Goal: Task Accomplishment & Management: Manage account settings

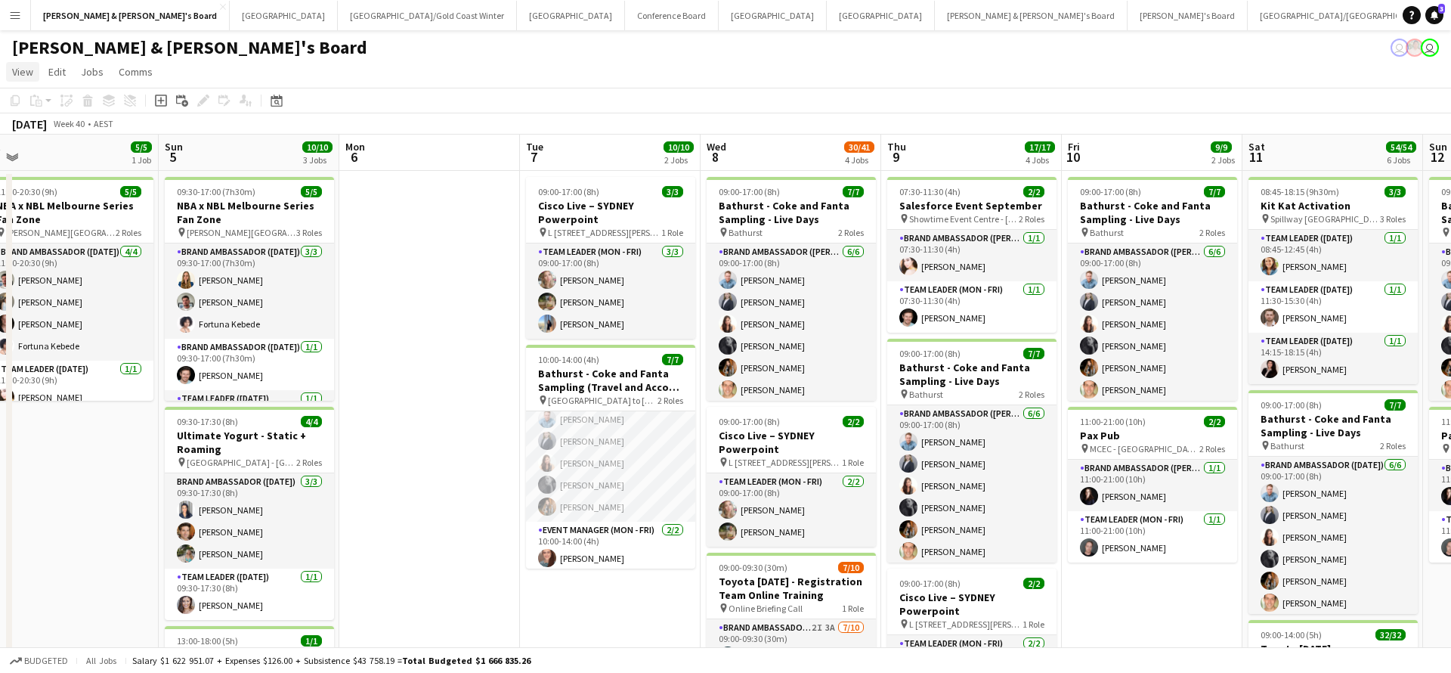
scroll to position [21, 0]
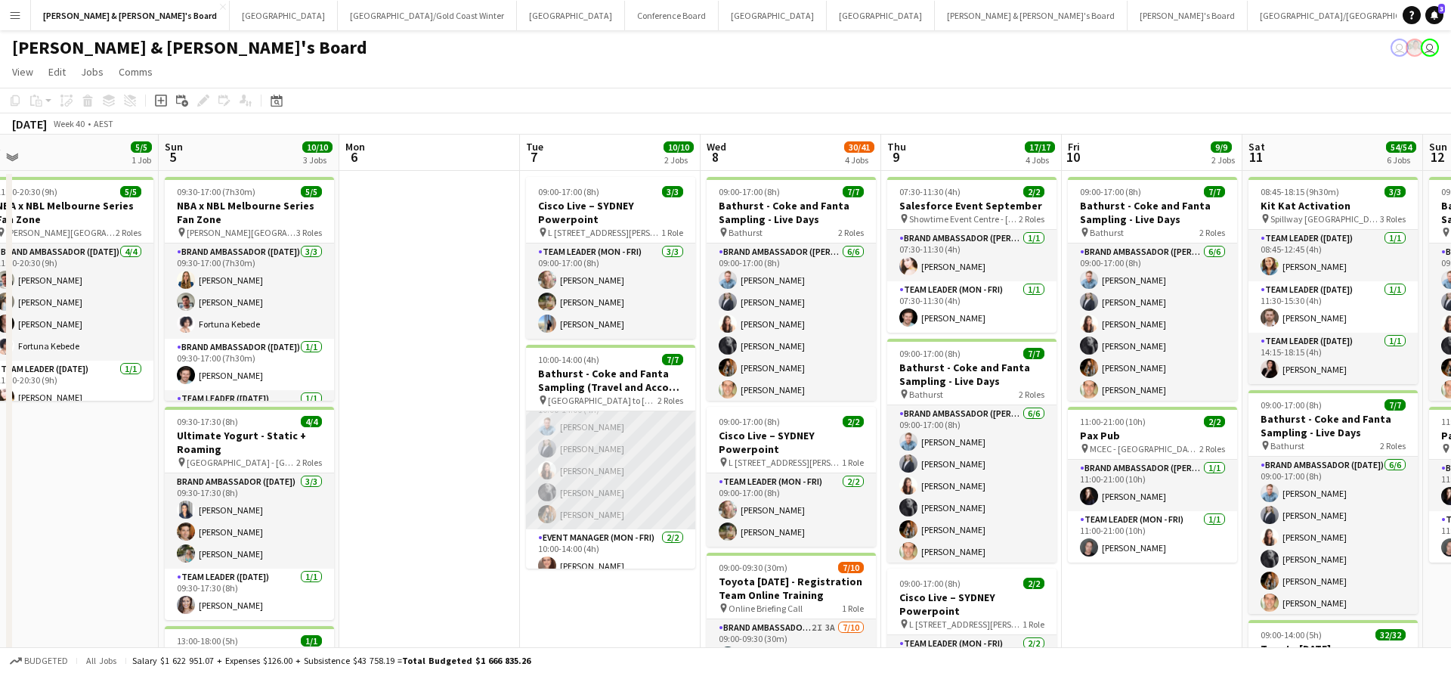
click at [593, 447] on app-card-role "Brand Ambassador ([PERSON_NAME]) [DATE] 10:00-14:00 (4h) [PERSON_NAME] [PERSON_…" at bounding box center [610, 459] width 169 height 139
click at [654, 452] on app-card-role "Brand Ambassador ([PERSON_NAME]) [DATE] 10:00-14:00 (4h) [PERSON_NAME] [PERSON_…" at bounding box center [610, 459] width 169 height 139
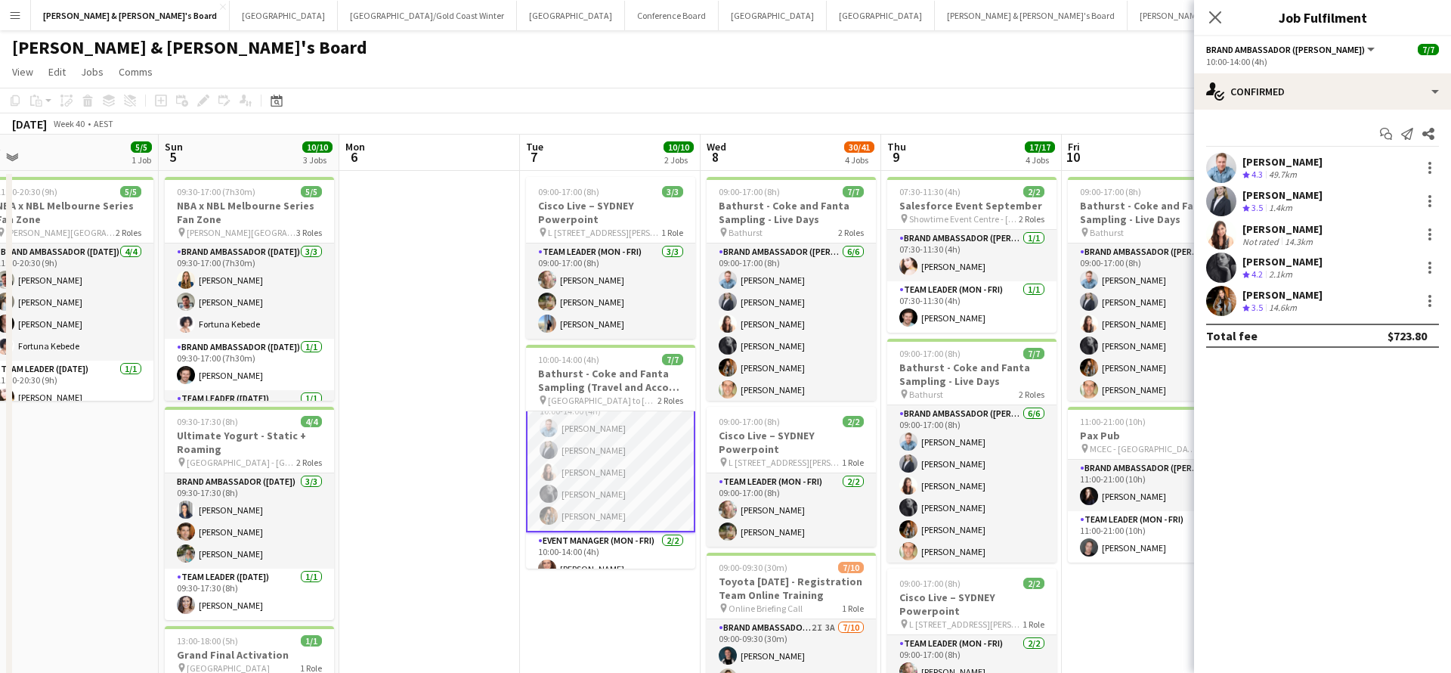
click at [1295, 197] on div "[PERSON_NAME]" at bounding box center [1283, 195] width 80 height 14
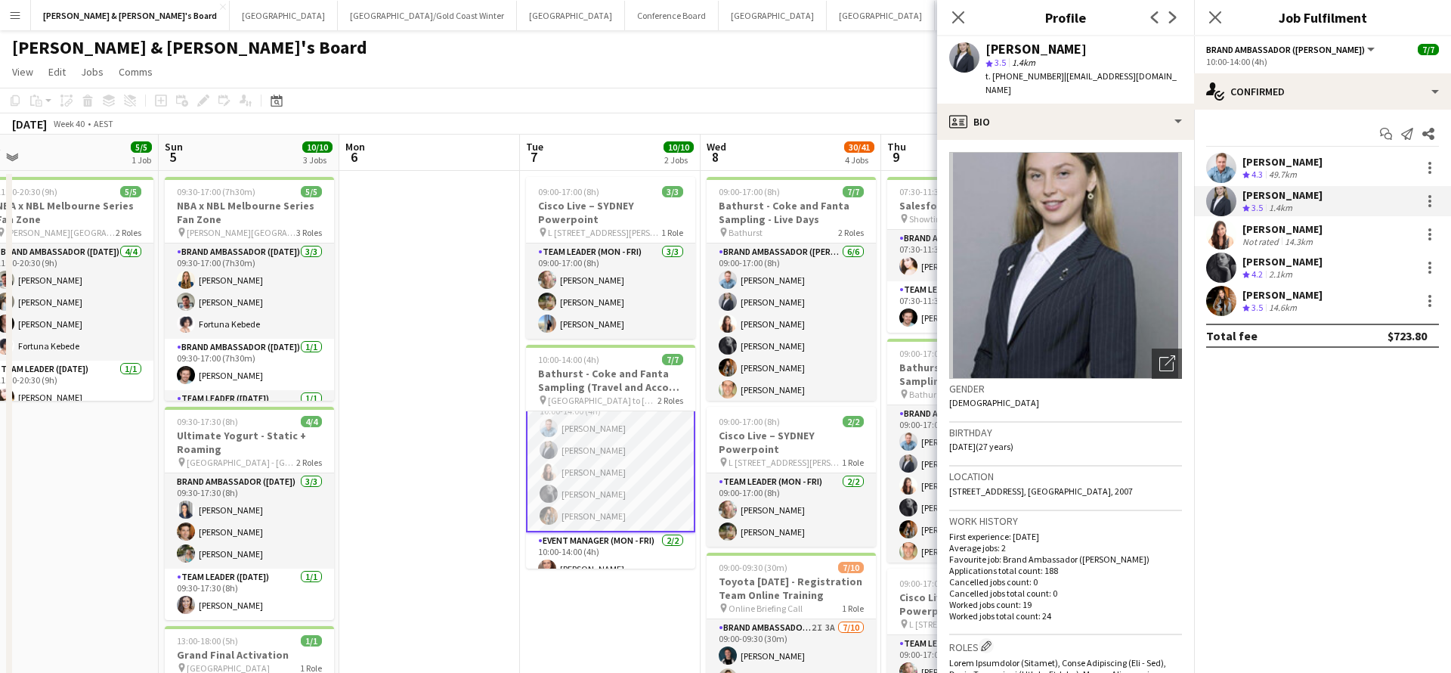
drag, startPoint x: 1054, startPoint y: 76, endPoint x: 1181, endPoint y: 82, distance: 126.4
click at [1183, 82] on div "[PERSON_NAME] star 3.5 1.4km t. [PHONE_NUMBER] | [EMAIL_ADDRESS][DOMAIN_NAME]" at bounding box center [1065, 69] width 257 height 67
copy span "[EMAIL_ADDRESS][DOMAIN_NAME]"
click at [1305, 240] on div "14.3km" at bounding box center [1299, 241] width 34 height 11
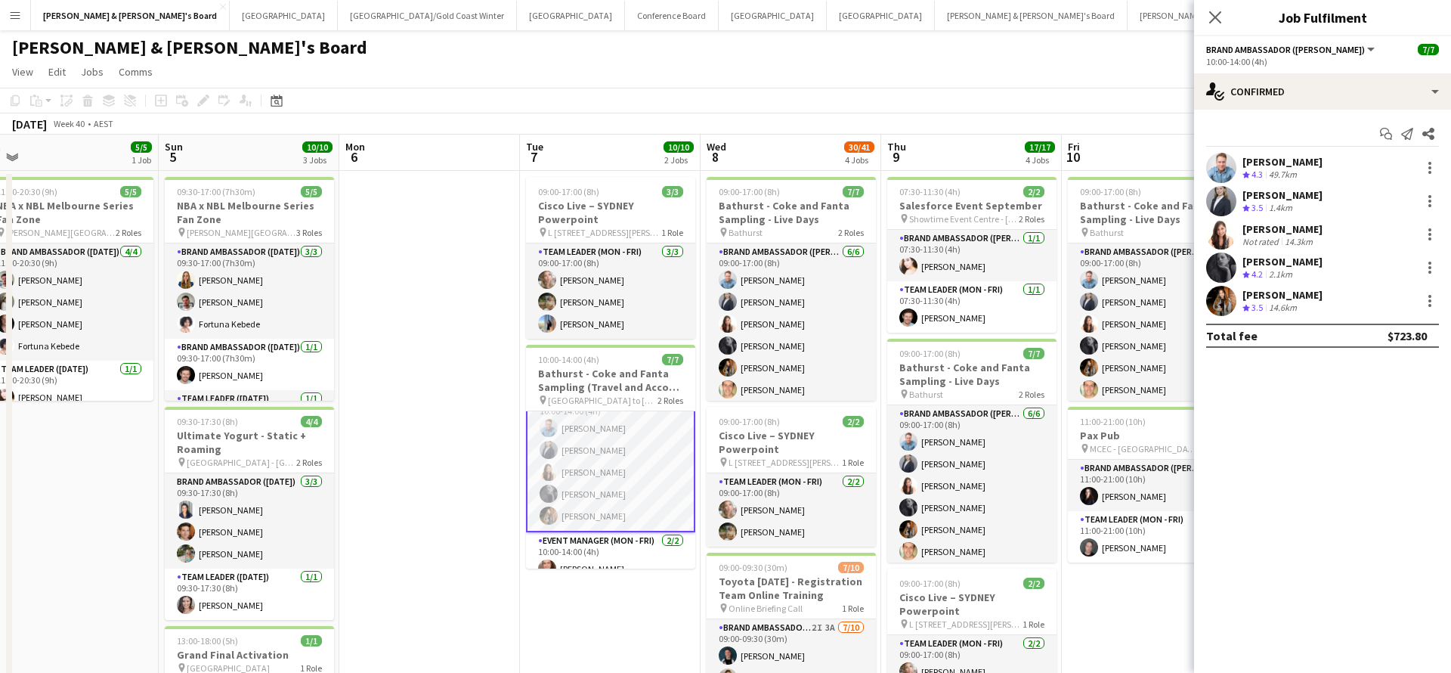
click at [1280, 236] on div "Not rated" at bounding box center [1262, 241] width 39 height 11
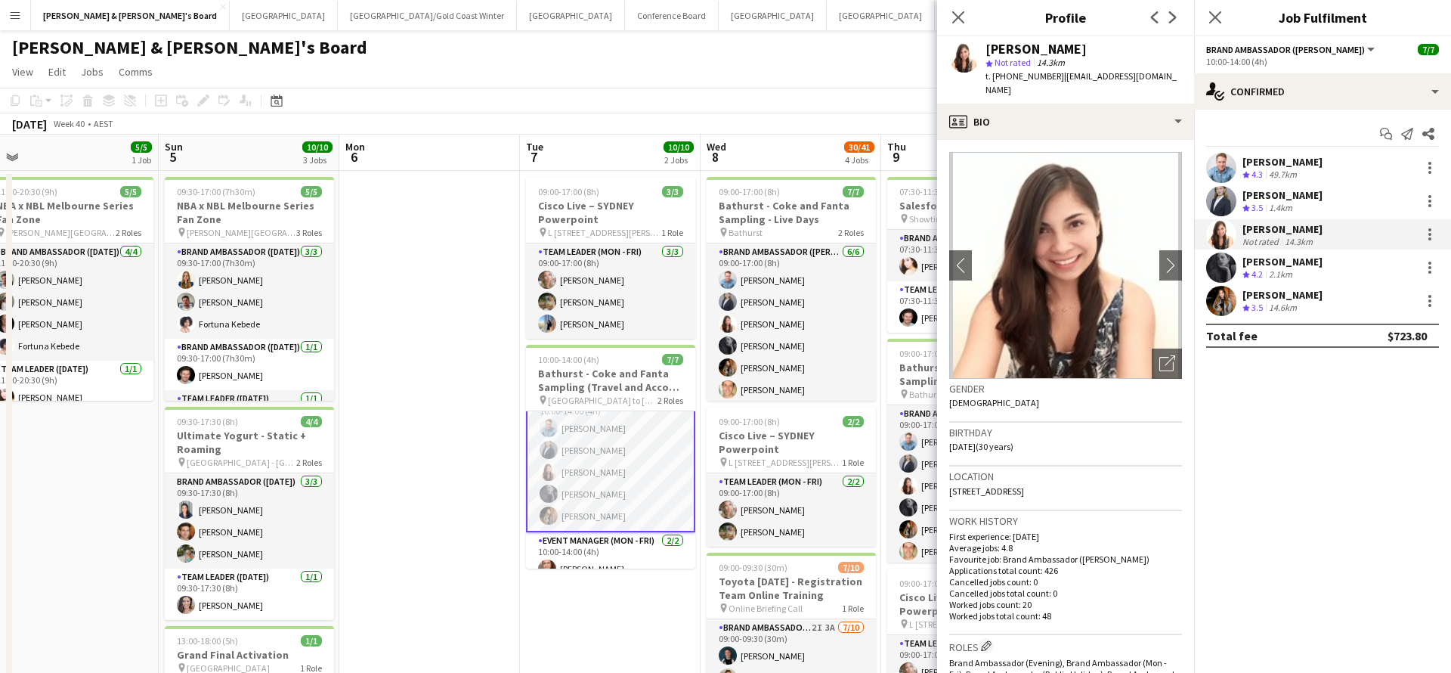
drag, startPoint x: 1054, startPoint y: 76, endPoint x: 1133, endPoint y: 82, distance: 79.6
click at [1133, 82] on div "t. [PHONE_NUMBER] | [EMAIL_ADDRESS][DOMAIN_NAME]" at bounding box center [1084, 83] width 197 height 27
copy span "[EMAIL_ADDRESS][DOMAIN_NAME]"
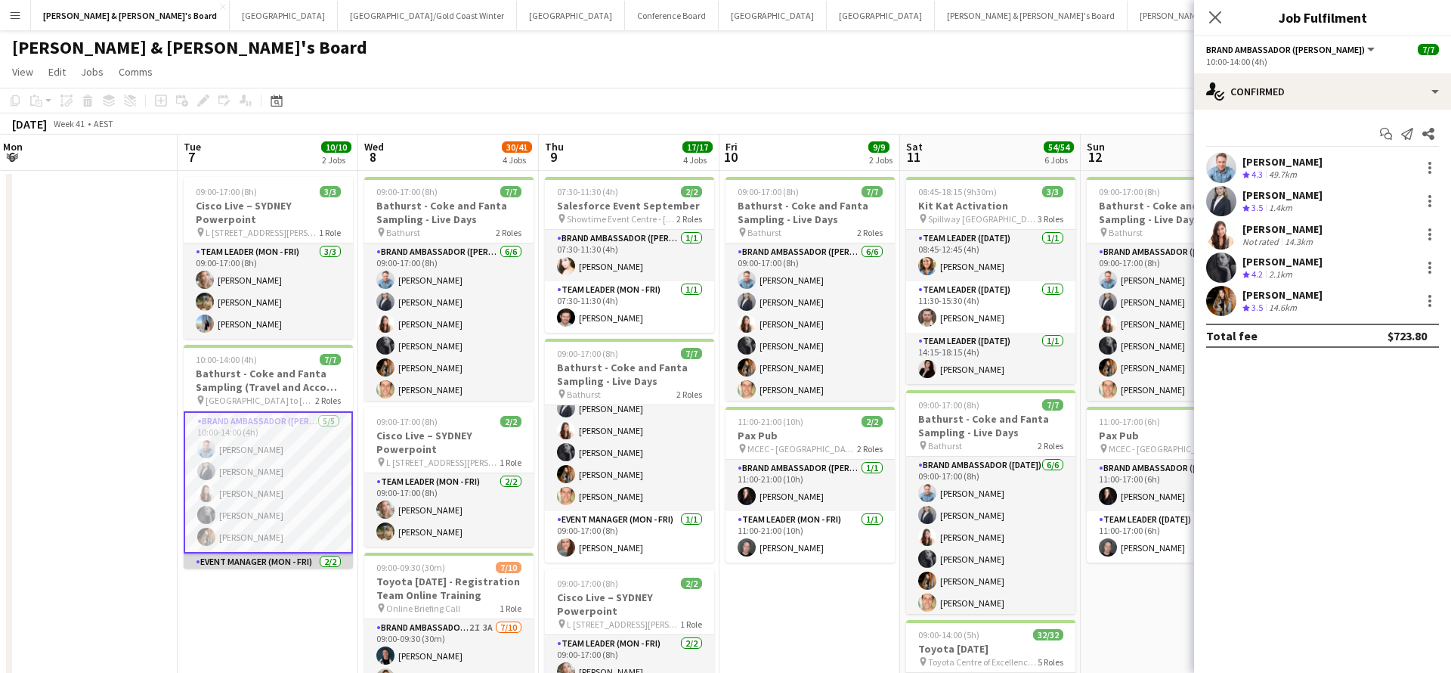
scroll to position [0, 0]
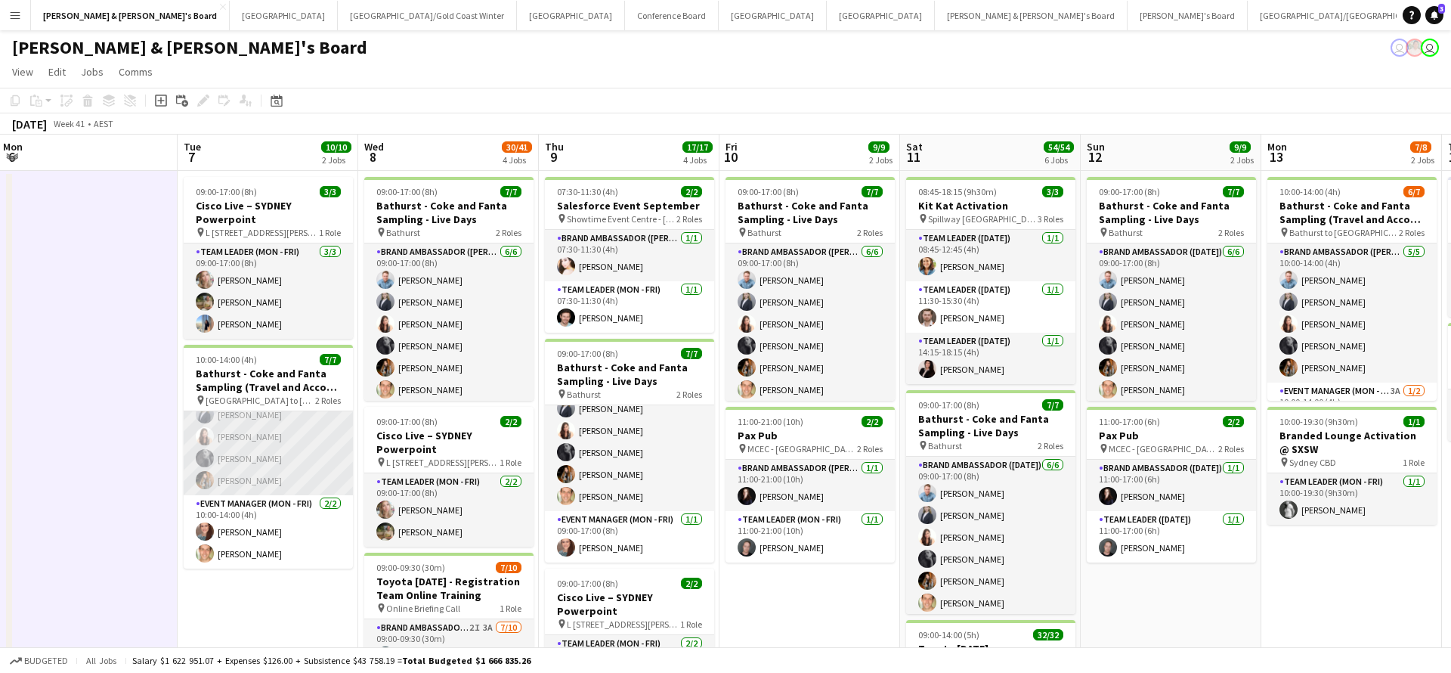
scroll to position [55, 0]
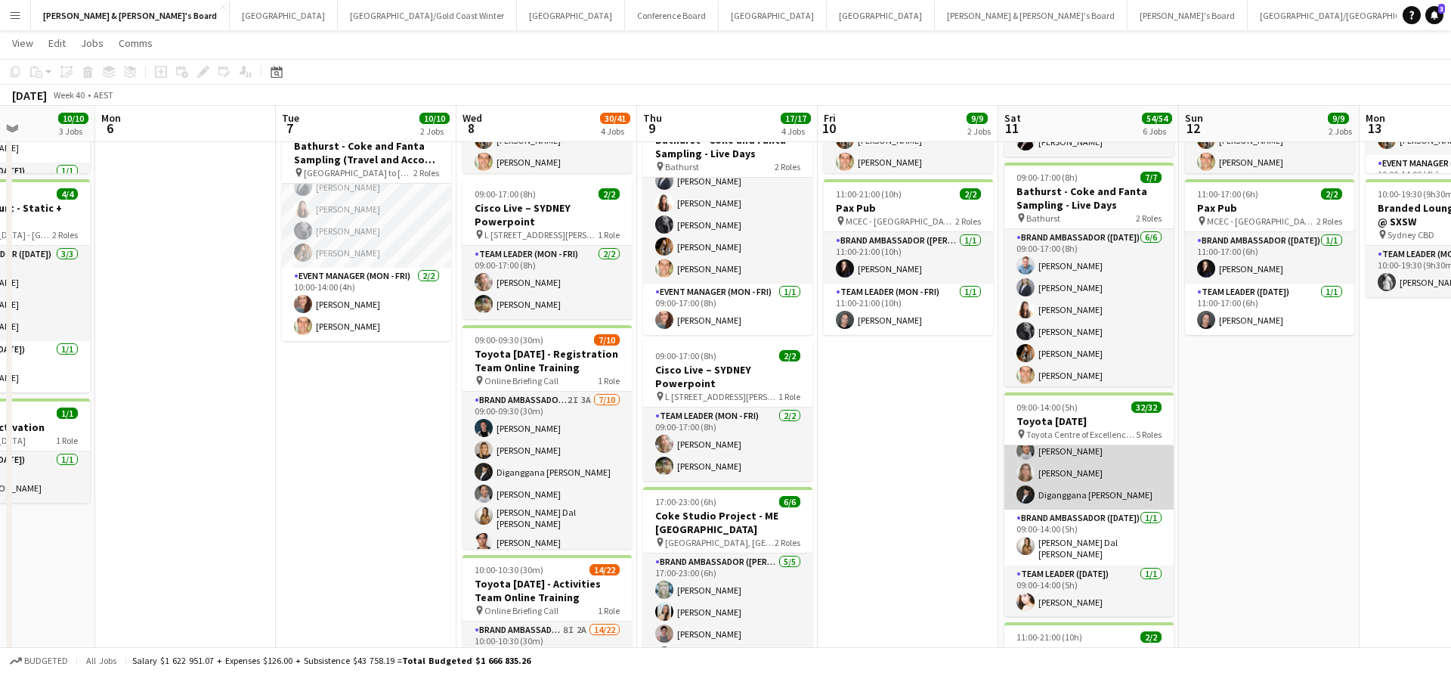
scroll to position [167, 0]
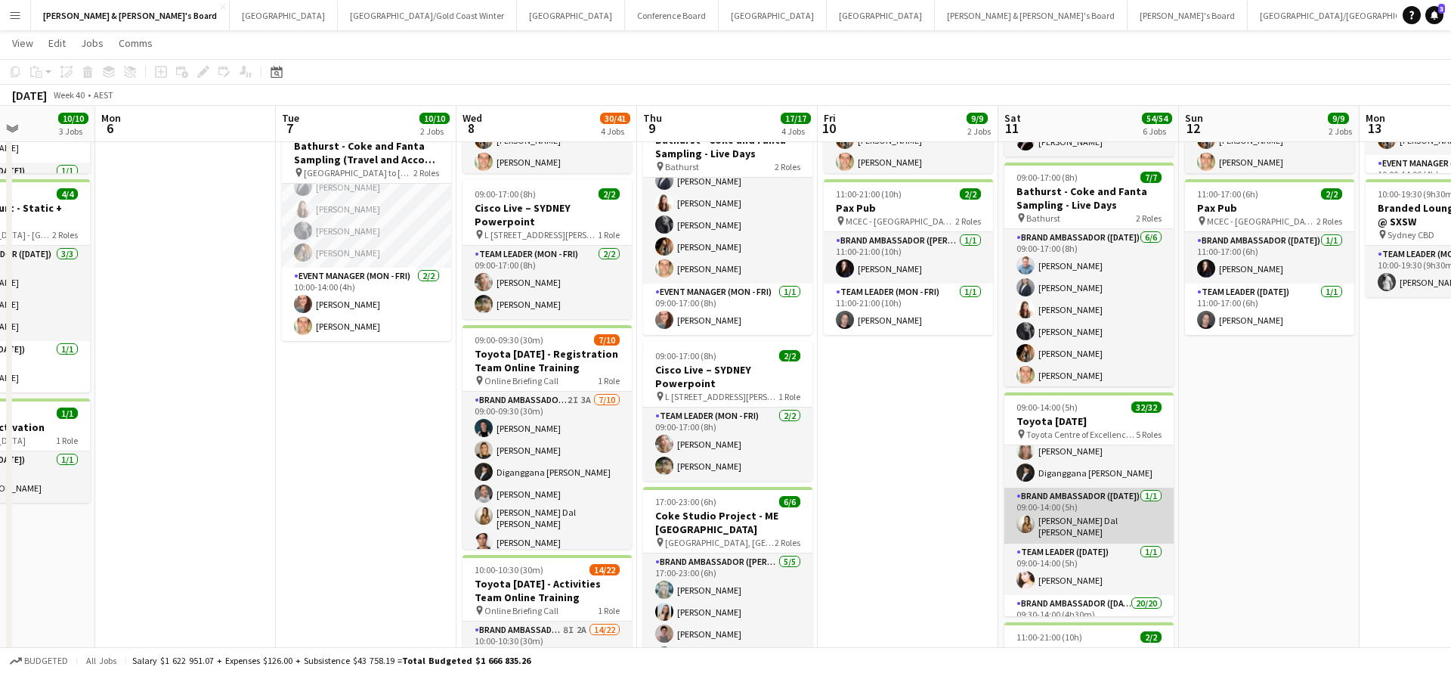
click at [1088, 503] on app-card-role "Brand Ambassador ([DATE]) [DATE] 09:00-14:00 (5h) [PERSON_NAME] Dal [PERSON_NAM…" at bounding box center [1088, 515] width 169 height 56
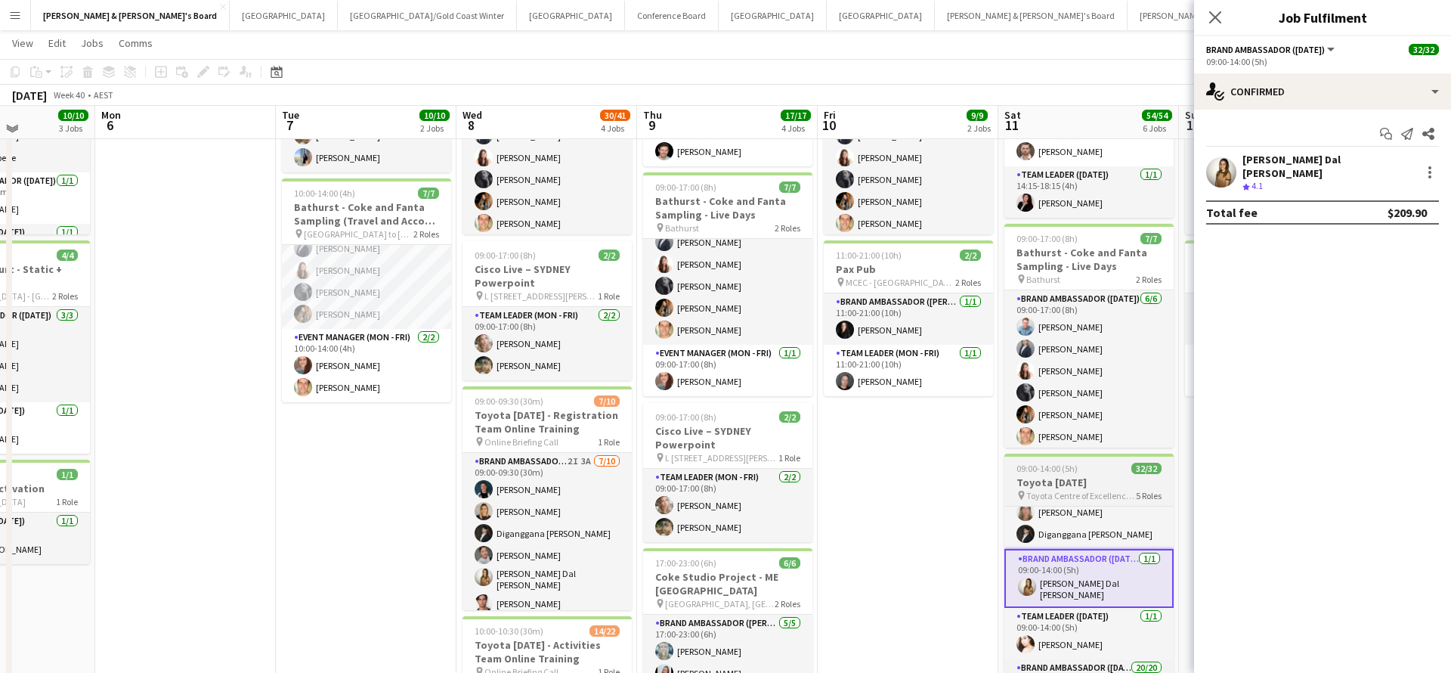
scroll to position [161, 0]
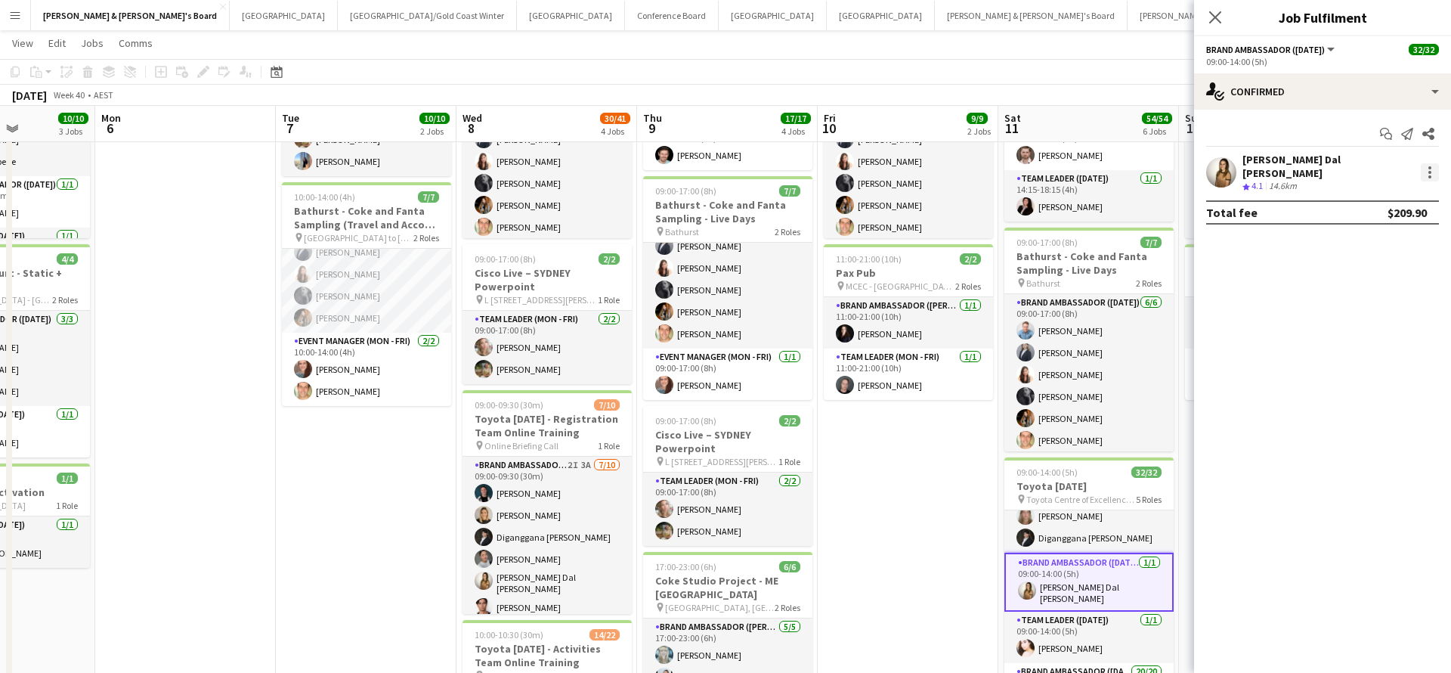
click at [1430, 169] on div at bounding box center [1430, 172] width 18 height 18
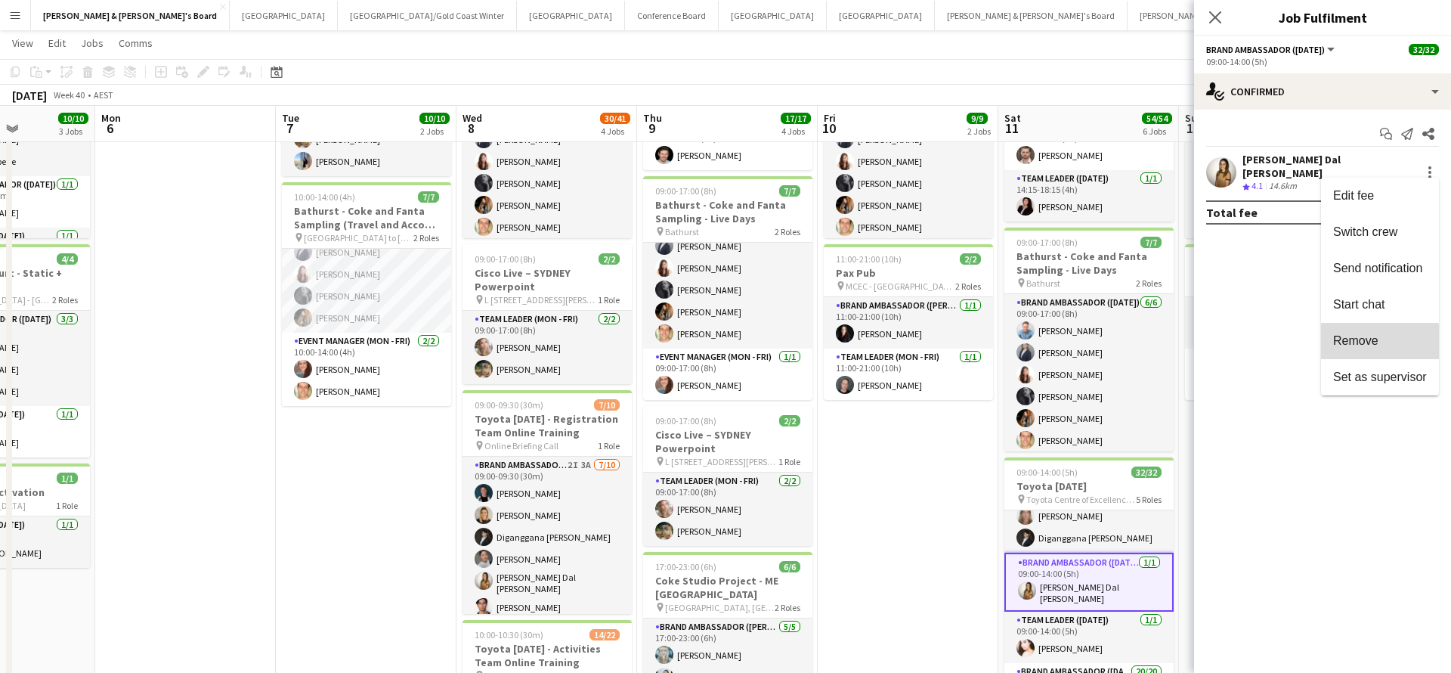
click at [1348, 342] on span "Remove" at bounding box center [1355, 340] width 45 height 13
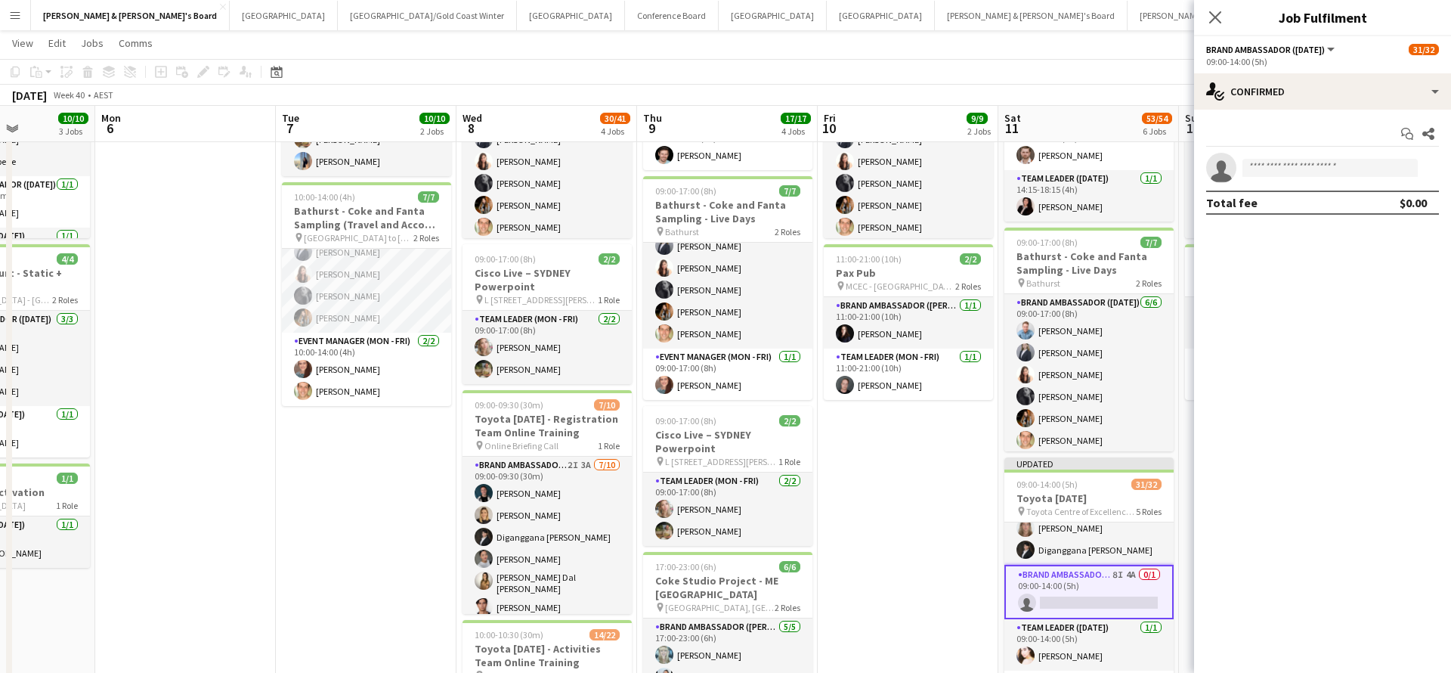
click at [938, 443] on app-date-cell "09:00-17:00 (8h) 7/7 Bathurst - Coke and Fanta Sampling - Live Days pin Bathurs…" at bounding box center [908, 645] width 181 height 1274
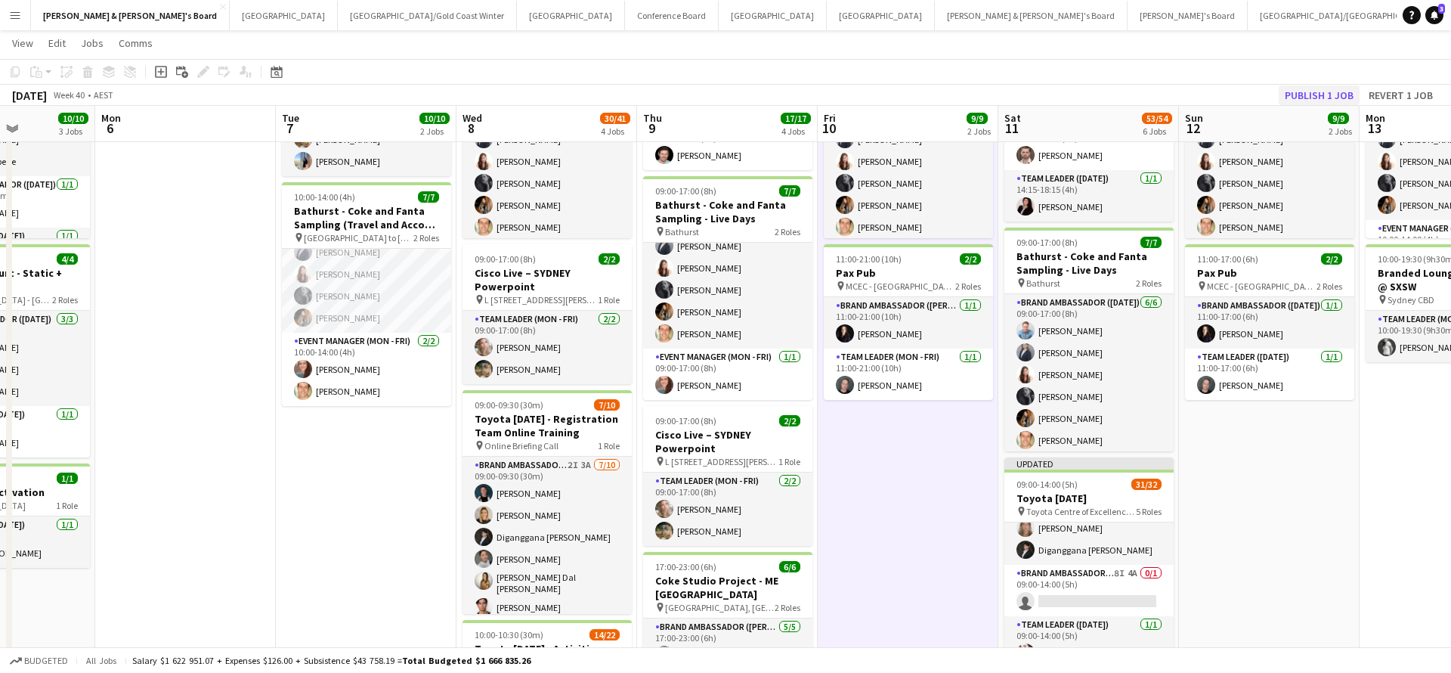
click at [1304, 97] on button "Publish 1 job" at bounding box center [1319, 95] width 81 height 20
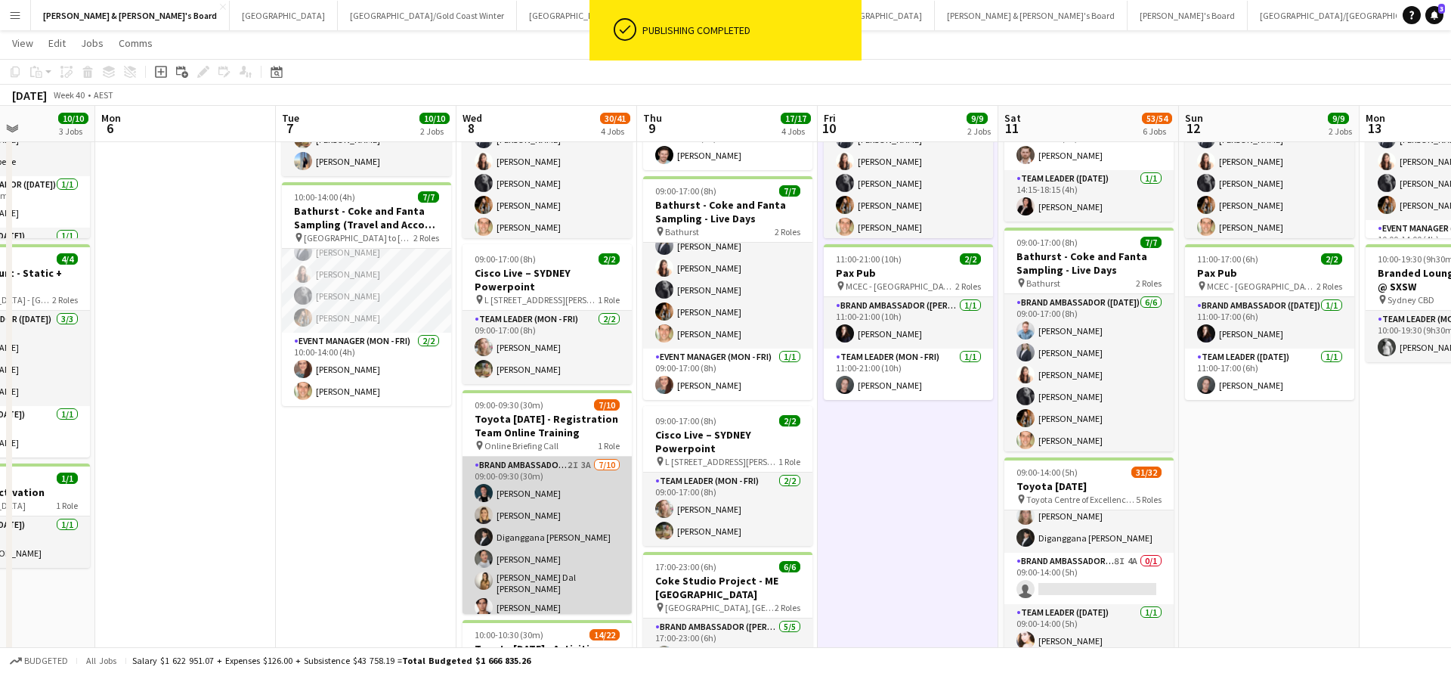
scroll to position [14, 0]
click at [536, 569] on app-card-role "Brand Ambassador (Mon - Fri) 2I 3A [DATE] 09:00-09:30 (30m) [PERSON_NAME] [PERS…" at bounding box center [547, 569] width 169 height 253
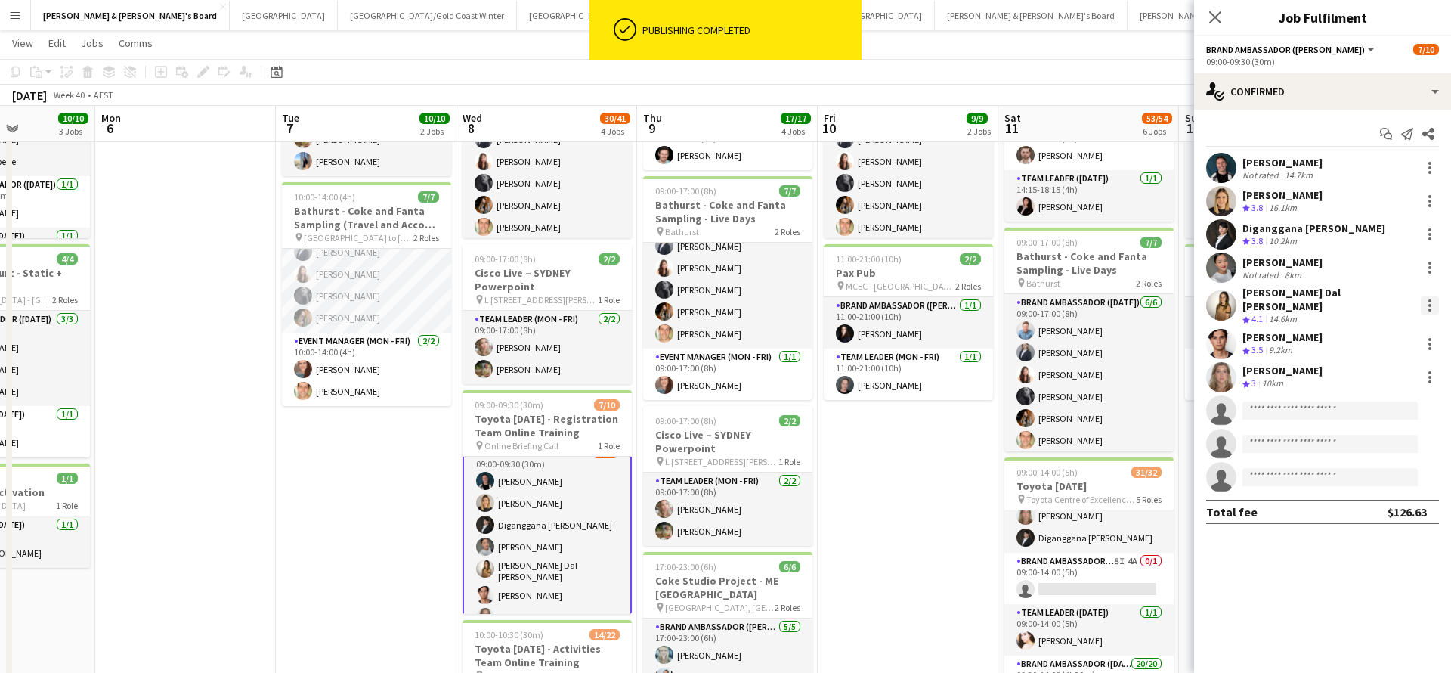
click at [1428, 304] on div at bounding box center [1429, 305] width 3 height 3
click at [1360, 477] on span "Remove" at bounding box center [1355, 473] width 45 height 13
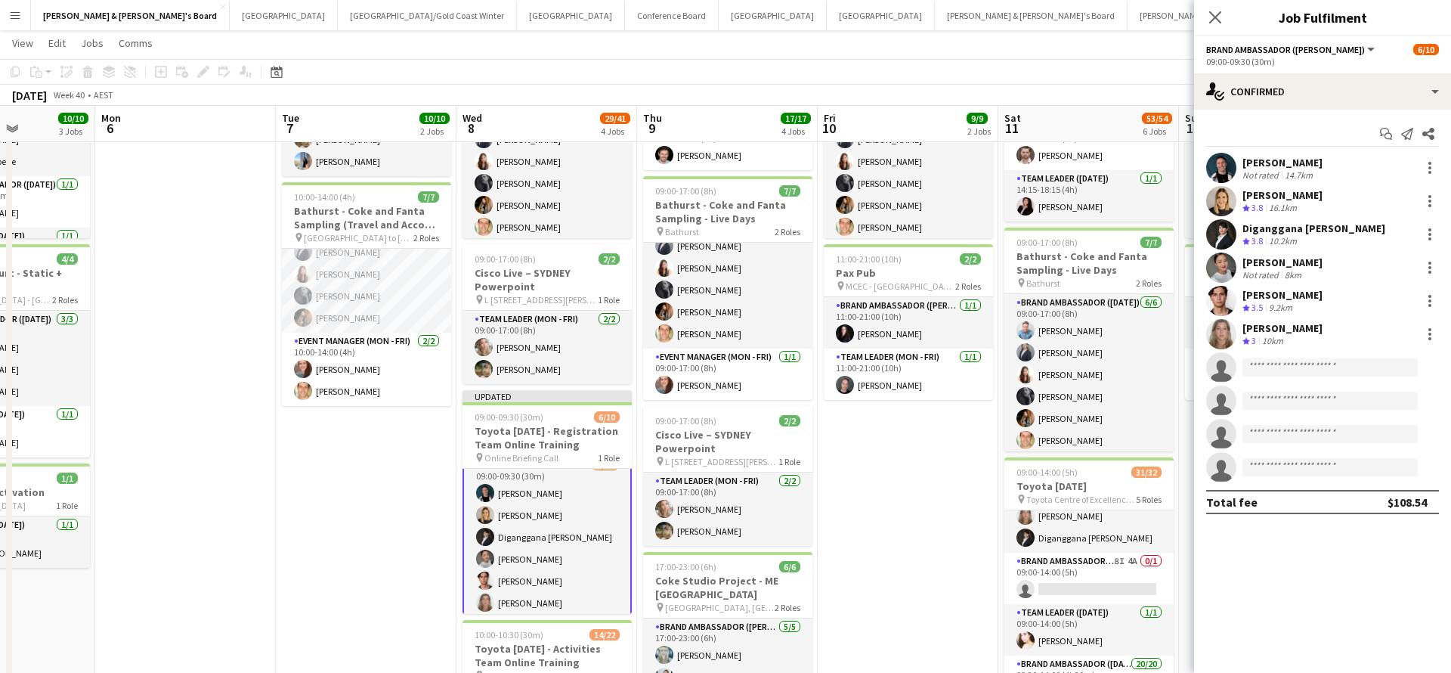
click at [918, 447] on app-date-cell "09:00-17:00 (8h) 7/7 Bathurst - Coke and Fanta Sampling - Live Days pin Bathurs…" at bounding box center [908, 645] width 181 height 1274
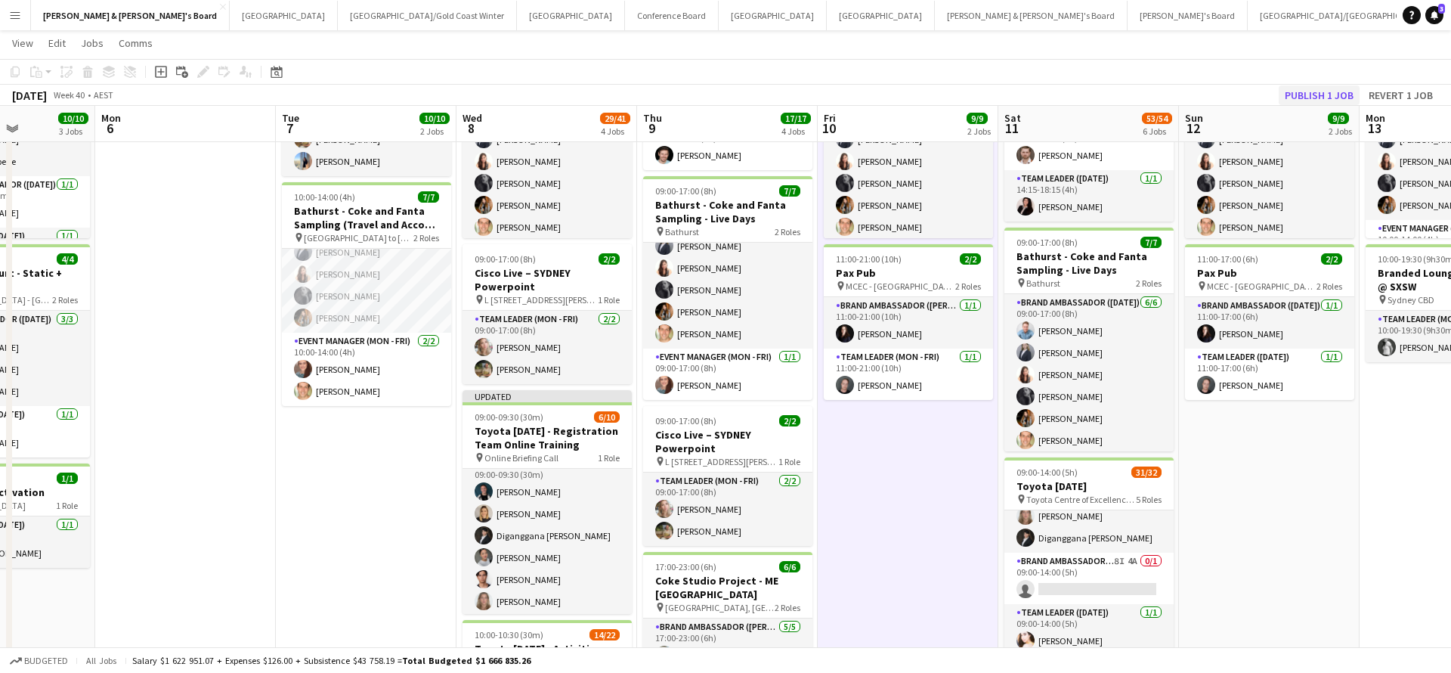
click at [1305, 101] on button "Publish 1 job" at bounding box center [1319, 95] width 81 height 20
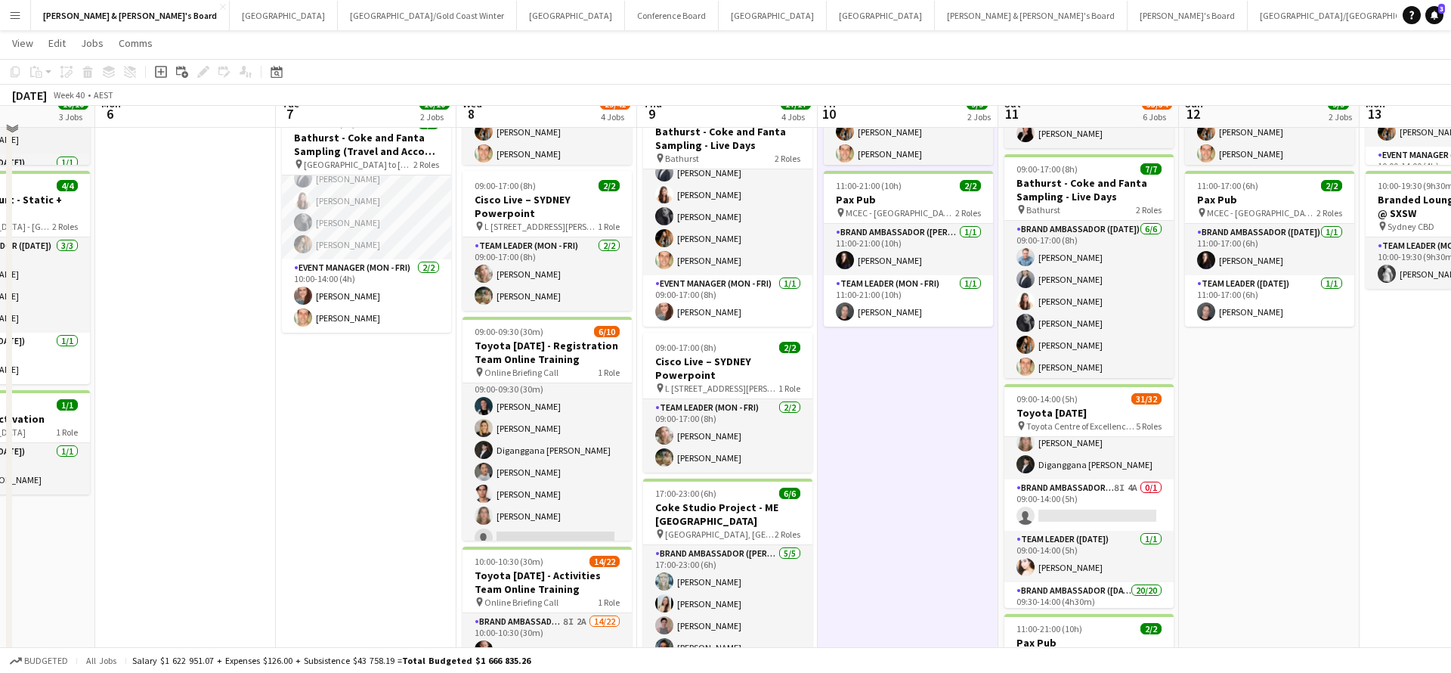
scroll to position [241, 0]
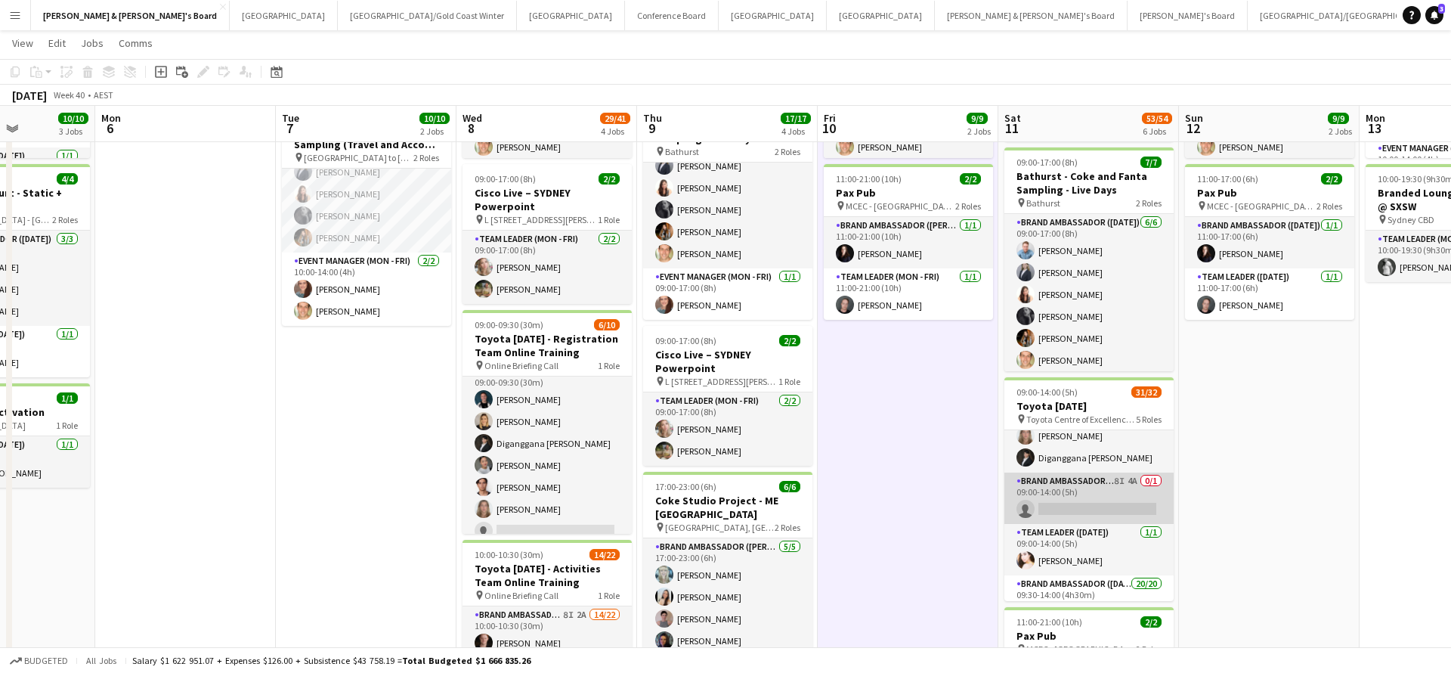
click at [1116, 489] on app-card-role "Brand Ambassador ([DATE]) 8I 4A 0/1 09:00-14:00 (5h) single-neutral-actions" at bounding box center [1088, 497] width 169 height 51
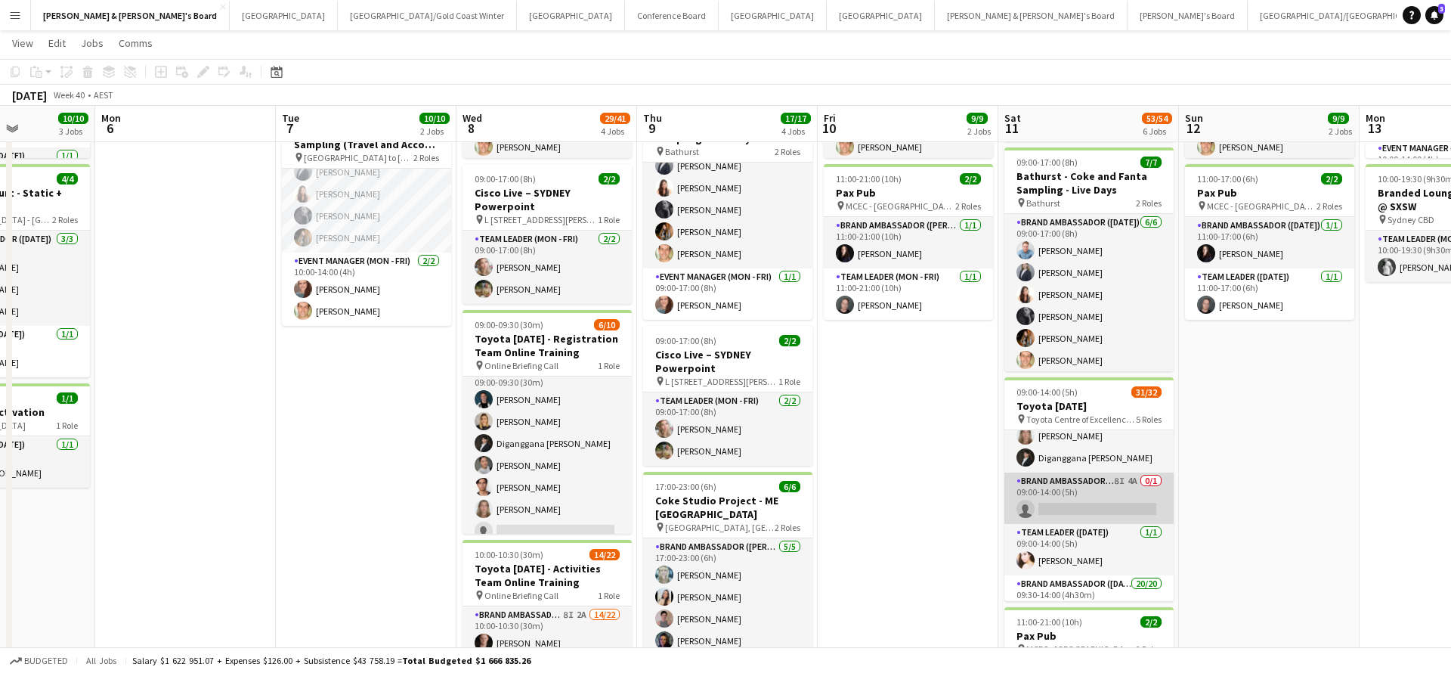
click at [1104, 500] on app-card-role "Brand Ambassador ([DATE]) 8I 4A 0/1 09:00-14:00 (5h) single-neutral-actions" at bounding box center [1088, 497] width 169 height 51
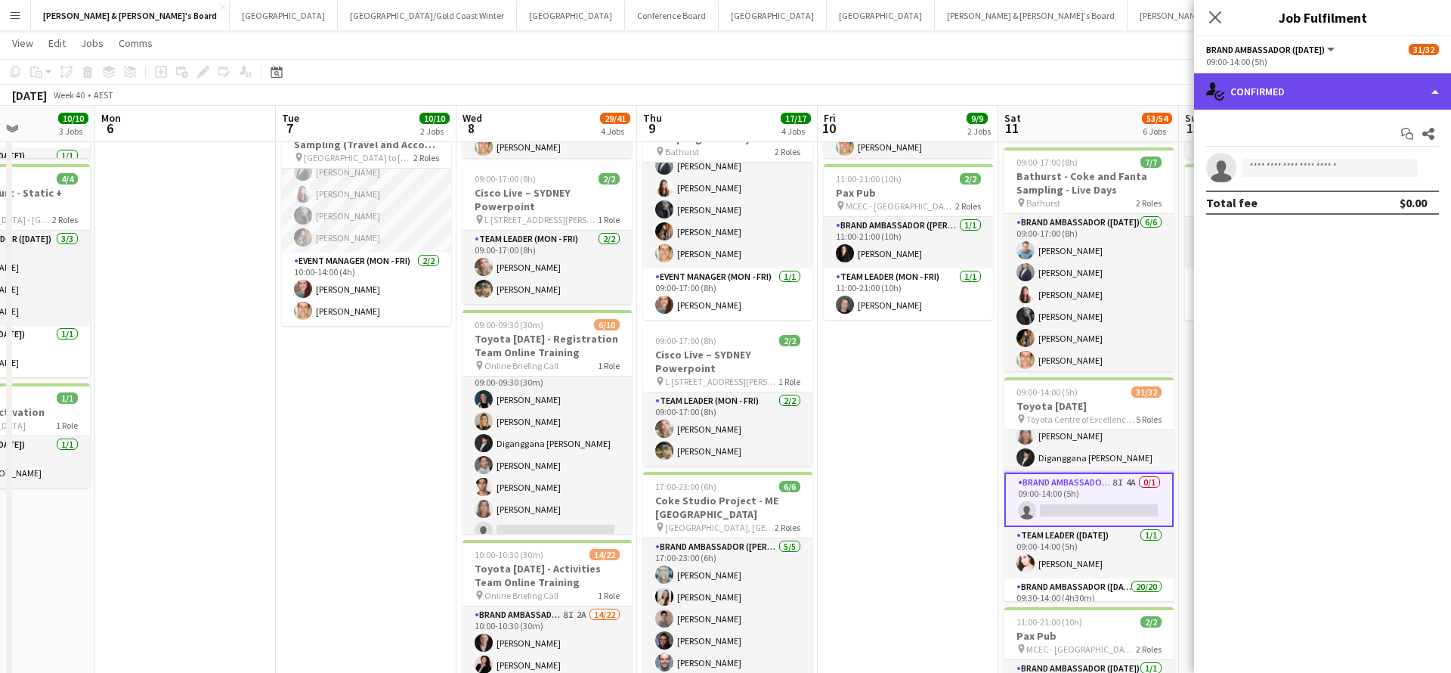
click at [1366, 76] on div "single-neutral-actions-check-2 Confirmed" at bounding box center [1322, 91] width 257 height 36
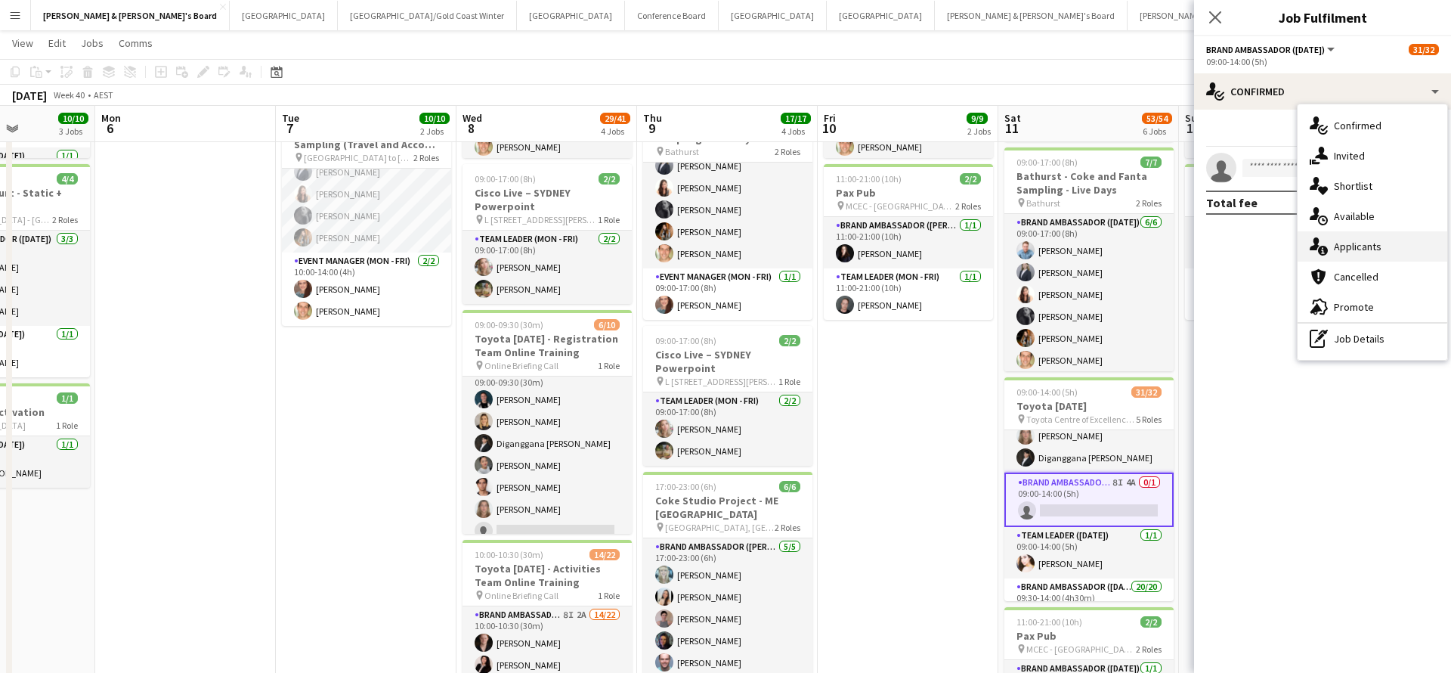
click at [1376, 239] on div "single-neutral-actions-information Applicants" at bounding box center [1373, 246] width 150 height 30
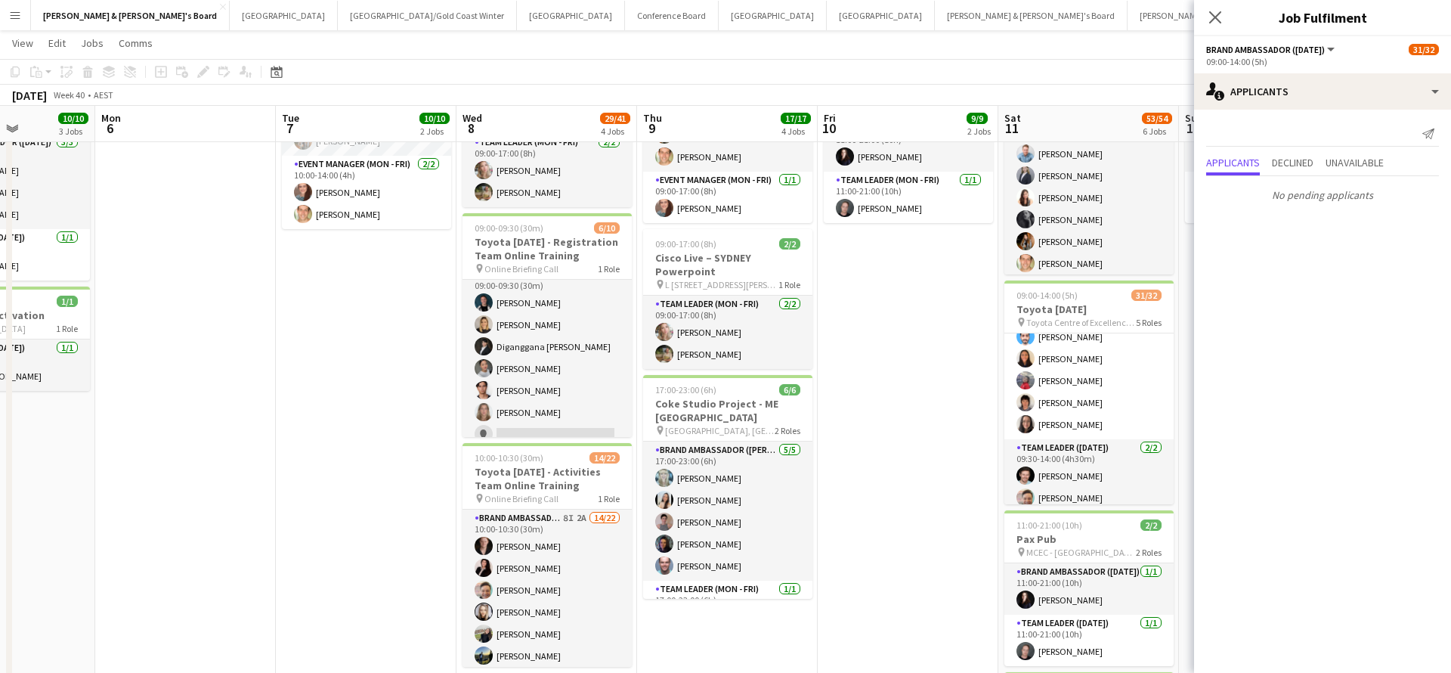
scroll to position [681, 0]
click at [942, 407] on app-date-cell "09:00-17:00 (8h) 7/7 Bathurst - Coke and Fanta Sampling - Live Days pin Bathurs…" at bounding box center [908, 468] width 181 height 1274
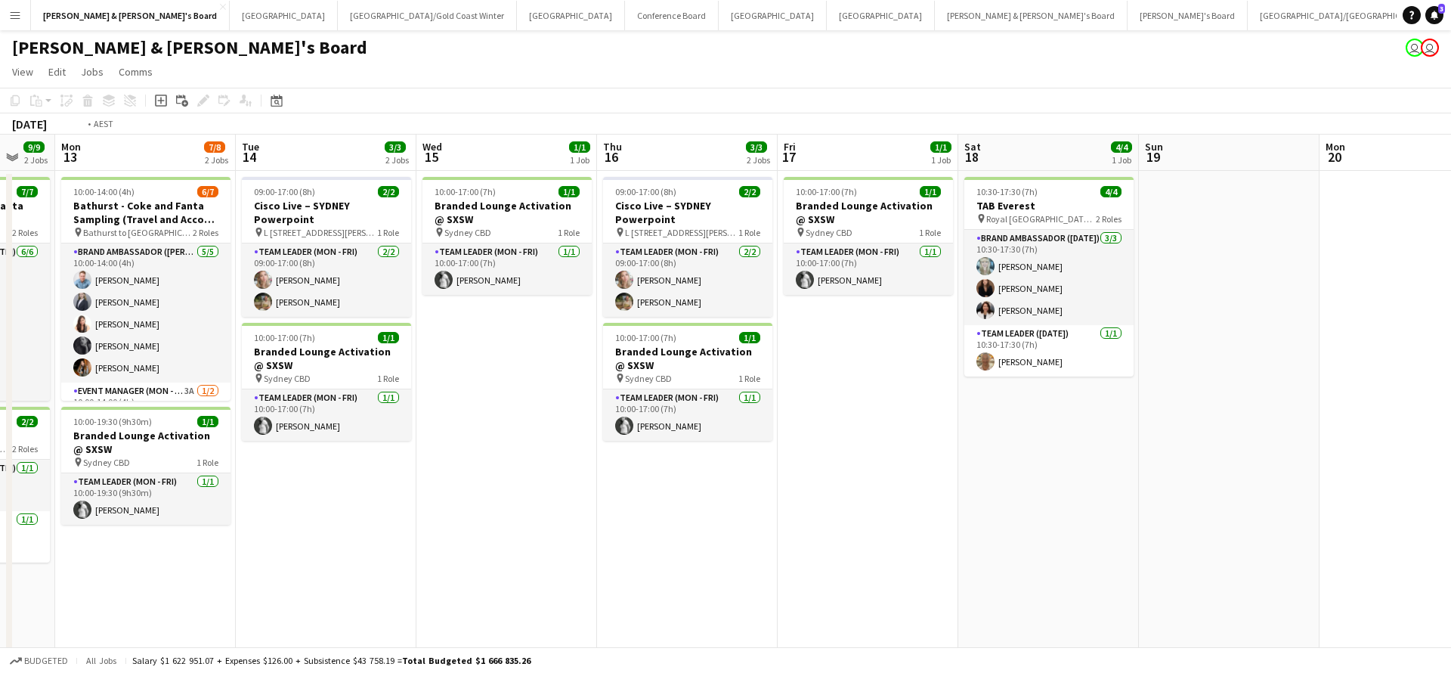
scroll to position [0, 426]
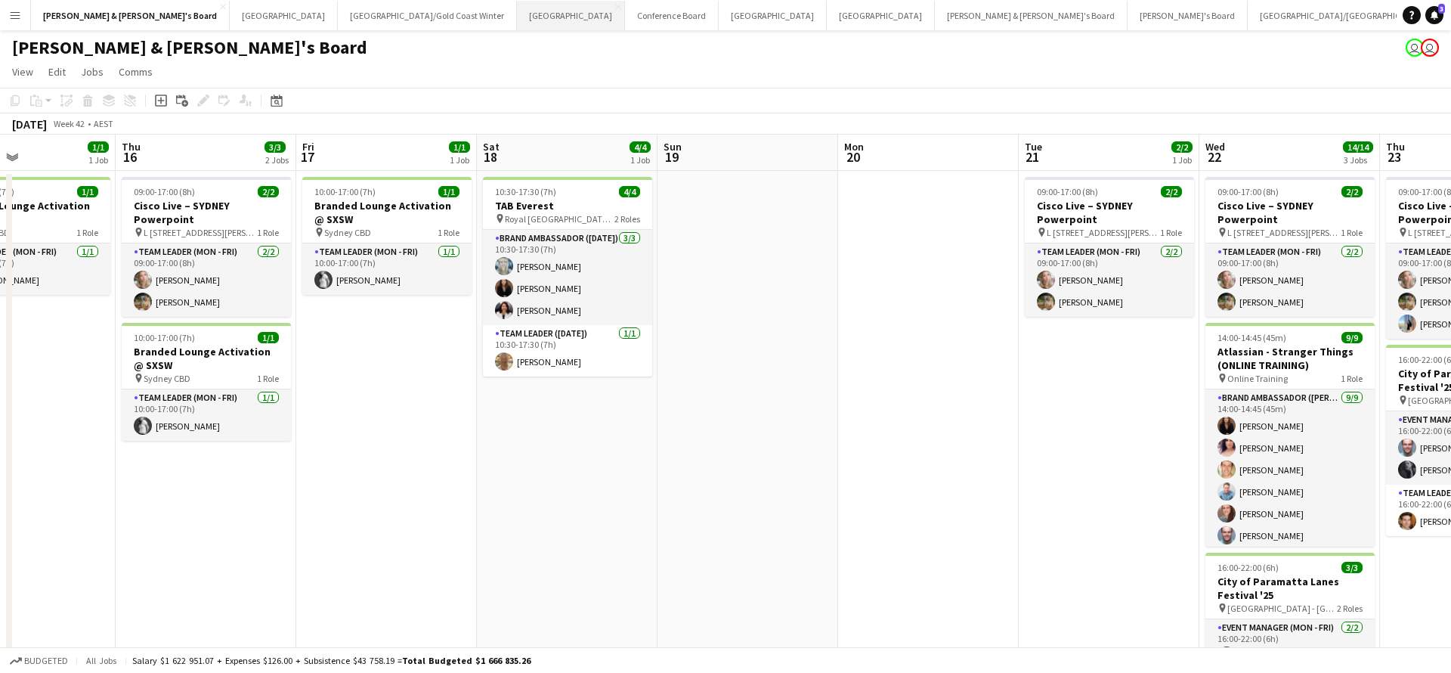
click at [517, 16] on button "Sydney Close" at bounding box center [571, 15] width 108 height 29
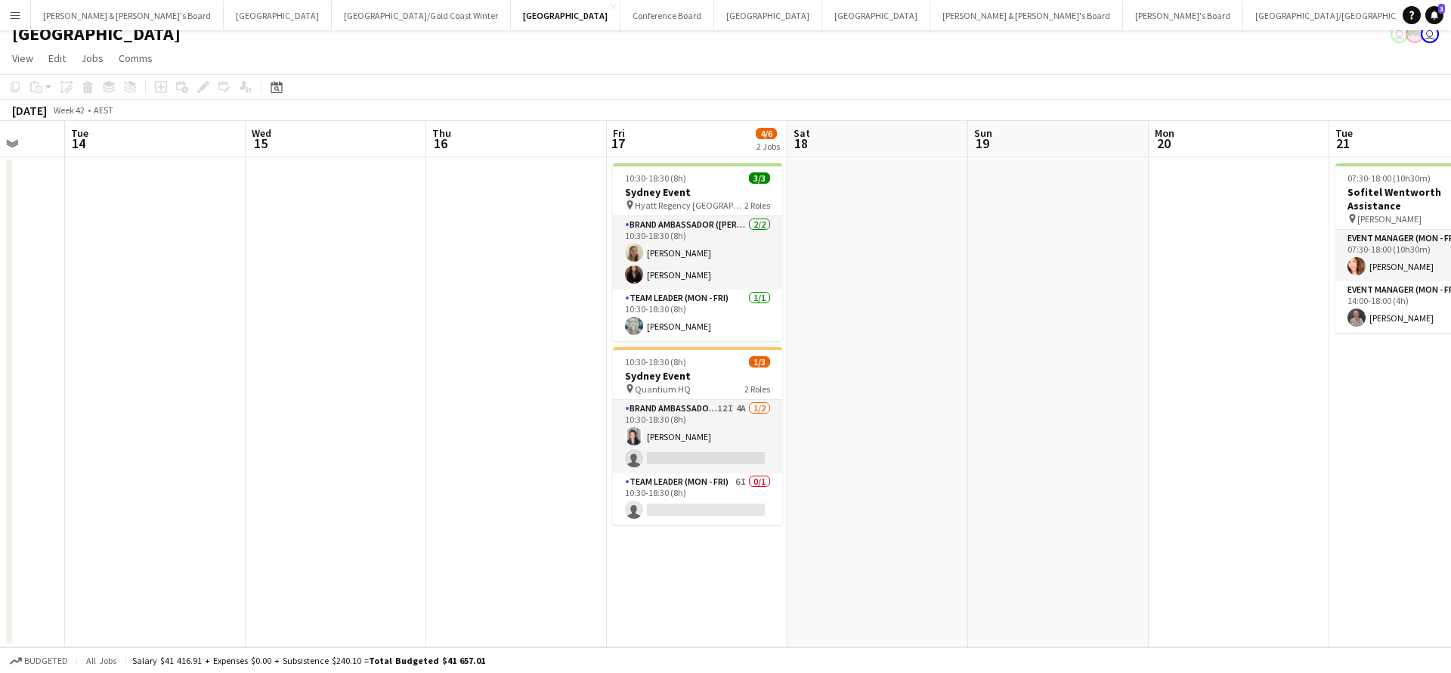
scroll to position [14, 0]
click at [730, 500] on app-card-role "Team Leader (Mon - Fri) 6I 0/1 10:30-18:30 (8h) single-neutral-actions" at bounding box center [697, 498] width 169 height 51
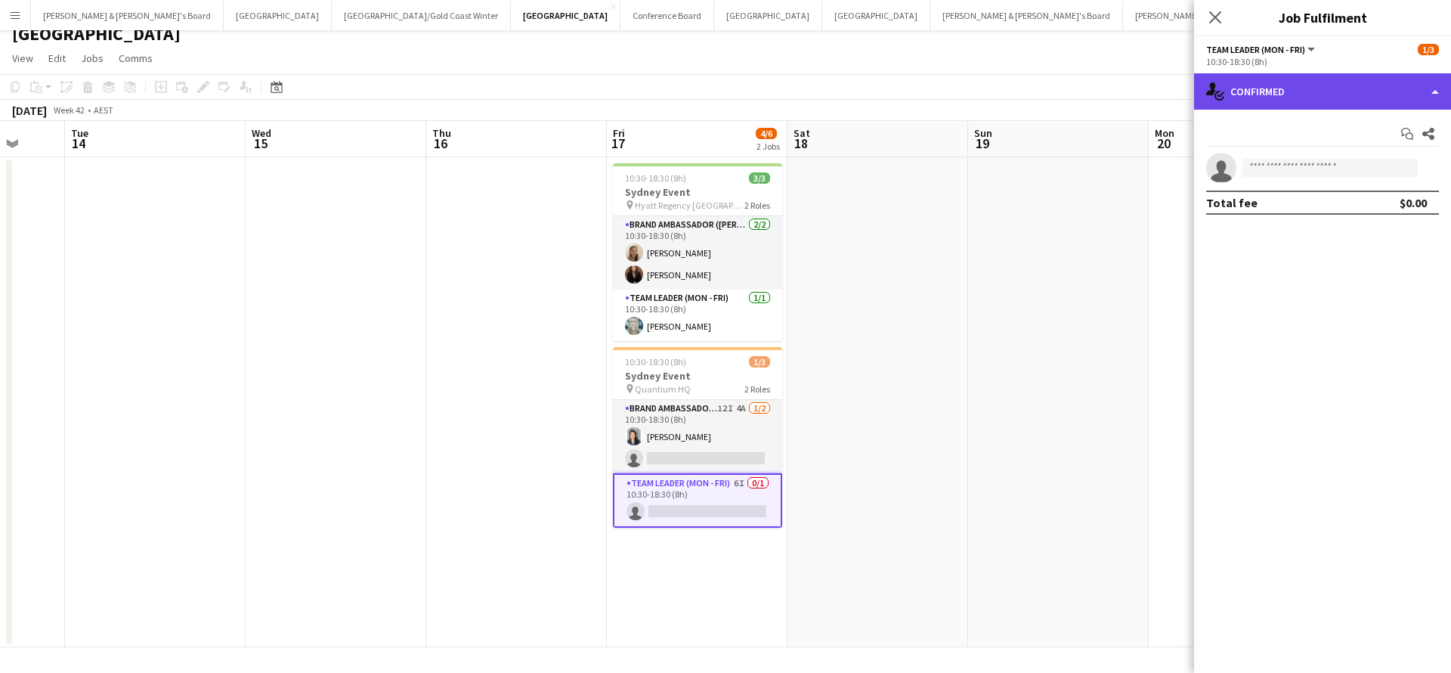
click at [1299, 89] on div "single-neutral-actions-check-2 Confirmed" at bounding box center [1322, 91] width 257 height 36
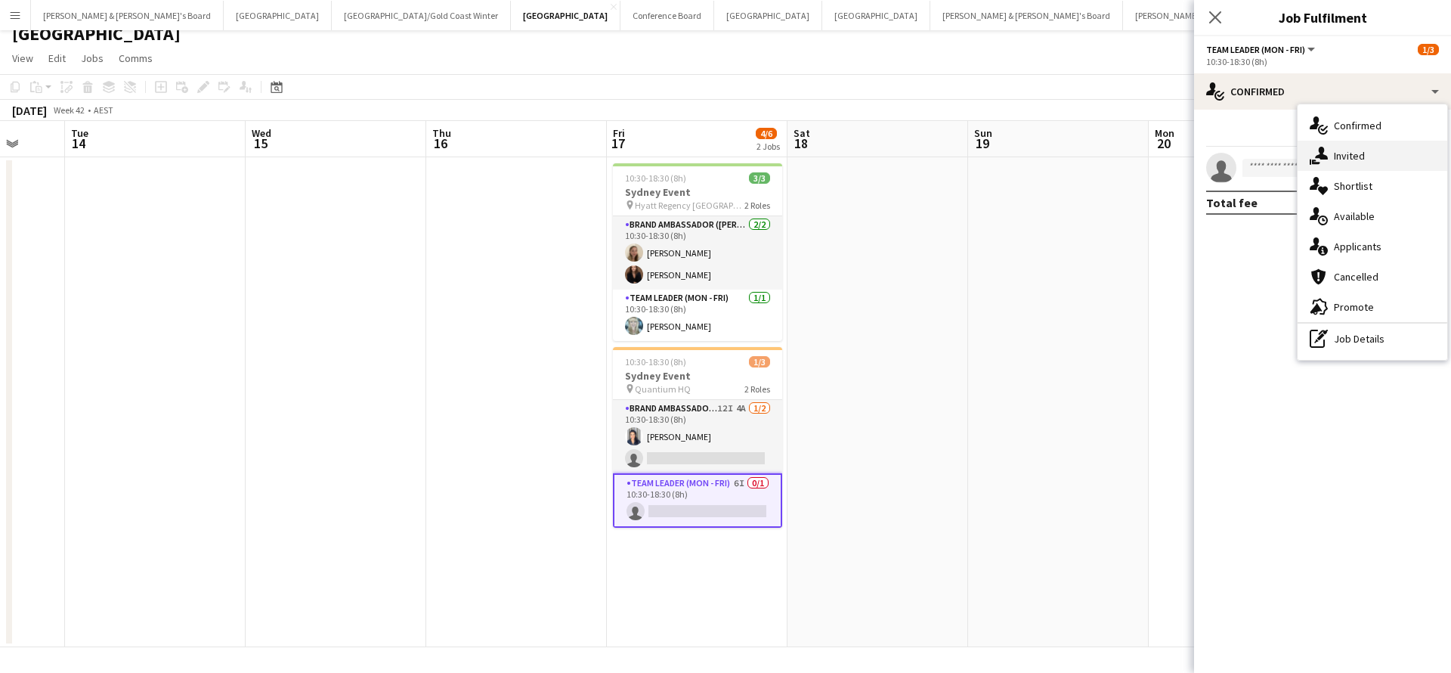
click at [1366, 155] on div "single-neutral-actions-share-1 Invited" at bounding box center [1373, 156] width 150 height 30
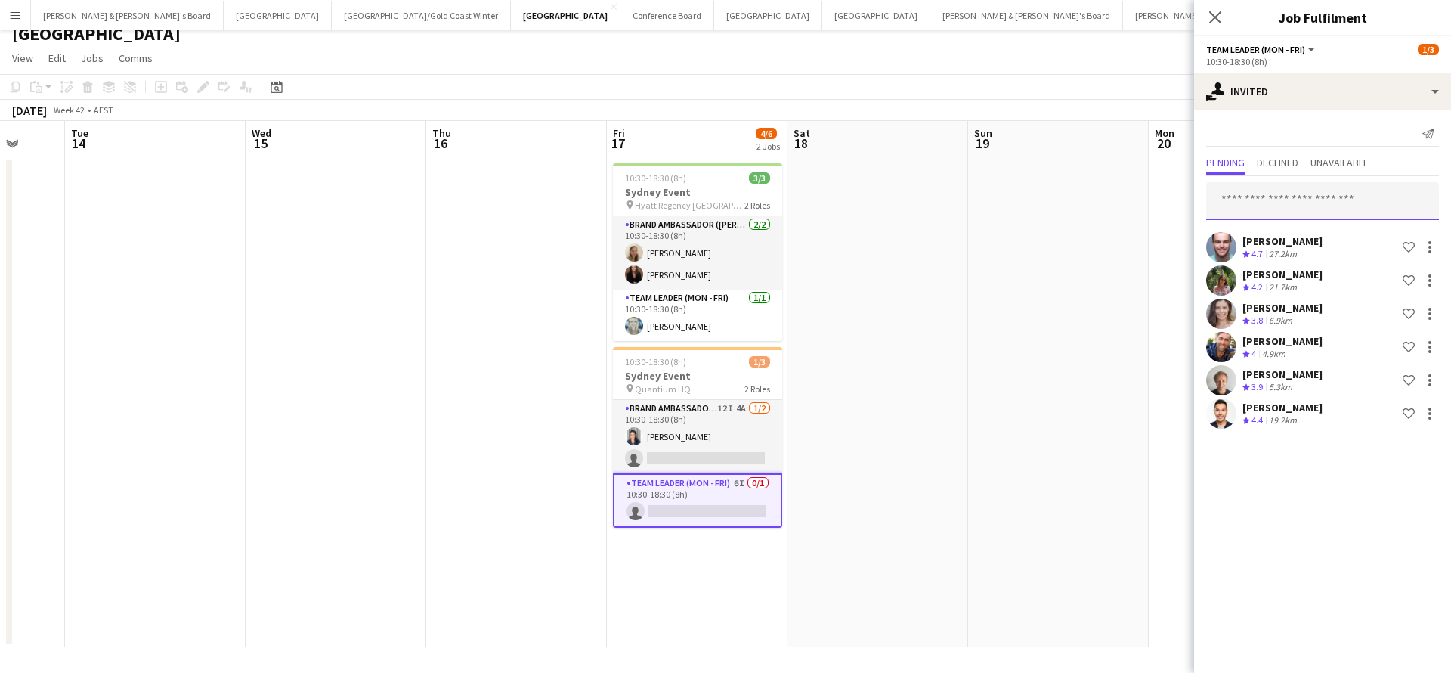
click at [1295, 202] on input "text" at bounding box center [1322, 201] width 233 height 38
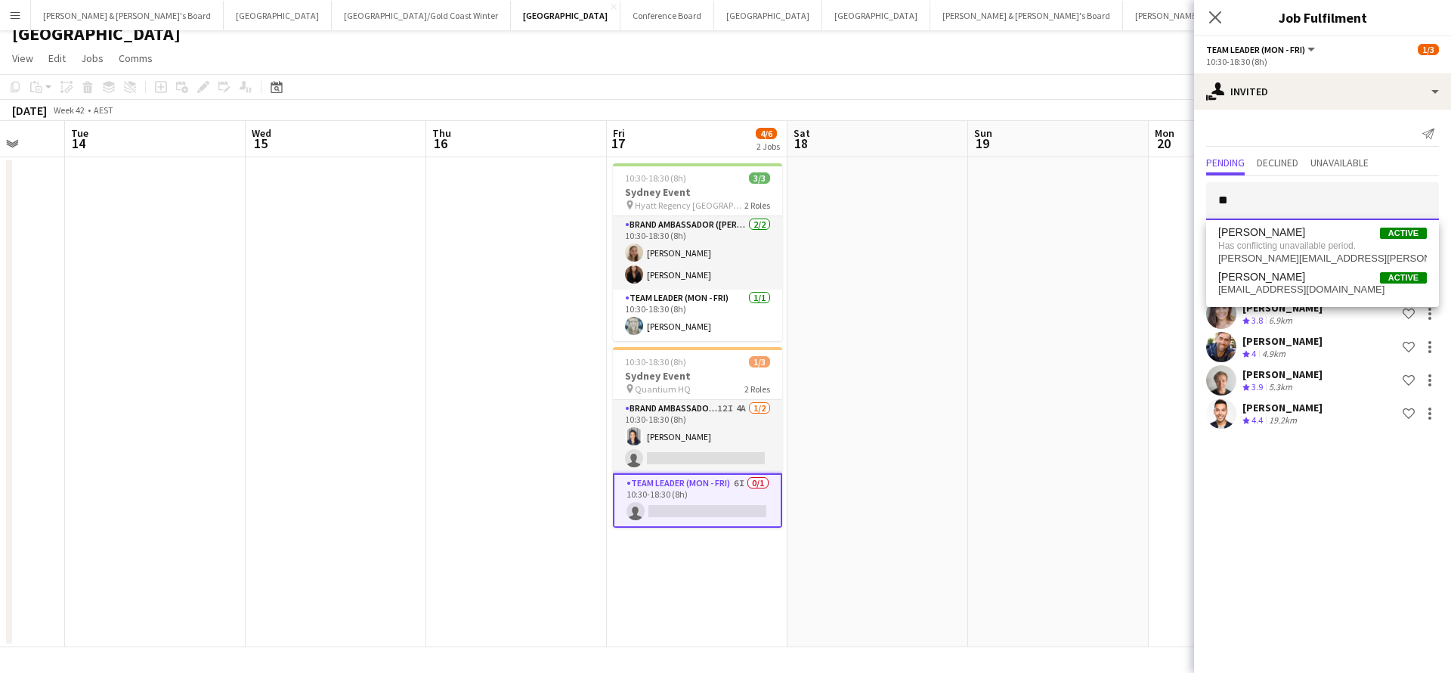
type input "*"
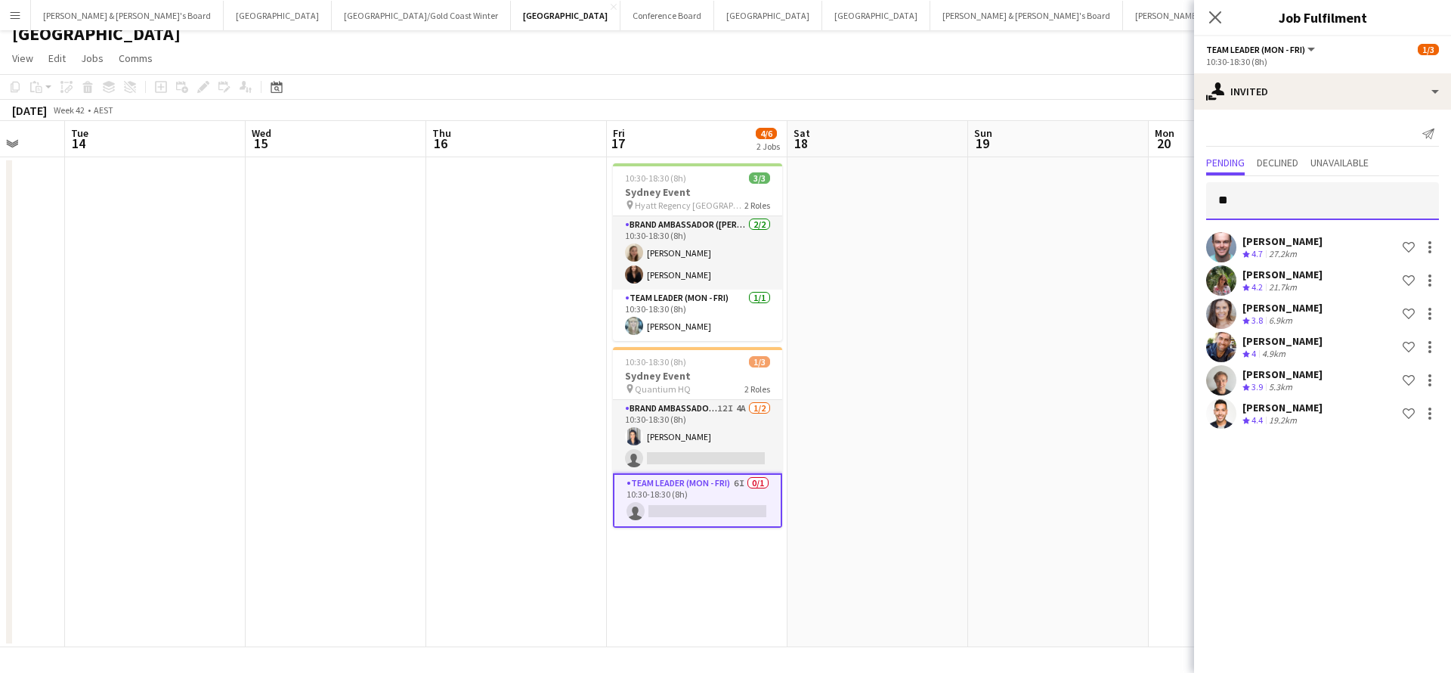
type input "*"
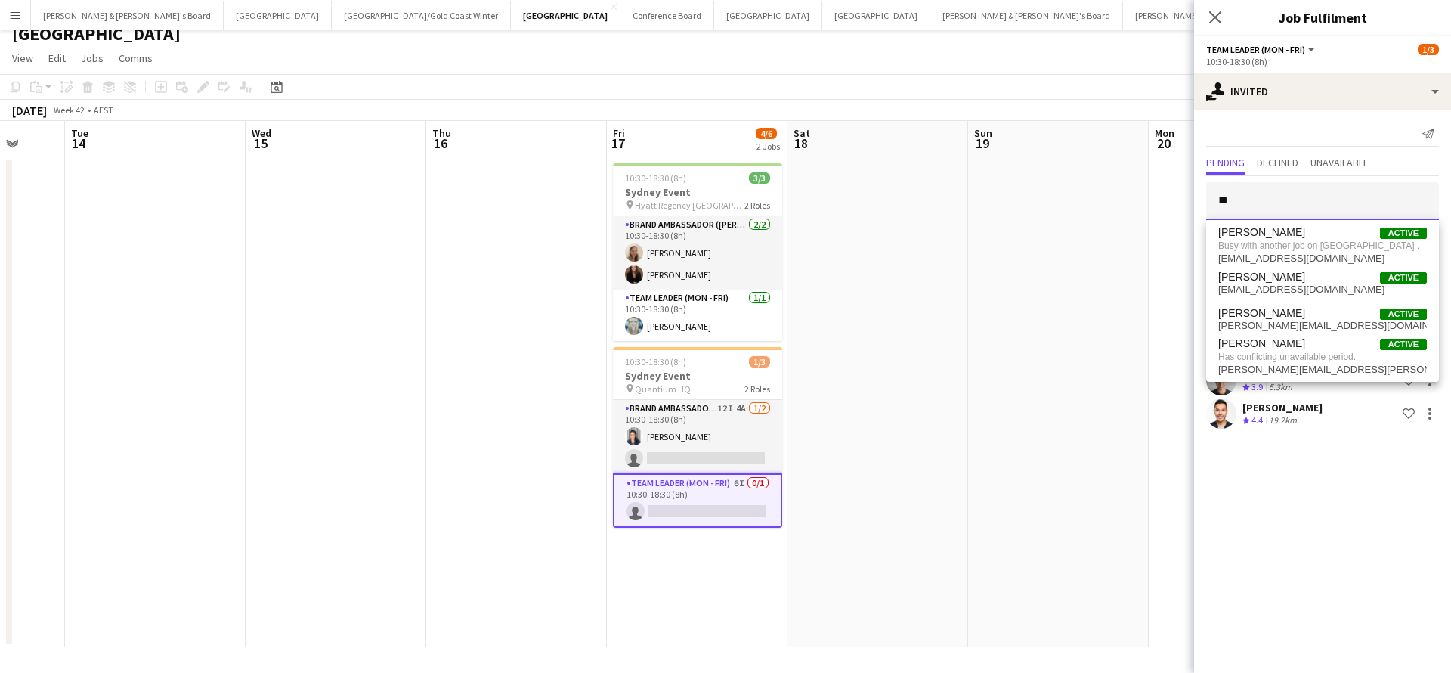
type input "*"
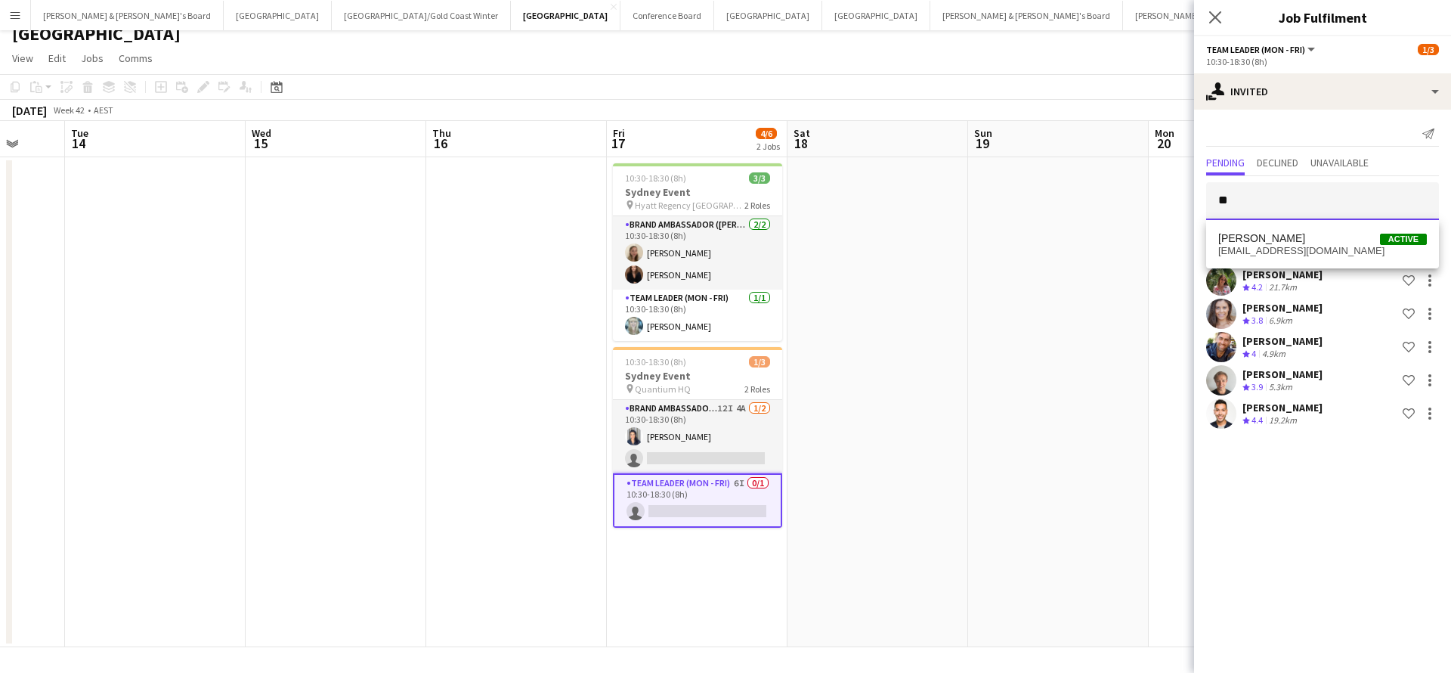
type input "*"
type input "*****"
click at [1279, 245] on span "[EMAIL_ADDRESS][DOMAIN_NAME]" at bounding box center [1322, 251] width 209 height 12
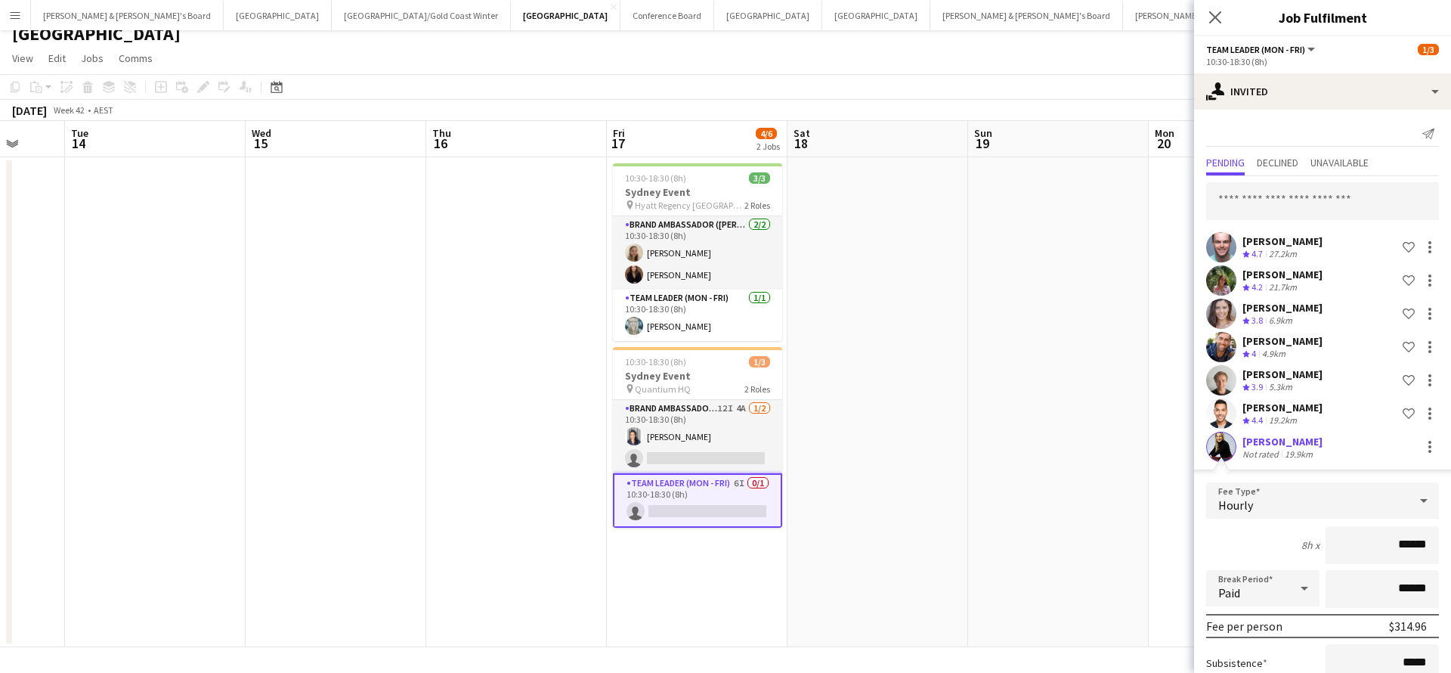
click at [1272, 450] on div "Not rated" at bounding box center [1262, 453] width 39 height 11
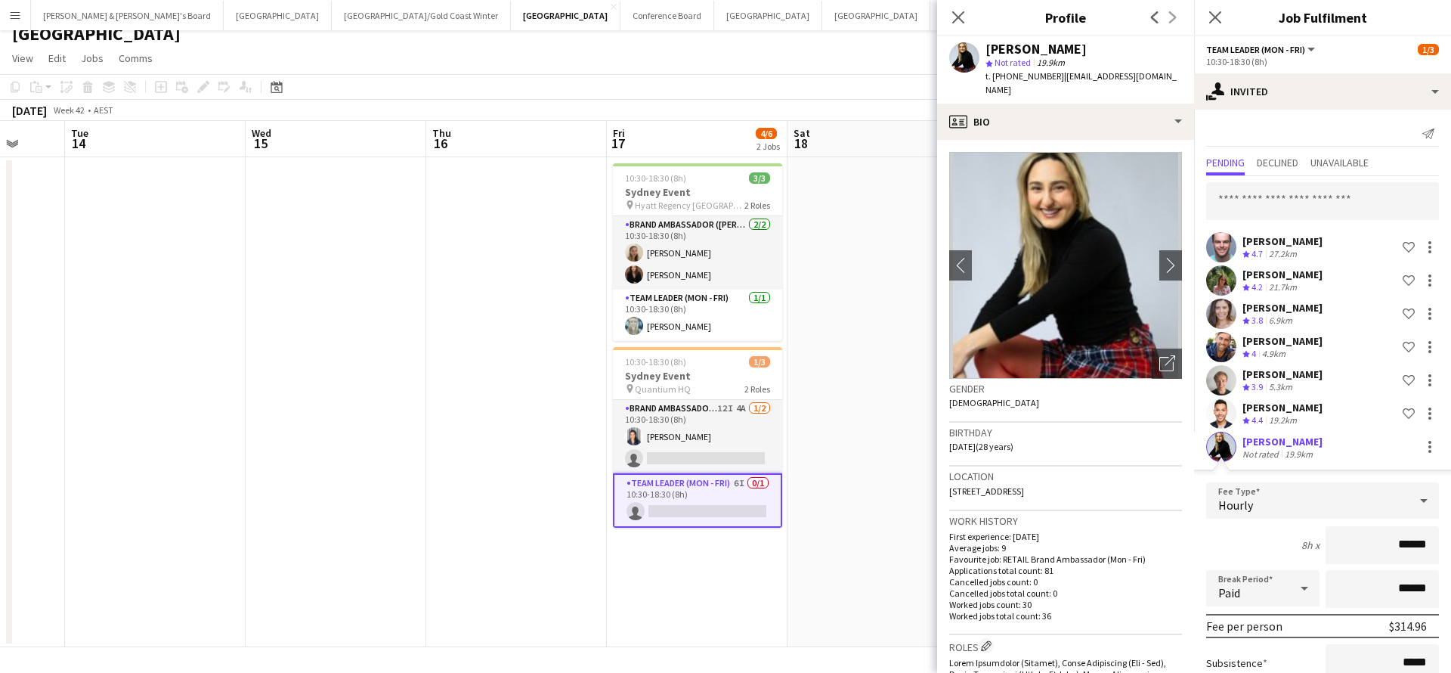
scroll to position [0, 0]
click at [962, 15] on icon "Close pop-in" at bounding box center [958, 17] width 14 height 14
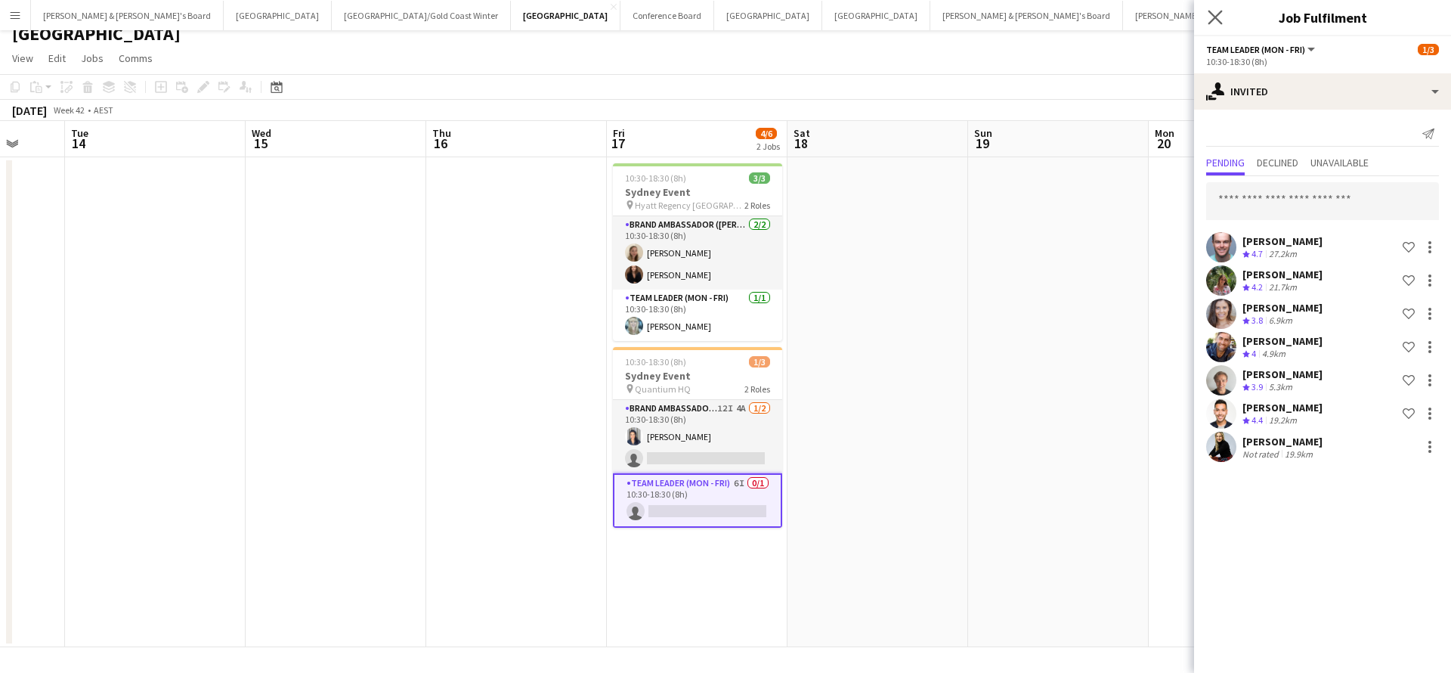
click at [1222, 16] on icon "Close pop-in" at bounding box center [1215, 17] width 14 height 14
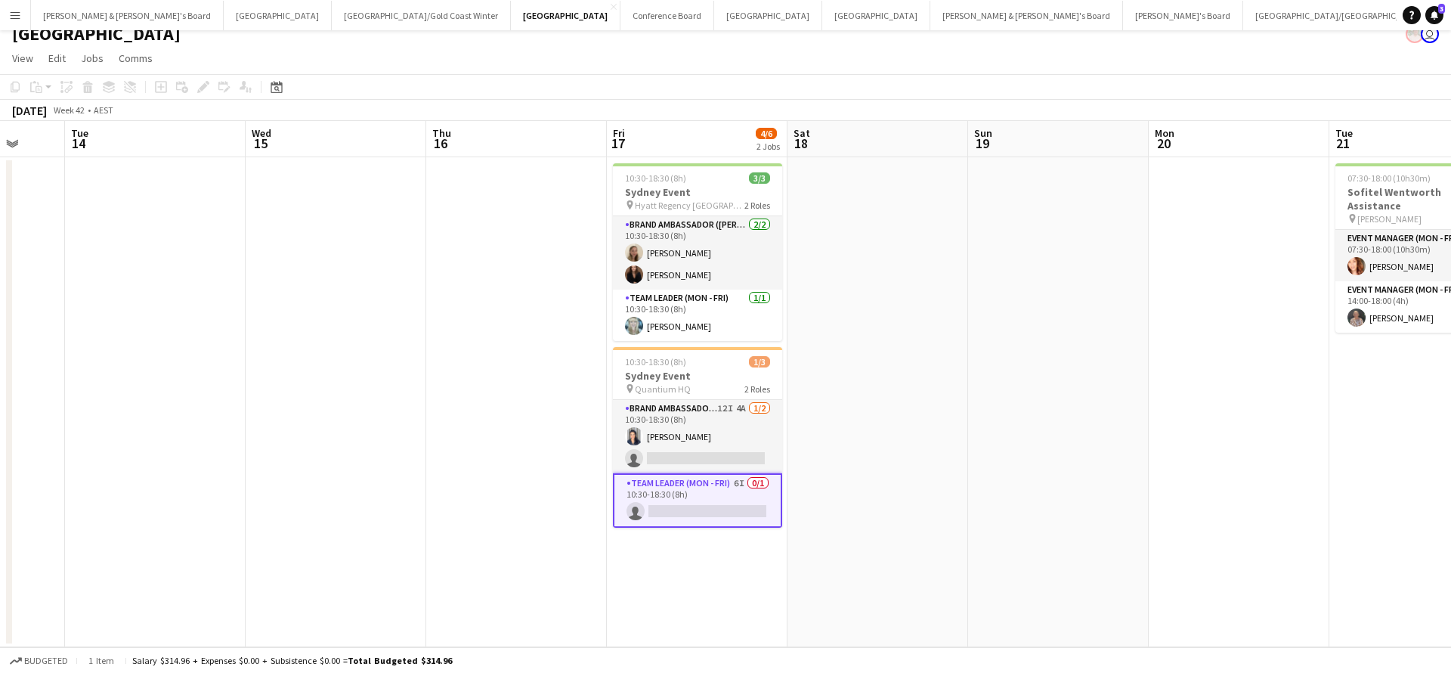
click at [1134, 364] on app-date-cell at bounding box center [1058, 402] width 181 height 490
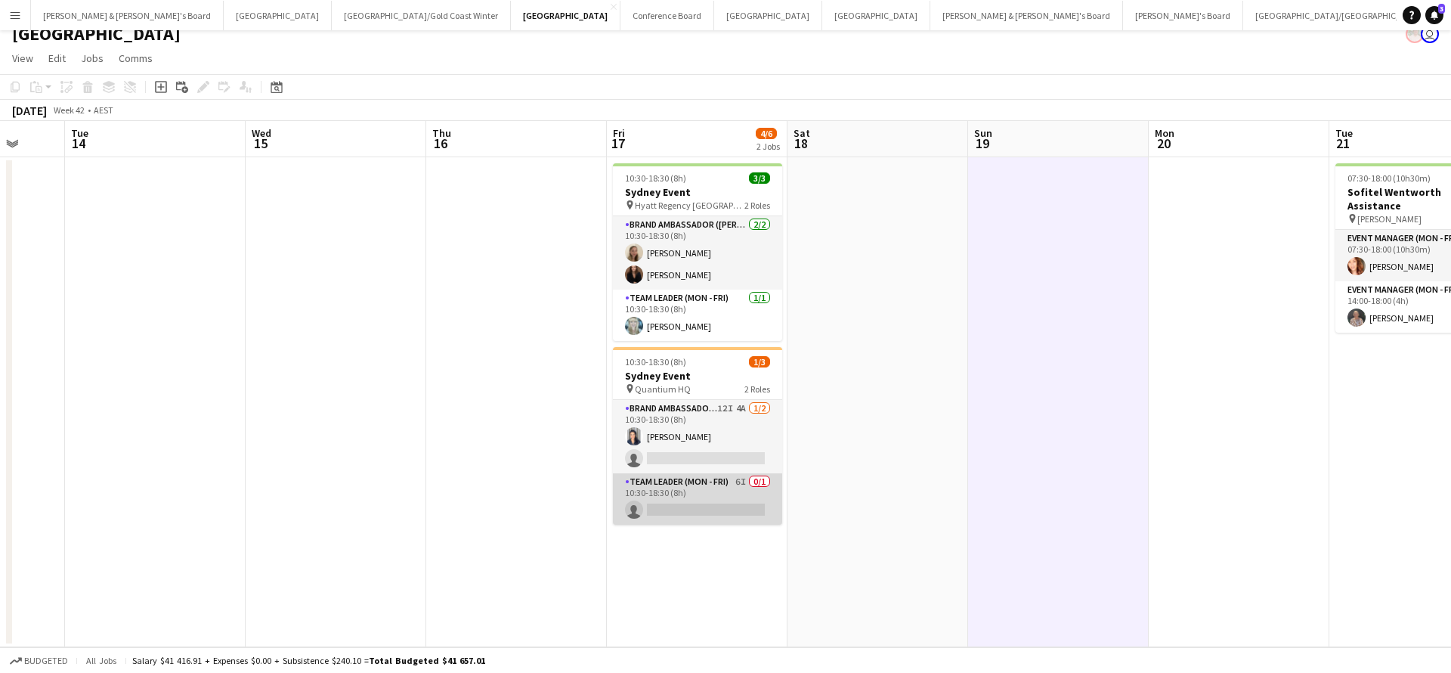
click at [713, 495] on app-card-role "Team Leader (Mon - Fri) 6I 0/1 10:30-18:30 (8h) single-neutral-actions" at bounding box center [697, 498] width 169 height 51
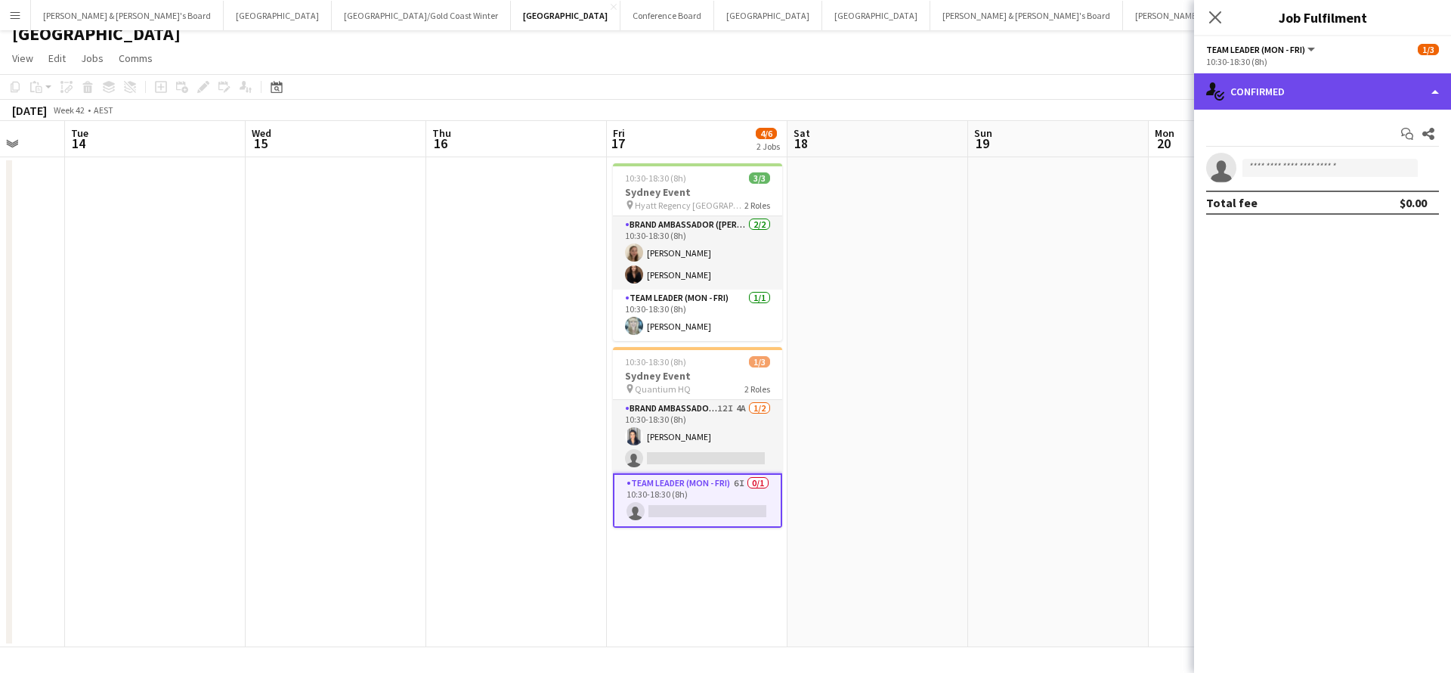
click at [1307, 101] on div "single-neutral-actions-check-2 Confirmed" at bounding box center [1322, 91] width 257 height 36
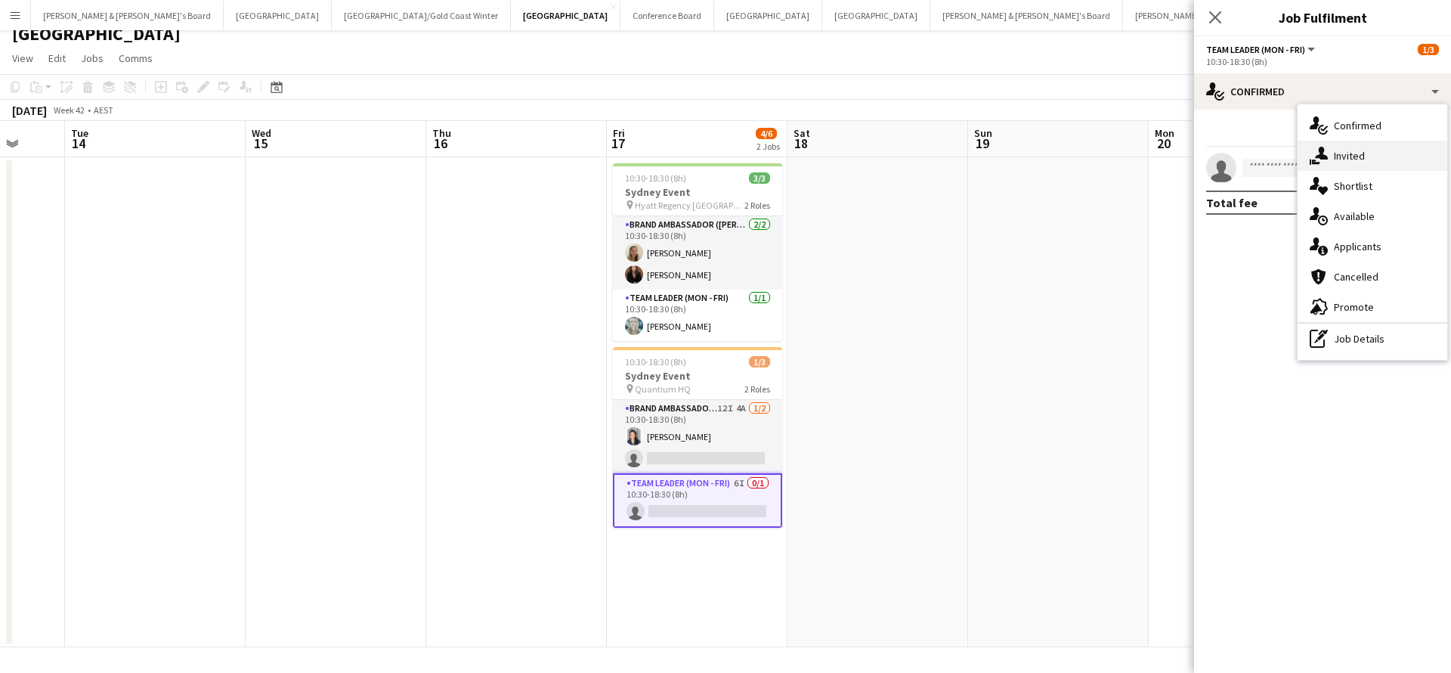
click at [1363, 157] on span "Invited" at bounding box center [1349, 156] width 31 height 14
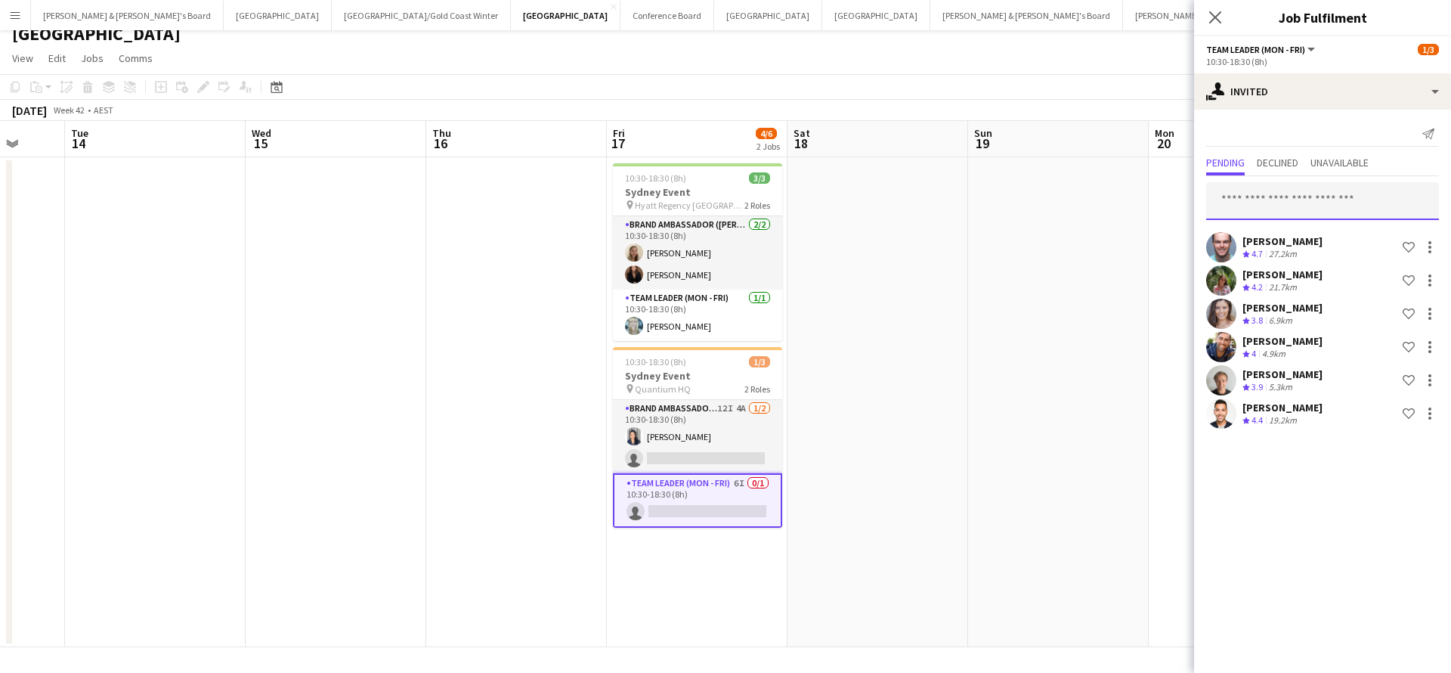
click at [1335, 197] on input "text" at bounding box center [1322, 201] width 233 height 38
type input "******"
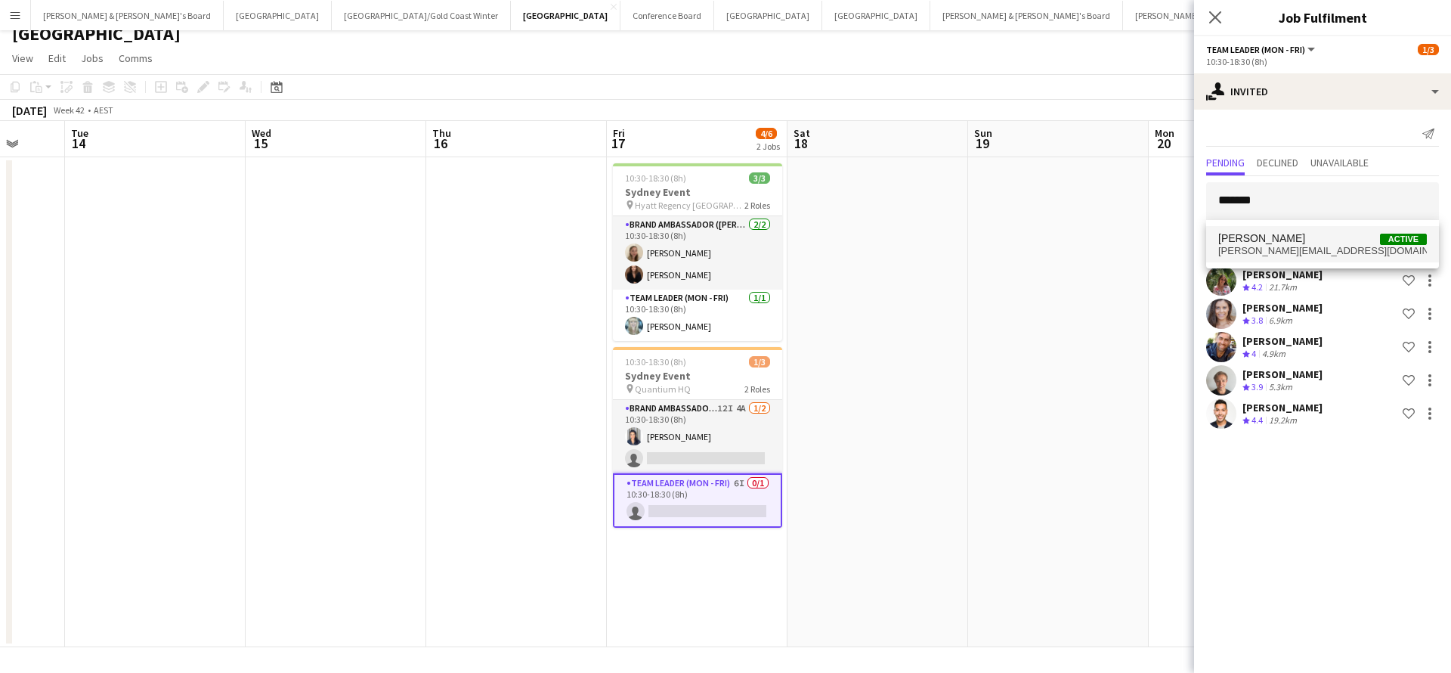
click at [1315, 246] on span "[PERSON_NAME][EMAIL_ADDRESS][DOMAIN_NAME]" at bounding box center [1322, 251] width 209 height 12
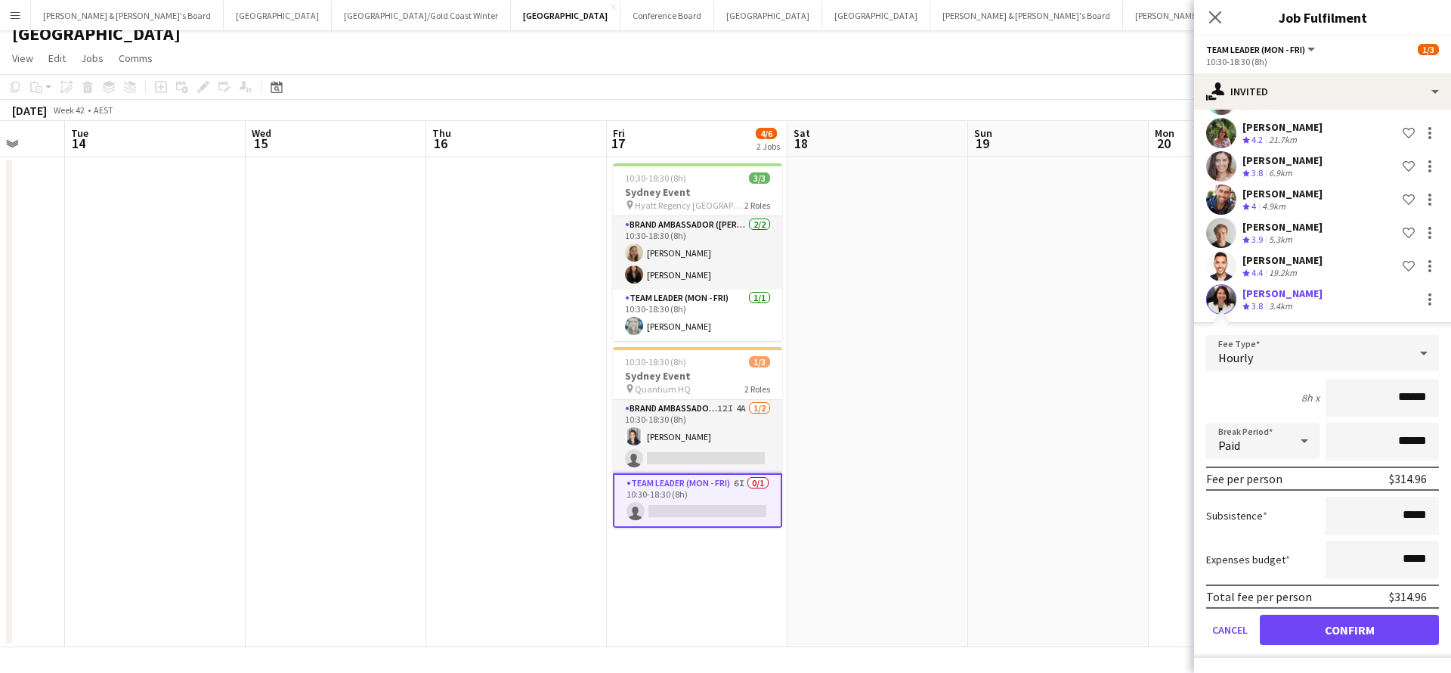
scroll to position [147, 0]
click at [1301, 626] on button "Confirm" at bounding box center [1349, 629] width 179 height 30
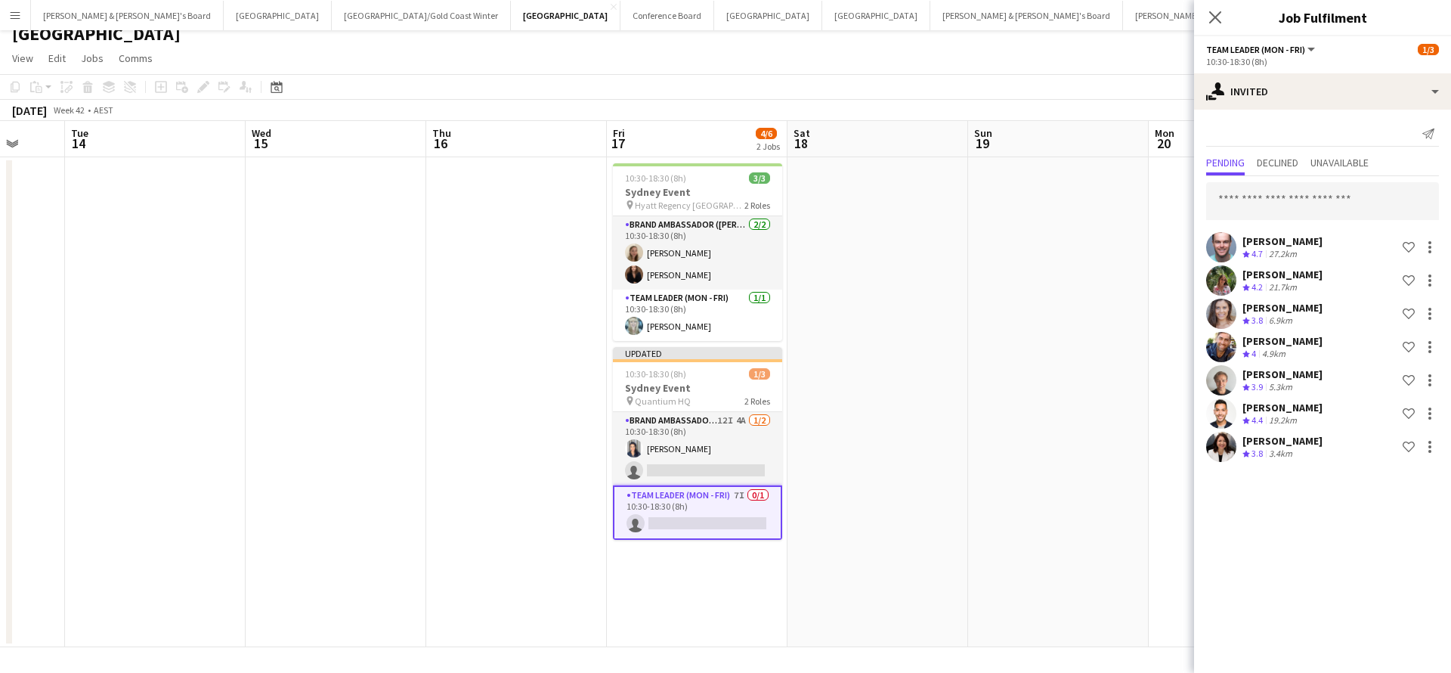
click at [1074, 465] on app-date-cell at bounding box center [1058, 402] width 181 height 490
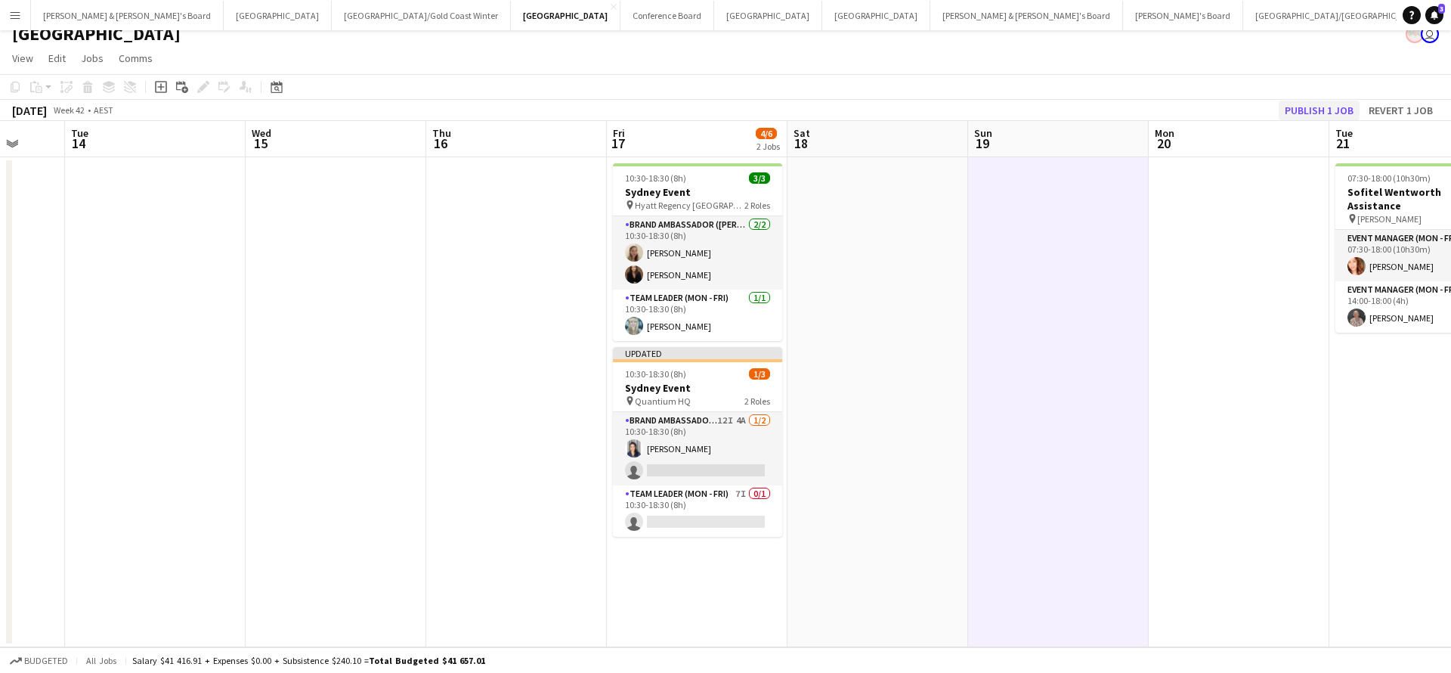
click at [1305, 117] on button "Publish 1 job" at bounding box center [1319, 111] width 81 height 20
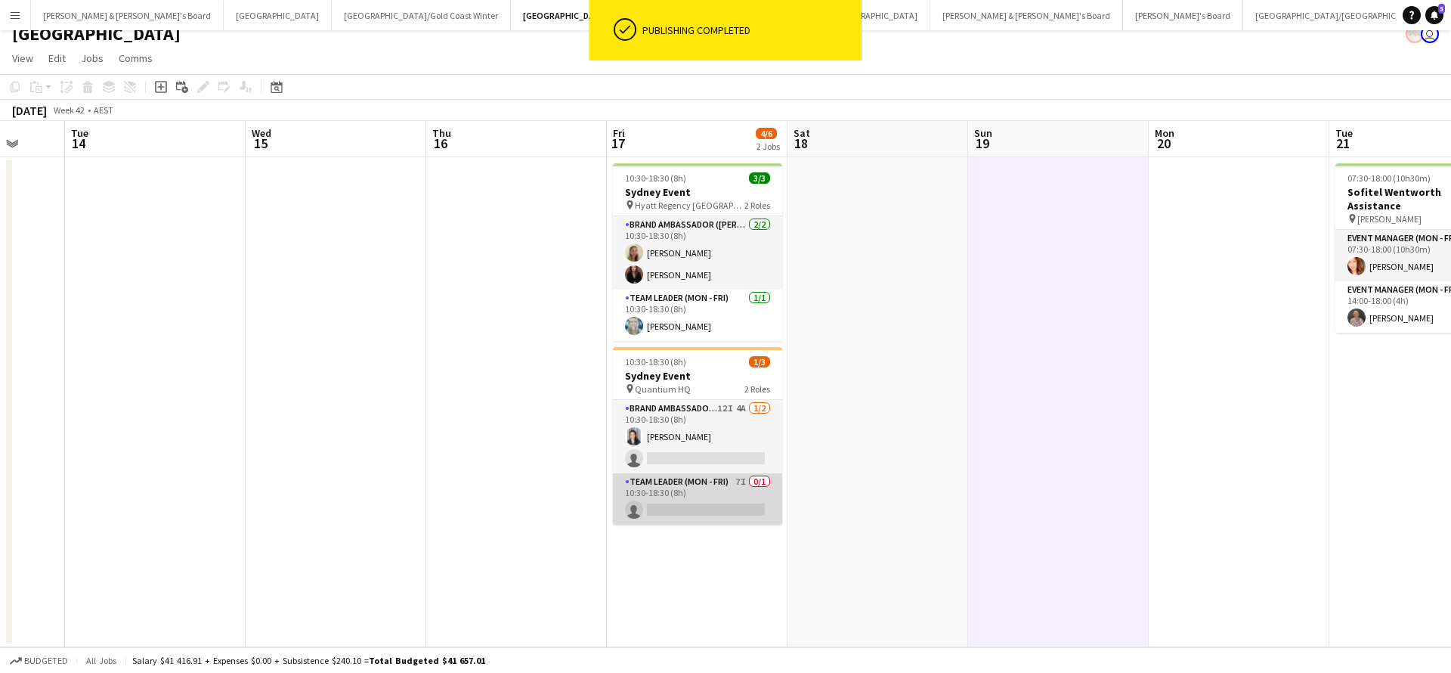
click at [721, 494] on app-card-role "Team Leader (Mon - Fri) 7I 0/1 10:30-18:30 (8h) single-neutral-actions" at bounding box center [697, 498] width 169 height 51
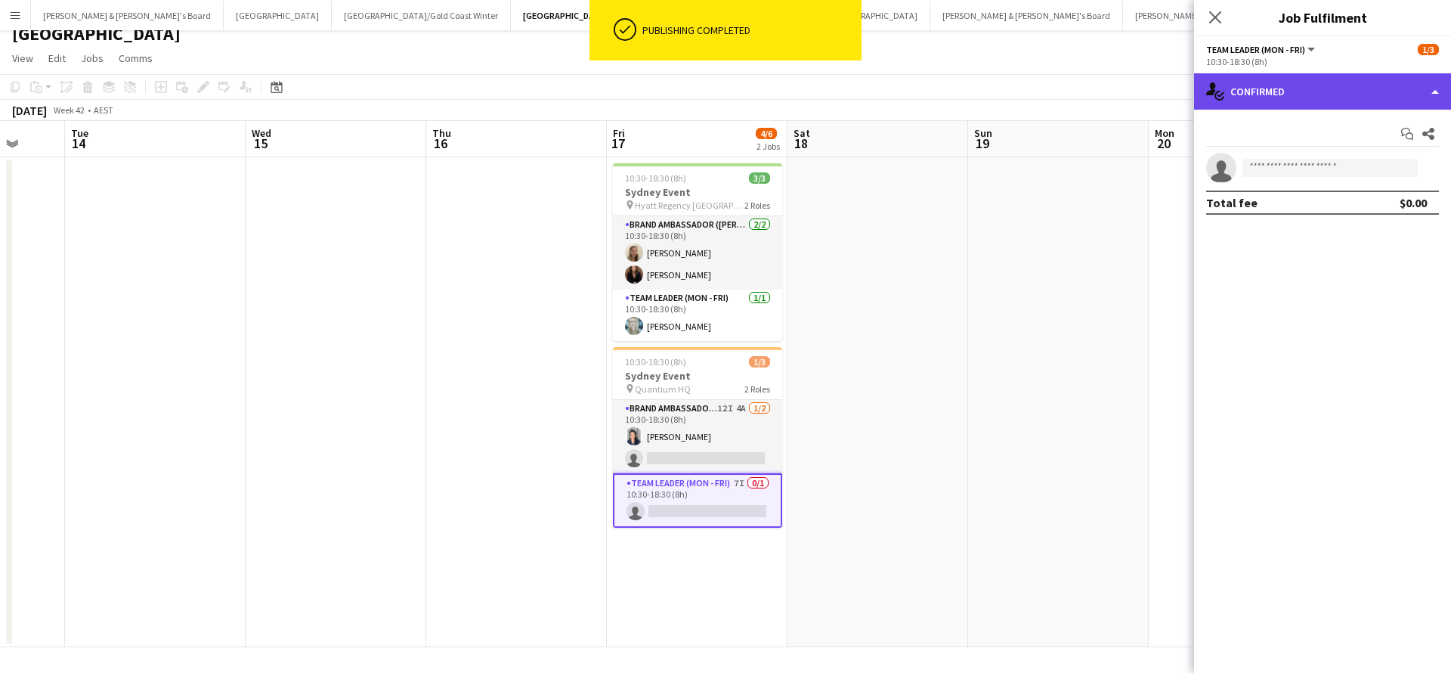
click at [1320, 89] on div "single-neutral-actions-check-2 Confirmed" at bounding box center [1322, 91] width 257 height 36
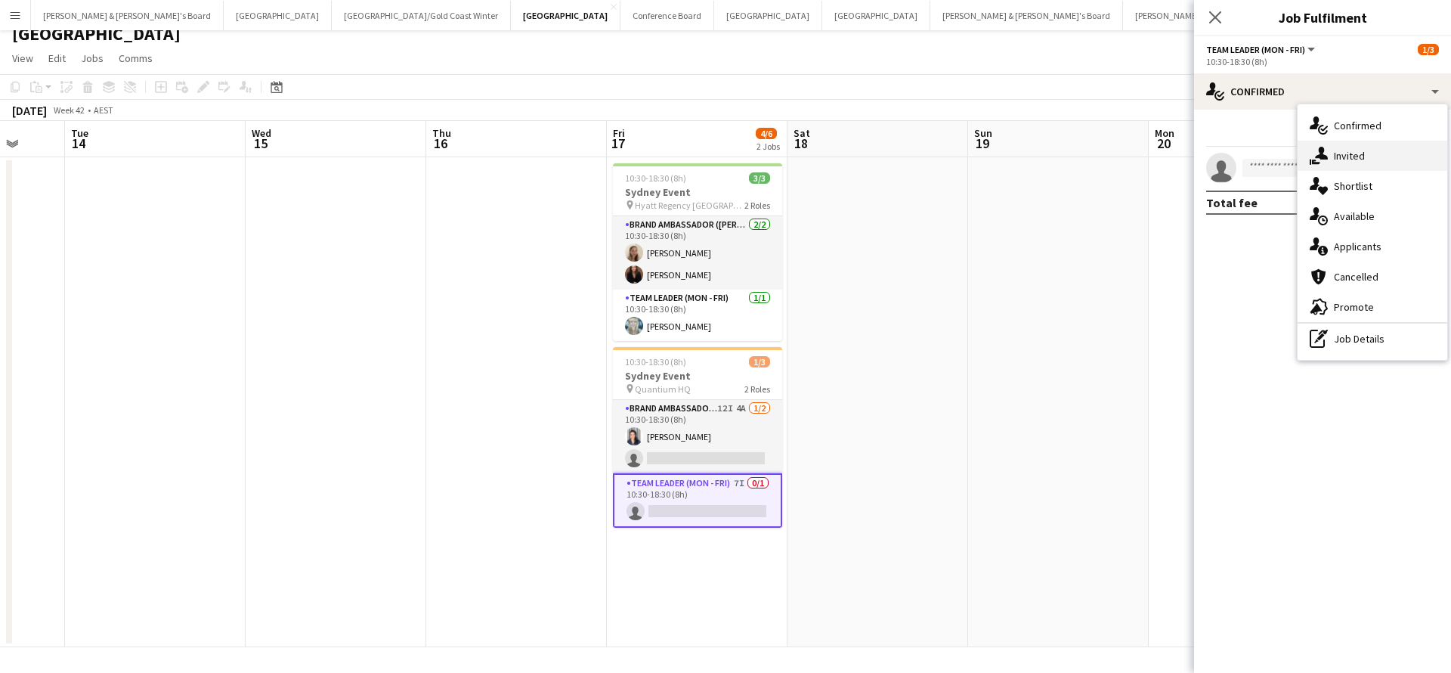
click at [1356, 150] on span "Invited" at bounding box center [1349, 156] width 31 height 14
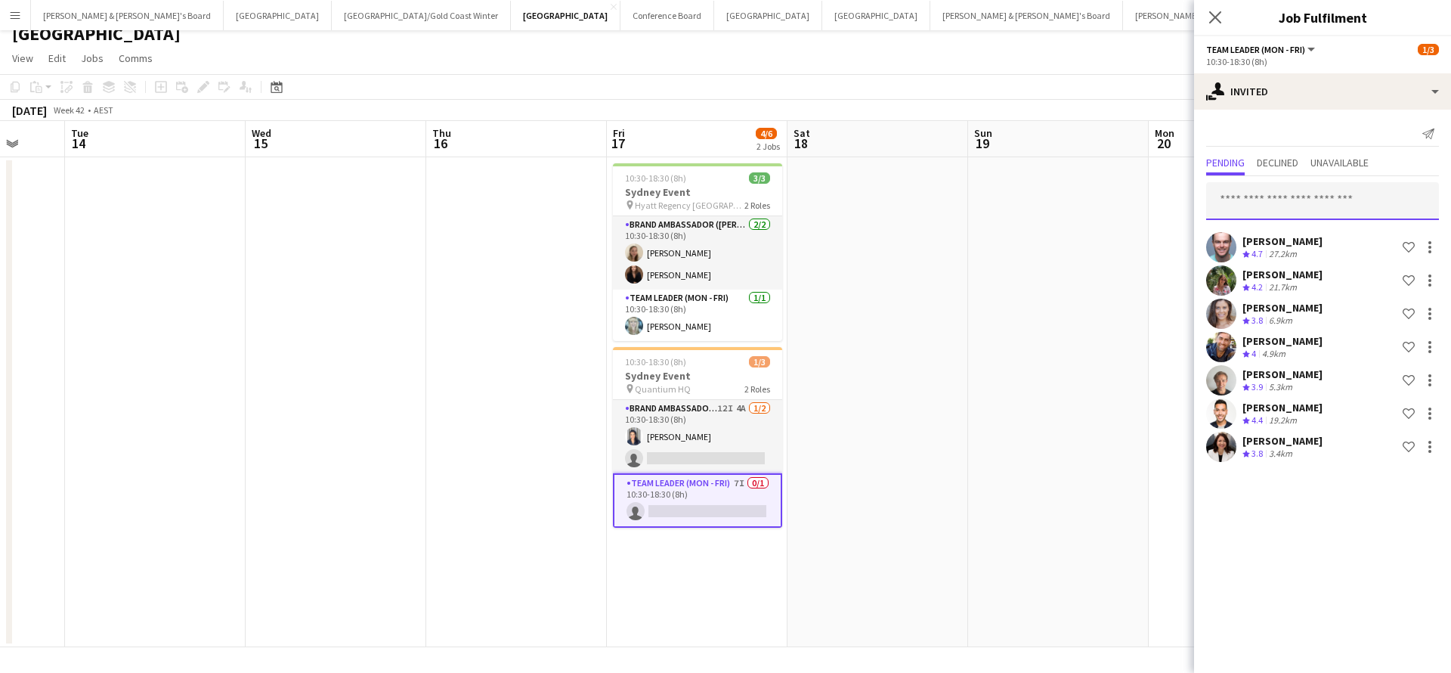
click at [1314, 215] on input "text" at bounding box center [1322, 201] width 233 height 38
type input "*****"
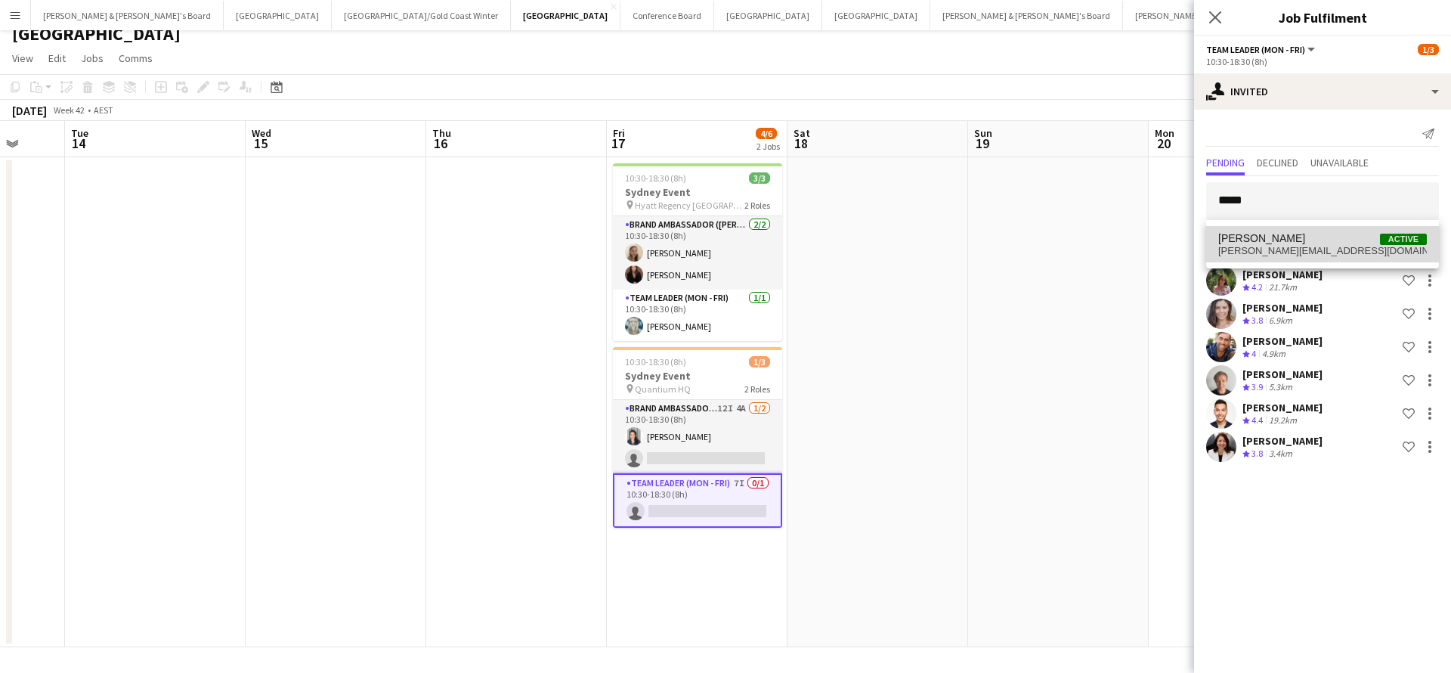
click at [1320, 258] on mat-option "[PERSON_NAME] Active [PERSON_NAME][EMAIL_ADDRESS][DOMAIN_NAME]" at bounding box center [1322, 244] width 233 height 36
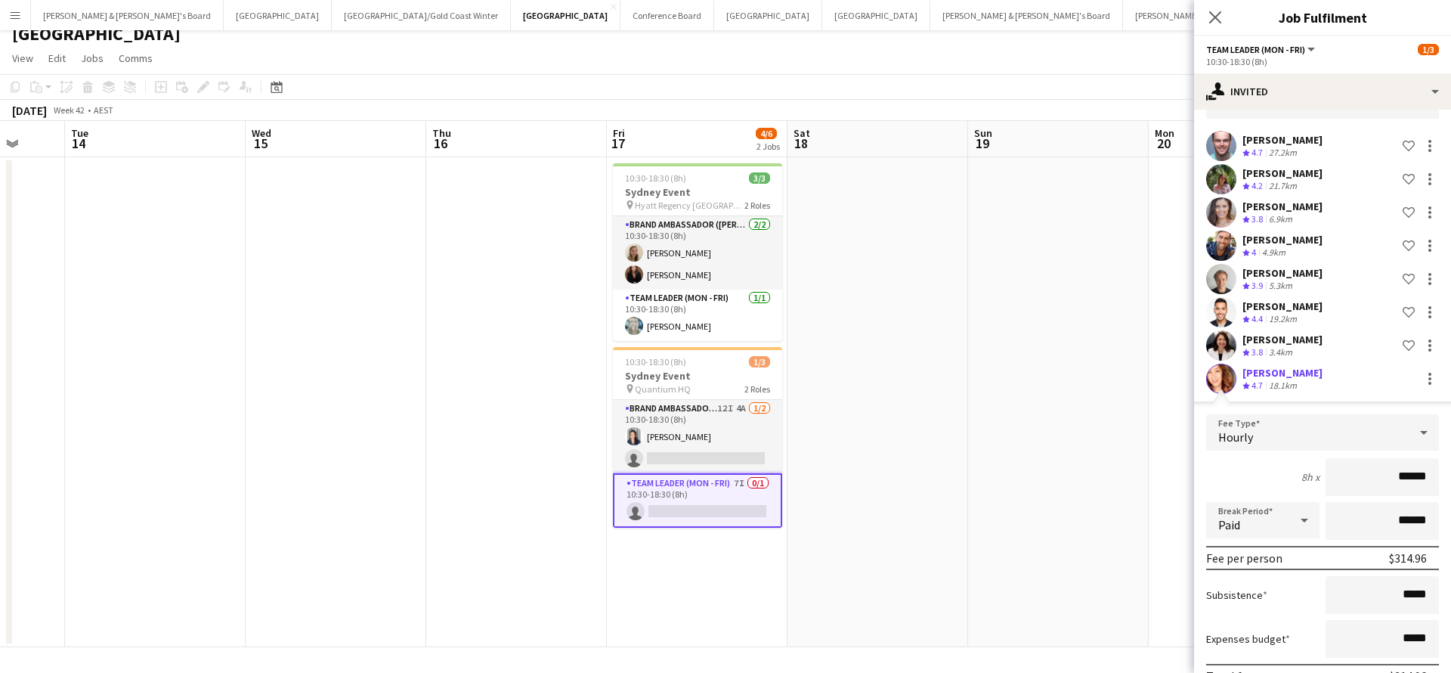
scroll to position [169, 0]
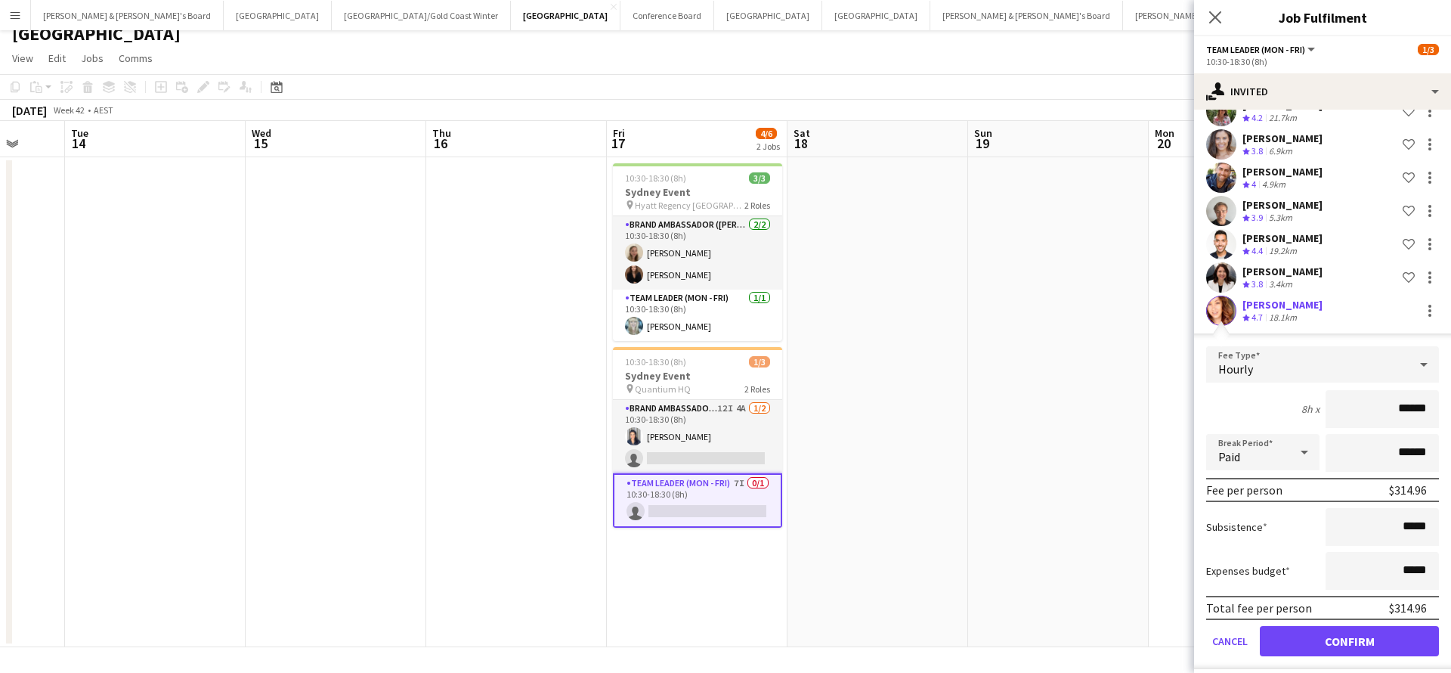
click at [1306, 648] on button "Confirm" at bounding box center [1349, 641] width 179 height 30
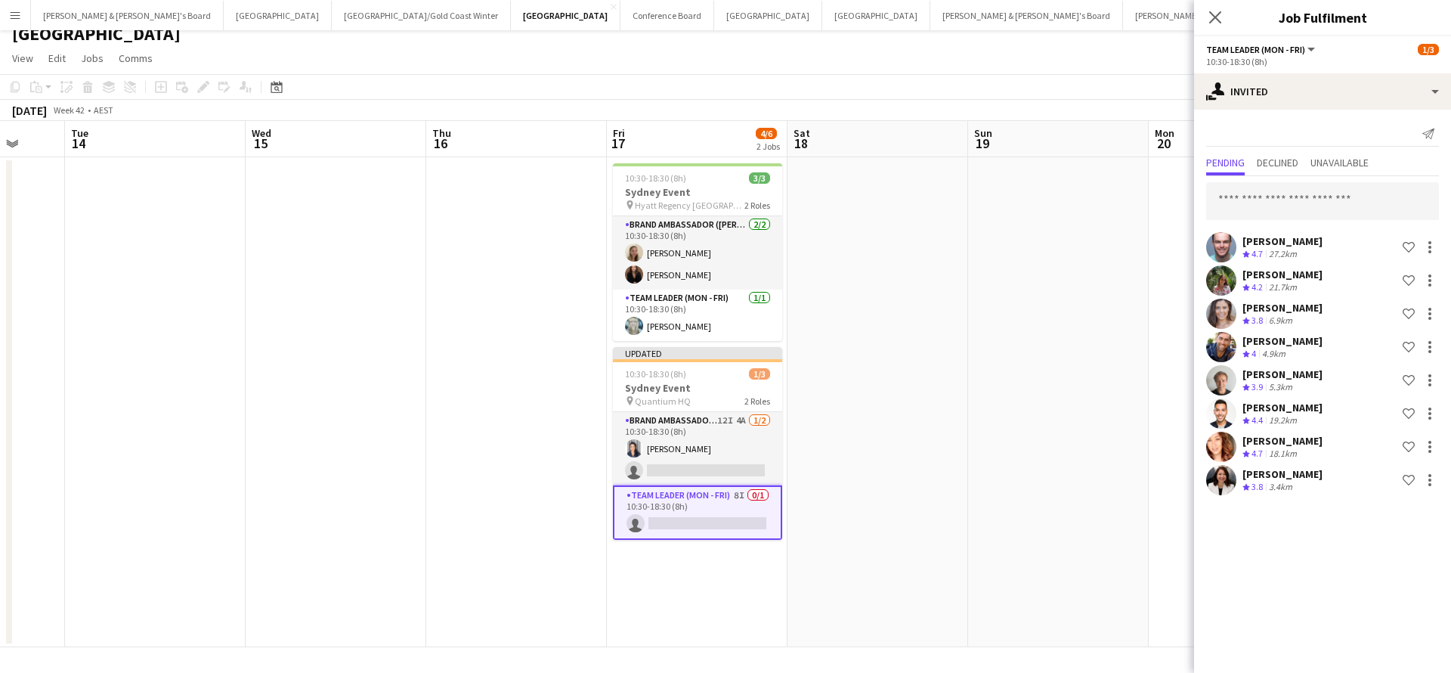
click at [1094, 436] on app-date-cell at bounding box center [1058, 402] width 181 height 490
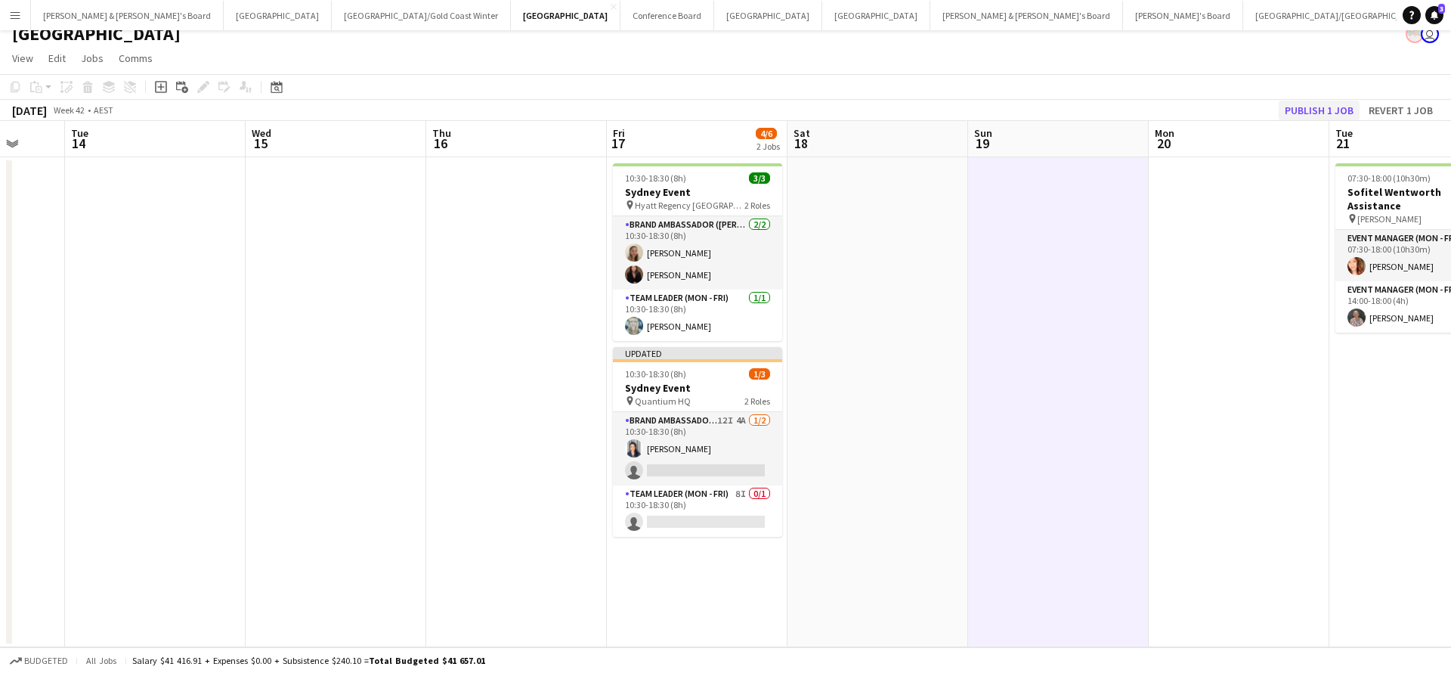
click at [1302, 105] on button "Publish 1 job" at bounding box center [1319, 111] width 81 height 20
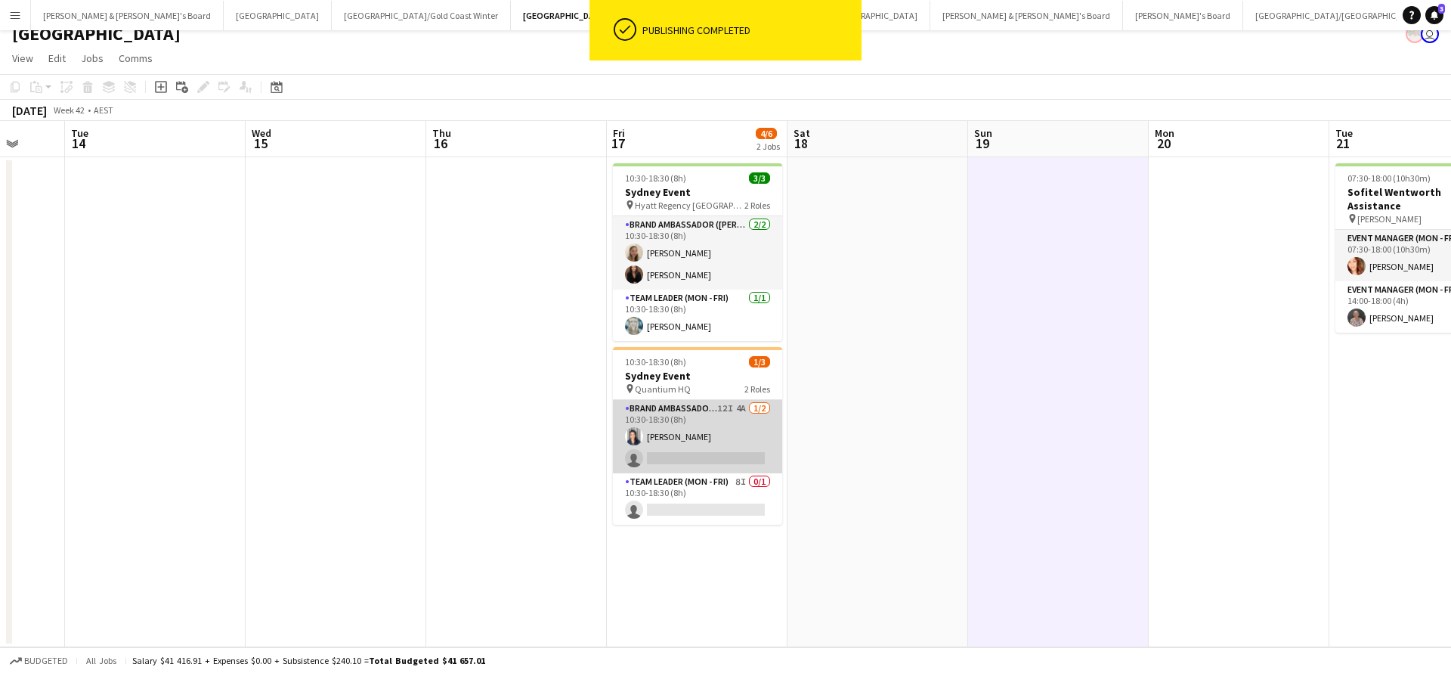
click at [720, 441] on app-card-role "Brand Ambassador (Mon - Fri) 12I 4A [DATE] 10:30-18:30 (8h) [PERSON_NAME] singl…" at bounding box center [697, 436] width 169 height 73
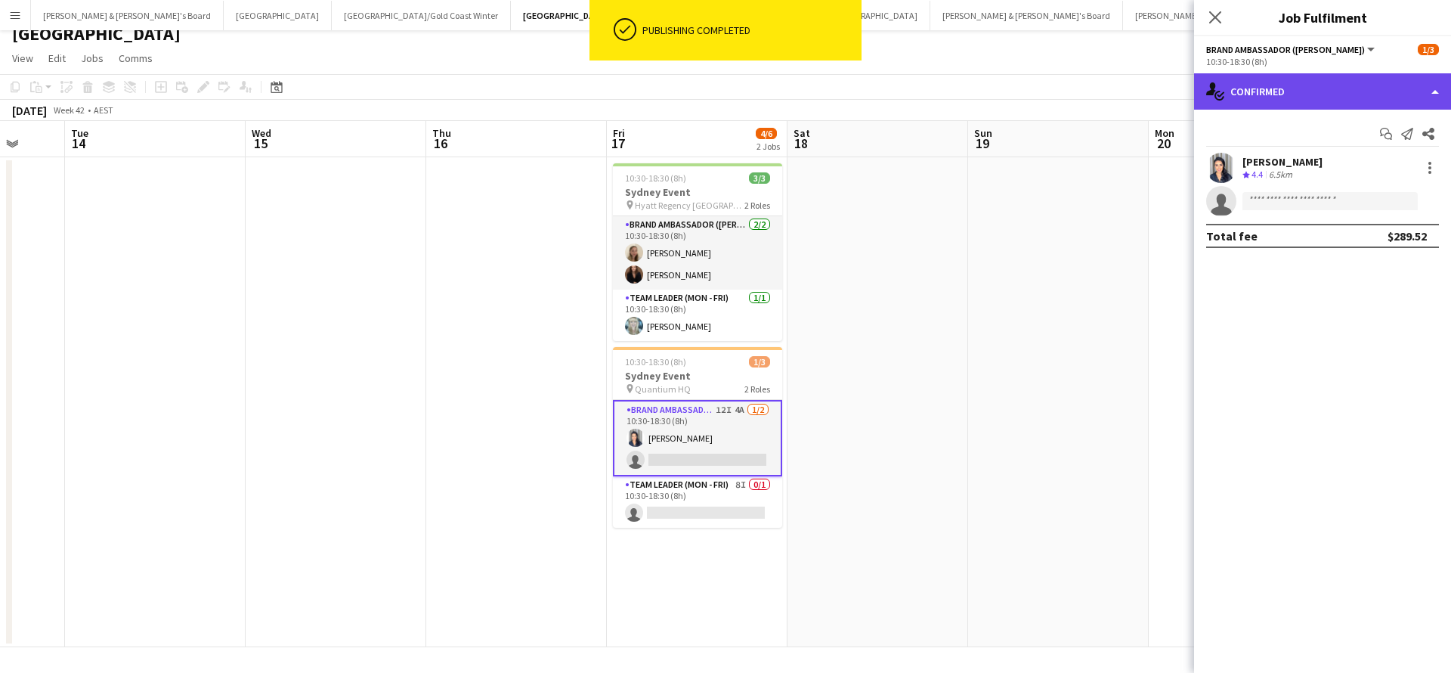
click at [1340, 86] on div "single-neutral-actions-check-2 Confirmed" at bounding box center [1322, 91] width 257 height 36
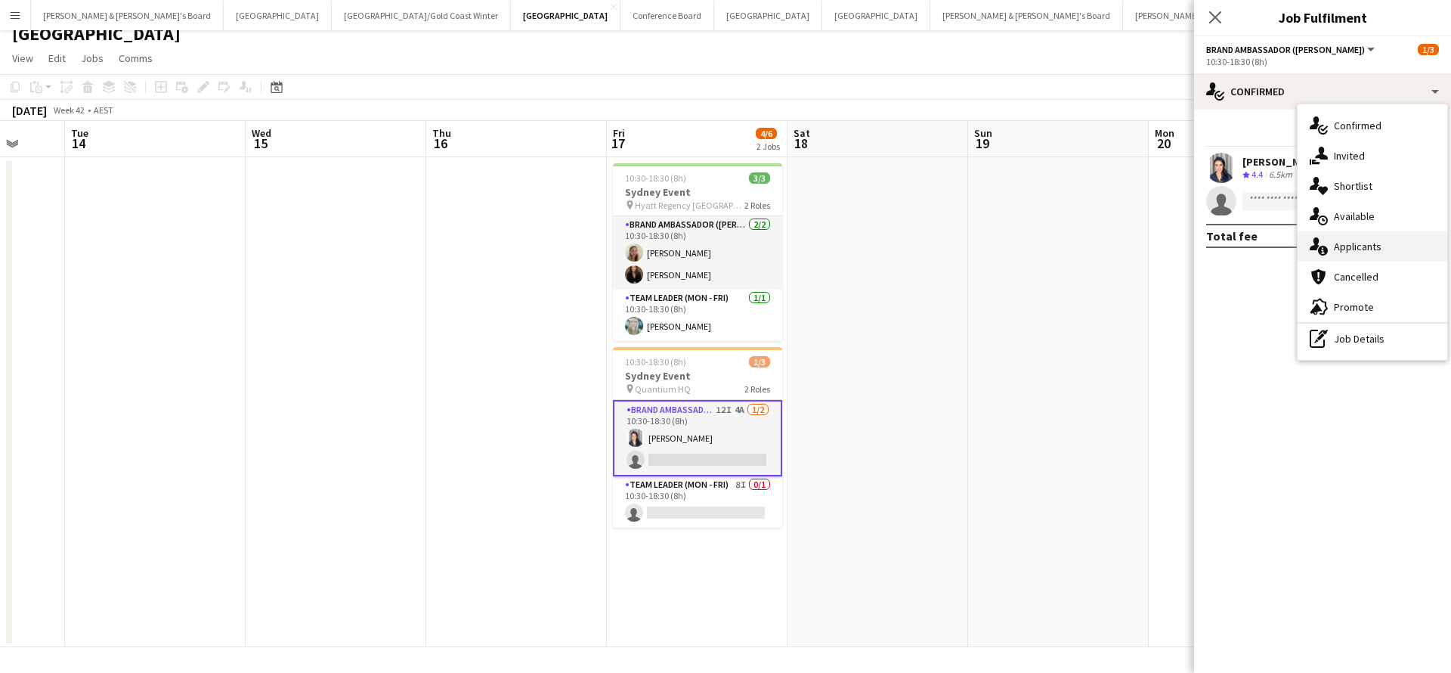
click at [1378, 252] on div "single-neutral-actions-information Applicants" at bounding box center [1373, 246] width 150 height 30
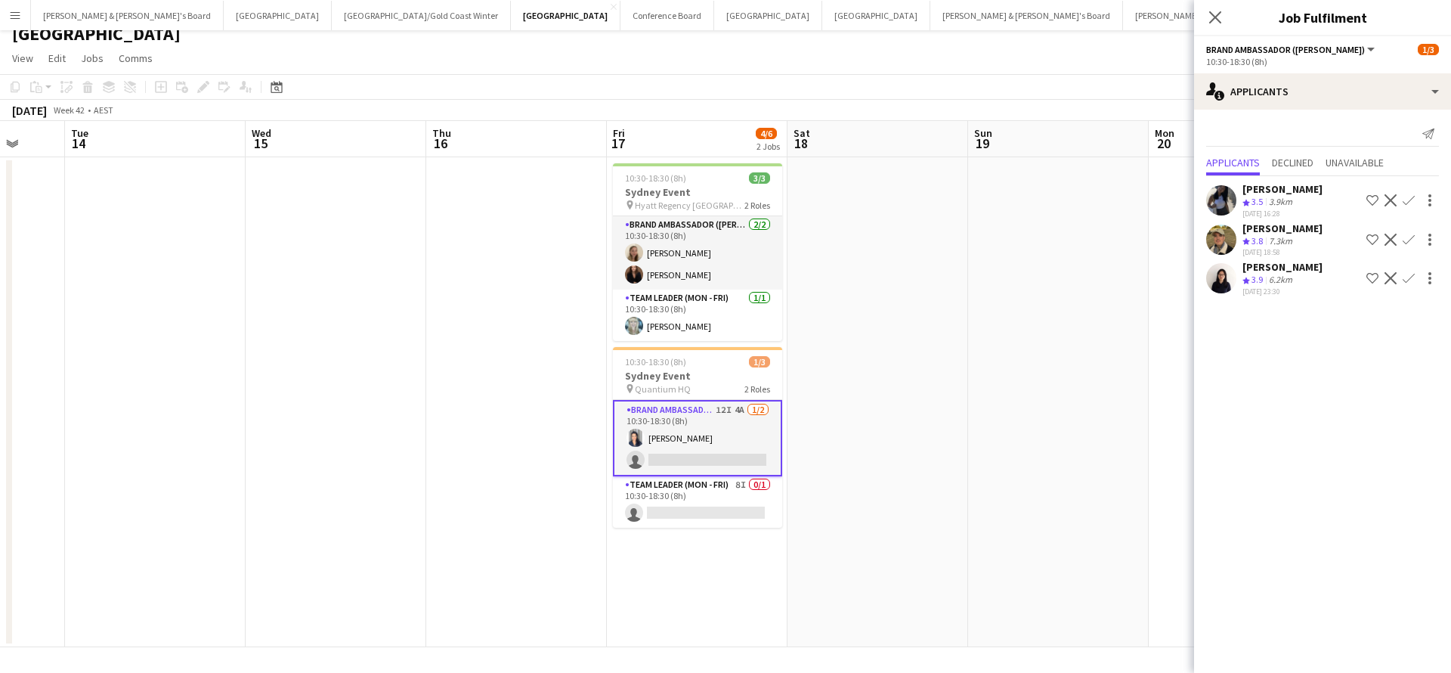
click at [1066, 433] on app-date-cell at bounding box center [1058, 402] width 181 height 490
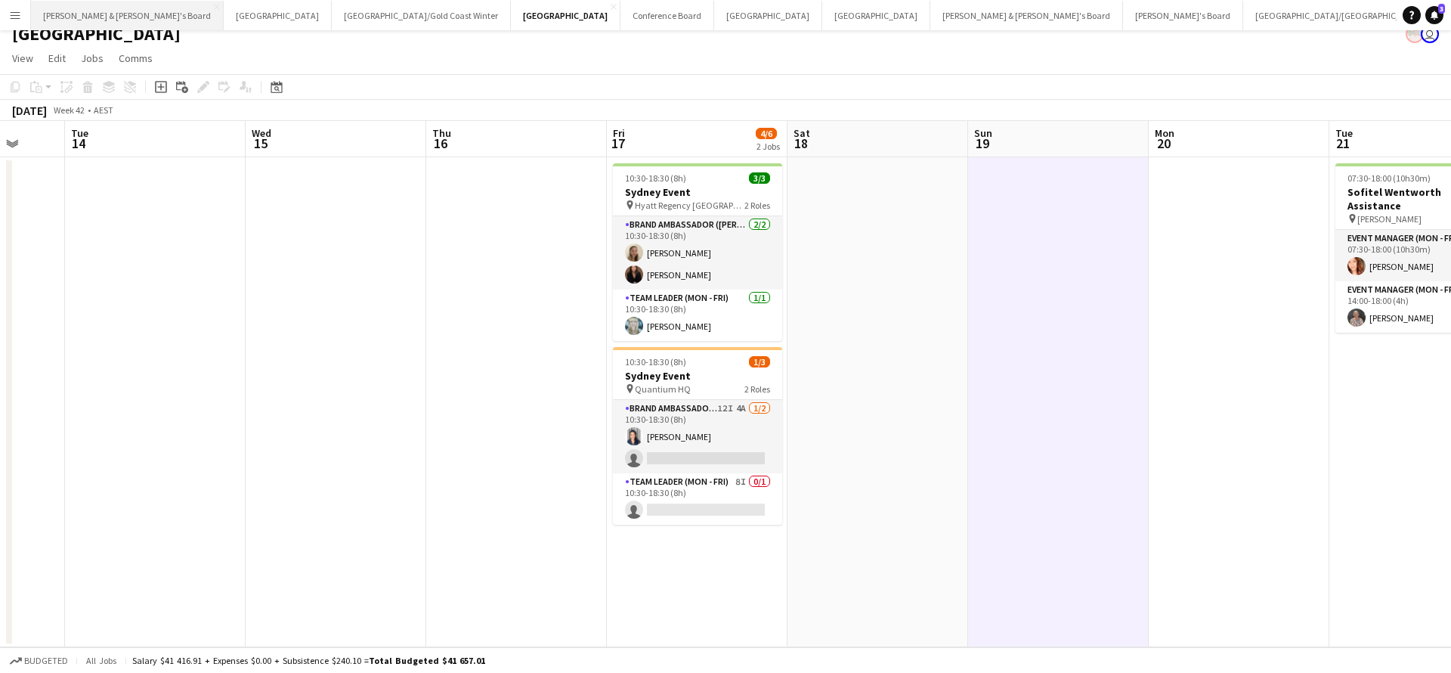
click at [110, 14] on button "[PERSON_NAME] & [PERSON_NAME]'s Board Close" at bounding box center [127, 15] width 193 height 29
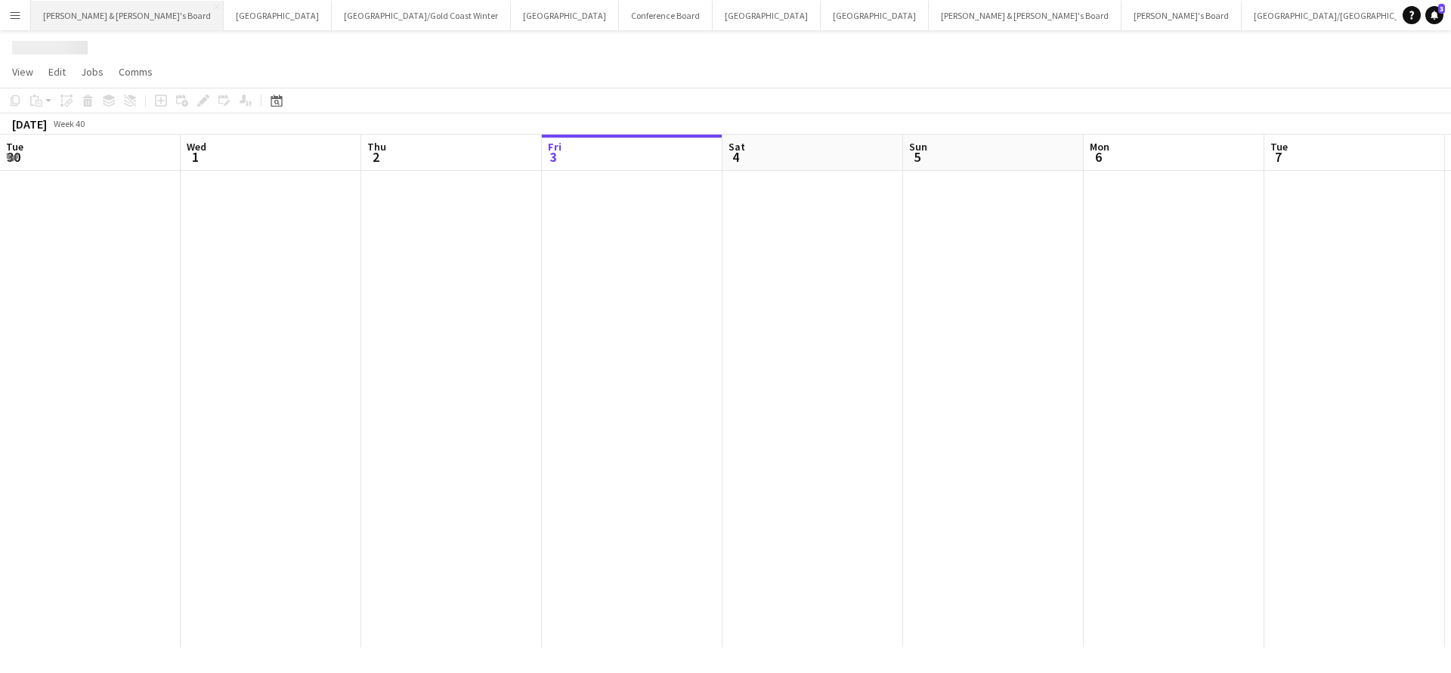
click at [110, 14] on button "[PERSON_NAME] & [PERSON_NAME]'s Board Close" at bounding box center [127, 15] width 193 height 29
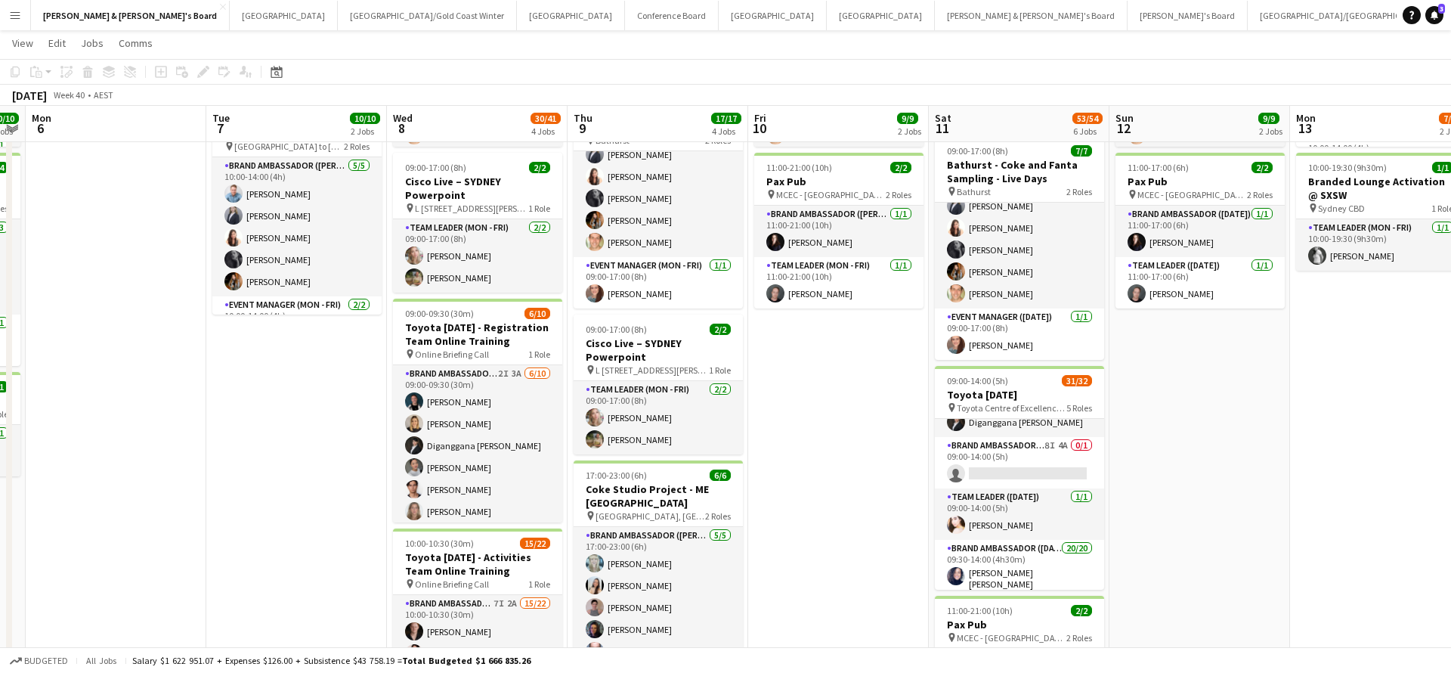
scroll to position [189, 0]
click at [1020, 456] on app-card-role "Brand Ambassador ([DATE]) 8I 4A 0/1 09:00-14:00 (5h) single-neutral-actions" at bounding box center [1019, 464] width 169 height 51
click at [1036, 458] on app-card-role "Brand Ambassador ([DATE]) 8I 4A 0/1 09:00-14:00 (5h) single-neutral-actions" at bounding box center [1019, 464] width 169 height 51
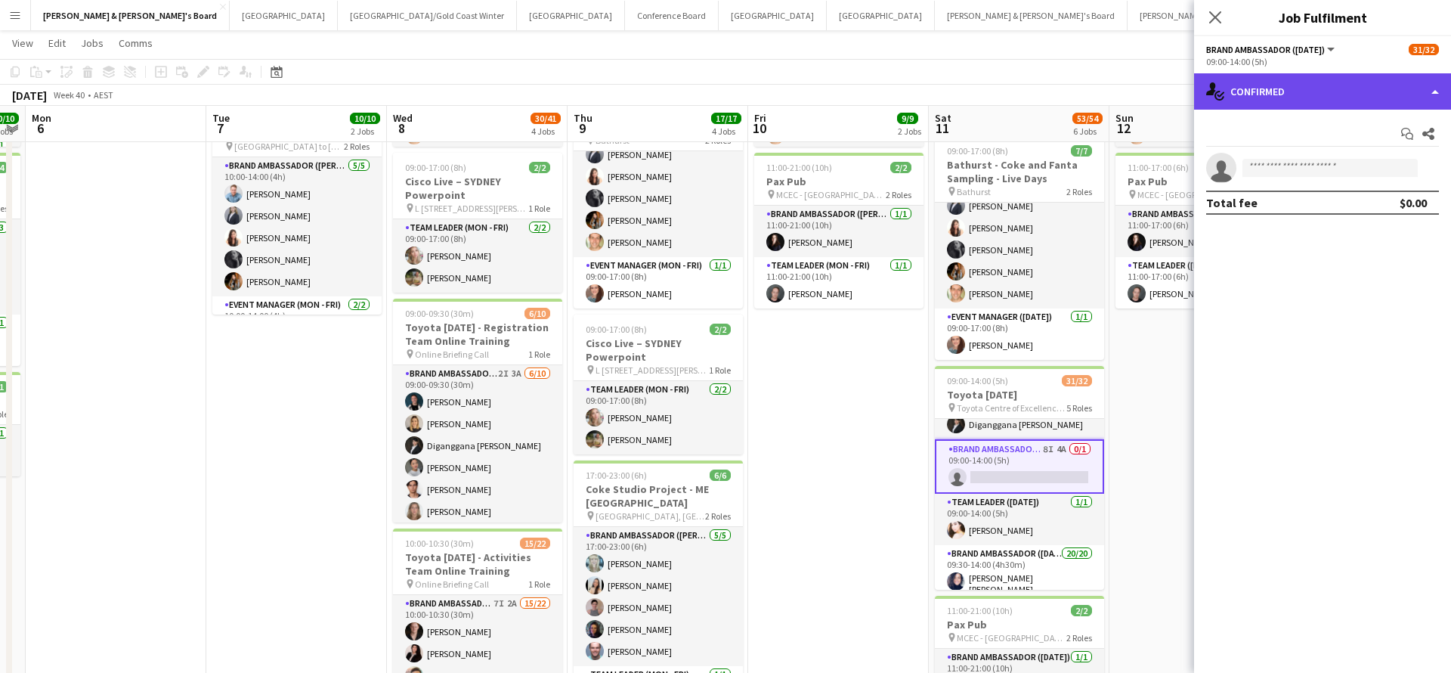
click at [1386, 83] on div "single-neutral-actions-check-2 Confirmed" at bounding box center [1322, 91] width 257 height 36
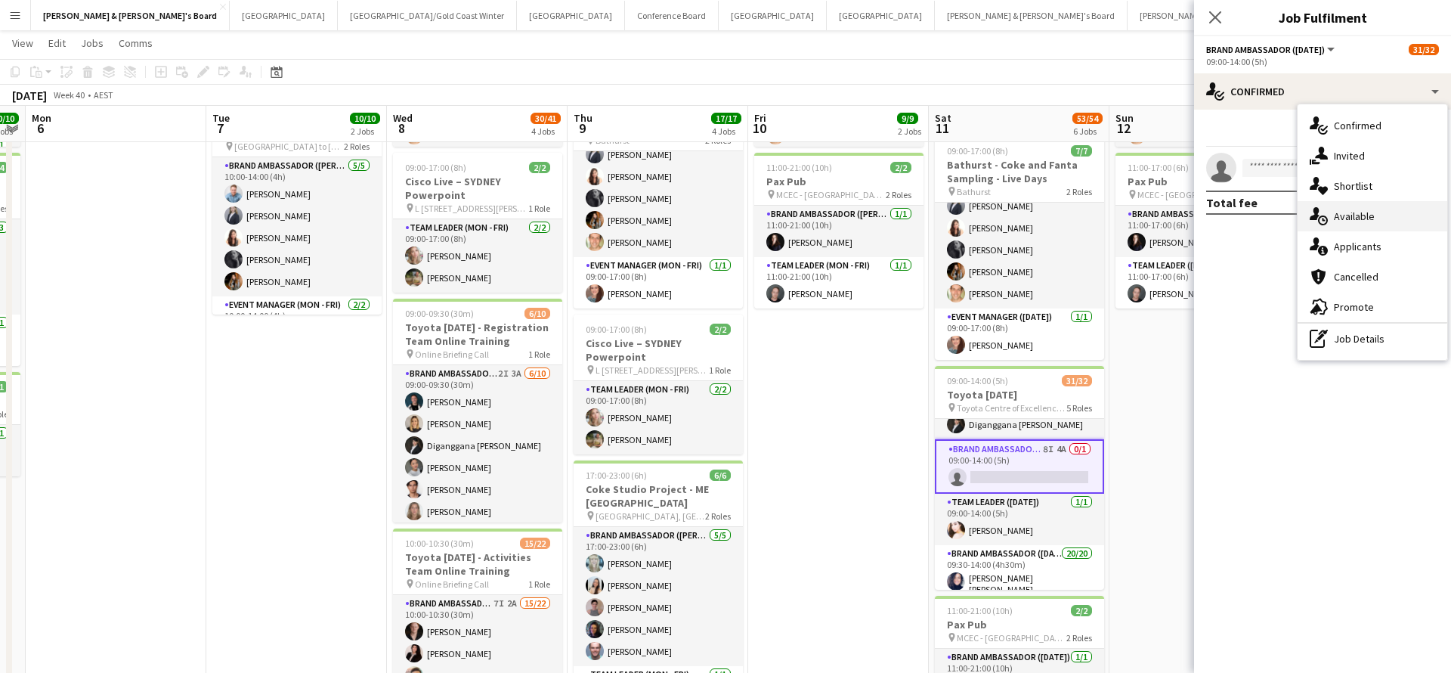
click at [1363, 207] on div "single-neutral-actions-upload Available" at bounding box center [1373, 216] width 150 height 30
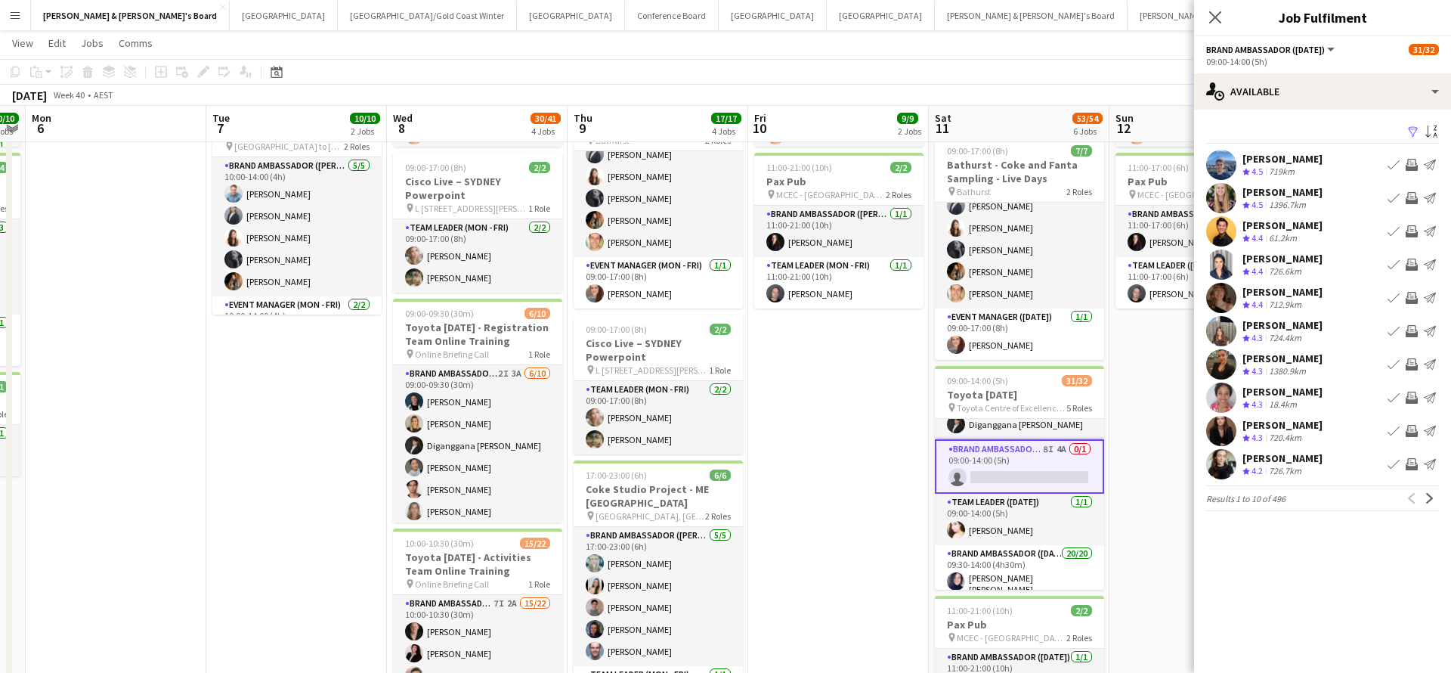
click at [1411, 132] on app-icon "Filter" at bounding box center [1413, 132] width 12 height 14
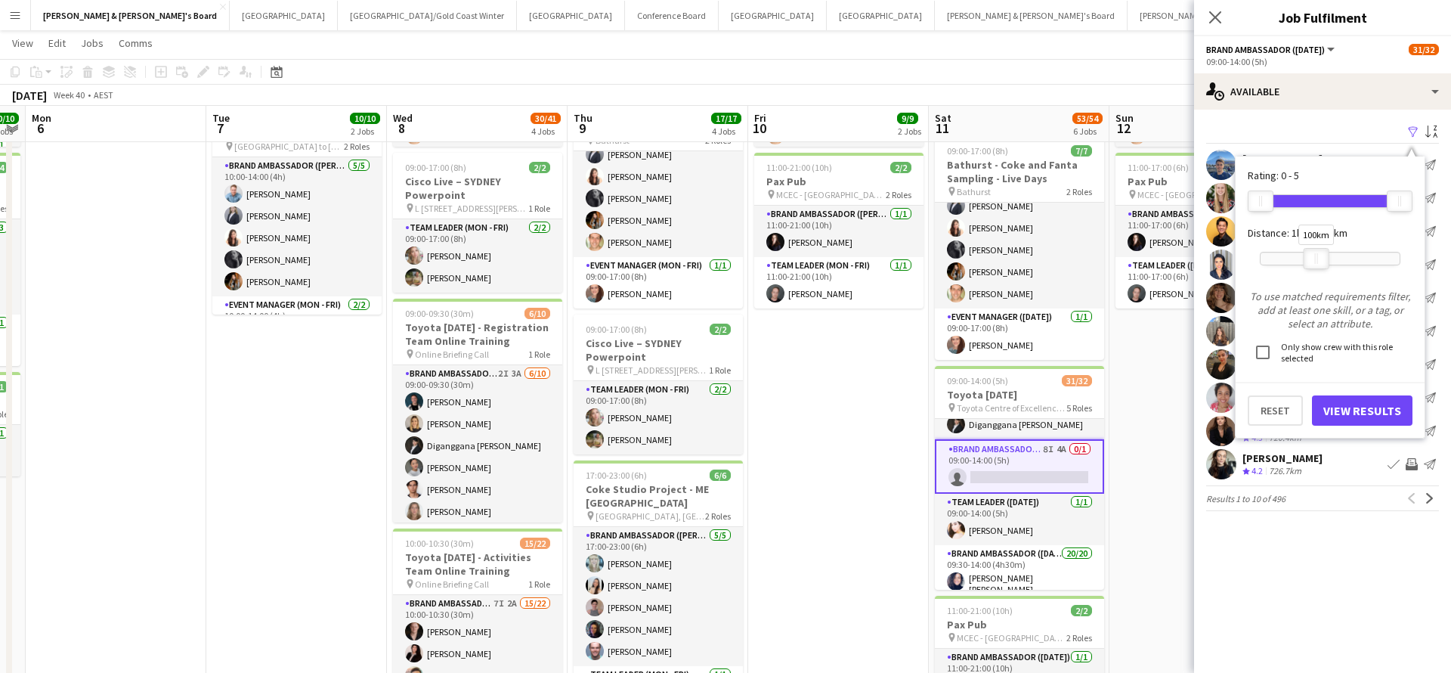
drag, startPoint x: 1389, startPoint y: 257, endPoint x: 1314, endPoint y: 256, distance: 75.6
click at [1314, 256] on div at bounding box center [1317, 259] width 24 height 20
click at [1350, 407] on button "View Results" at bounding box center [1362, 410] width 101 height 30
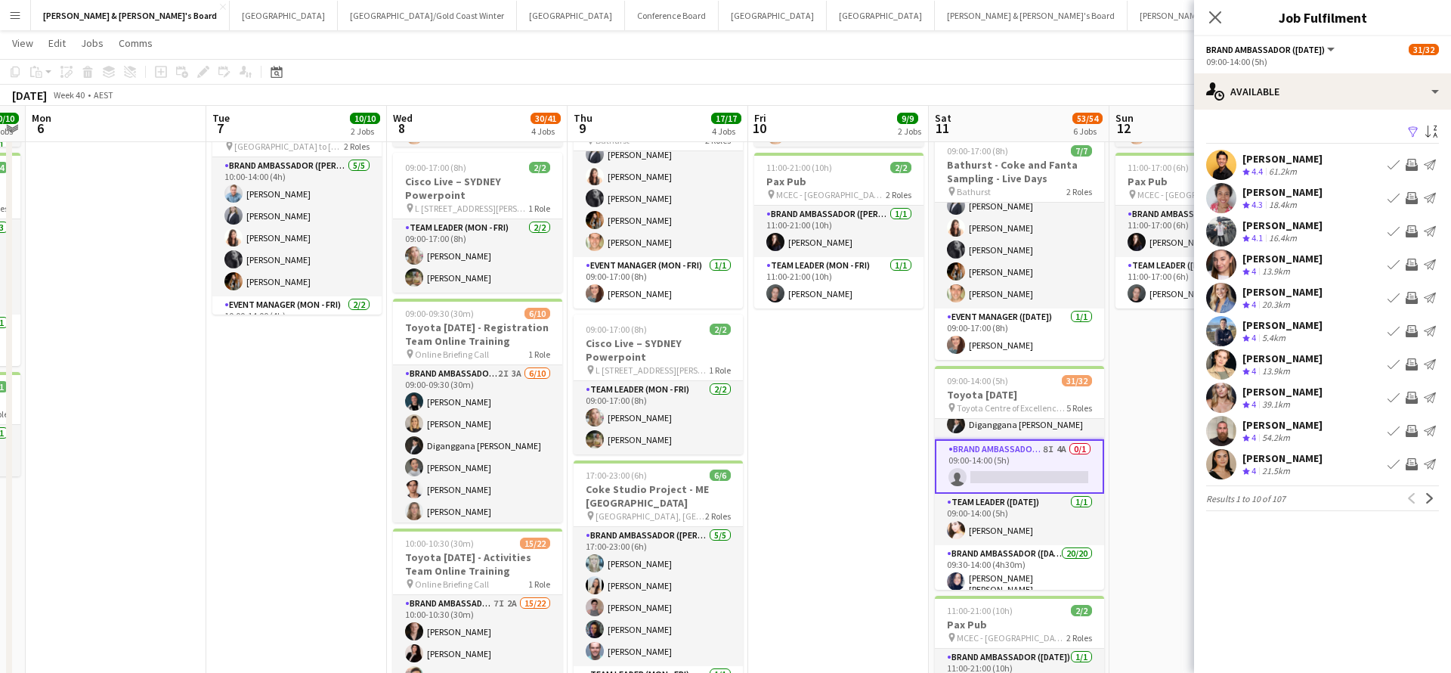
click at [1411, 162] on app-icon "Invite crew" at bounding box center [1412, 165] width 12 height 12
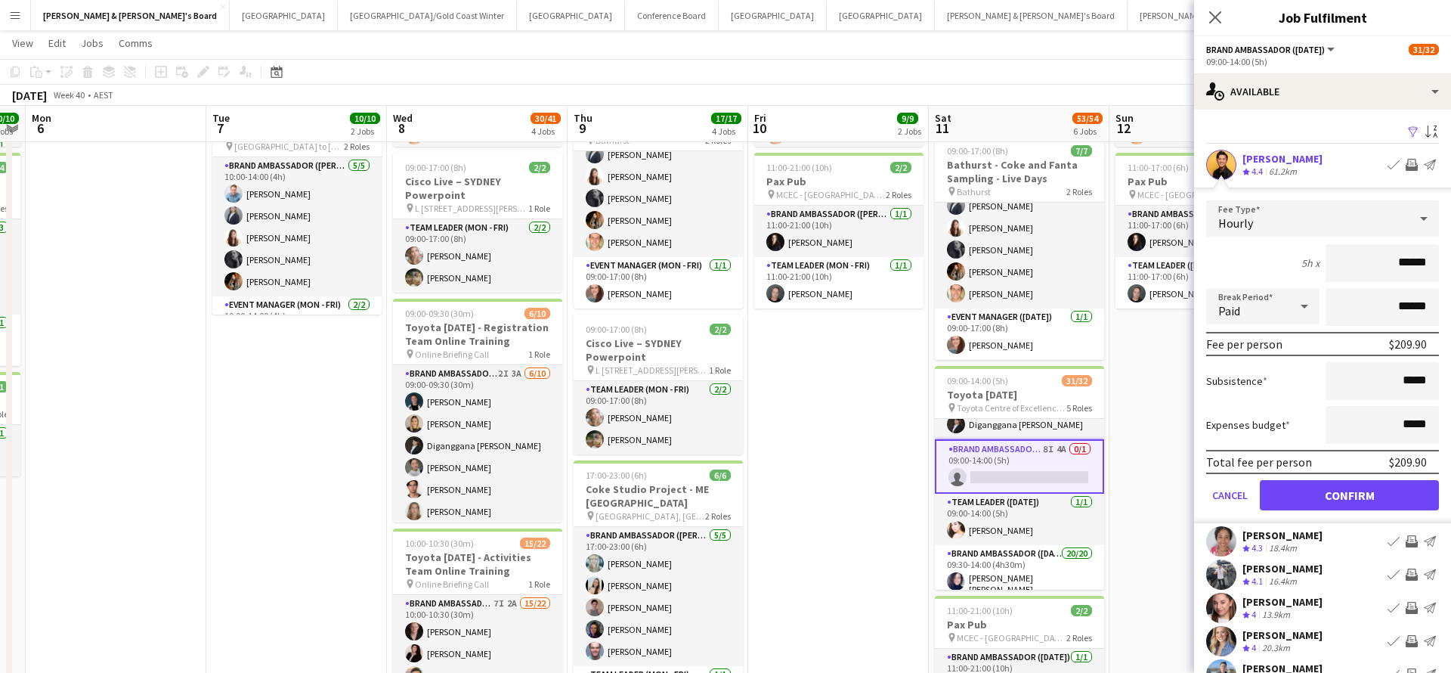
click at [1329, 503] on button "Confirm" at bounding box center [1349, 495] width 179 height 30
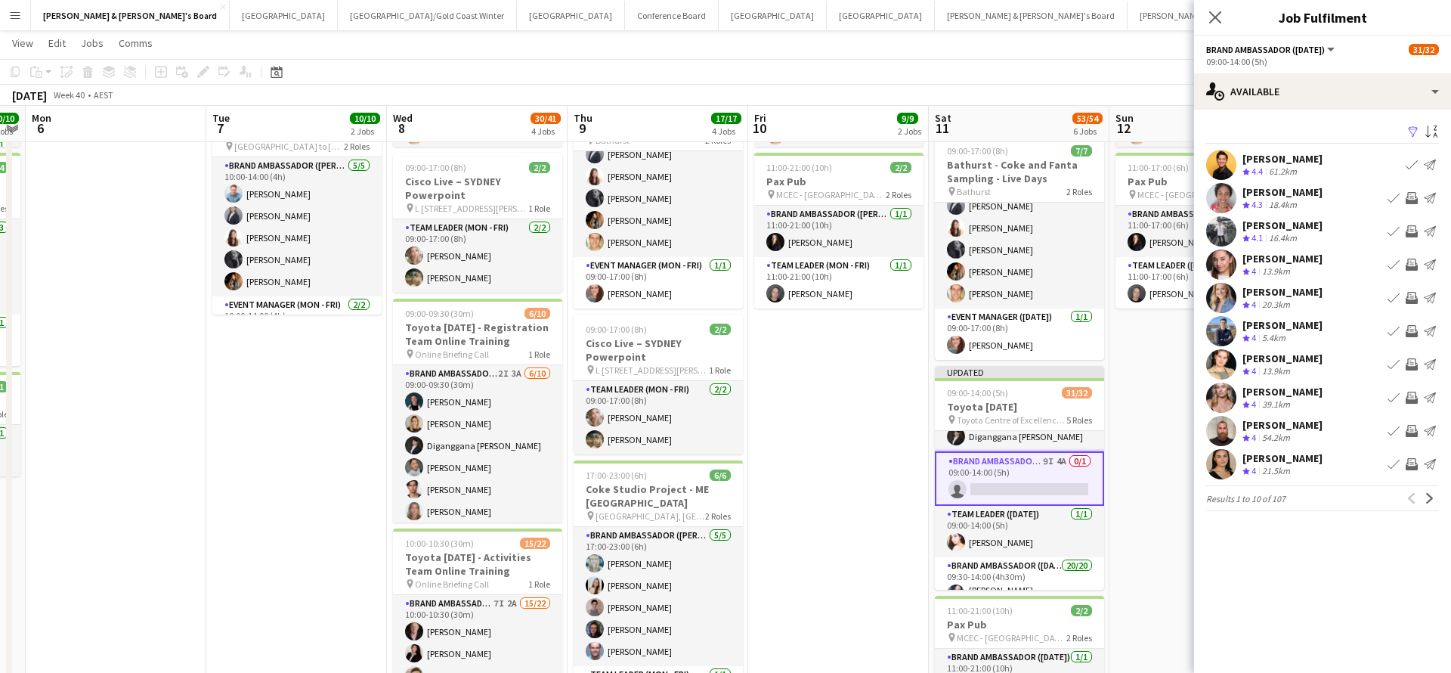
click at [1413, 199] on app-icon "Invite crew" at bounding box center [1412, 198] width 12 height 12
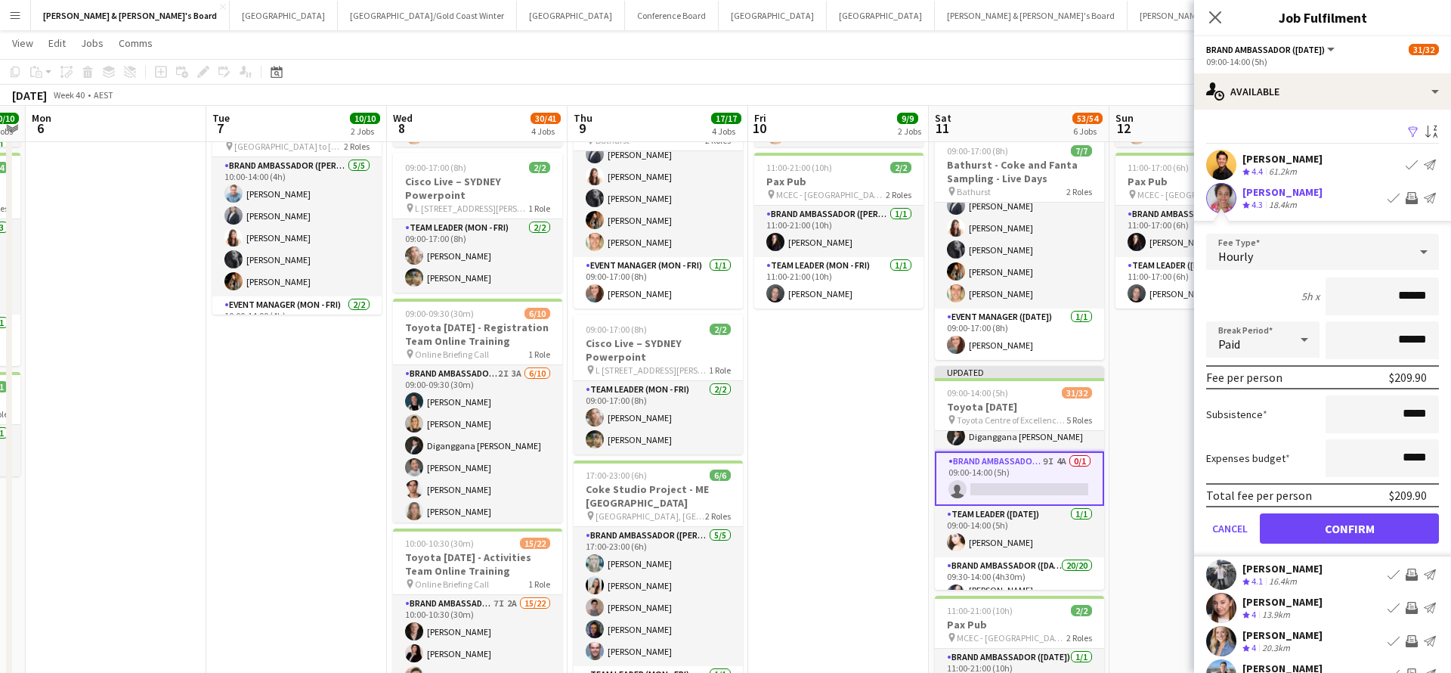
click at [1321, 530] on button "Confirm" at bounding box center [1349, 528] width 179 height 30
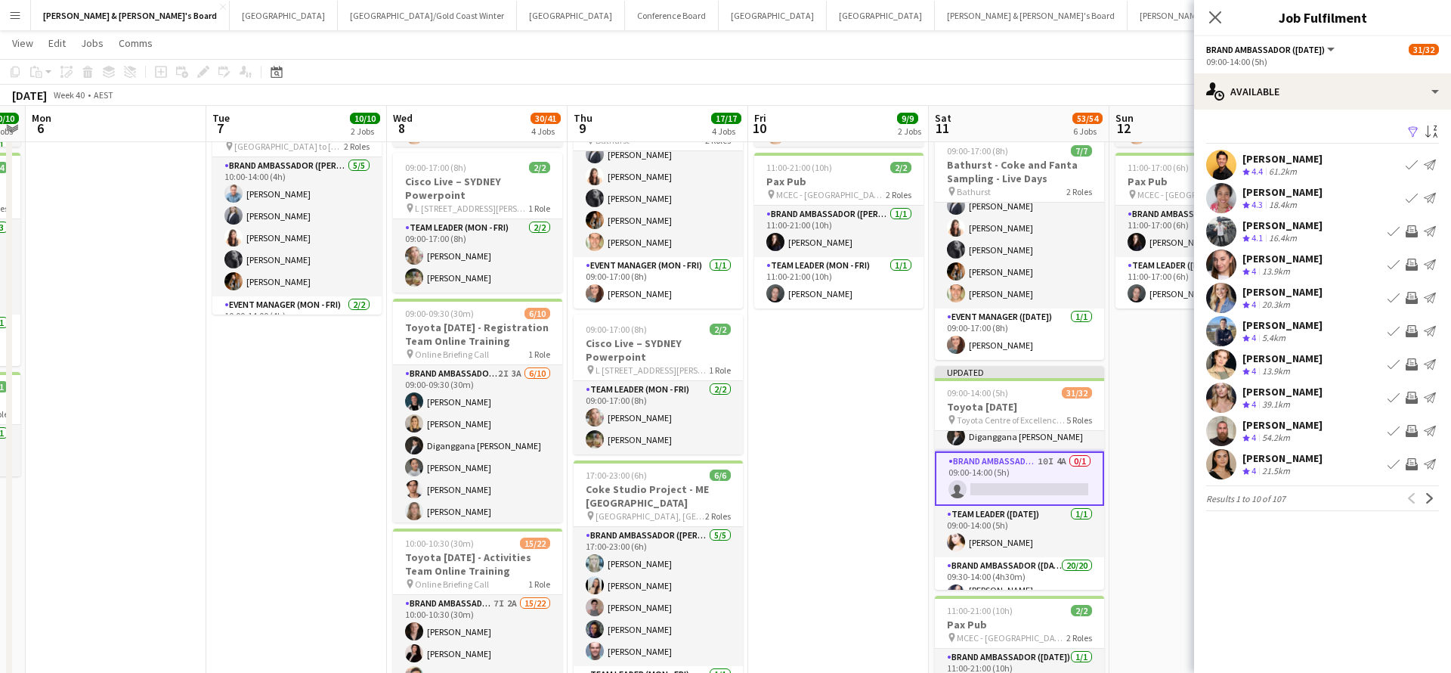
click at [1411, 261] on app-icon "Invite crew" at bounding box center [1412, 264] width 12 height 12
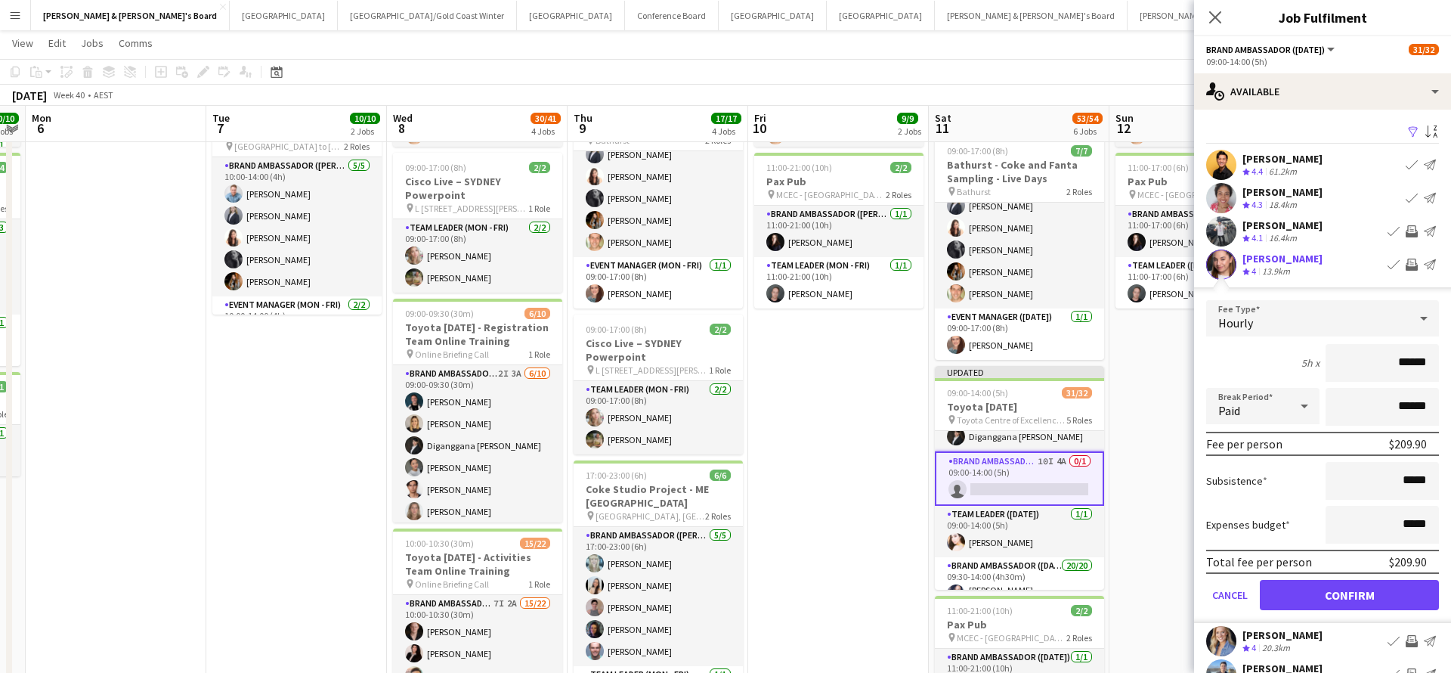
click at [1304, 593] on button "Confirm" at bounding box center [1349, 595] width 179 height 30
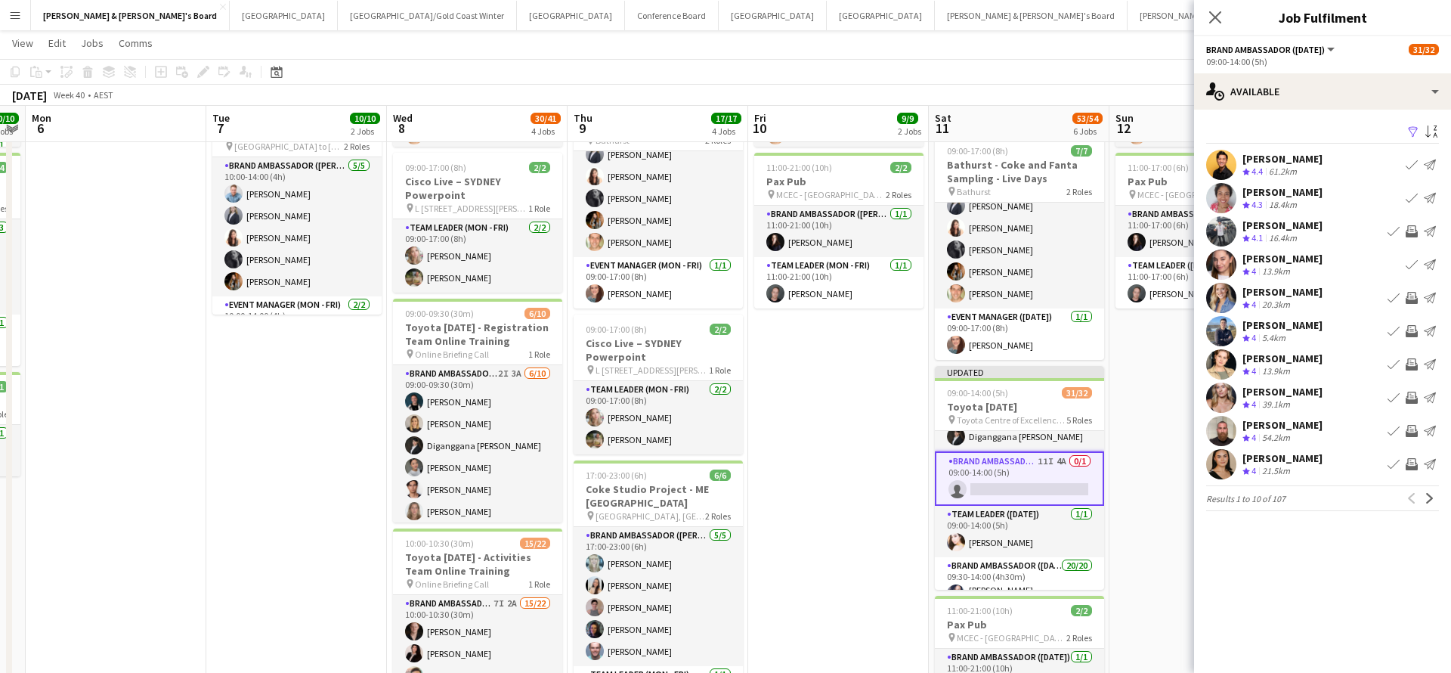
click at [1412, 295] on app-icon "Invite crew" at bounding box center [1412, 298] width 12 height 12
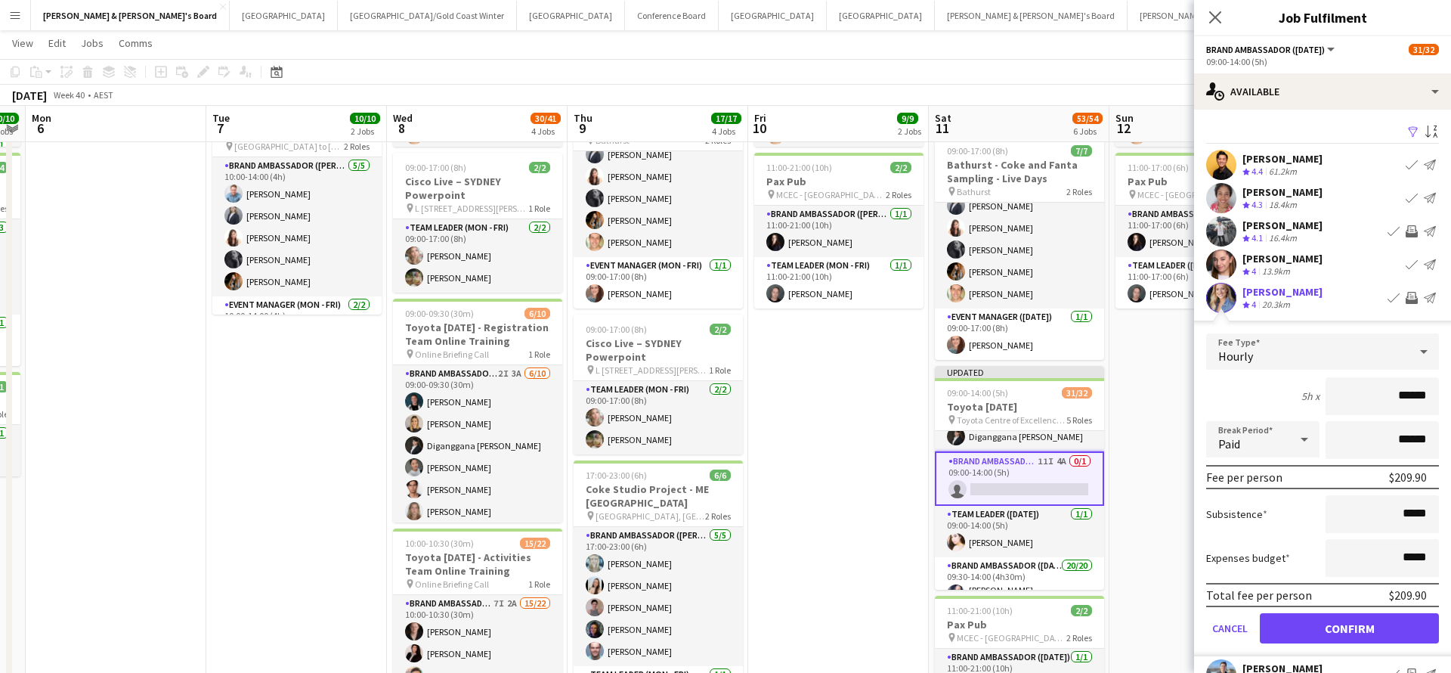
click at [1326, 624] on button "Confirm" at bounding box center [1349, 628] width 179 height 30
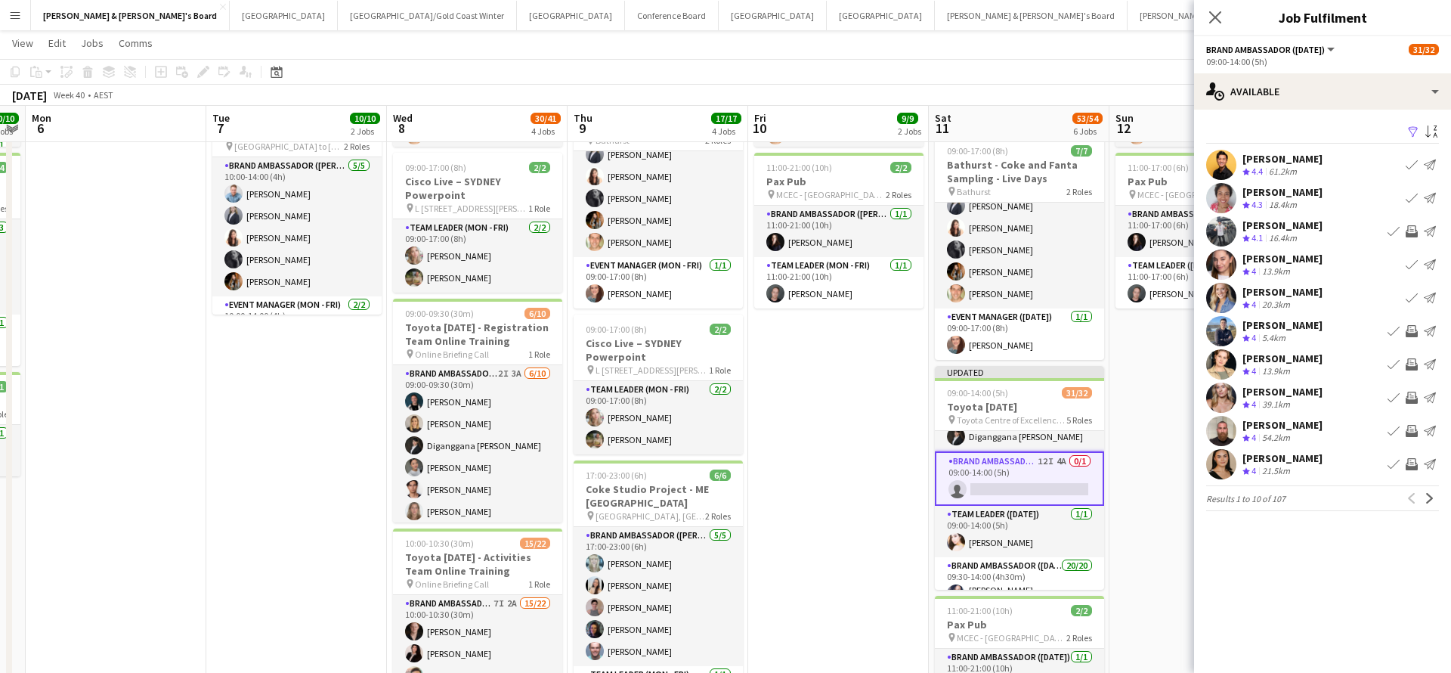
click at [1412, 329] on app-icon "Invite crew" at bounding box center [1412, 331] width 12 height 12
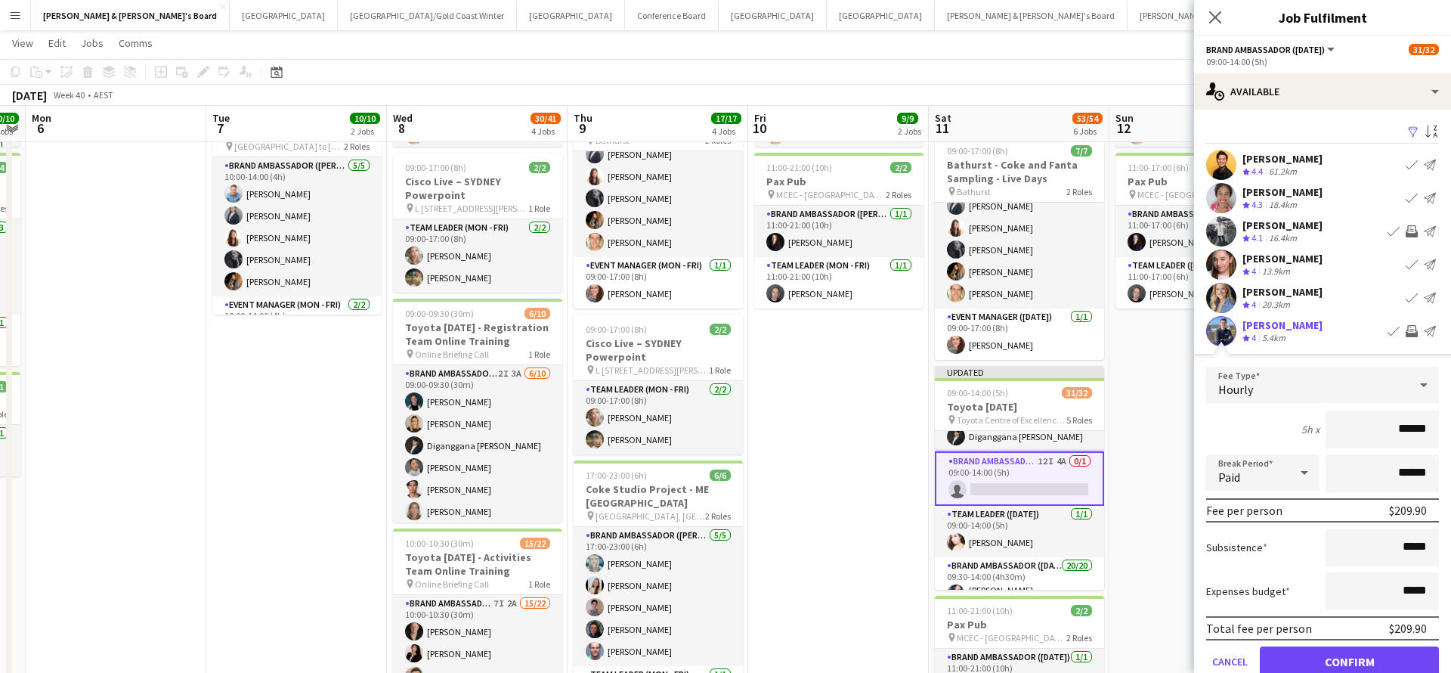
click at [1320, 658] on button "Confirm" at bounding box center [1349, 661] width 179 height 30
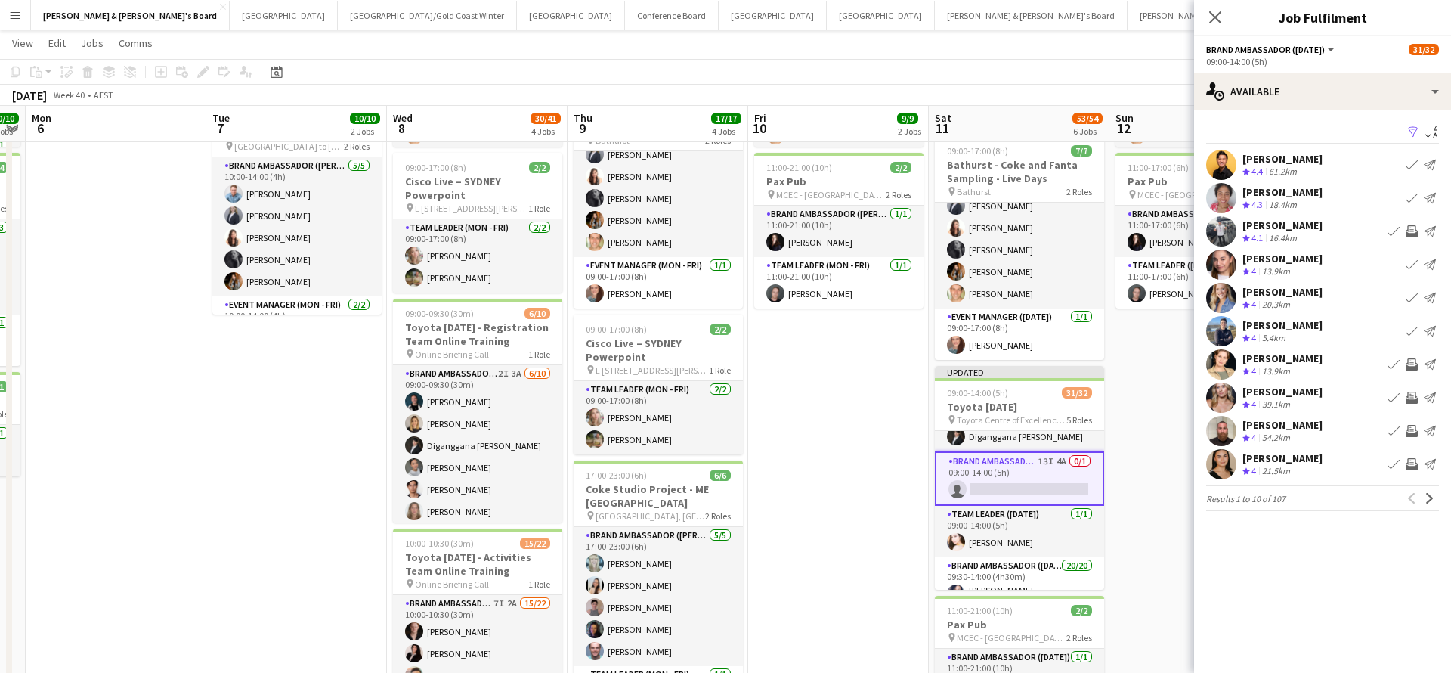
click at [1274, 465] on div "21.5km" at bounding box center [1276, 471] width 34 height 13
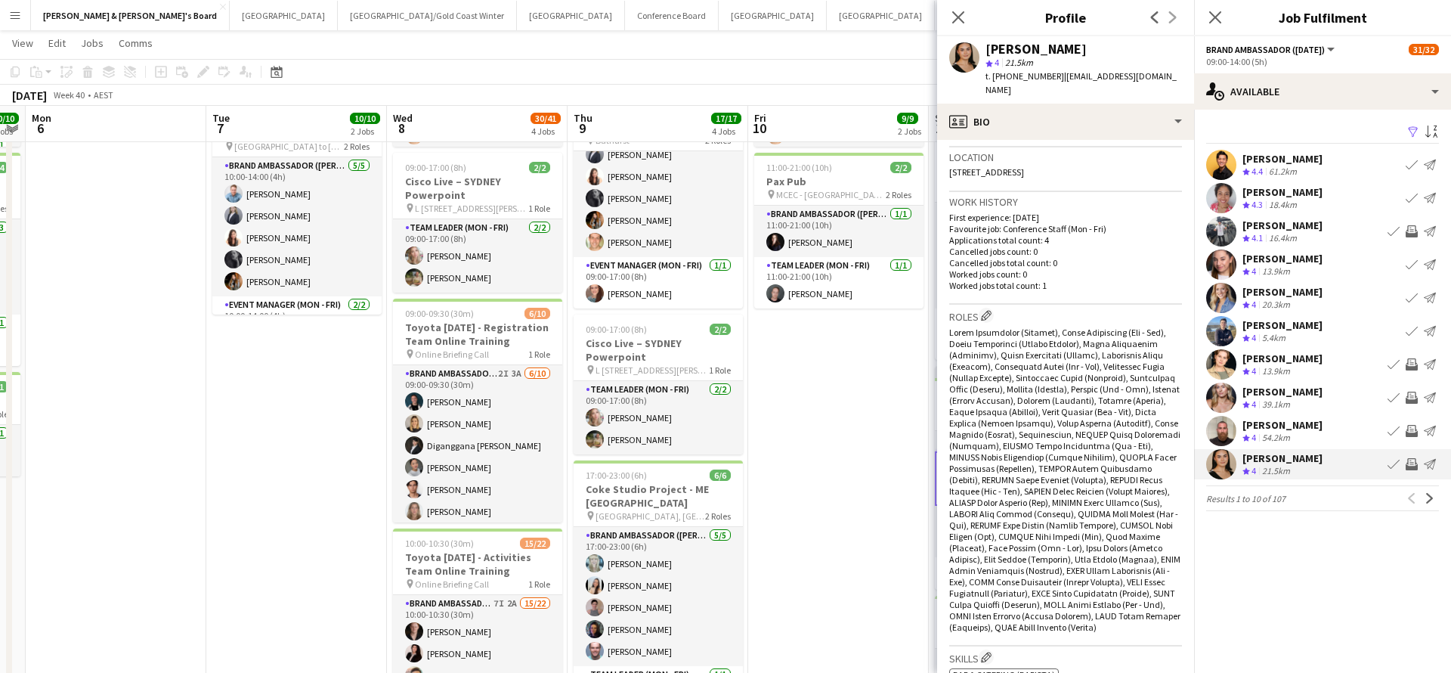
scroll to position [283, 0]
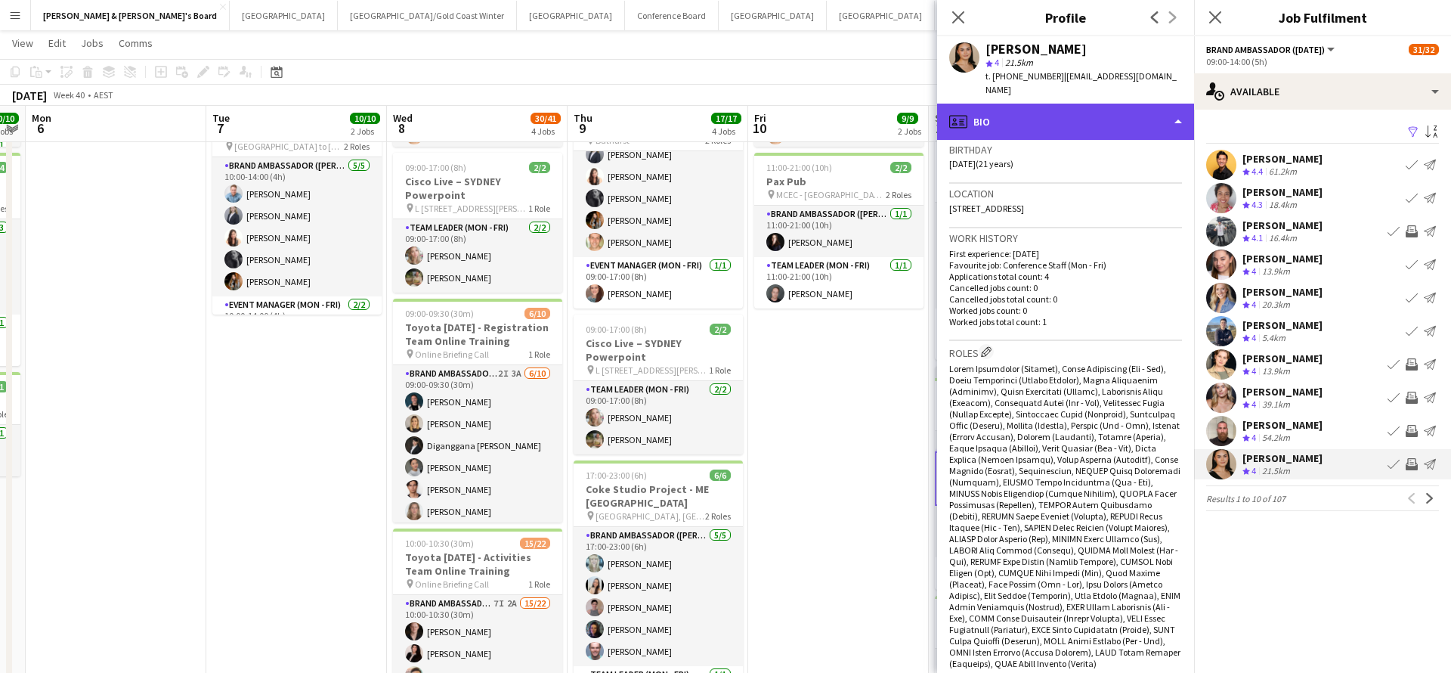
click at [1058, 108] on div "profile Bio" at bounding box center [1065, 122] width 257 height 36
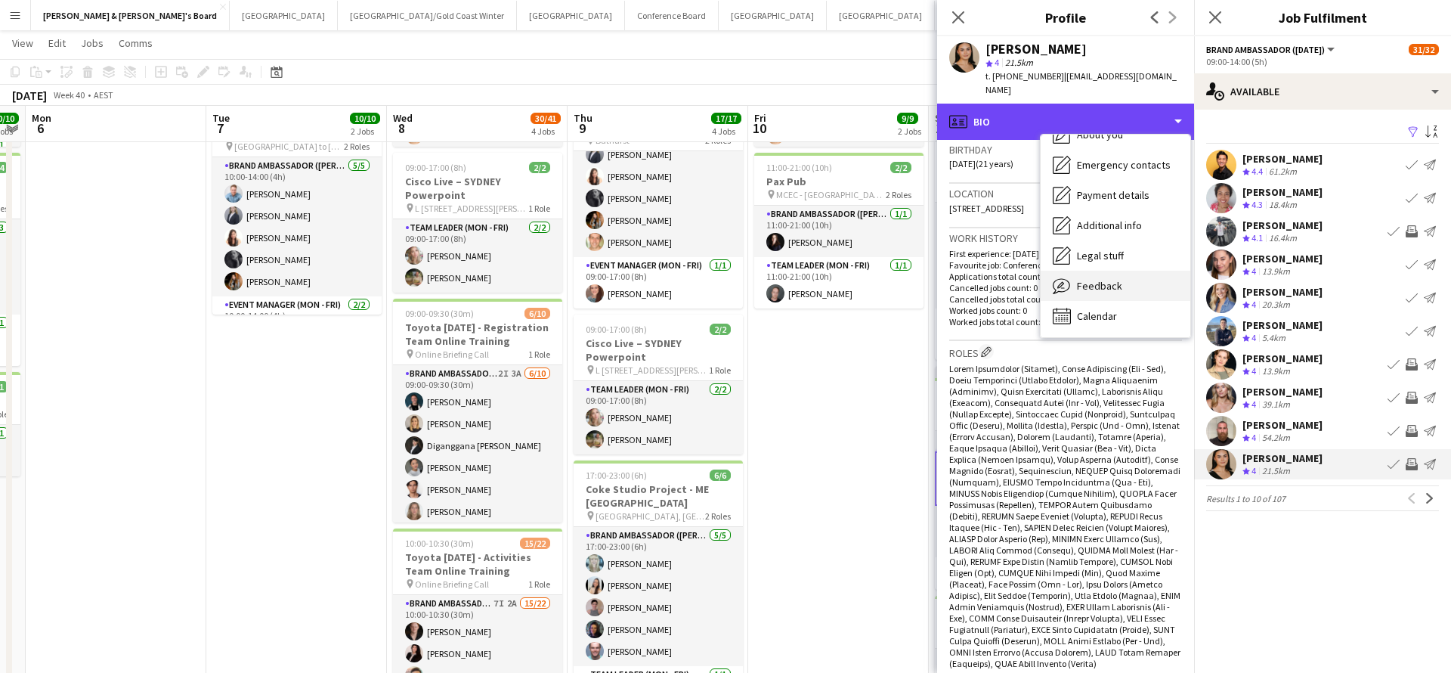
scroll to position [112, 0]
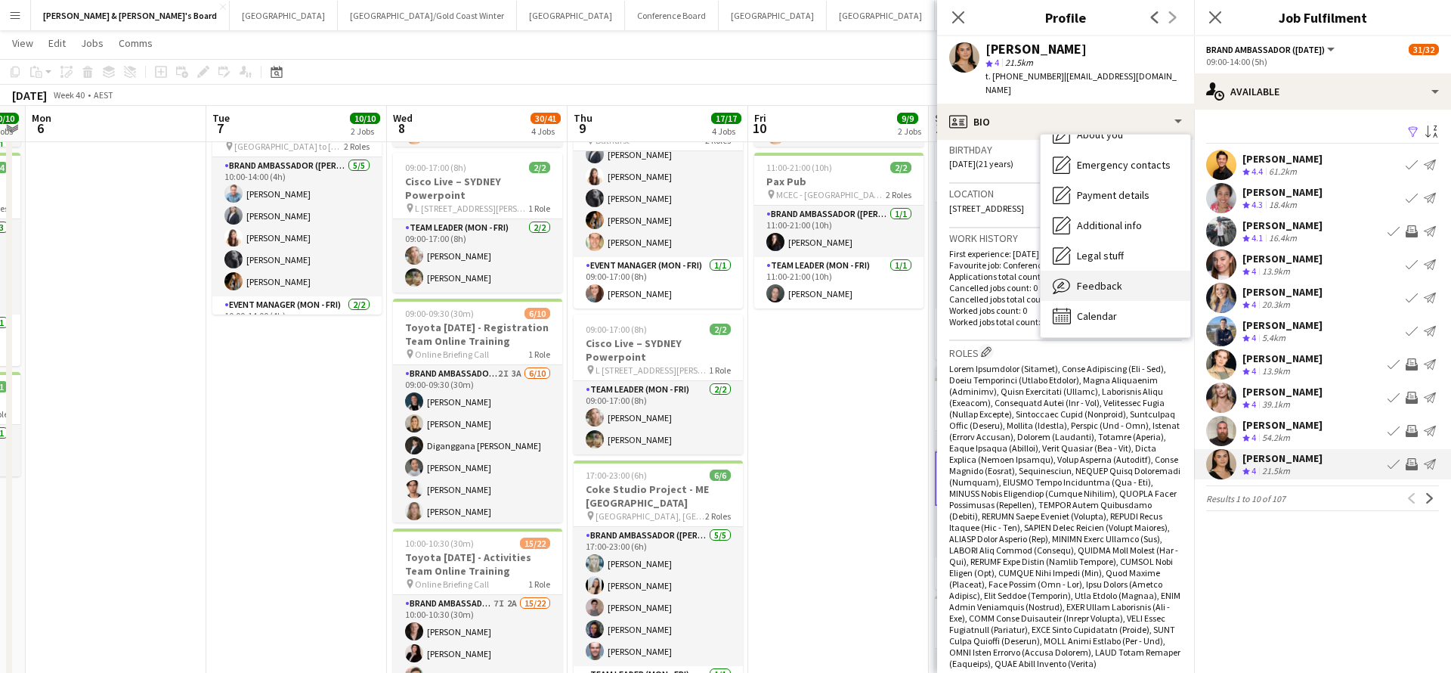
click at [1104, 279] on span "Feedback" at bounding box center [1099, 286] width 45 height 14
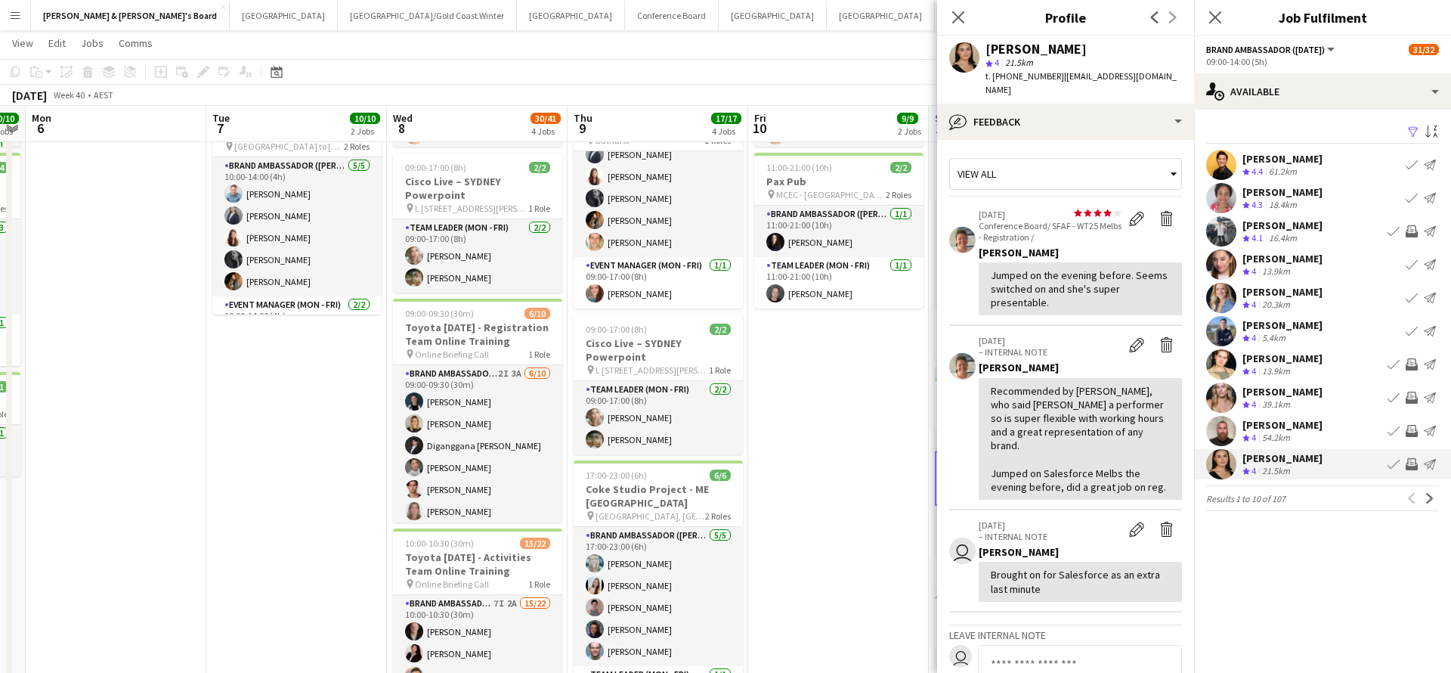
click at [1410, 464] on app-icon "Invite crew" at bounding box center [1412, 464] width 12 height 12
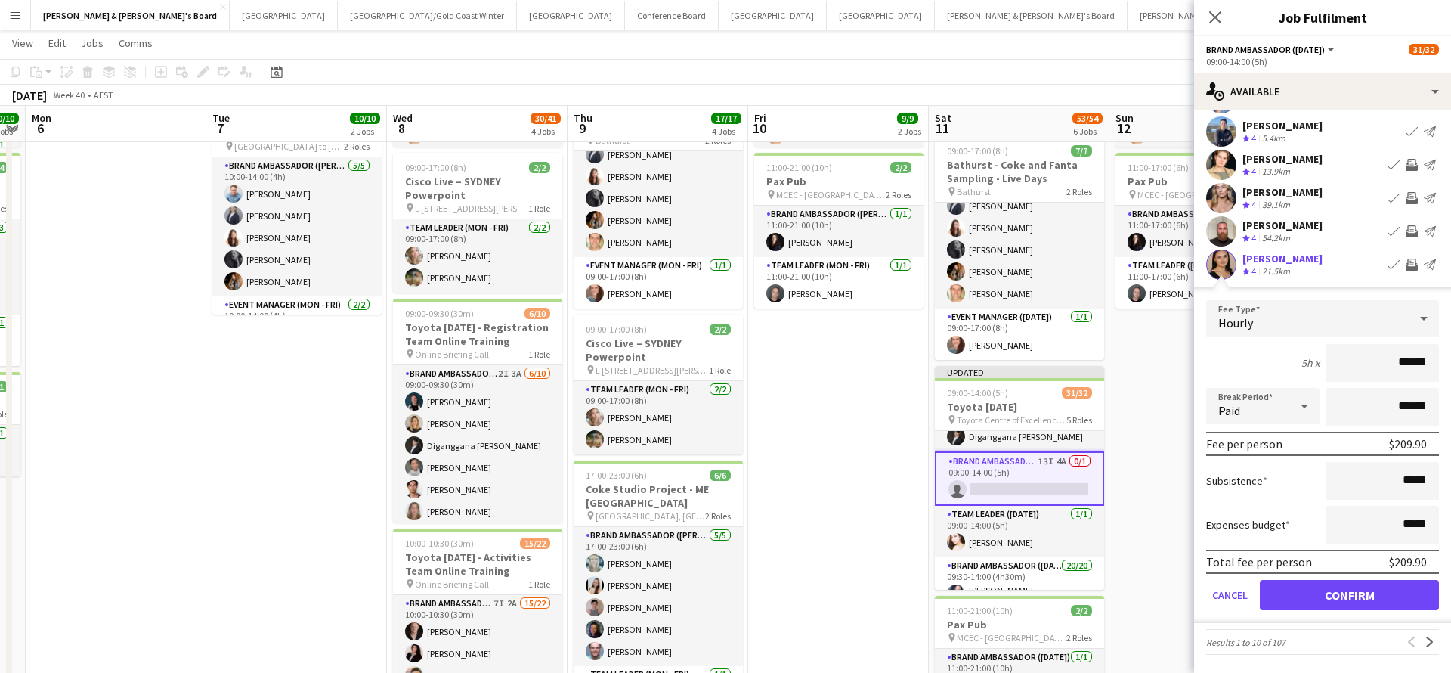
scroll to position [200, 0]
click at [1308, 595] on button "Confirm" at bounding box center [1349, 595] width 179 height 30
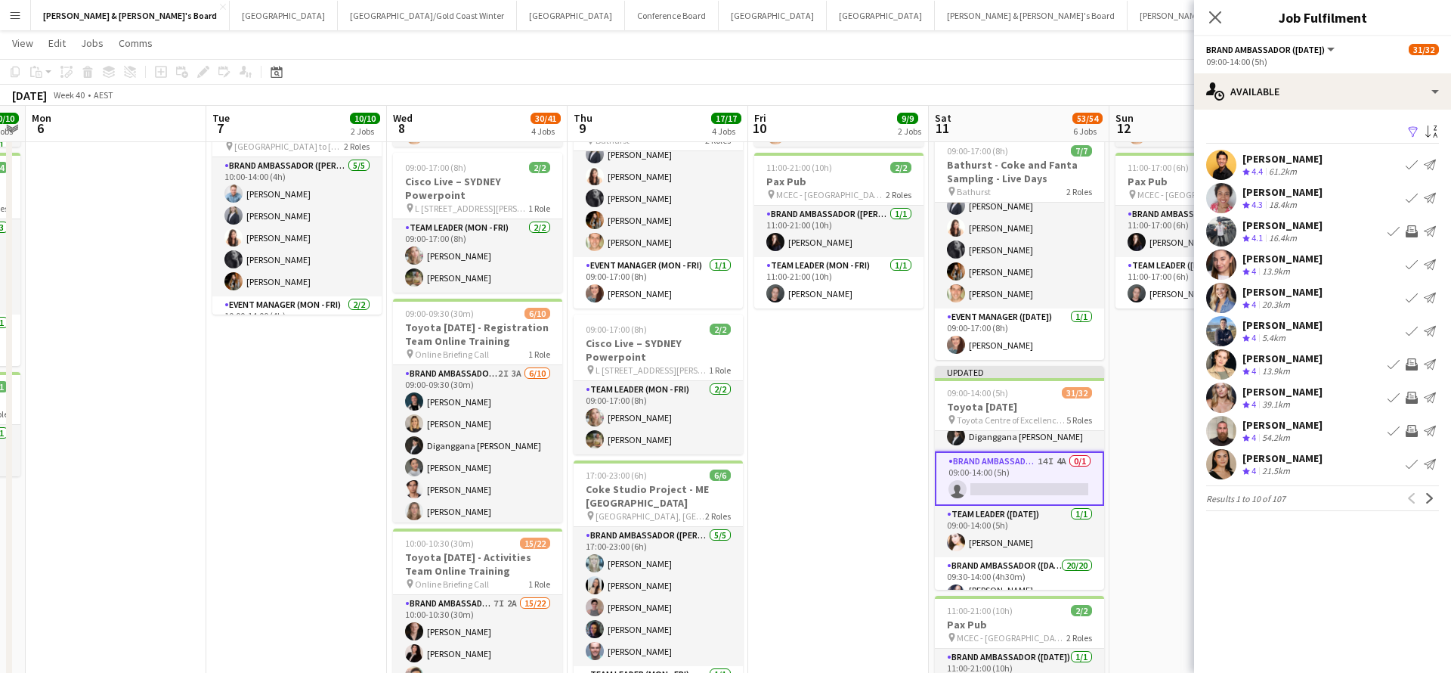
scroll to position [0, 0]
click at [1428, 496] on app-icon "Next" at bounding box center [1430, 498] width 11 height 11
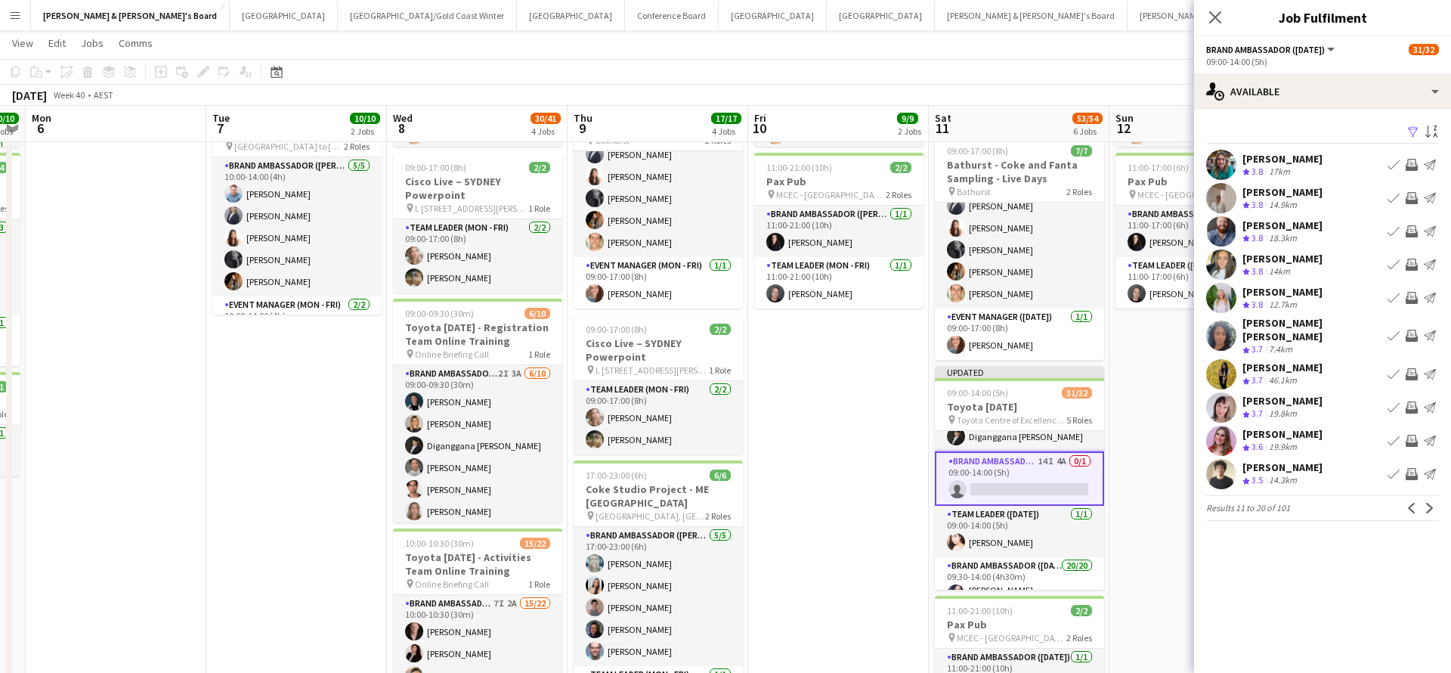
click at [1410, 401] on app-icon "Invite crew" at bounding box center [1412, 407] width 12 height 12
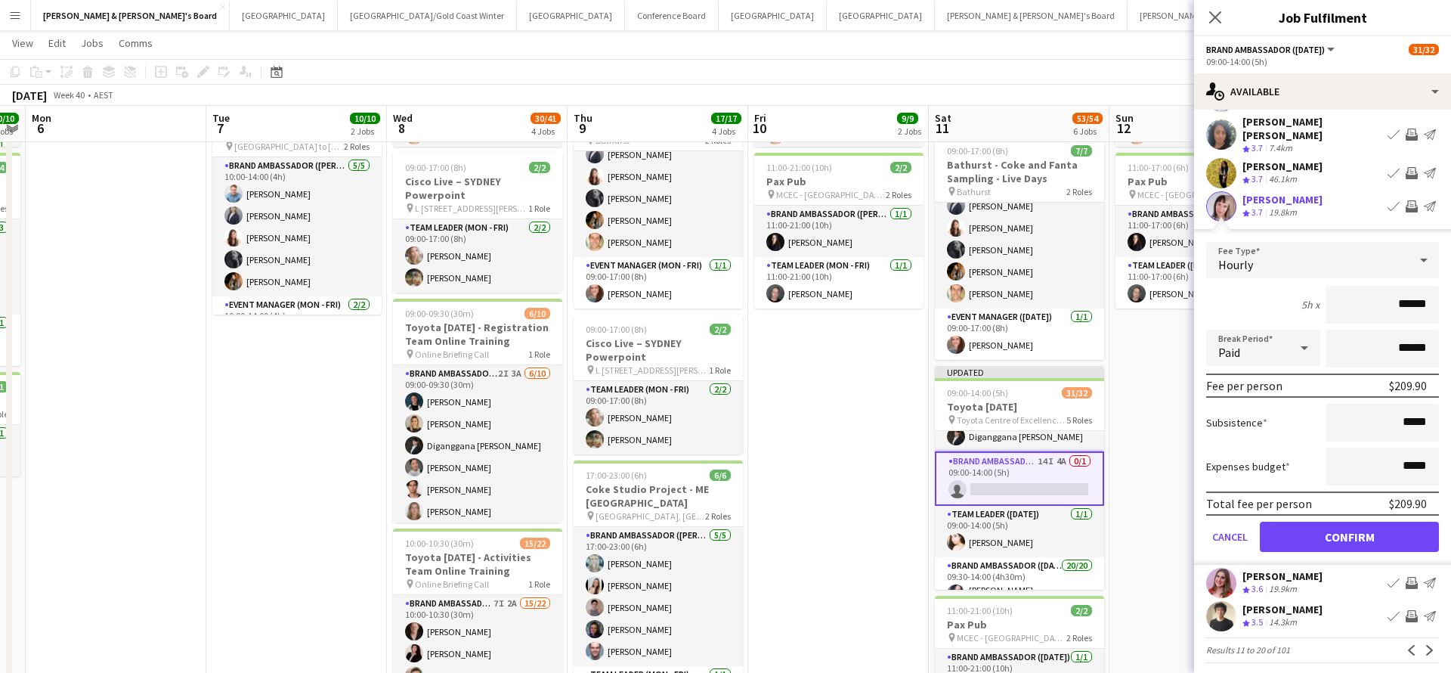
scroll to position [200, 0]
click at [1344, 528] on button "Confirm" at bounding box center [1349, 538] width 179 height 30
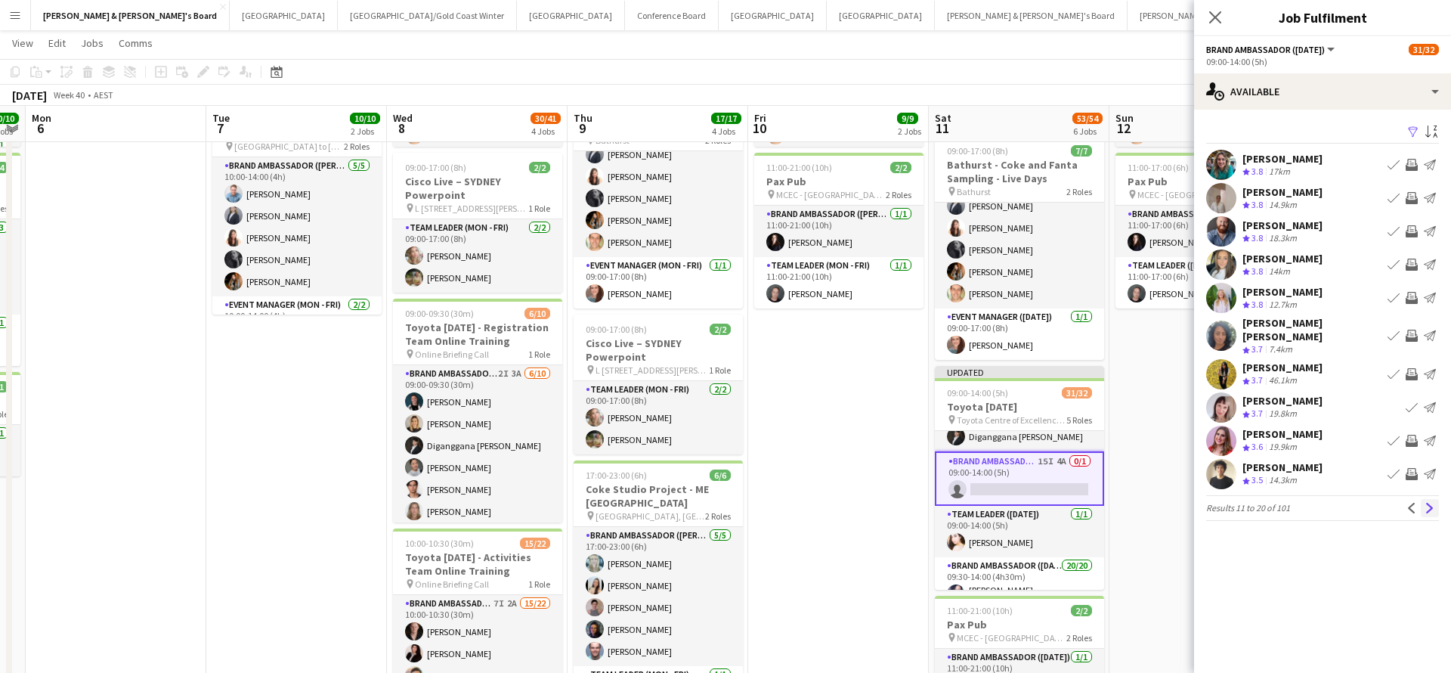
click at [1428, 503] on app-icon "Next" at bounding box center [1430, 508] width 11 height 11
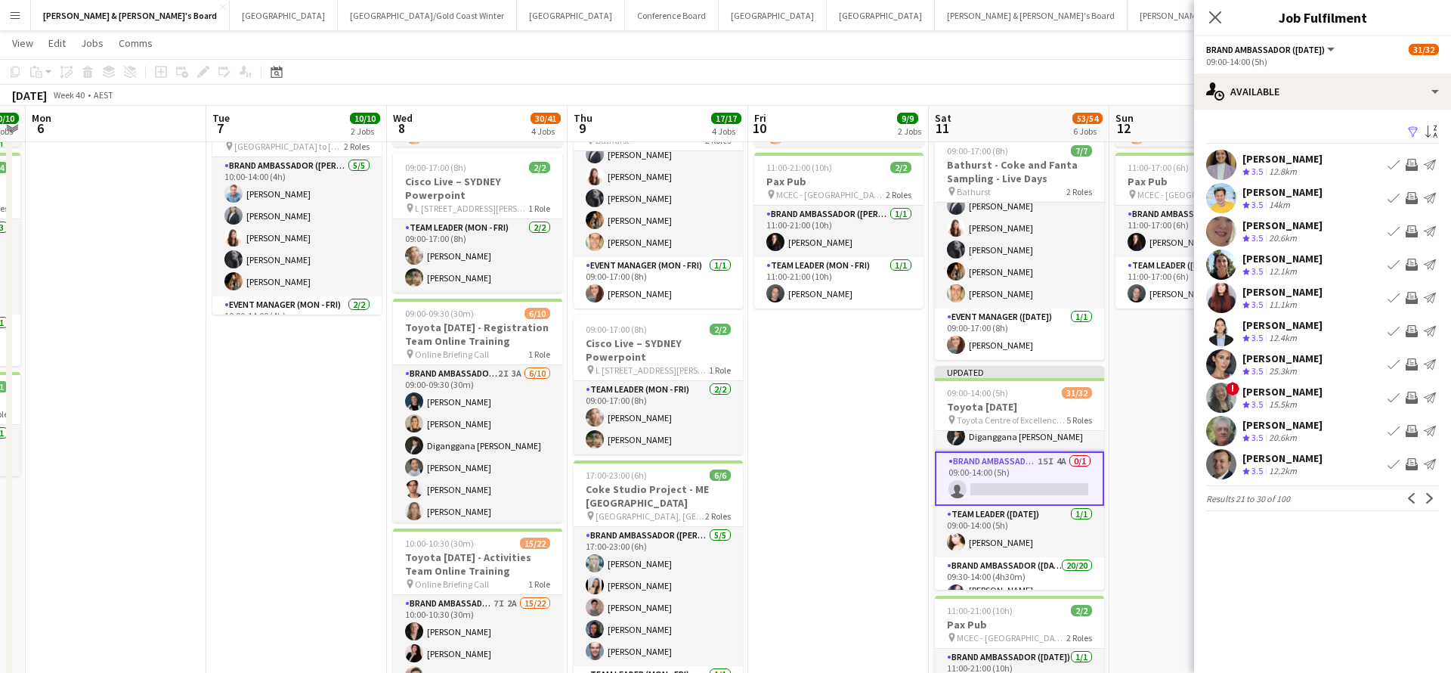
click at [1289, 367] on div "25.3km" at bounding box center [1283, 371] width 34 height 13
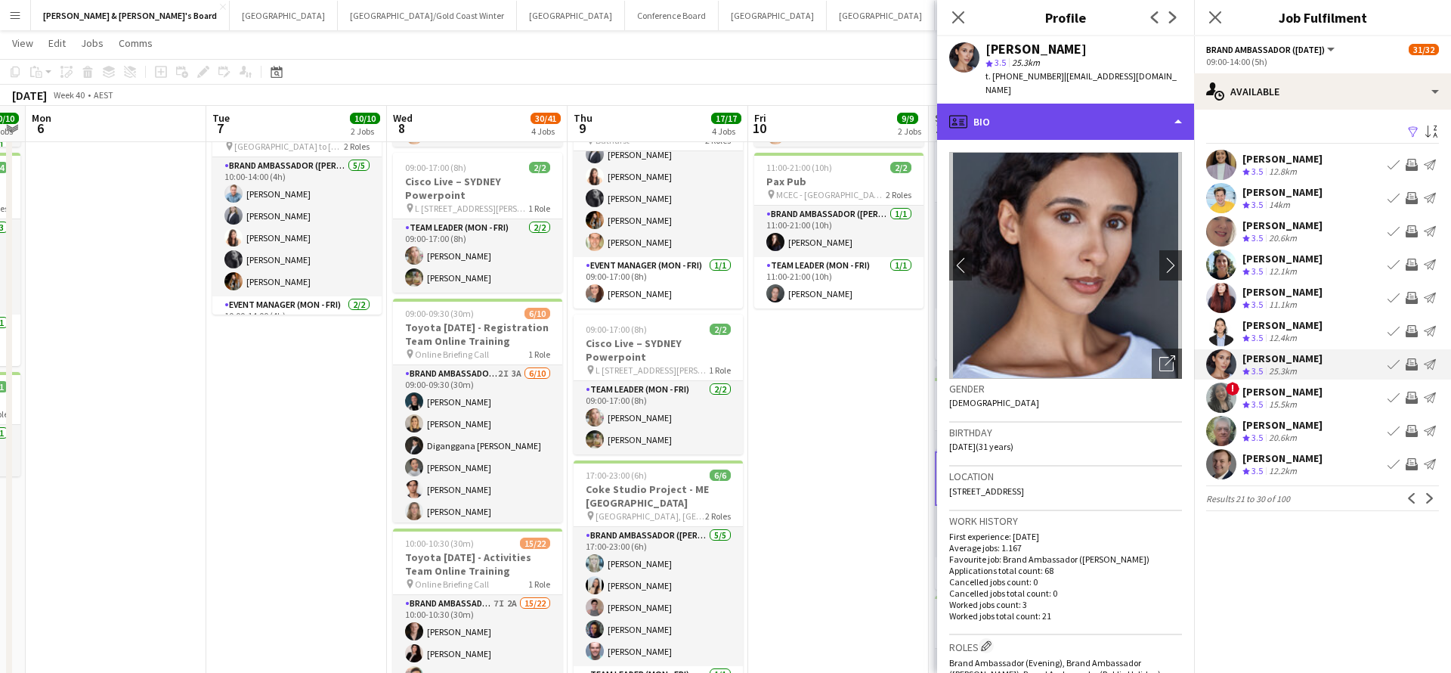
click at [1069, 116] on div "profile Bio" at bounding box center [1065, 122] width 257 height 36
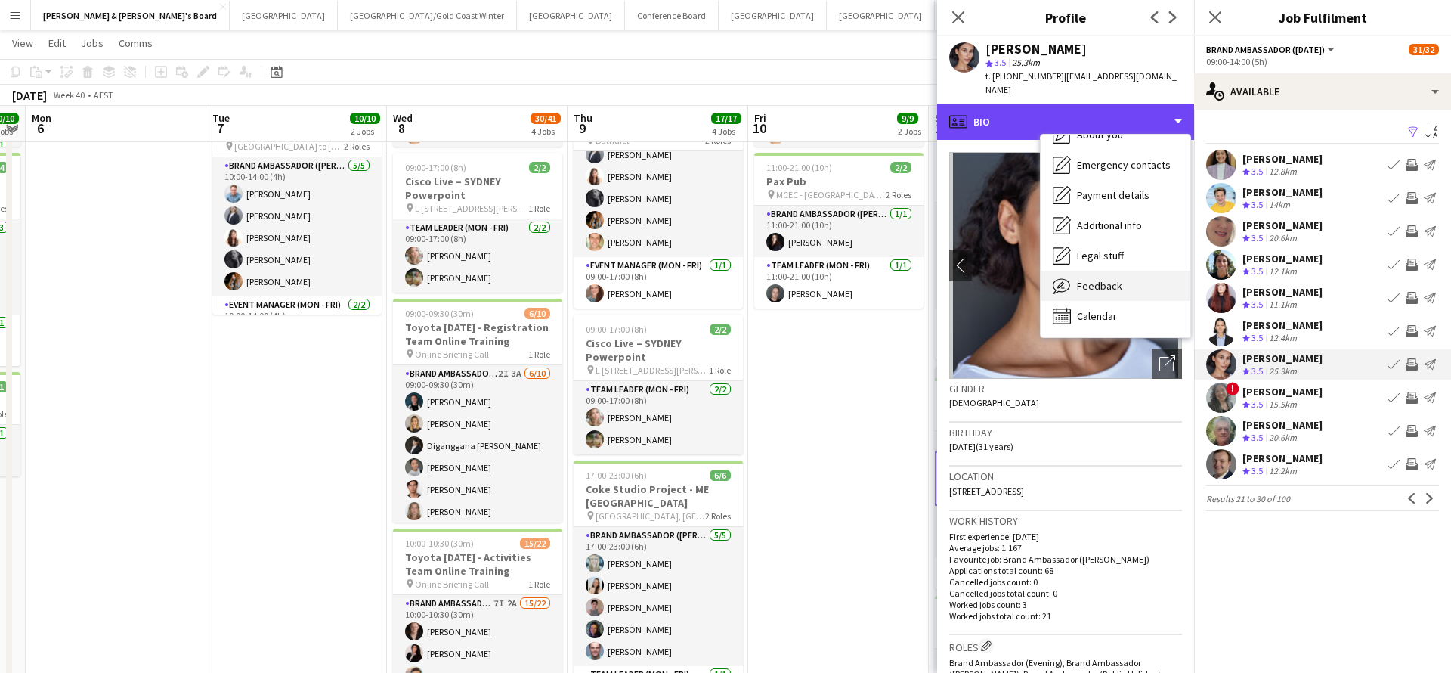
scroll to position [112, 0]
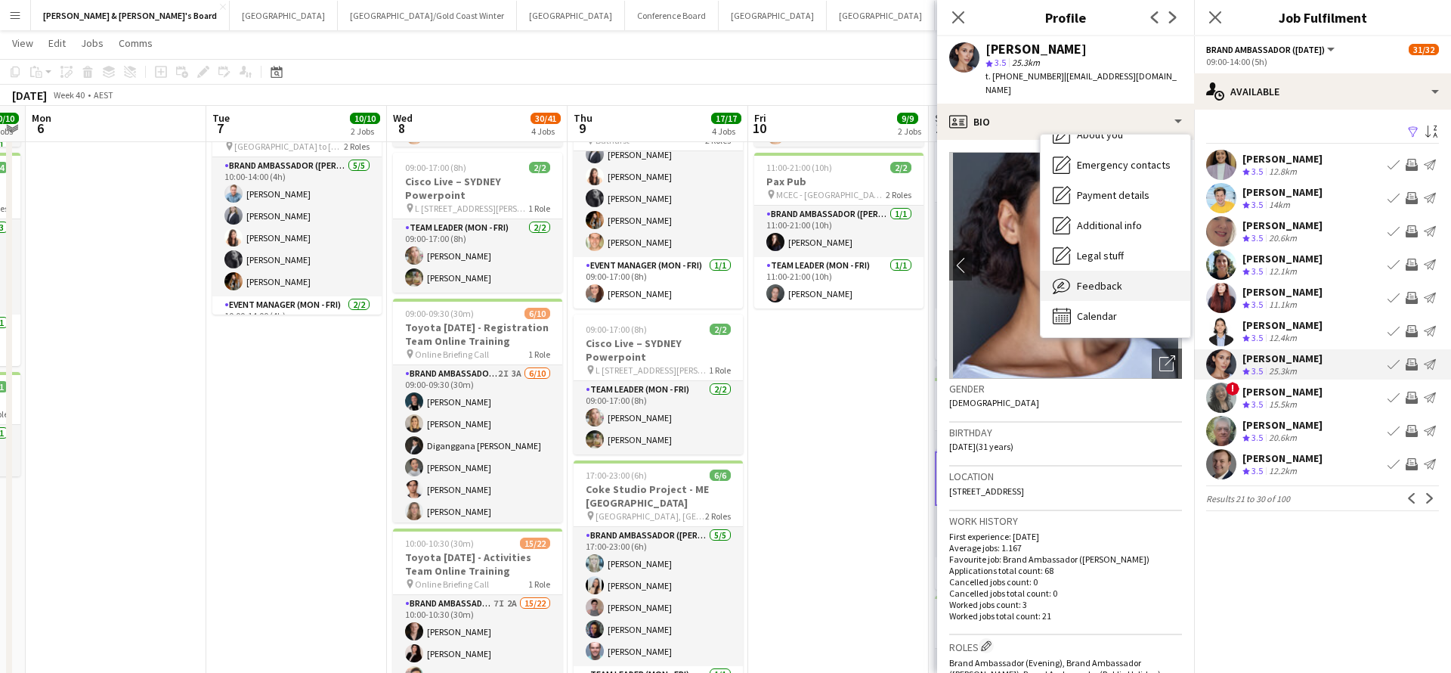
click at [1104, 279] on span "Feedback" at bounding box center [1099, 286] width 45 height 14
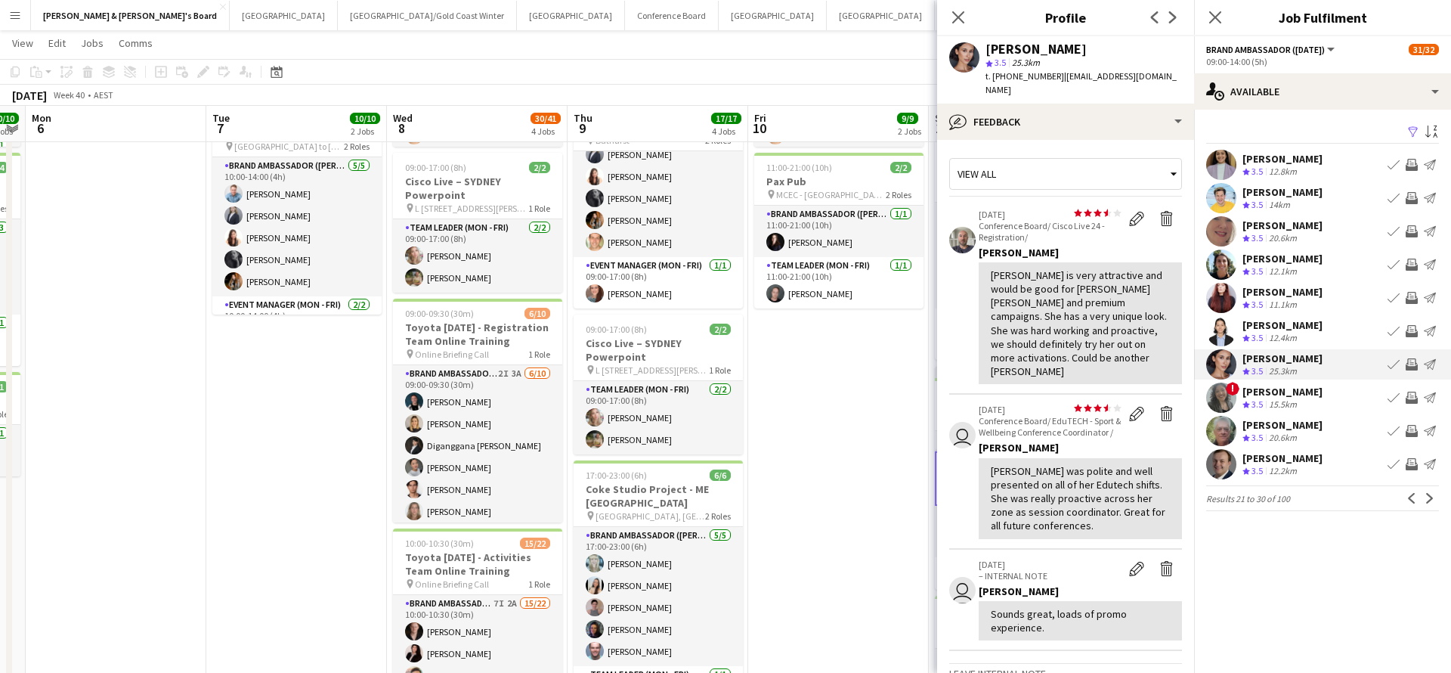
click at [1410, 362] on app-icon "Invite crew" at bounding box center [1412, 364] width 12 height 12
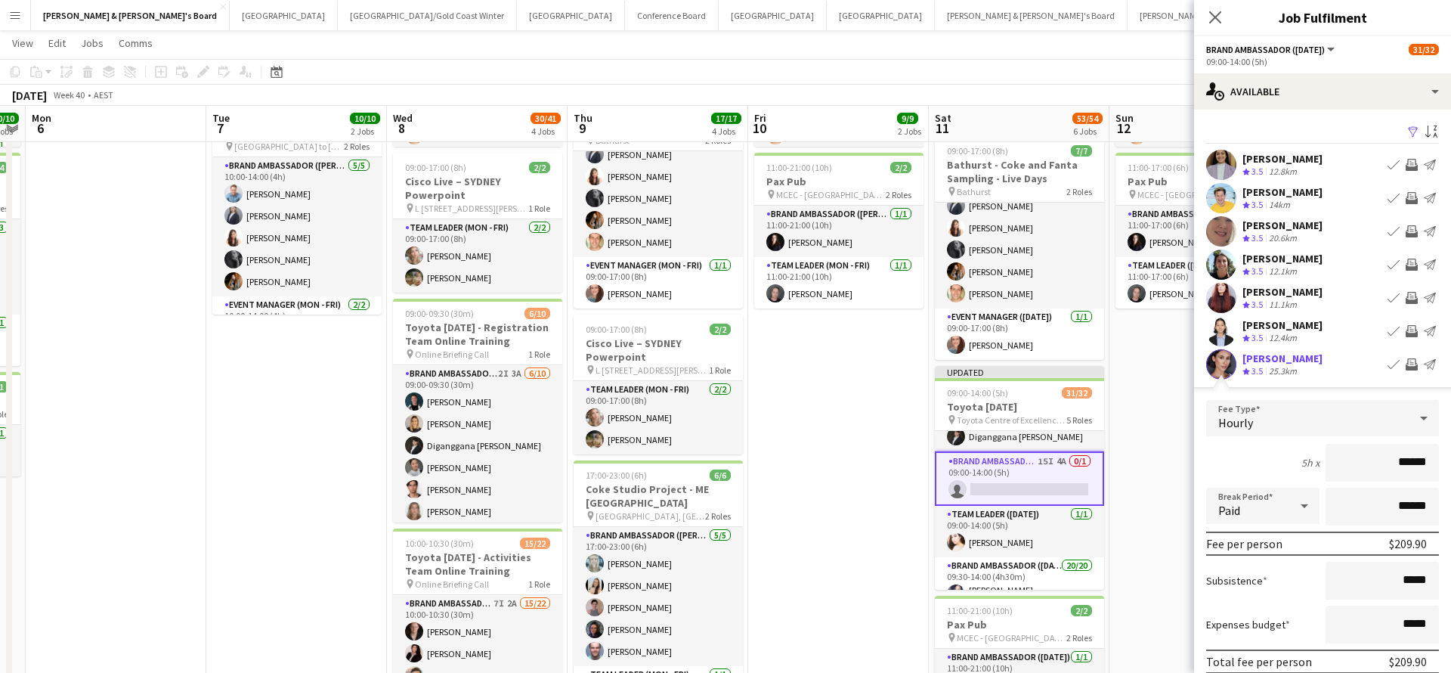
click at [1410, 362] on app-icon "Invite crew" at bounding box center [1412, 364] width 12 height 12
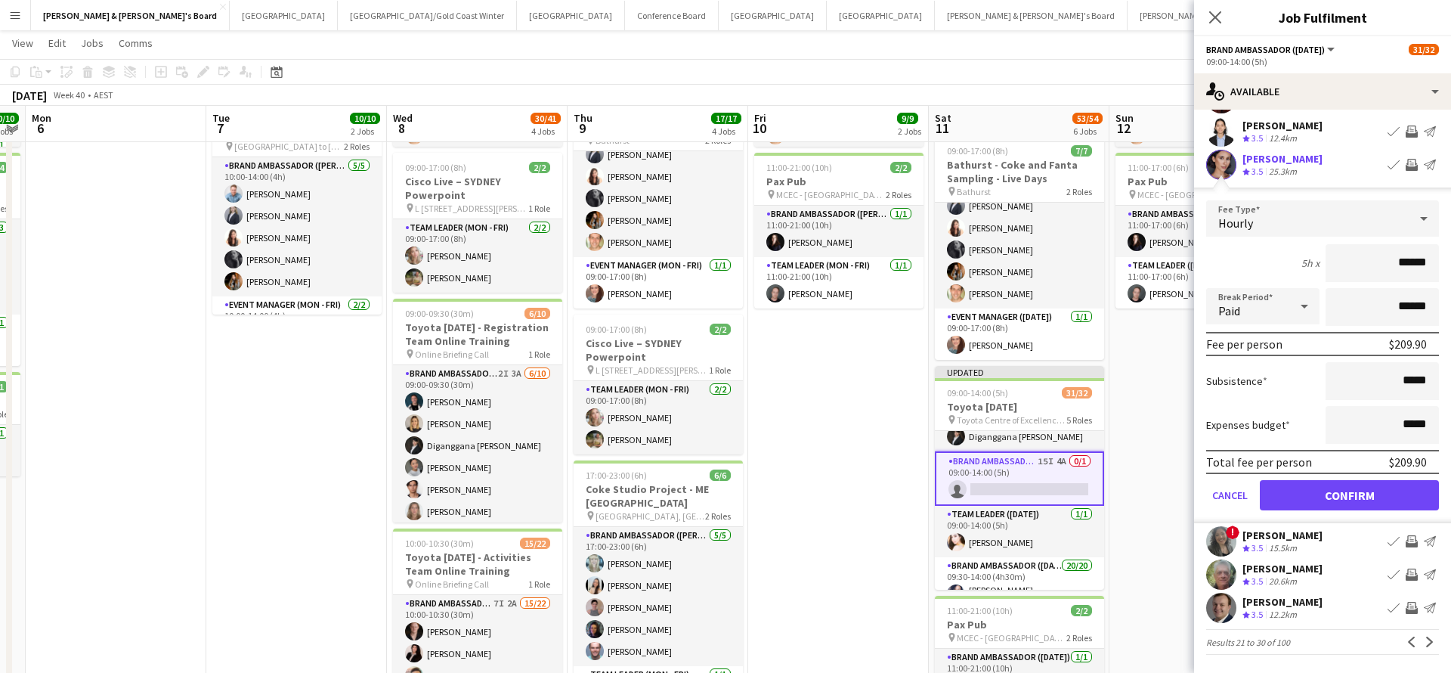
scroll to position [200, 0]
click at [1294, 509] on button "Confirm" at bounding box center [1349, 495] width 179 height 30
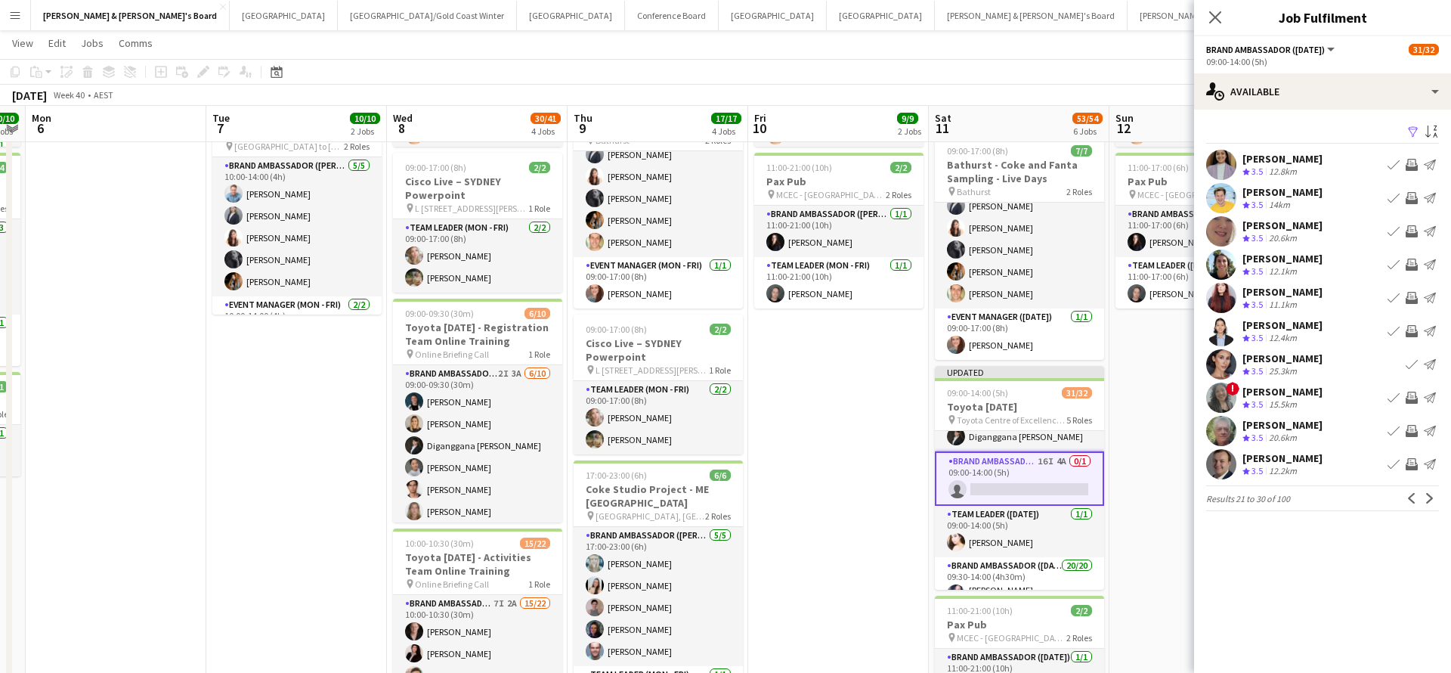
click at [1146, 460] on app-date-cell "09:00-17:00 (8h) 7/7 Bathurst - Coke and Fanta Sampling - Live Days pin Bathurs…" at bounding box center [1200, 554] width 181 height 1274
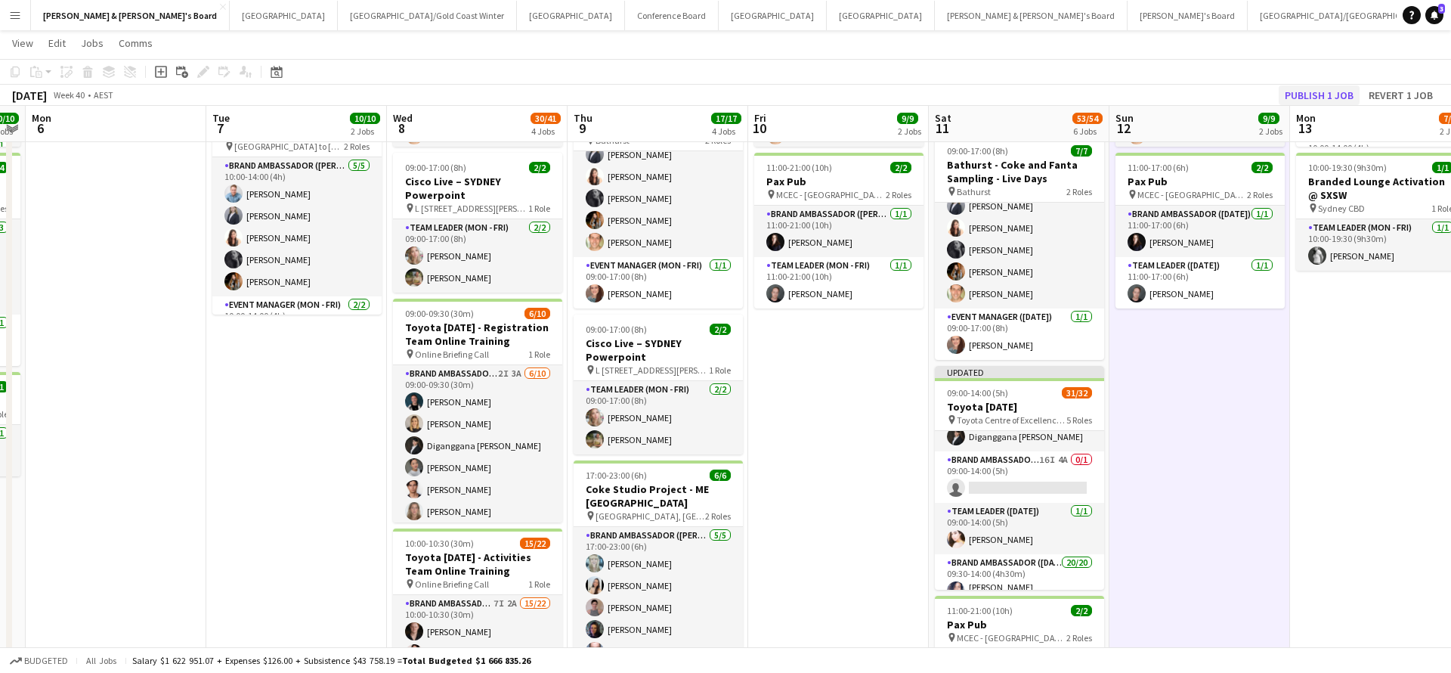
click at [1319, 94] on button "Publish 1 job" at bounding box center [1319, 95] width 81 height 20
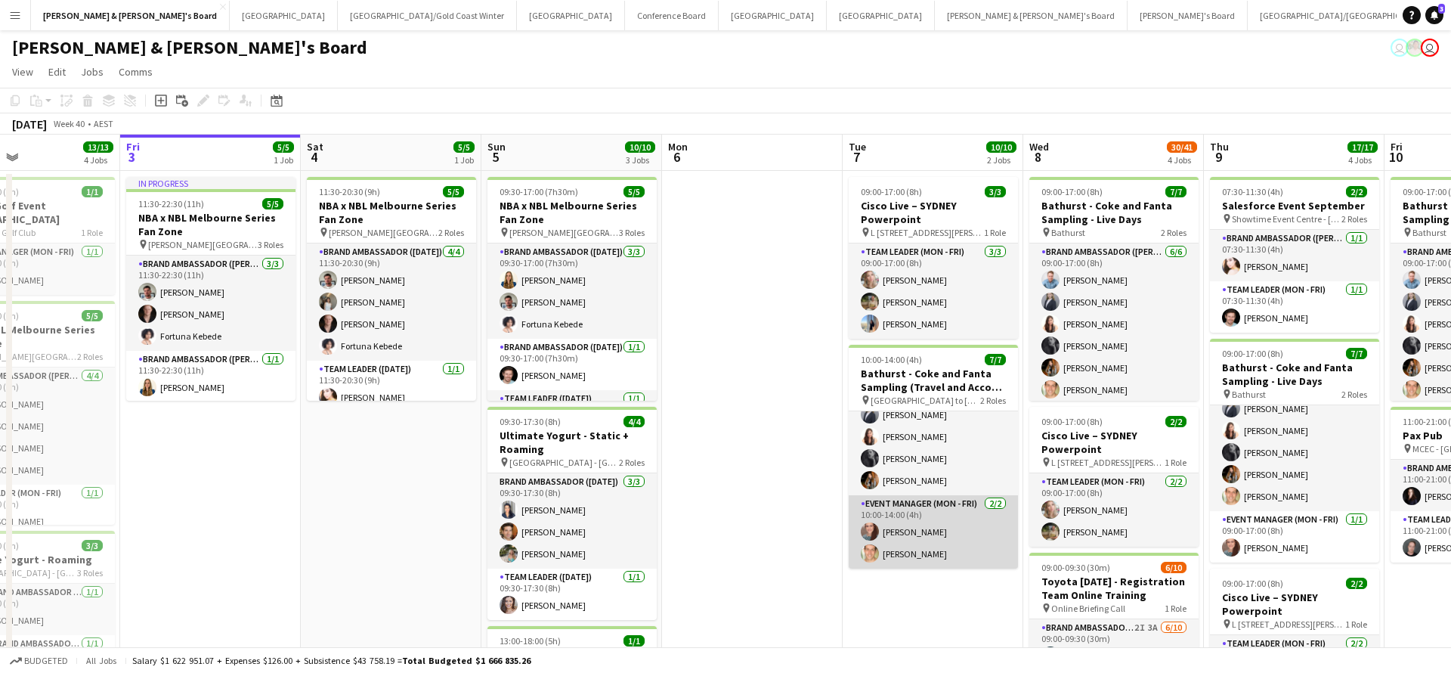
scroll to position [55, 0]
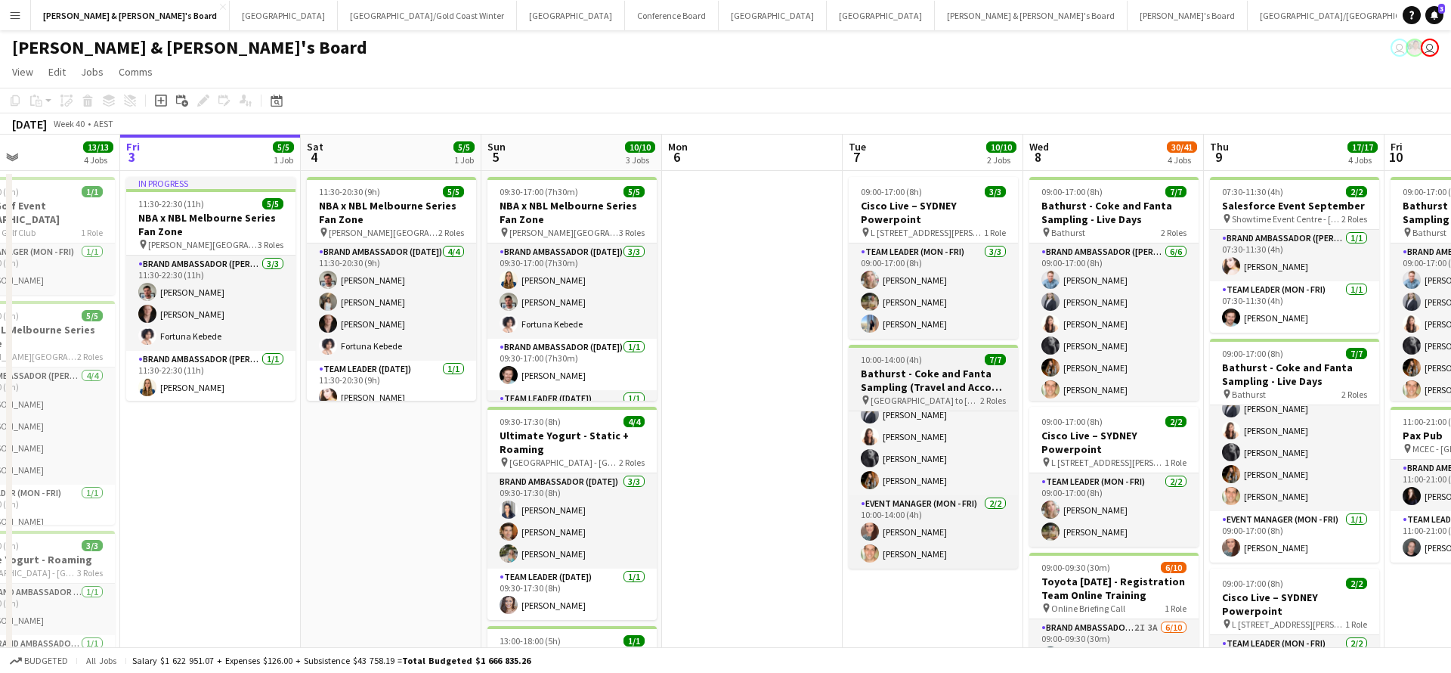
click at [945, 370] on h3 "Bathurst - Coke and Fanta Sampling (Travel and Accom Provided)" at bounding box center [933, 380] width 169 height 27
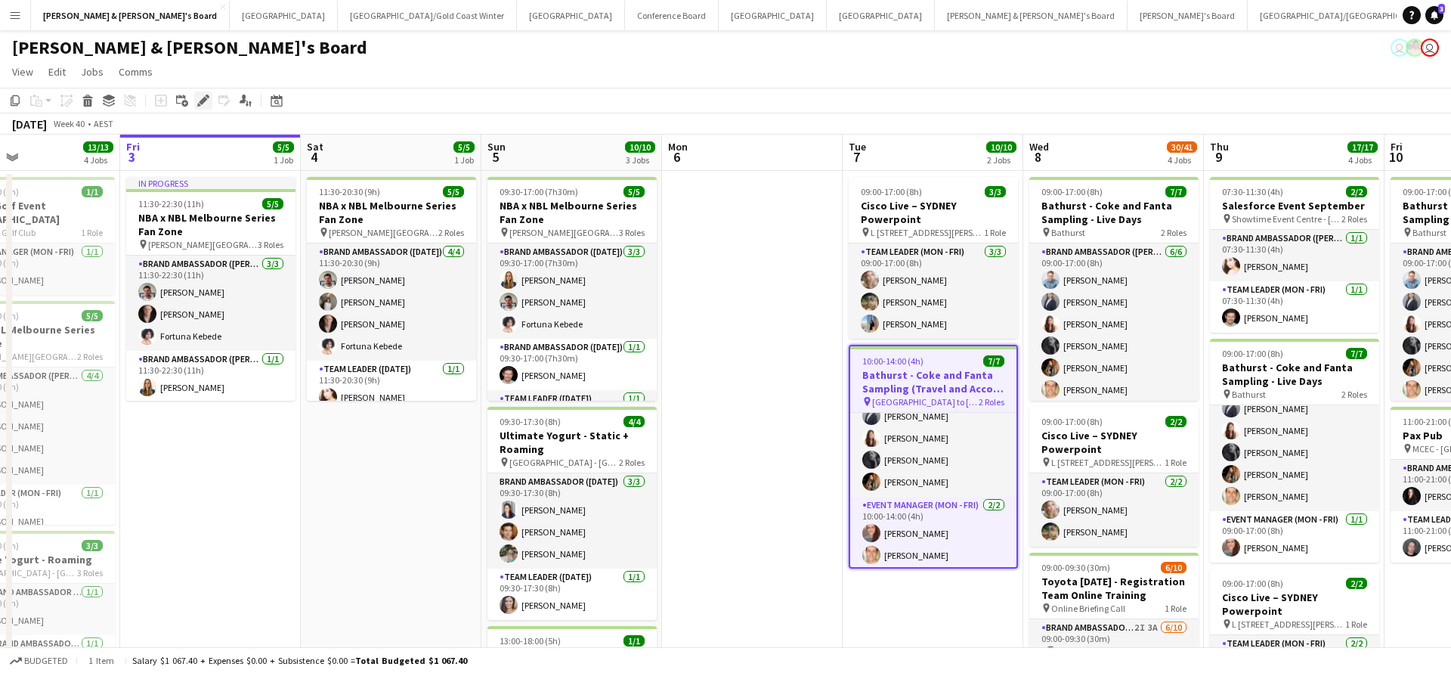
click at [203, 100] on icon at bounding box center [203, 101] width 8 height 8
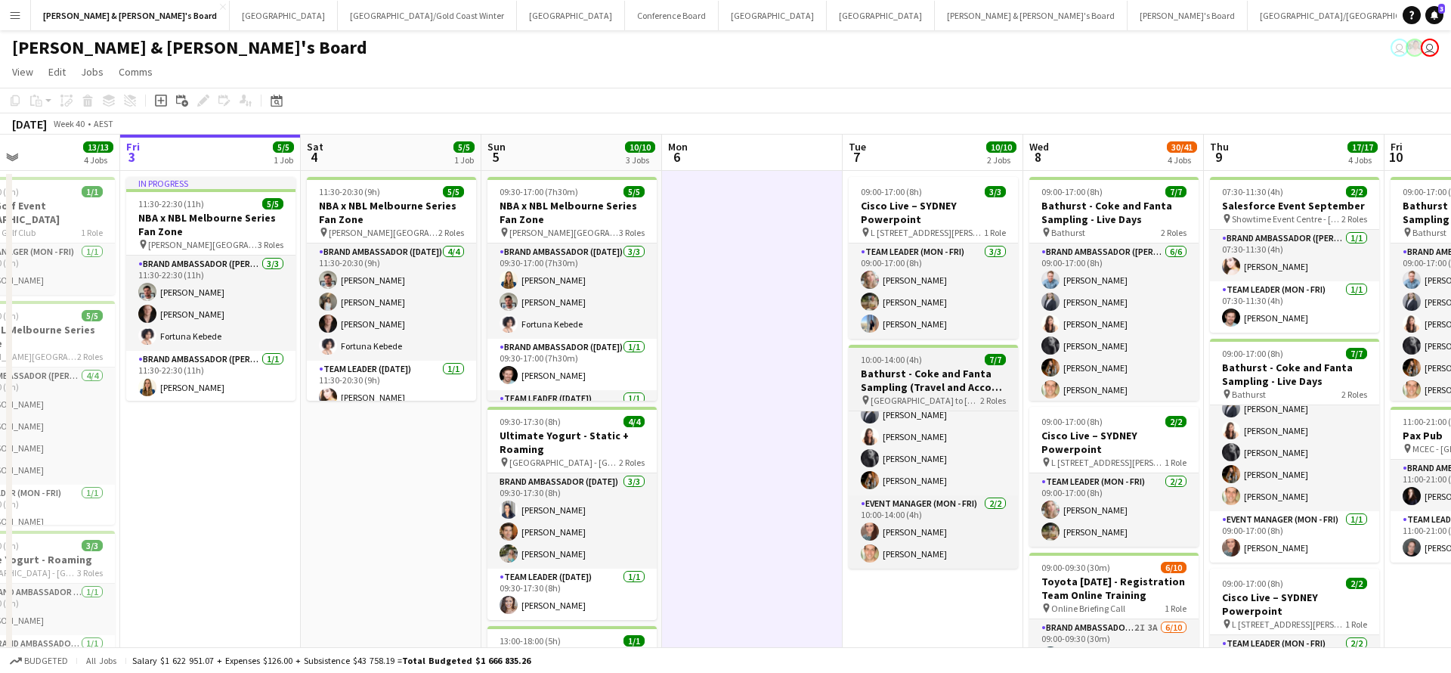
click at [899, 367] on h3 "Bathurst - Coke and Fanta Sampling (Travel and Accom Provided)" at bounding box center [933, 380] width 169 height 27
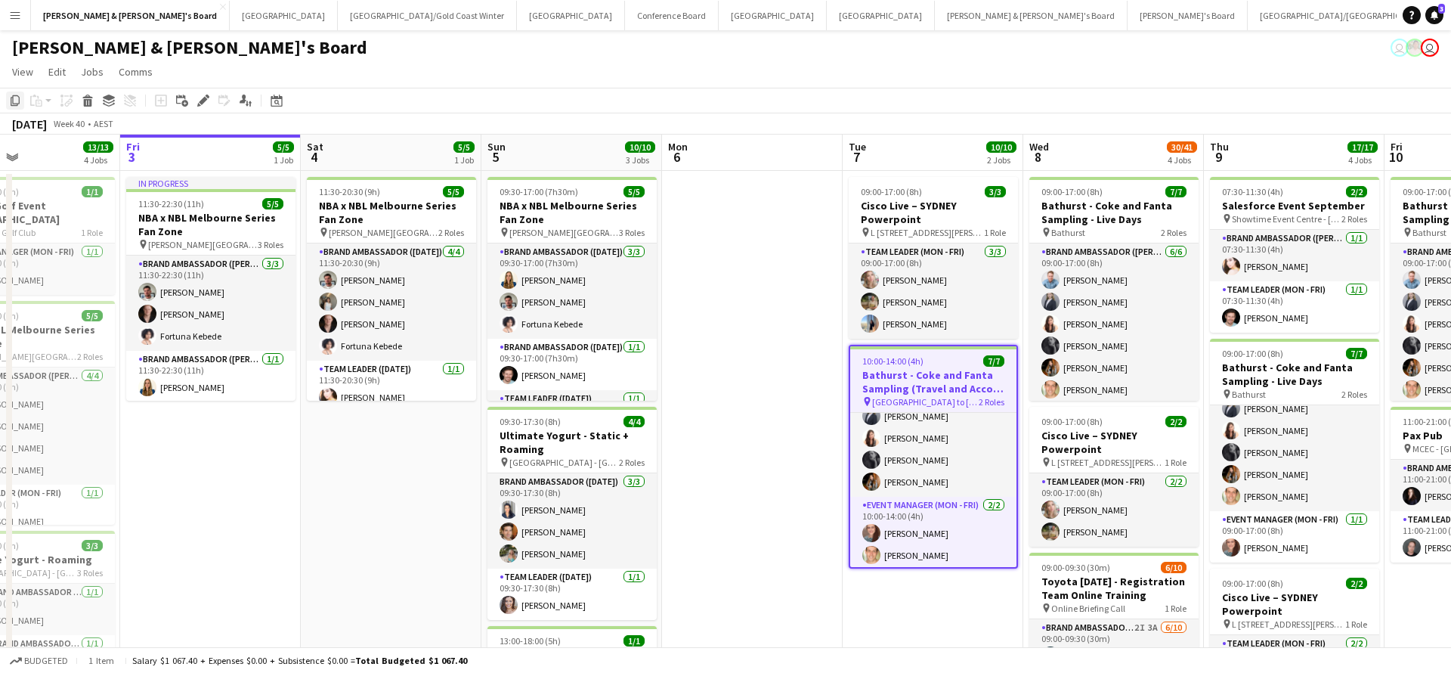
click at [11, 104] on icon "Copy" at bounding box center [15, 100] width 12 height 12
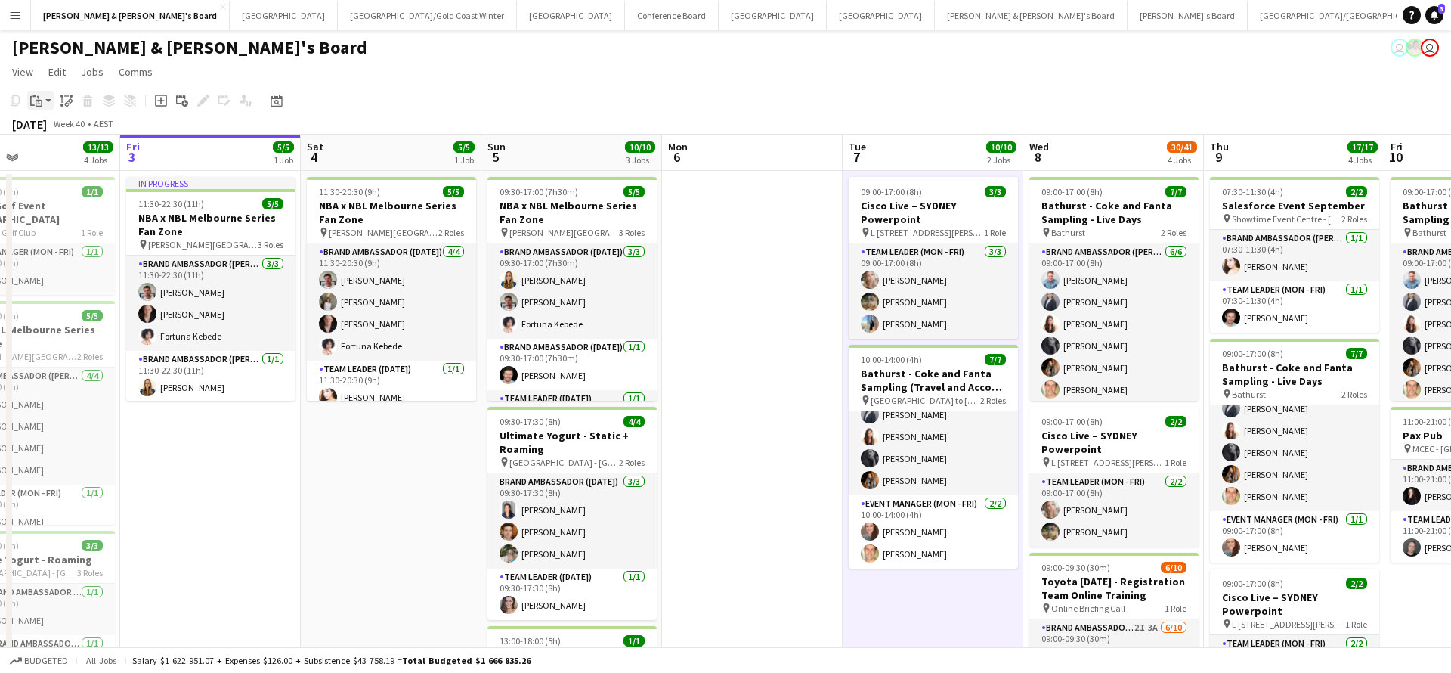
click at [35, 101] on icon "Paste" at bounding box center [36, 100] width 12 height 12
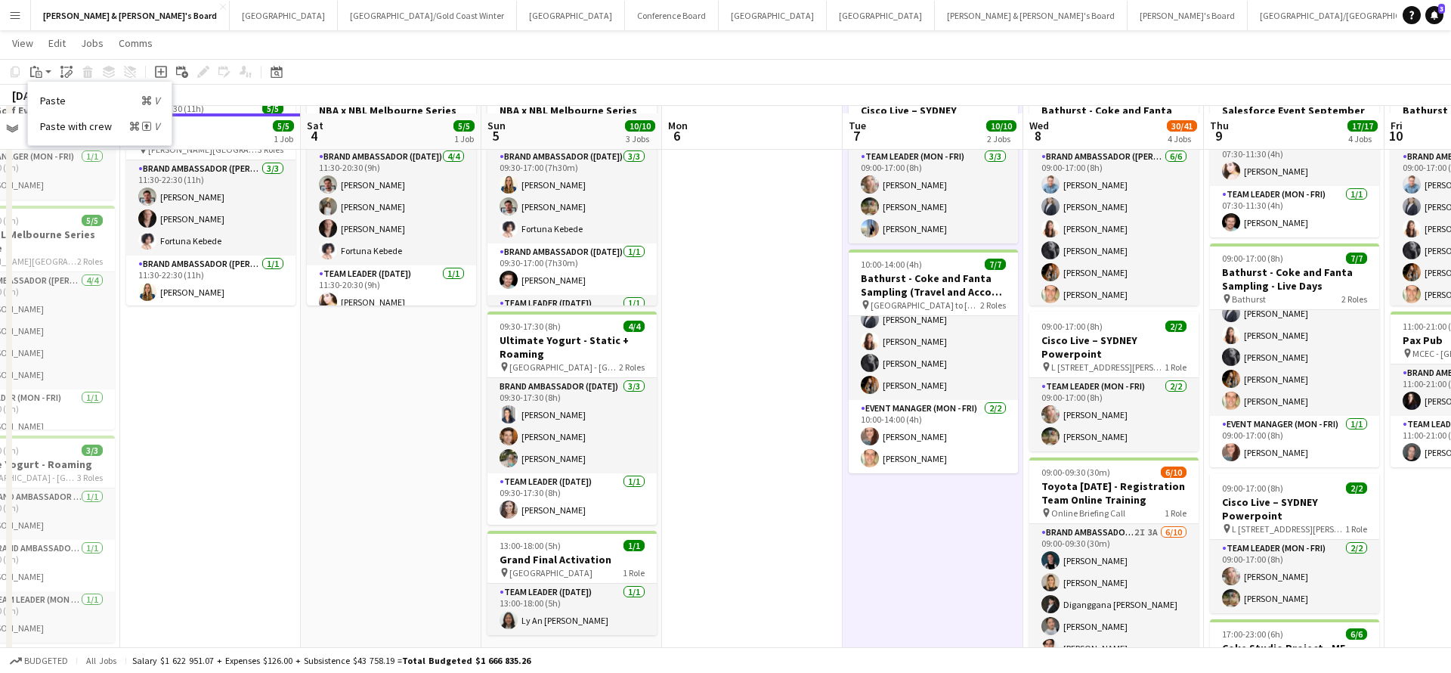
scroll to position [101, 0]
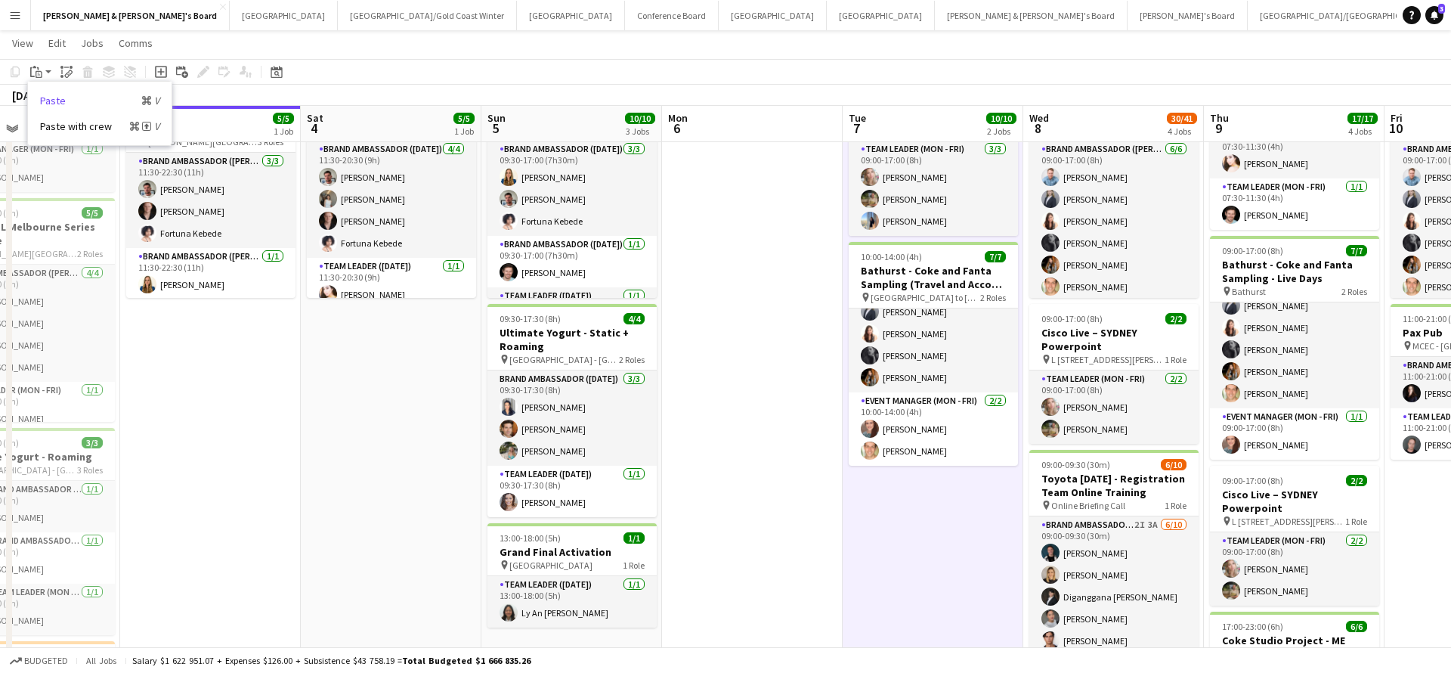
click at [63, 101] on link "Paste Command V" at bounding box center [99, 101] width 119 height 14
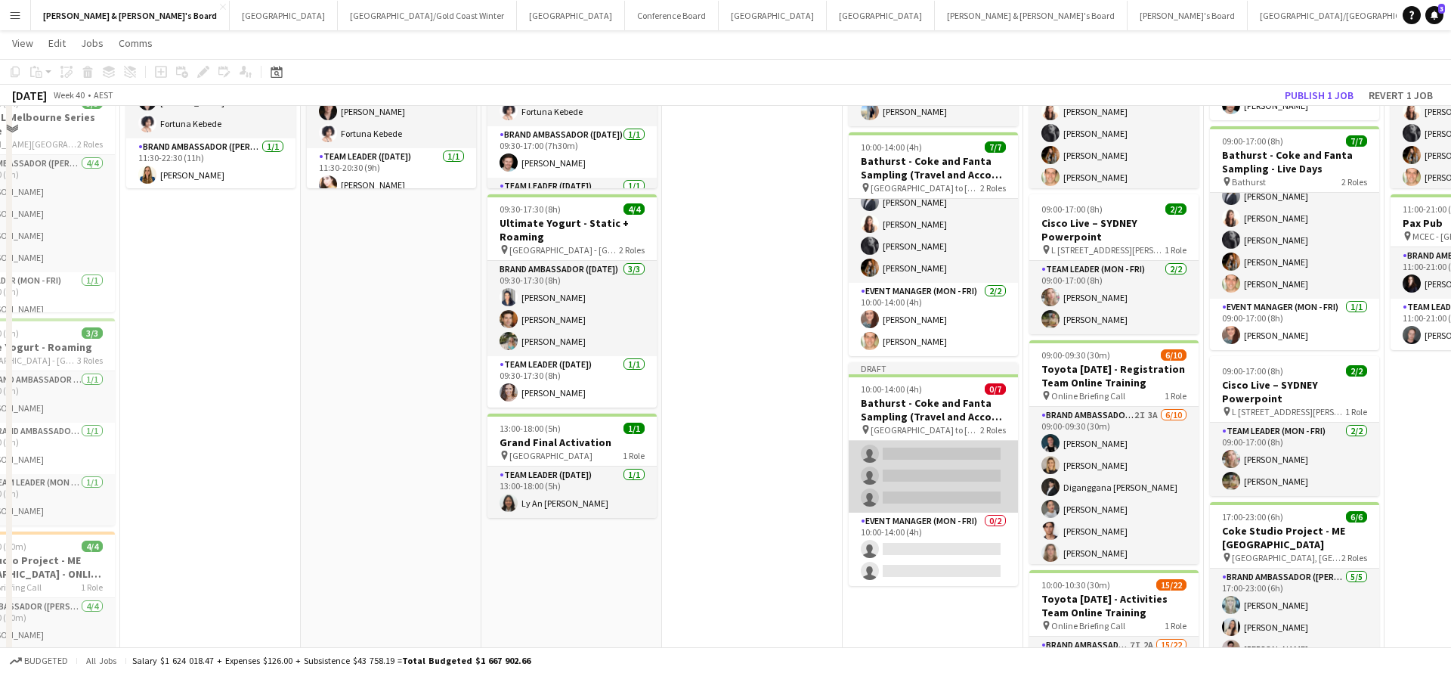
scroll to position [218, 0]
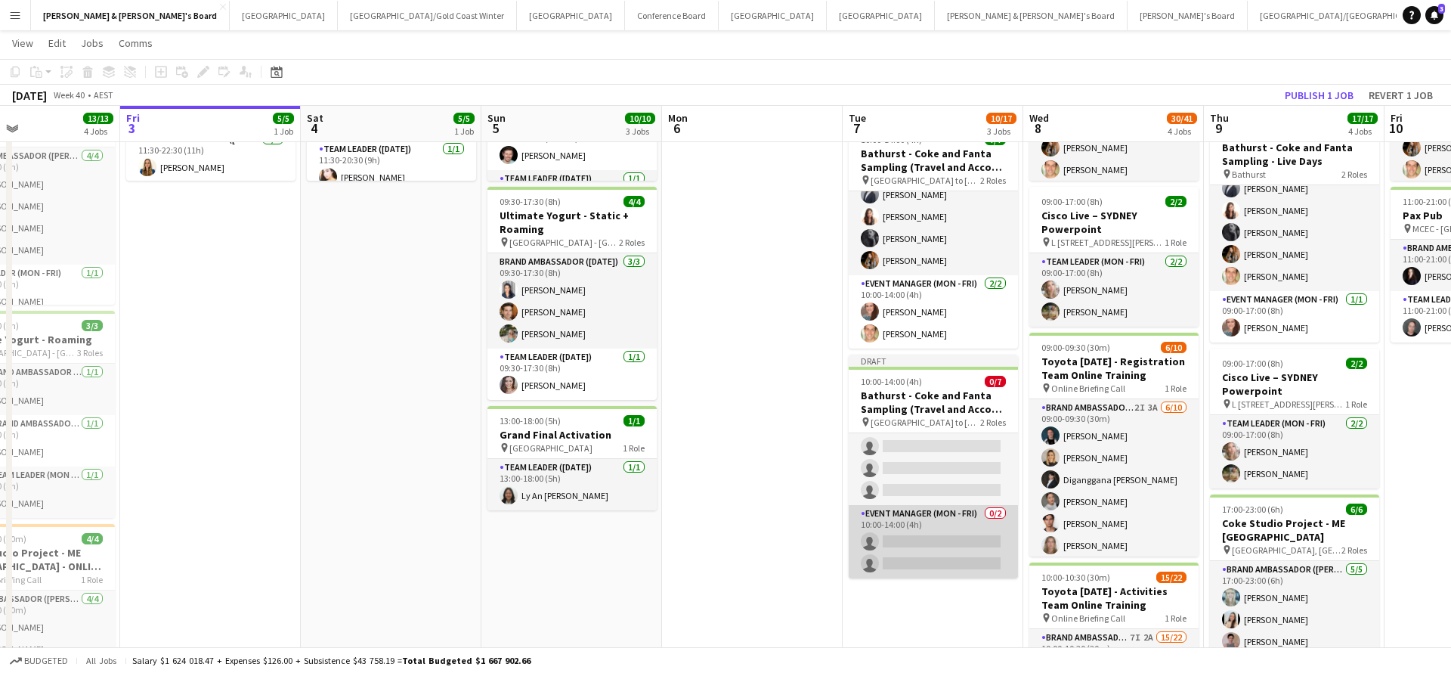
click at [930, 525] on app-card-role "Event Manager (Mon - Fri) 0/2 10:00-14:00 (4h) single-neutral-actions single-ne…" at bounding box center [933, 541] width 169 height 73
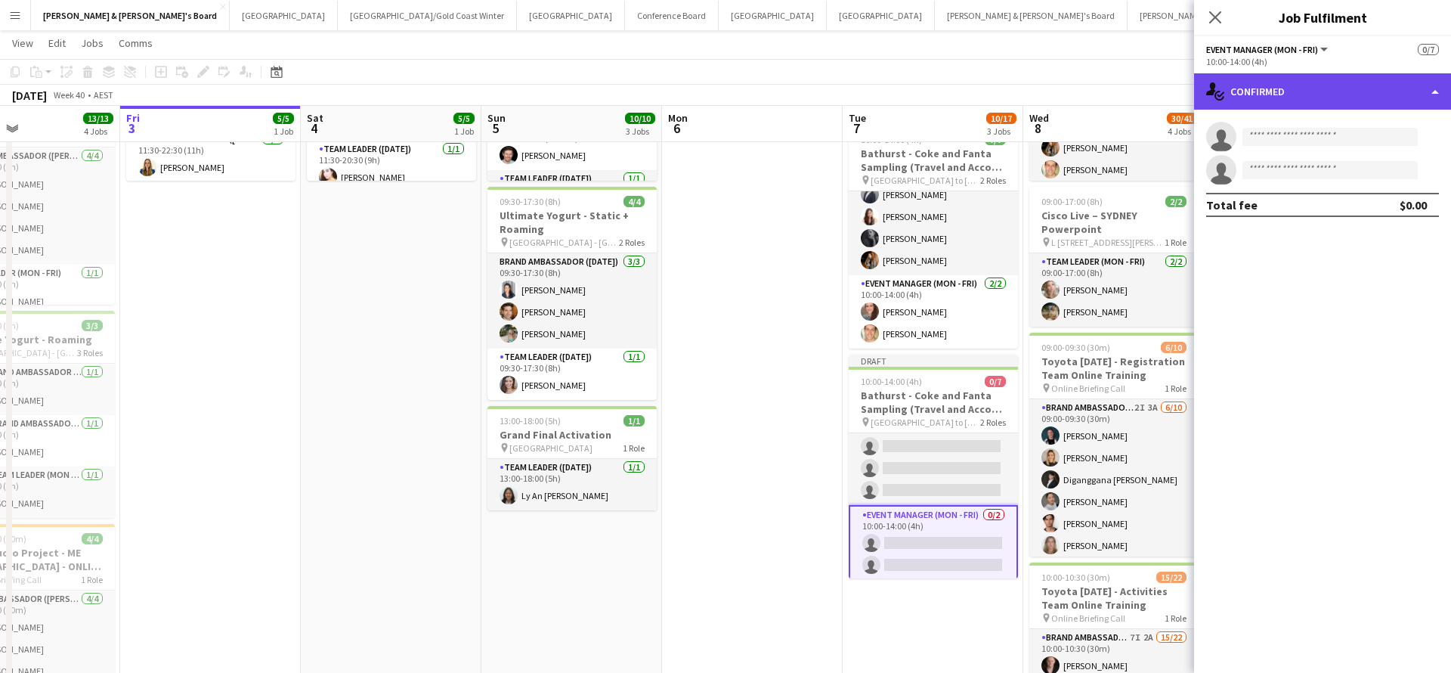
click at [1311, 90] on div "single-neutral-actions-check-2 Confirmed" at bounding box center [1322, 91] width 257 height 36
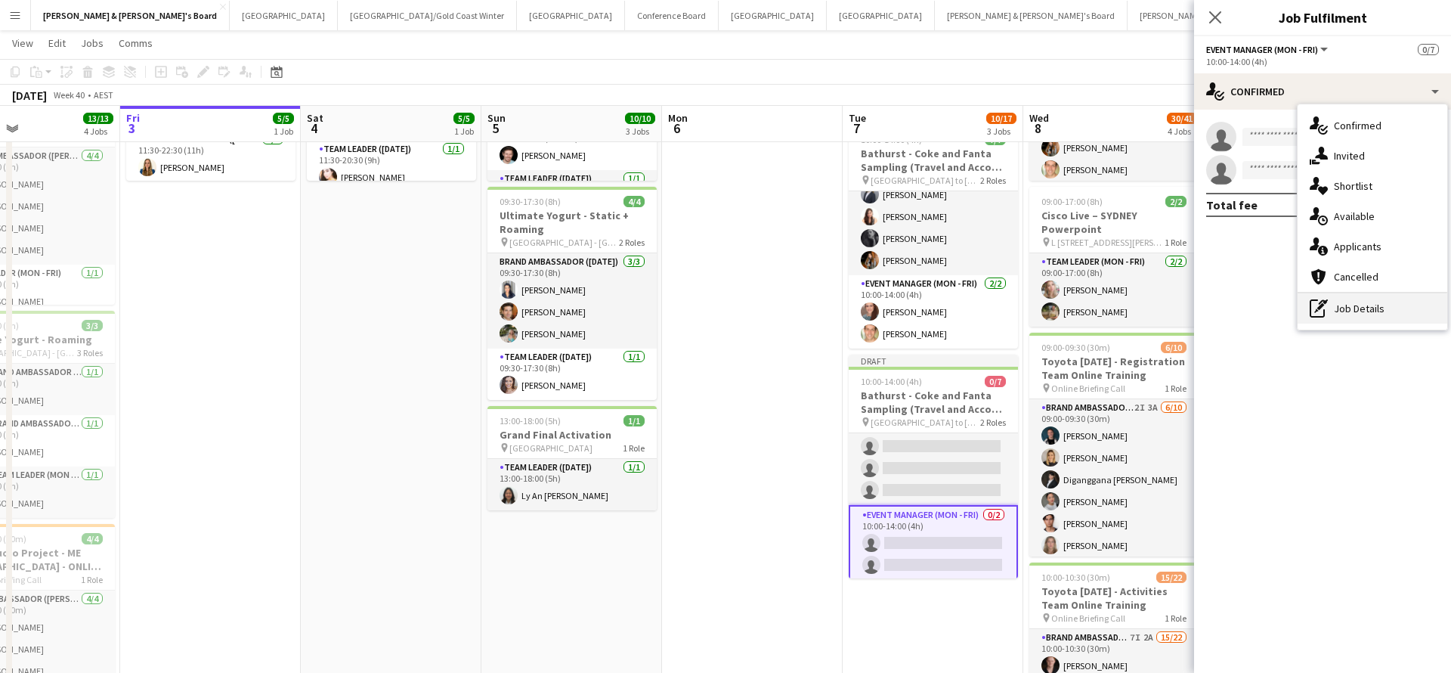
click at [1360, 311] on div "pen-write Job Details" at bounding box center [1373, 308] width 150 height 30
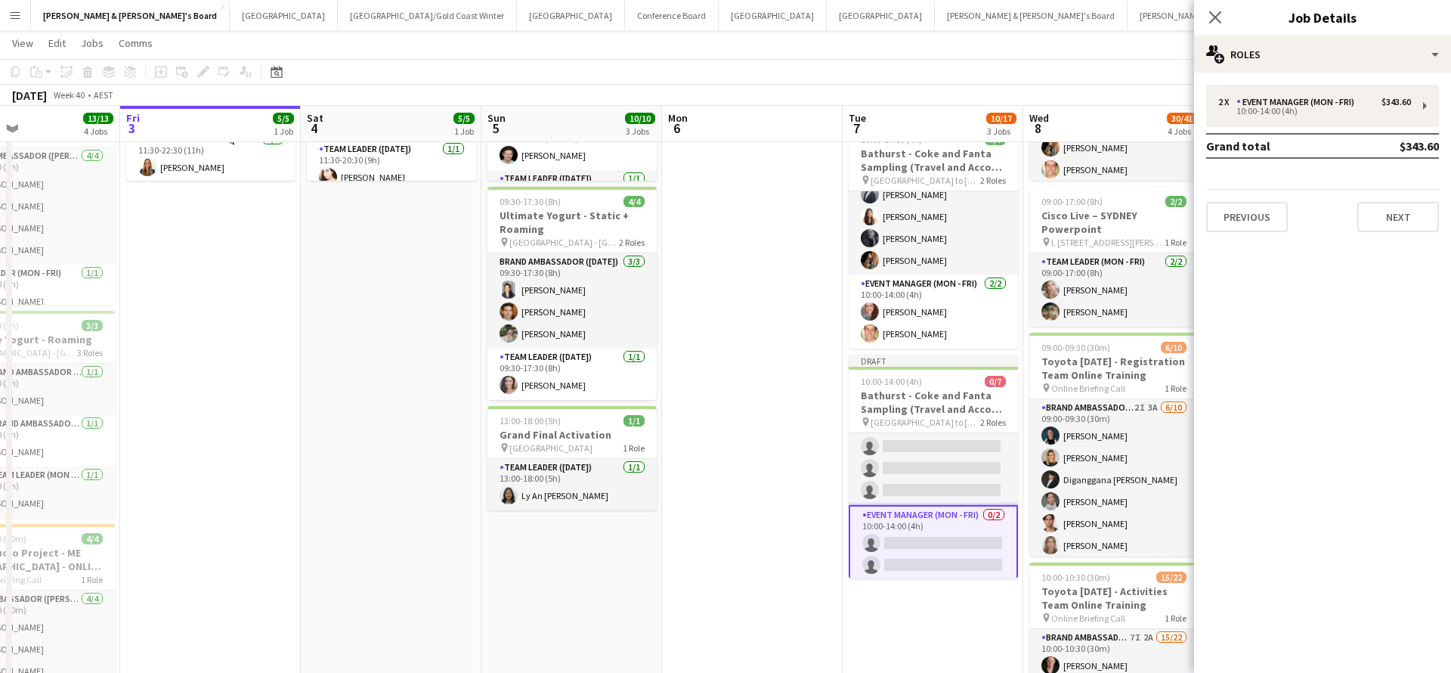
click at [1322, 128] on div "2 x Event Manager (Mon - Fri) $343.60 10:00-14:00 (4h) Grand total $343.60 Prev…" at bounding box center [1322, 158] width 257 height 147
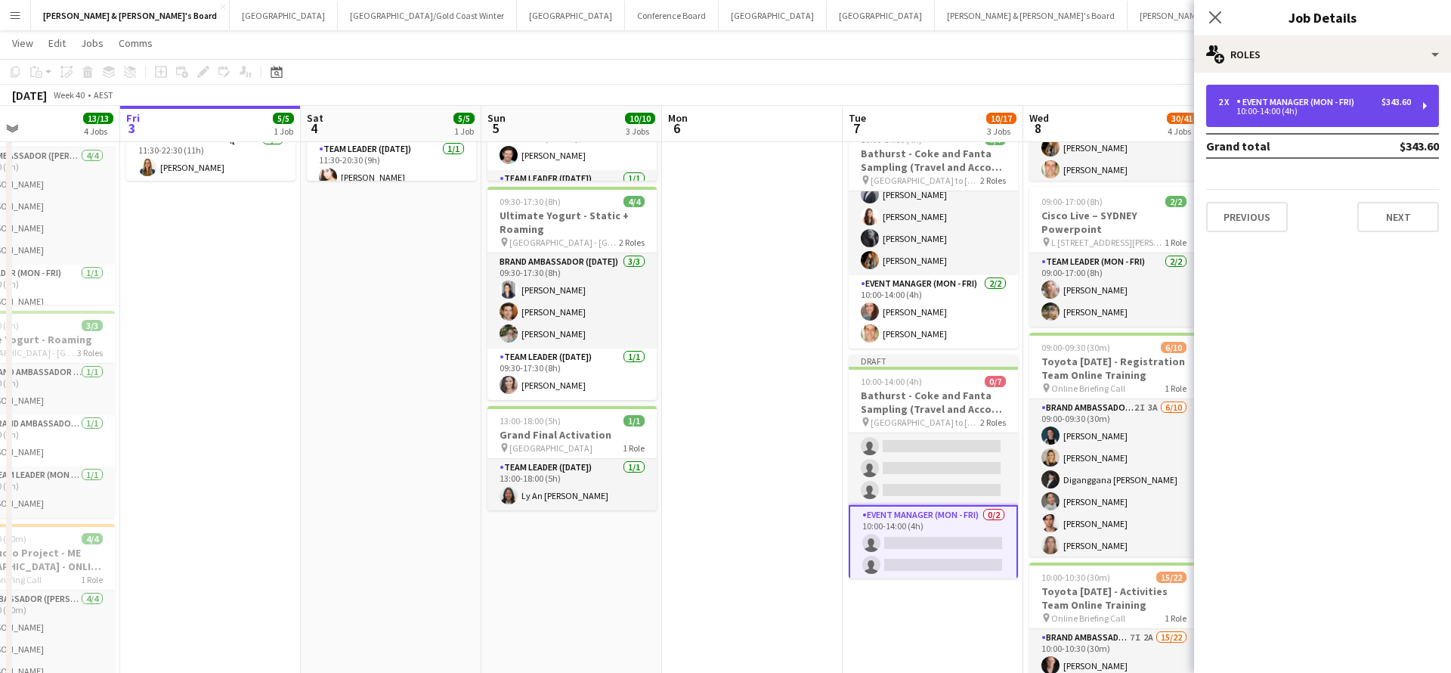
click at [1298, 100] on div "Event Manager (Mon - Fri)" at bounding box center [1298, 102] width 124 height 11
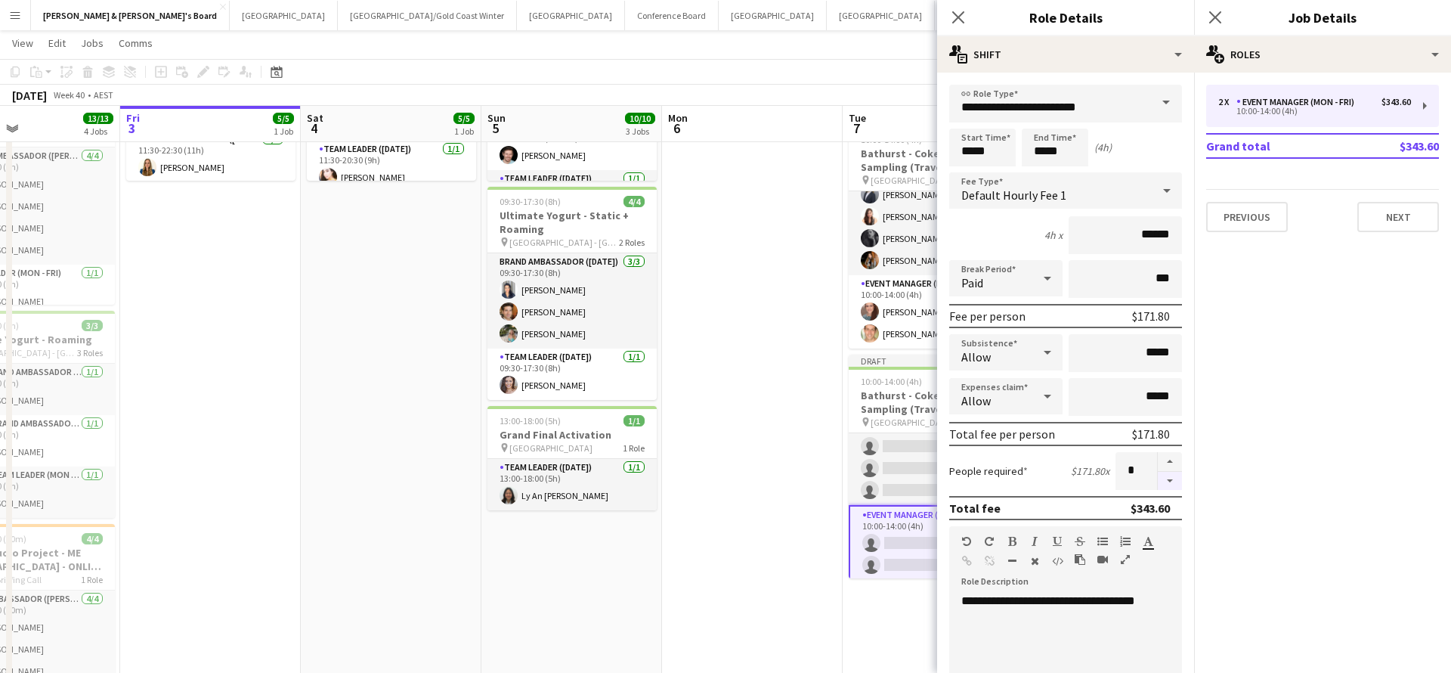
click at [1171, 476] on button "button" at bounding box center [1170, 481] width 24 height 19
type input "*"
click at [710, 476] on app-date-cell at bounding box center [752, 588] width 181 height 1274
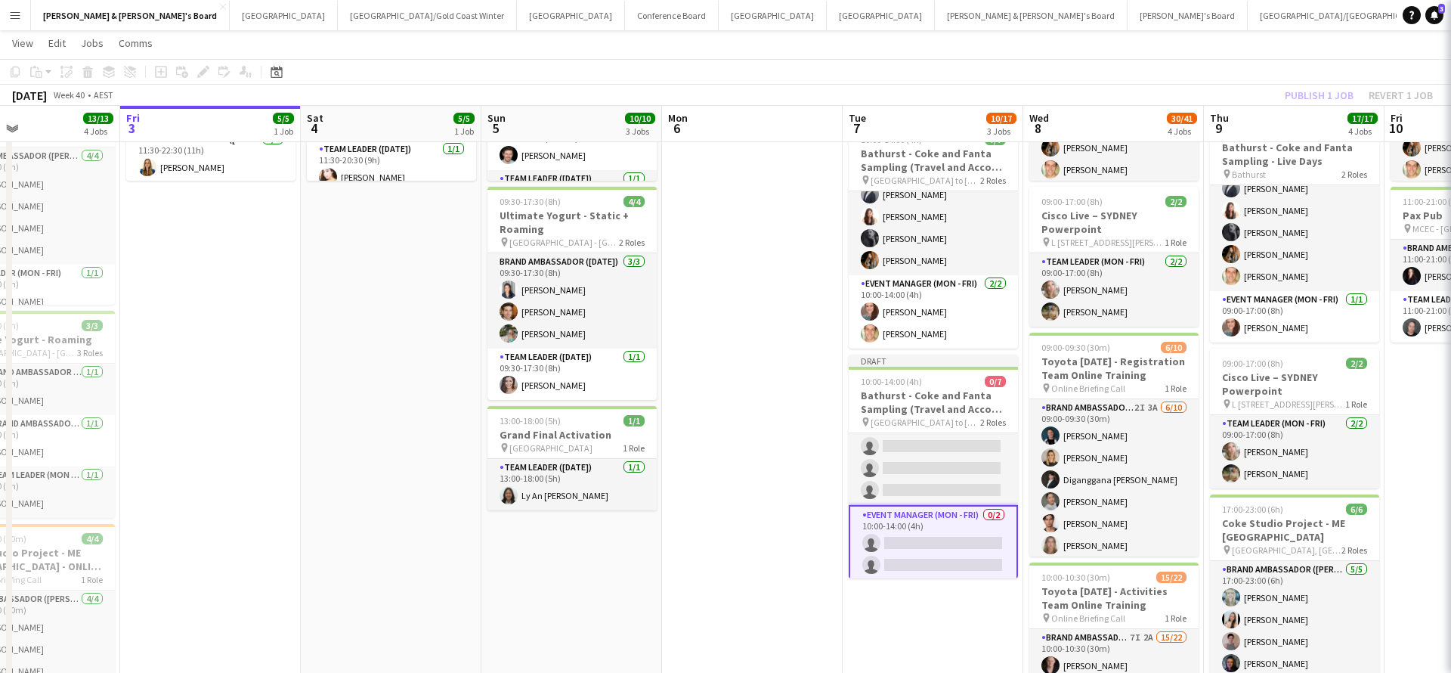
scroll to position [45, 0]
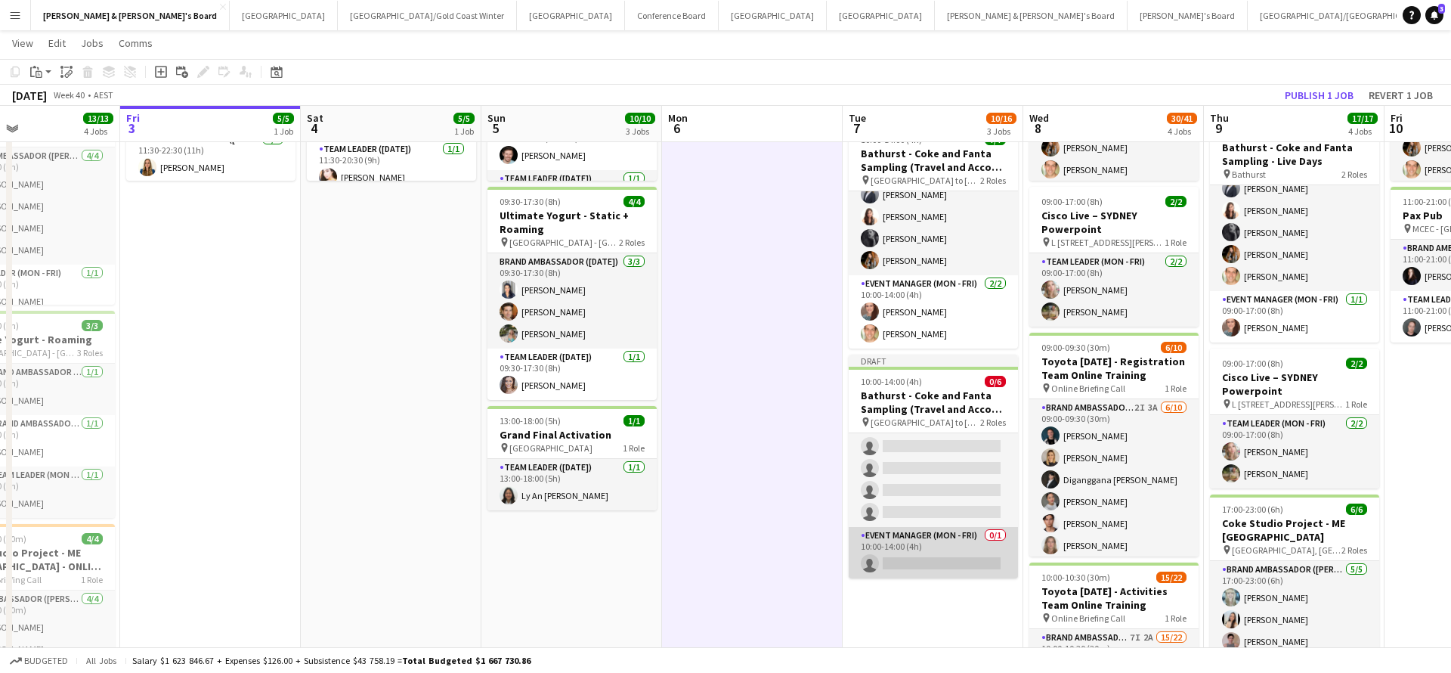
click at [961, 545] on app-card-role "Event Manager (Mon - Fri) 0/1 10:00-14:00 (4h) single-neutral-actions" at bounding box center [933, 552] width 169 height 51
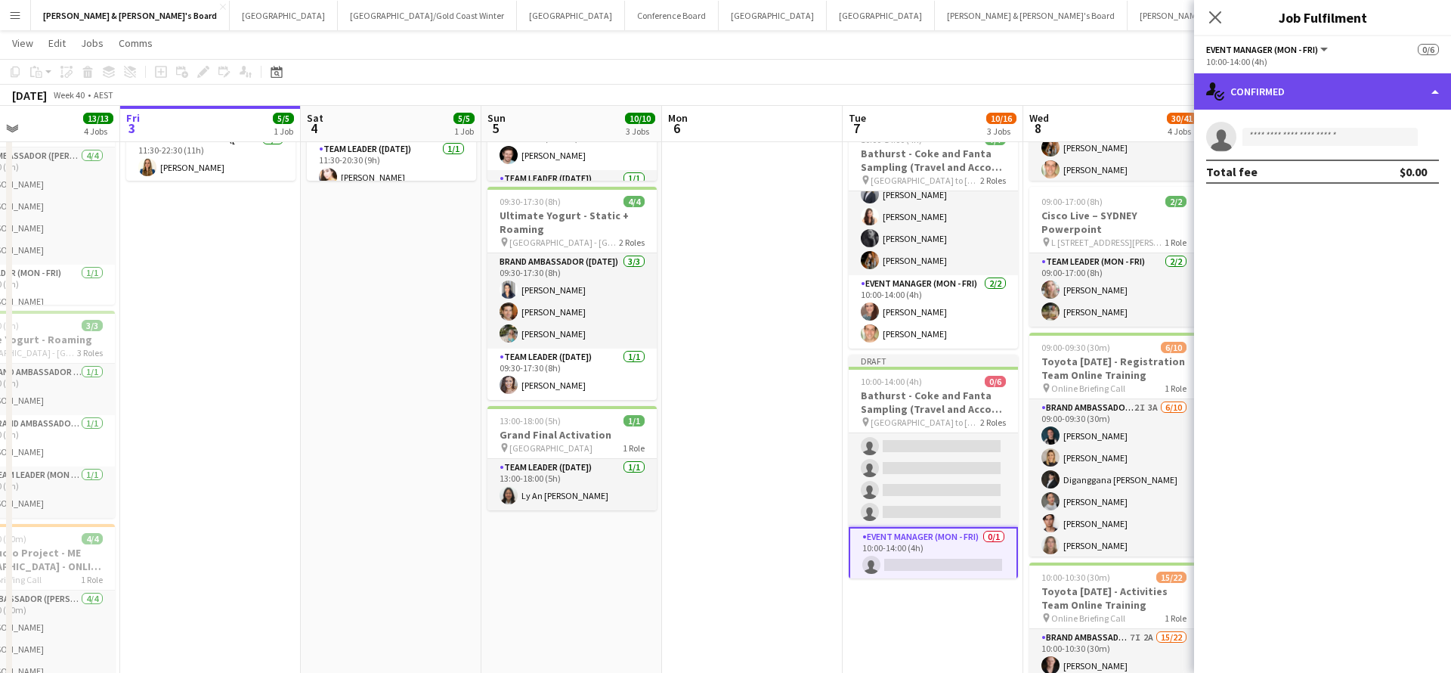
click at [1309, 97] on div "single-neutral-actions-check-2 Confirmed" at bounding box center [1322, 91] width 257 height 36
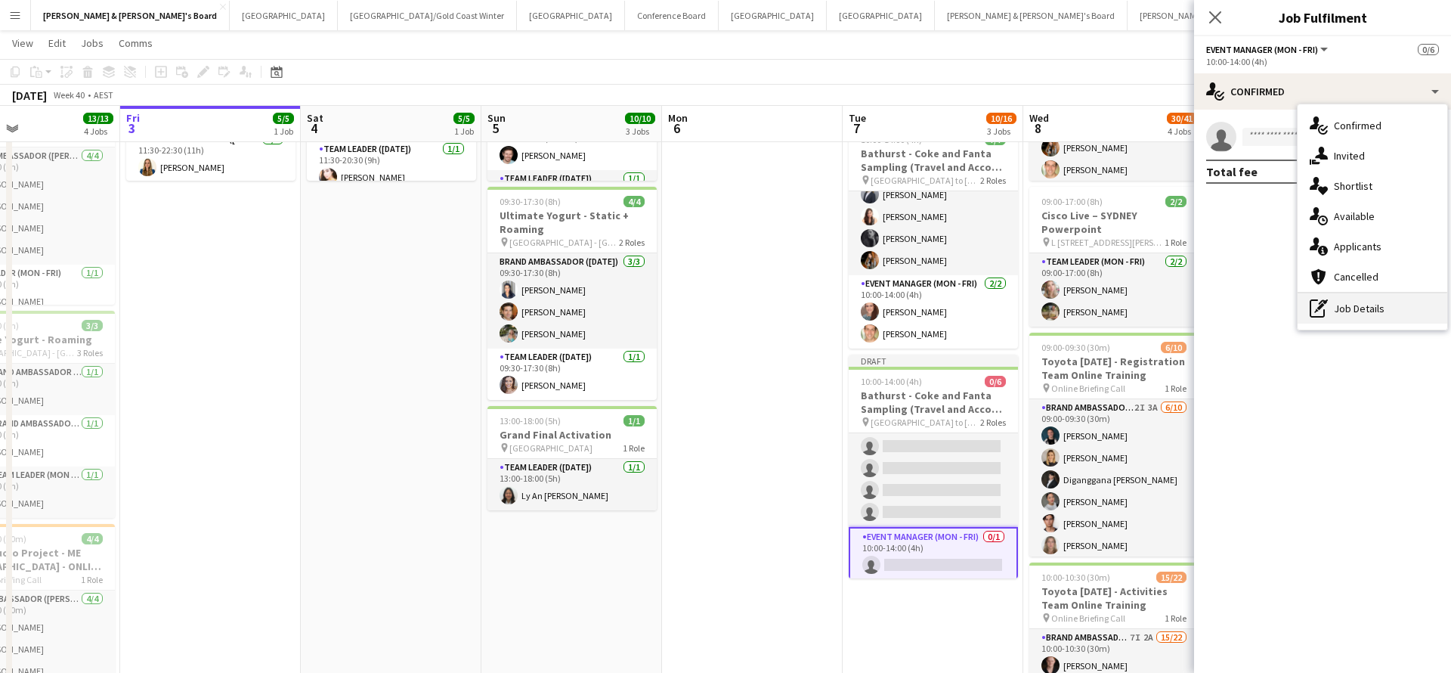
click at [1363, 314] on div "pen-write Job Details" at bounding box center [1373, 308] width 150 height 30
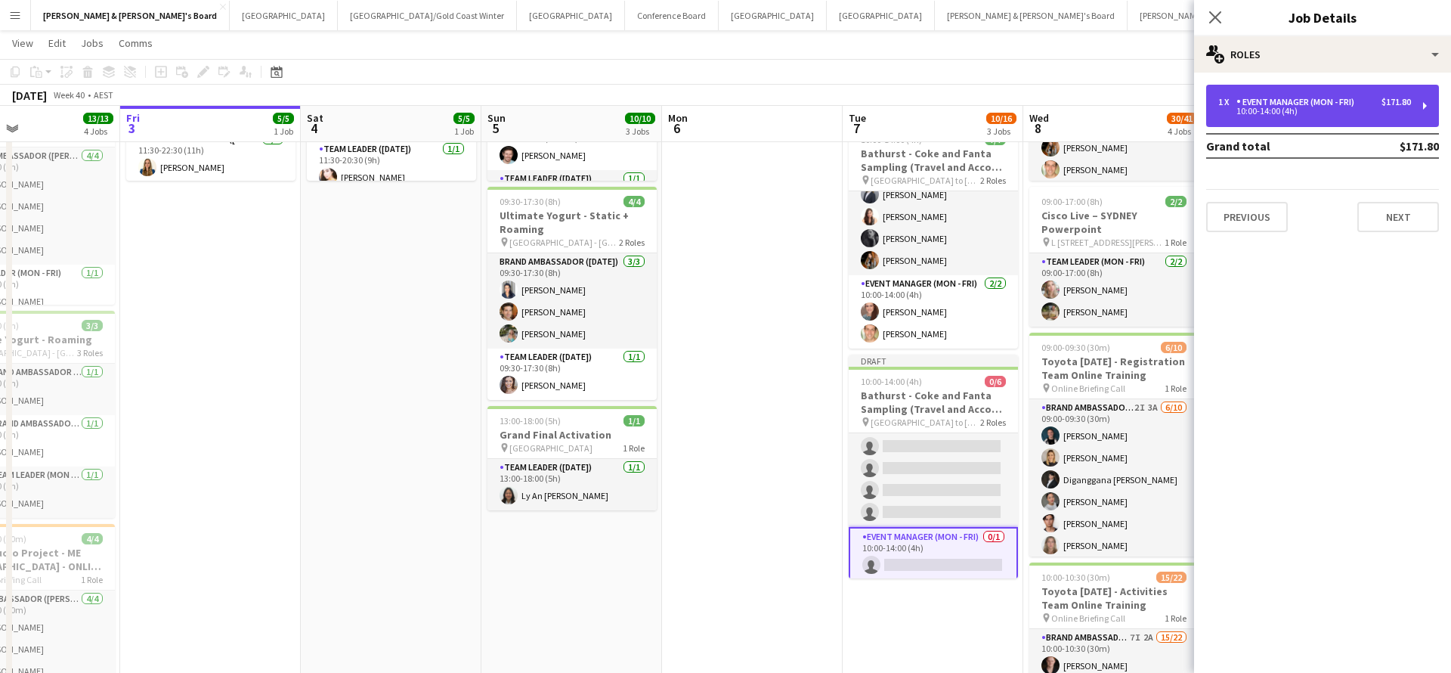
click at [1292, 117] on div "1 x Event Manager (Mon - Fri) $171.80 10:00-14:00 (4h)" at bounding box center [1322, 106] width 233 height 42
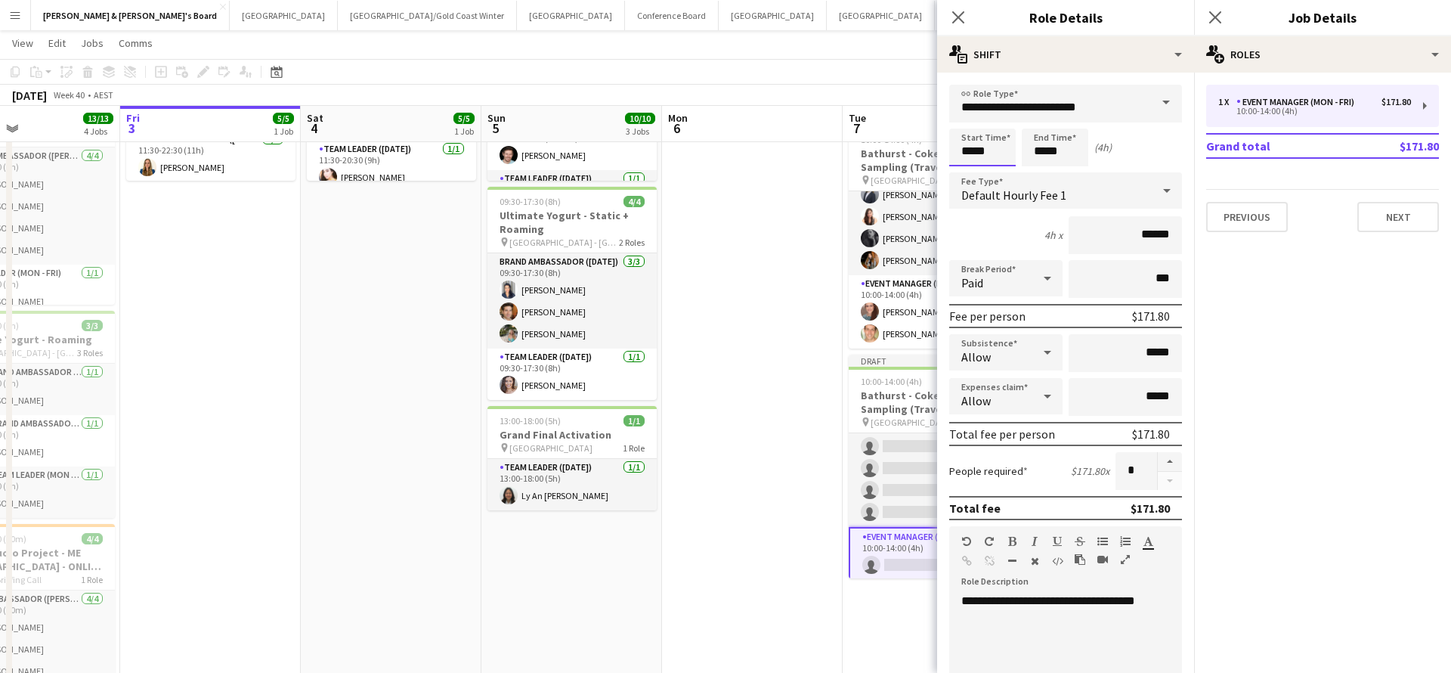
click at [963, 148] on input "*****" at bounding box center [982, 147] width 67 height 38
click at [966, 118] on div at bounding box center [967, 120] width 30 height 15
type input "*****"
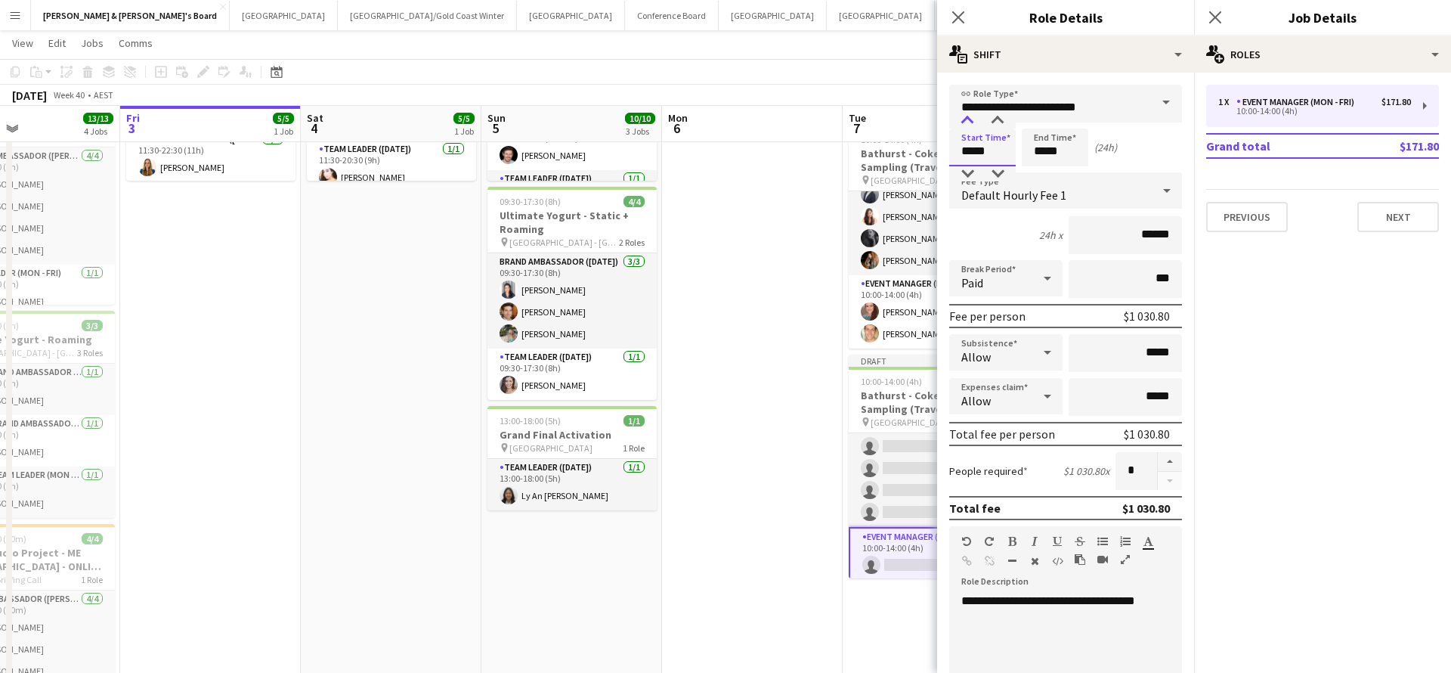
click at [966, 118] on div at bounding box center [967, 120] width 30 height 15
click at [1070, 151] on input "*****" at bounding box center [1055, 147] width 67 height 38
click at [1042, 122] on div at bounding box center [1040, 120] width 30 height 15
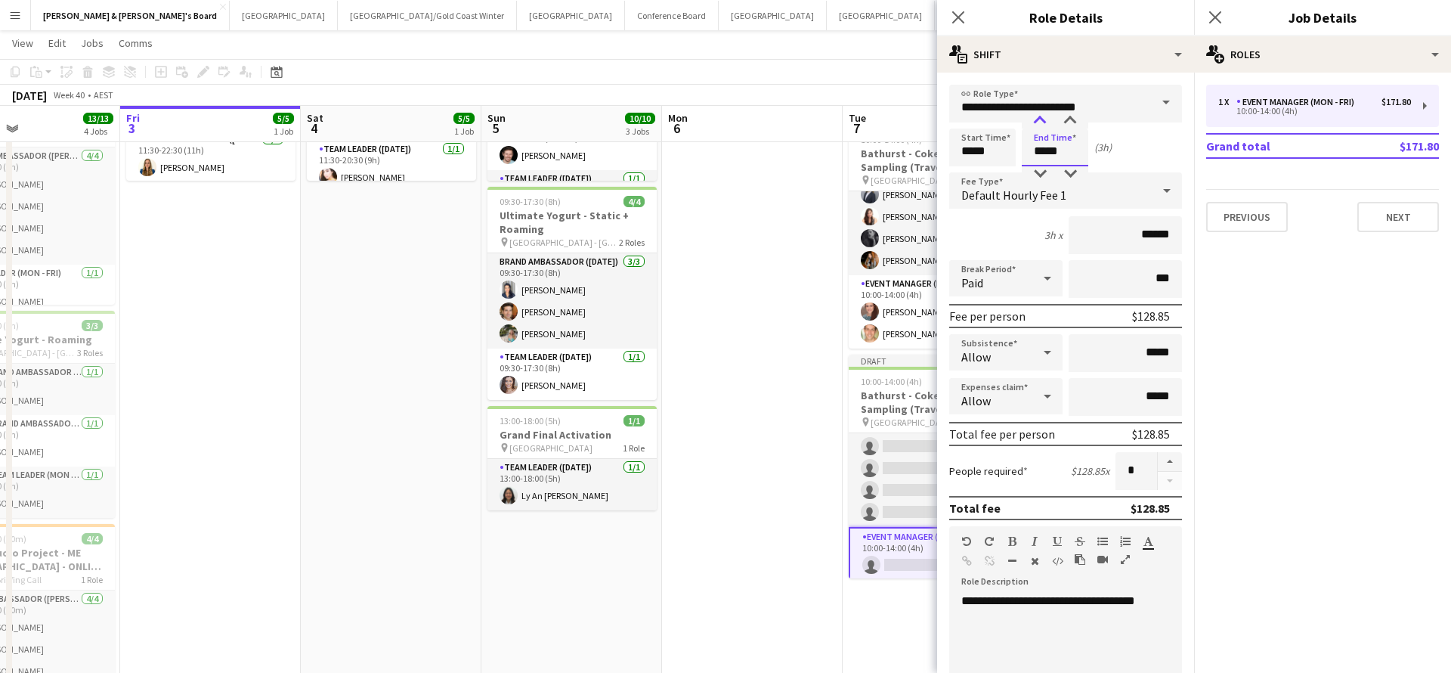
type input "*****"
click at [1042, 122] on div at bounding box center [1040, 120] width 30 height 15
click at [715, 333] on app-date-cell at bounding box center [752, 588] width 181 height 1274
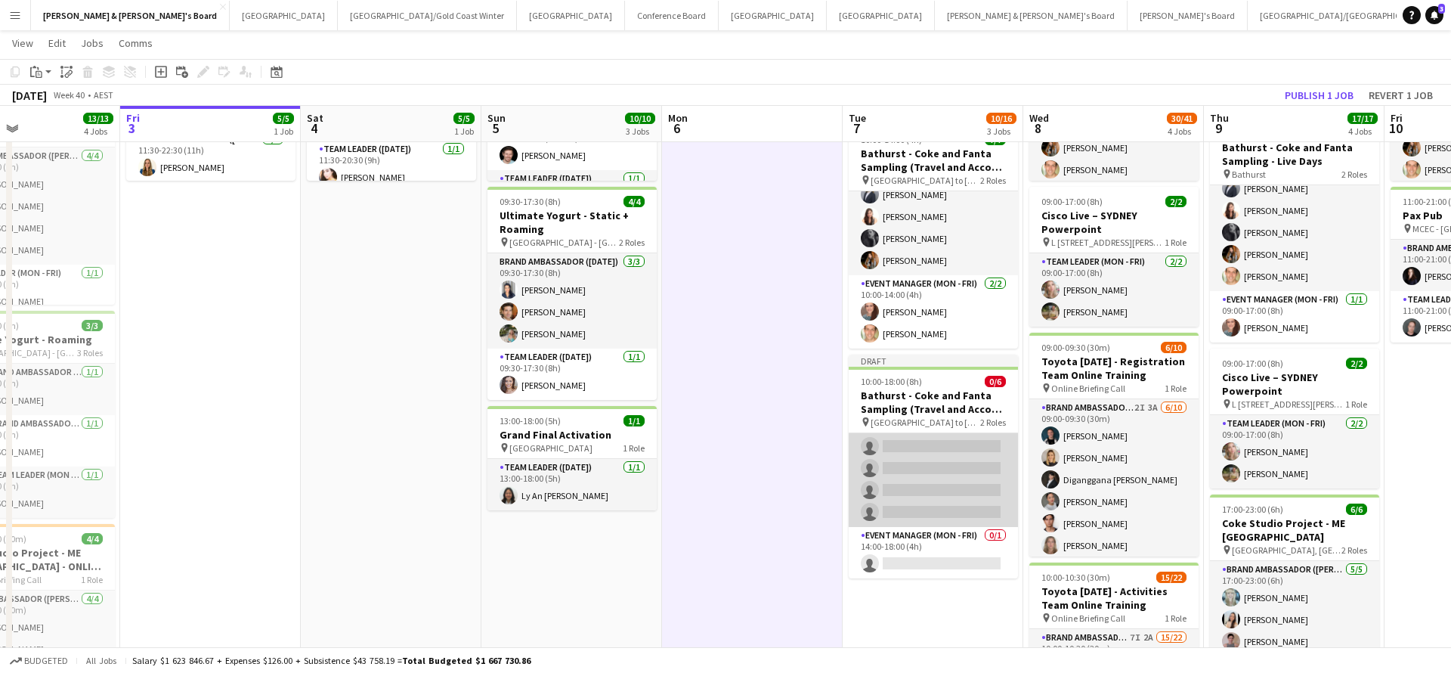
click at [921, 471] on app-card-role "Brand Ambassador (Mon - Fri) 0/5 10:00-14:00 (4h) single-neutral-actions single…" at bounding box center [933, 457] width 169 height 139
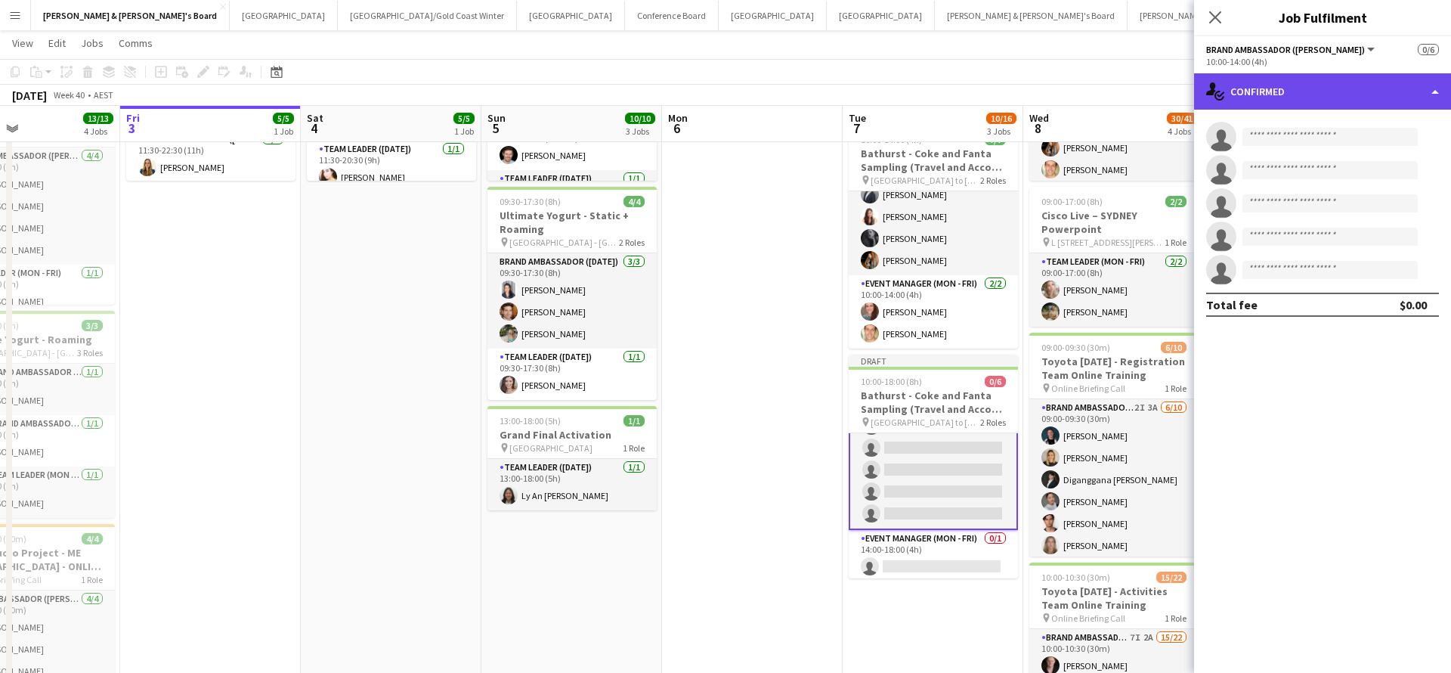
click at [1290, 94] on div "single-neutral-actions-check-2 Confirmed" at bounding box center [1322, 91] width 257 height 36
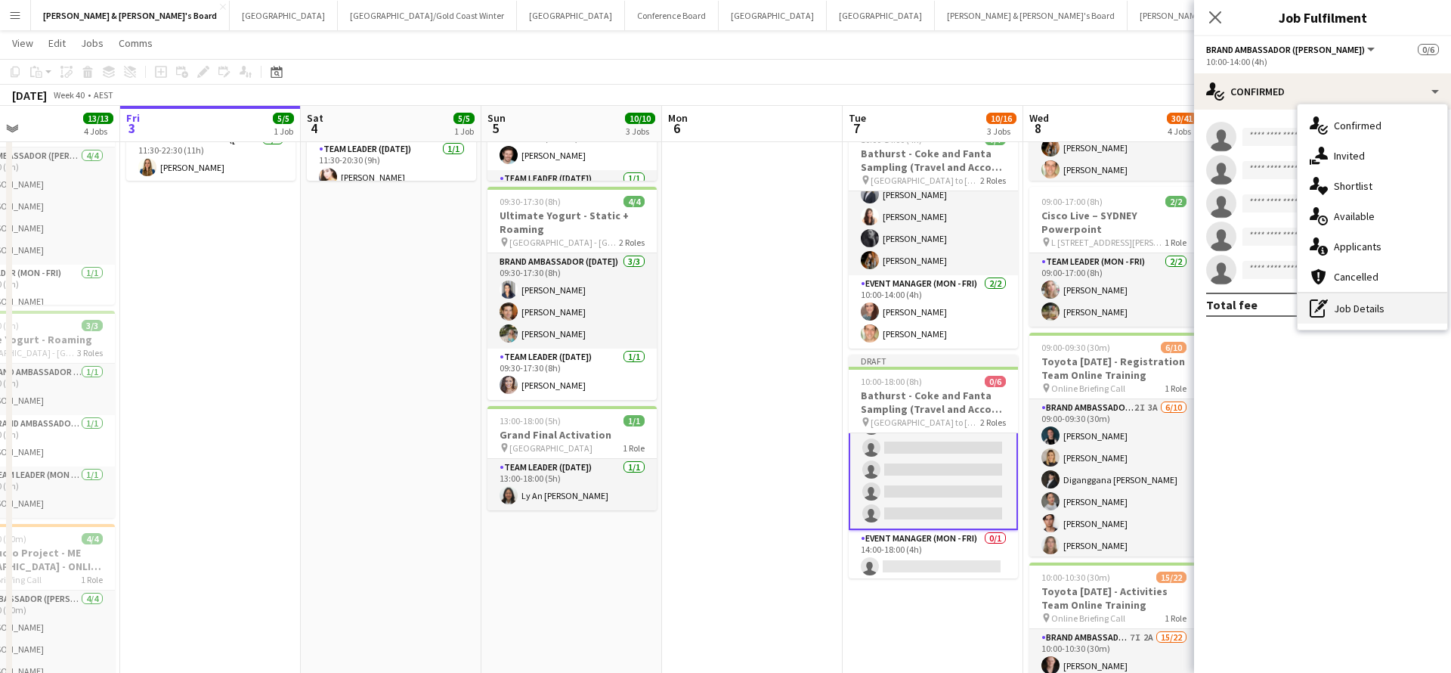
click at [1361, 314] on div "pen-write Job Details" at bounding box center [1373, 308] width 150 height 30
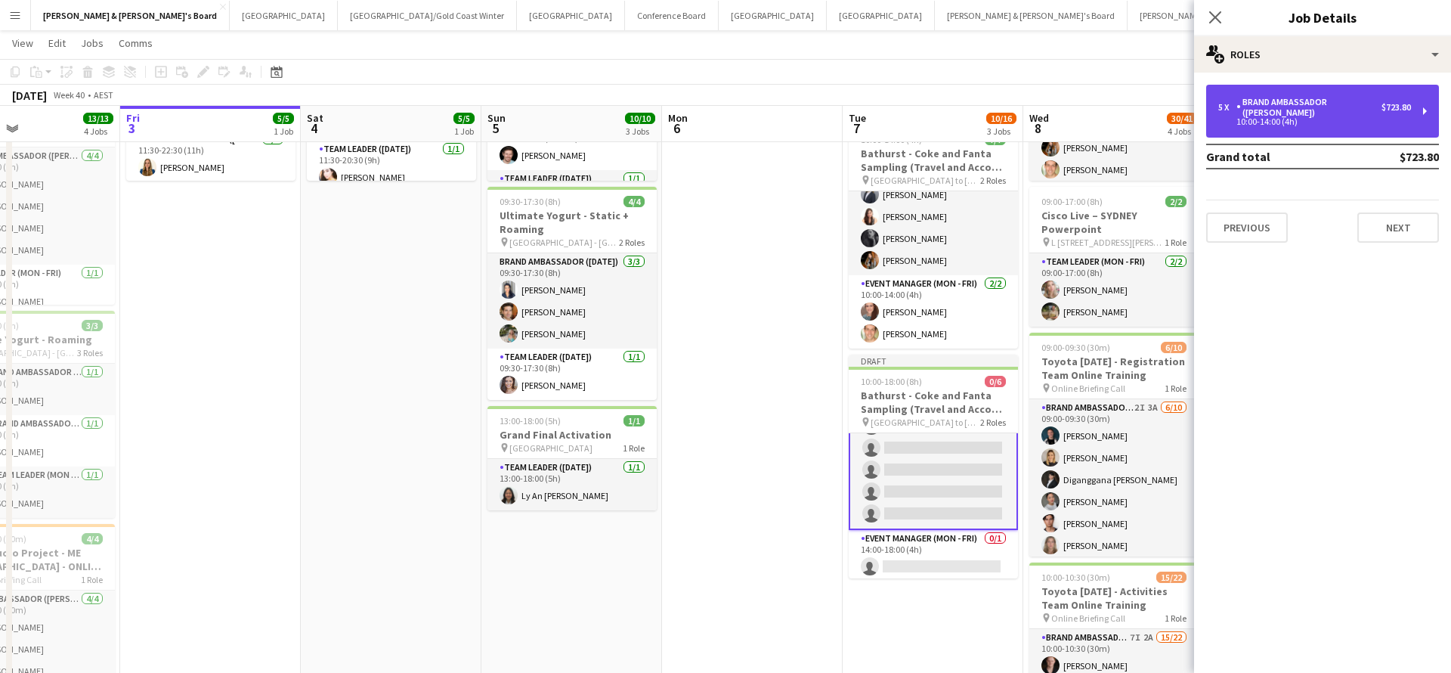
click at [1305, 100] on div "Brand Ambassador ([PERSON_NAME])" at bounding box center [1308, 107] width 145 height 21
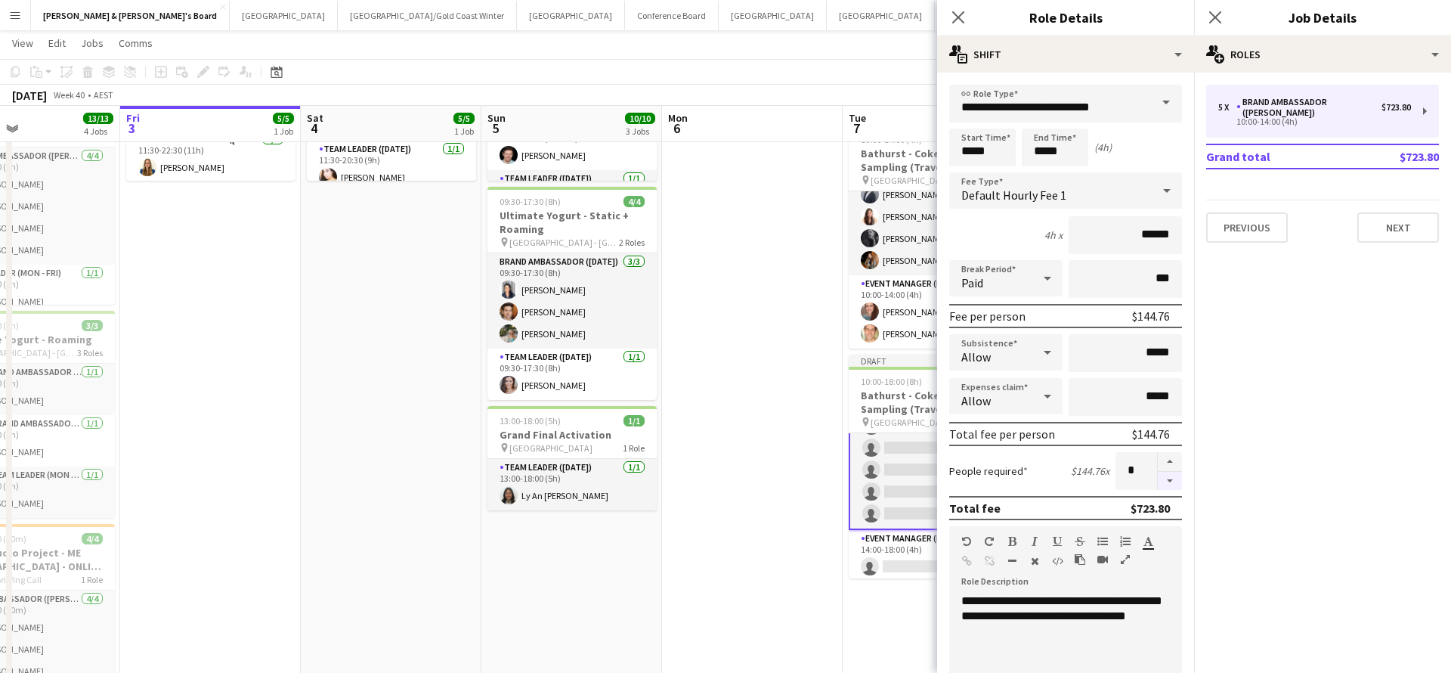
click at [1170, 483] on button "button" at bounding box center [1170, 481] width 24 height 19
type input "*"
click at [970, 153] on input "*****" at bounding box center [982, 147] width 67 height 38
click at [969, 120] on div at bounding box center [967, 120] width 30 height 15
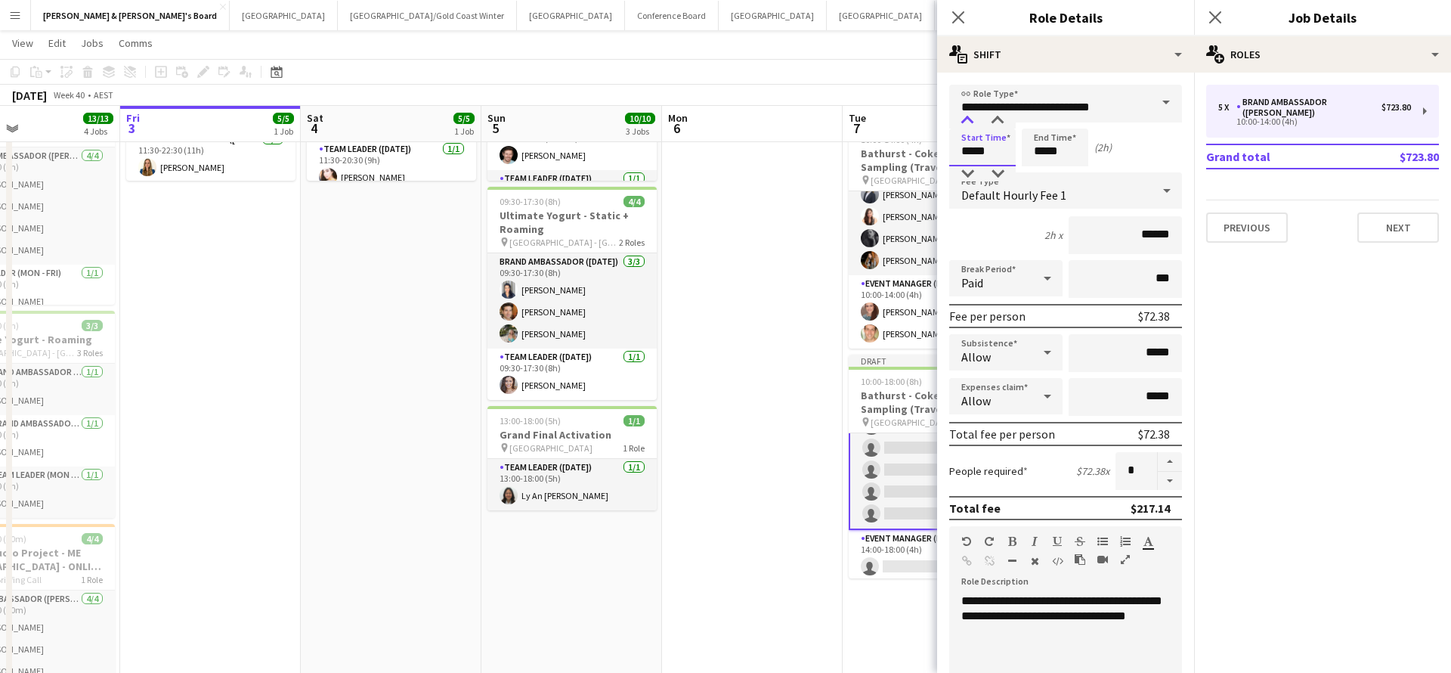
click at [969, 120] on div at bounding box center [967, 120] width 30 height 15
click at [965, 118] on div at bounding box center [967, 120] width 30 height 15
type input "*****"
click at [965, 118] on div at bounding box center [967, 120] width 30 height 15
click at [1048, 147] on input "*****" at bounding box center [1055, 147] width 67 height 38
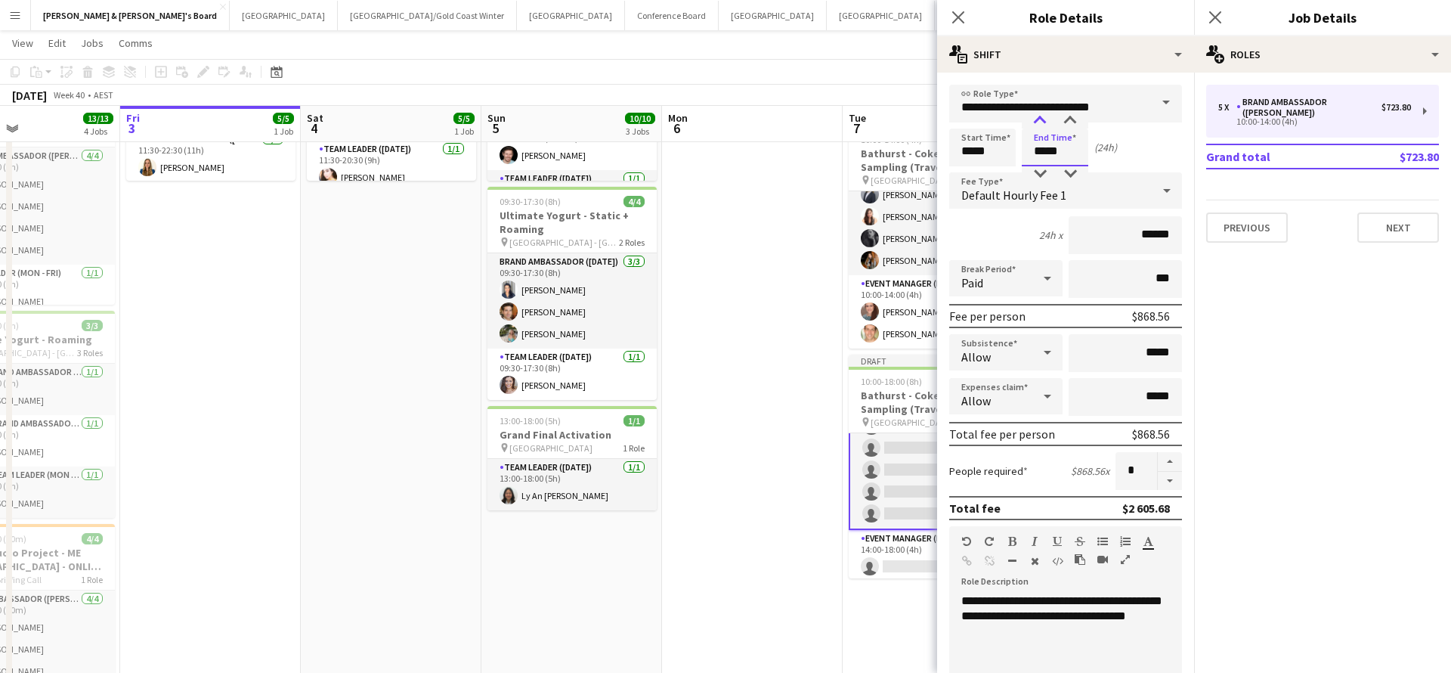
click at [1041, 116] on div at bounding box center [1040, 120] width 30 height 15
type input "*****"
click at [1041, 116] on div at bounding box center [1040, 120] width 30 height 15
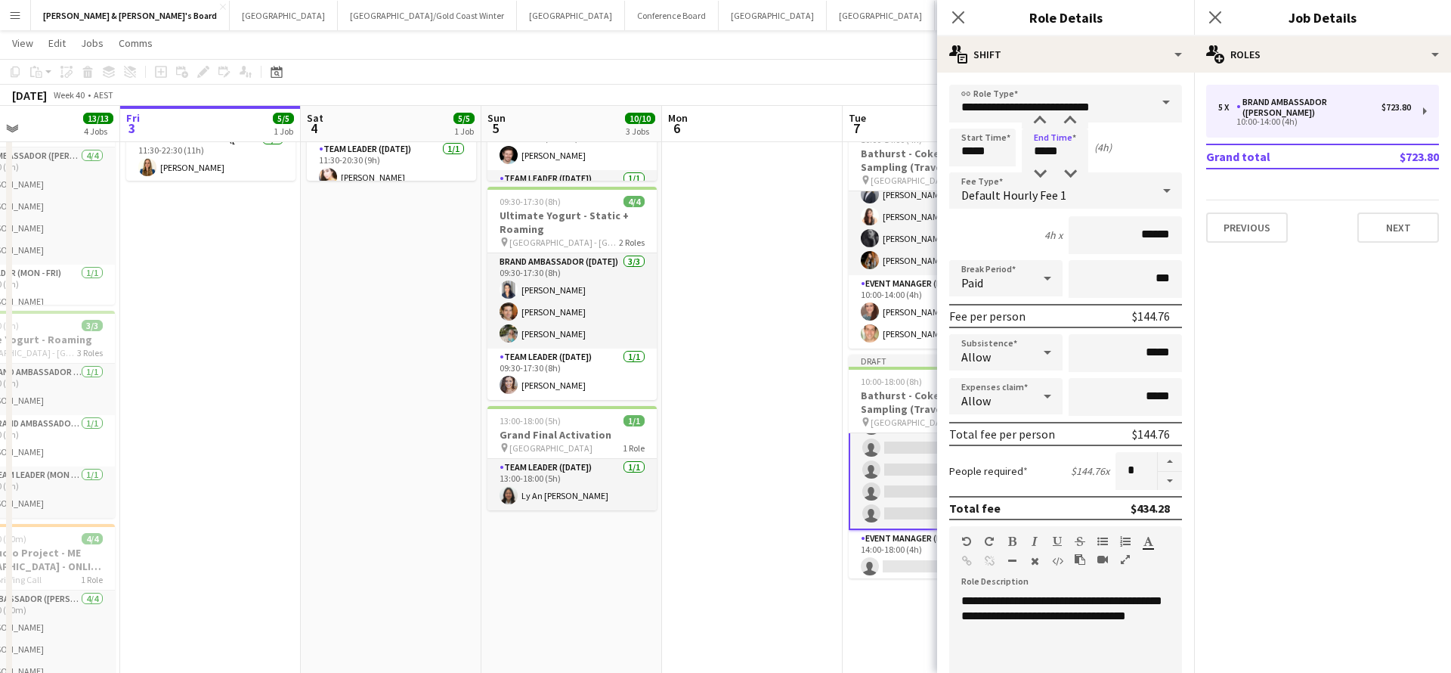
click at [745, 323] on app-date-cell at bounding box center [752, 588] width 181 height 1274
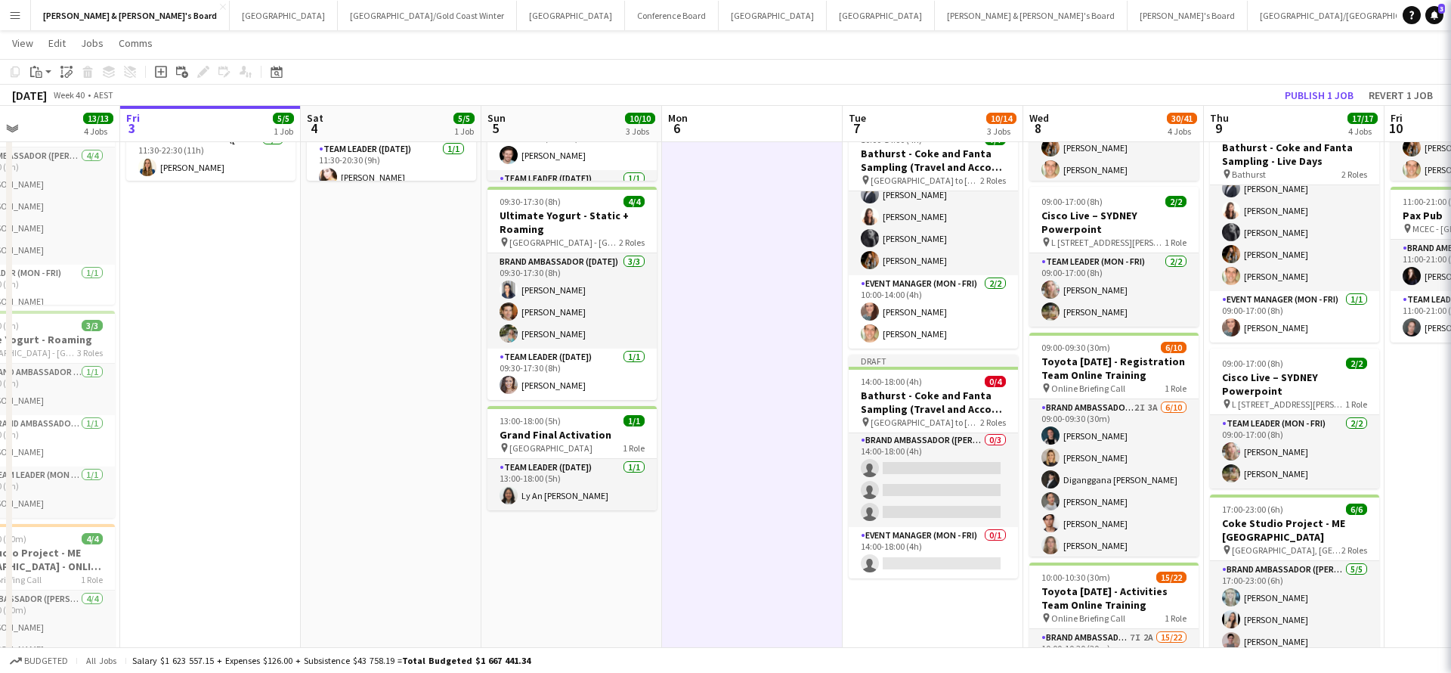
scroll to position [2, 0]
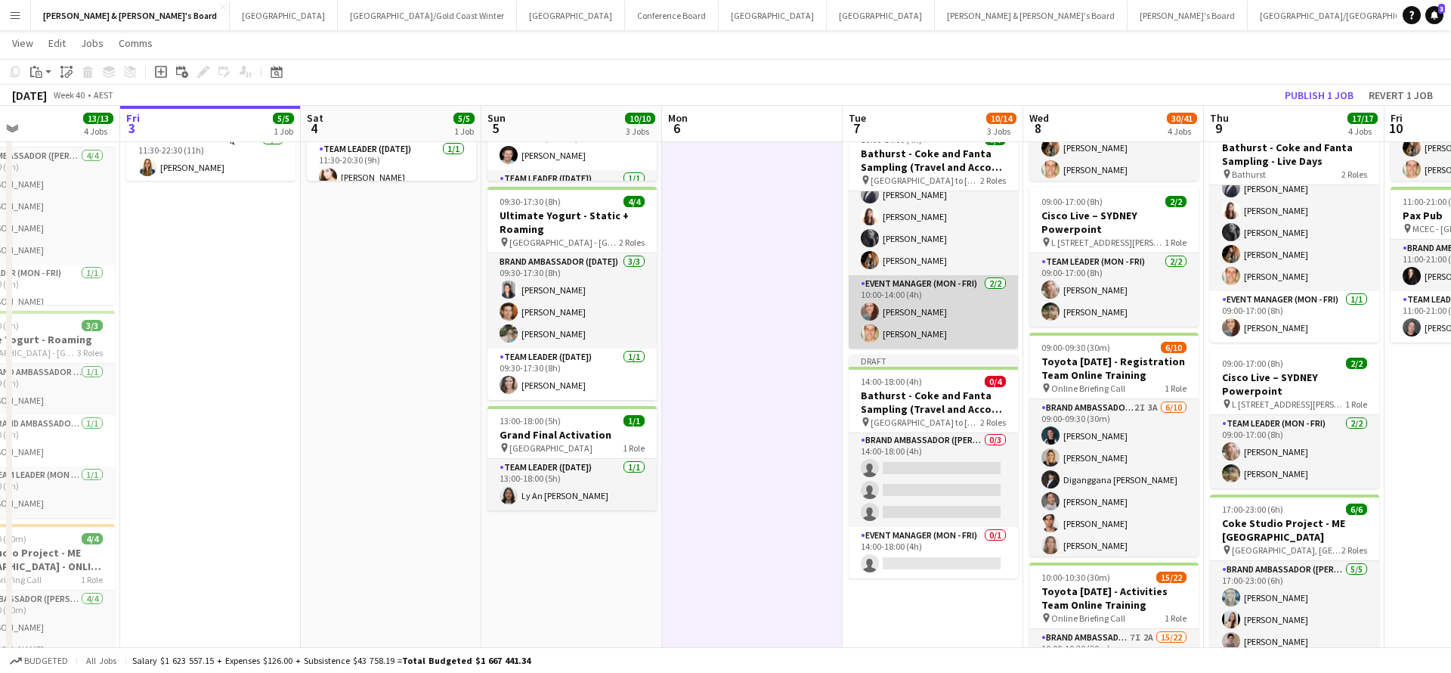
click at [911, 335] on app-card-role "Event Manager (Mon - Fri) [DATE] 10:00-14:00 (4h) [PERSON_NAME] [PERSON_NAME]" at bounding box center [933, 311] width 169 height 73
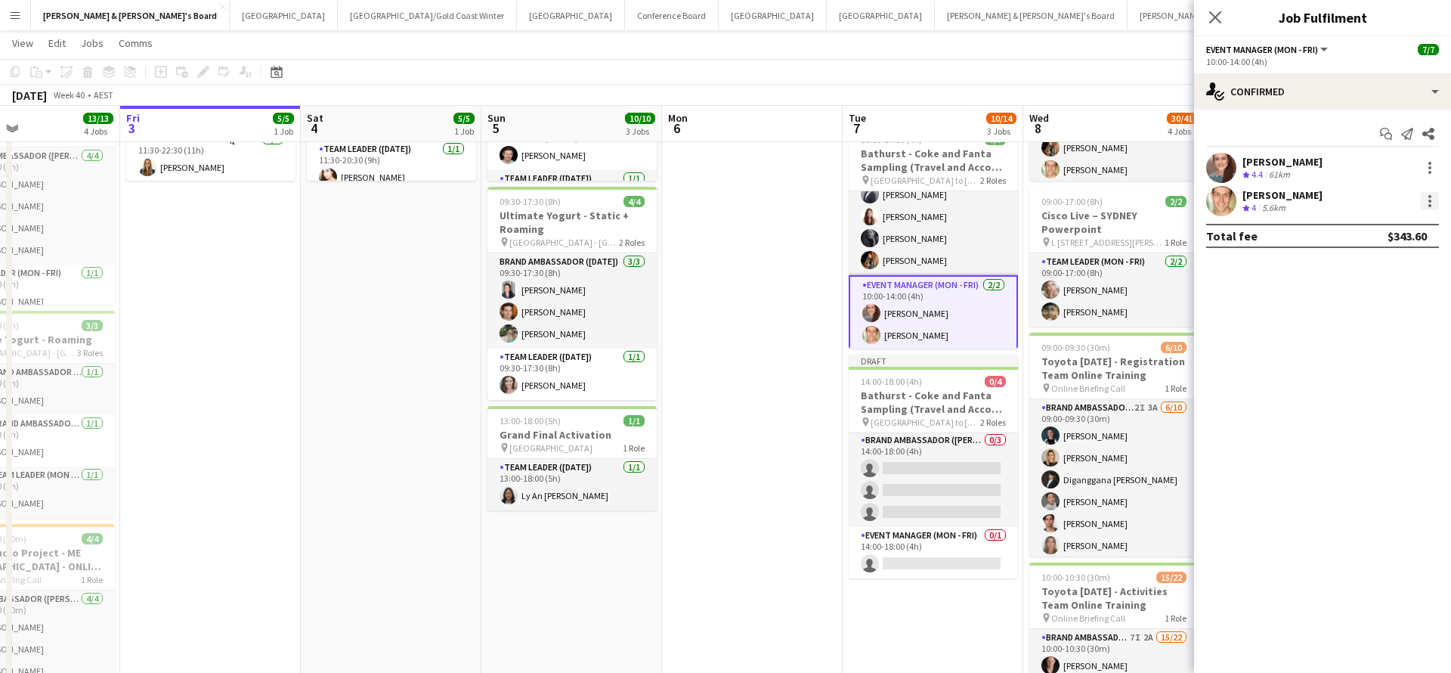
click at [1425, 200] on div at bounding box center [1430, 201] width 18 height 18
click at [1380, 265] on span "Switch crew" at bounding box center [1365, 264] width 64 height 13
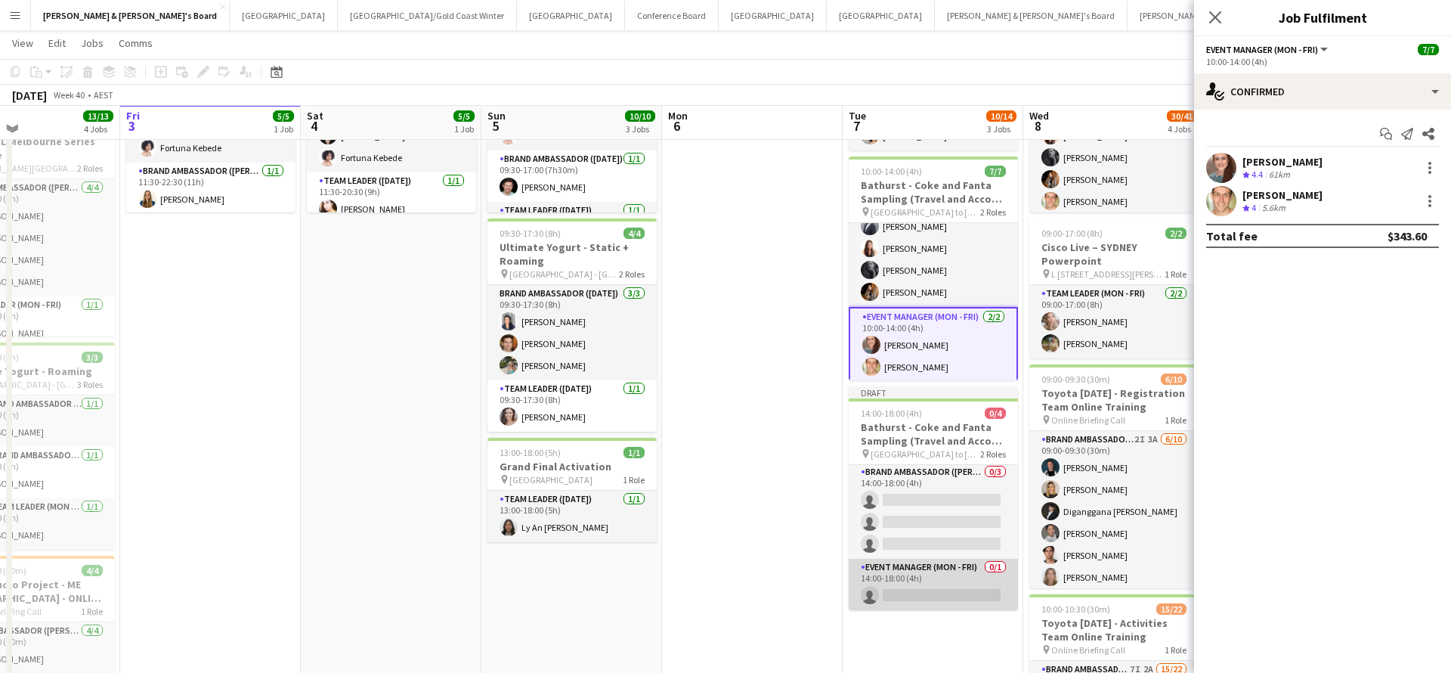
click at [954, 586] on app-card-role "Event Manager (Mon - Fri) 0/1 14:00-18:00 (4h) single-neutral-actions" at bounding box center [933, 584] width 169 height 51
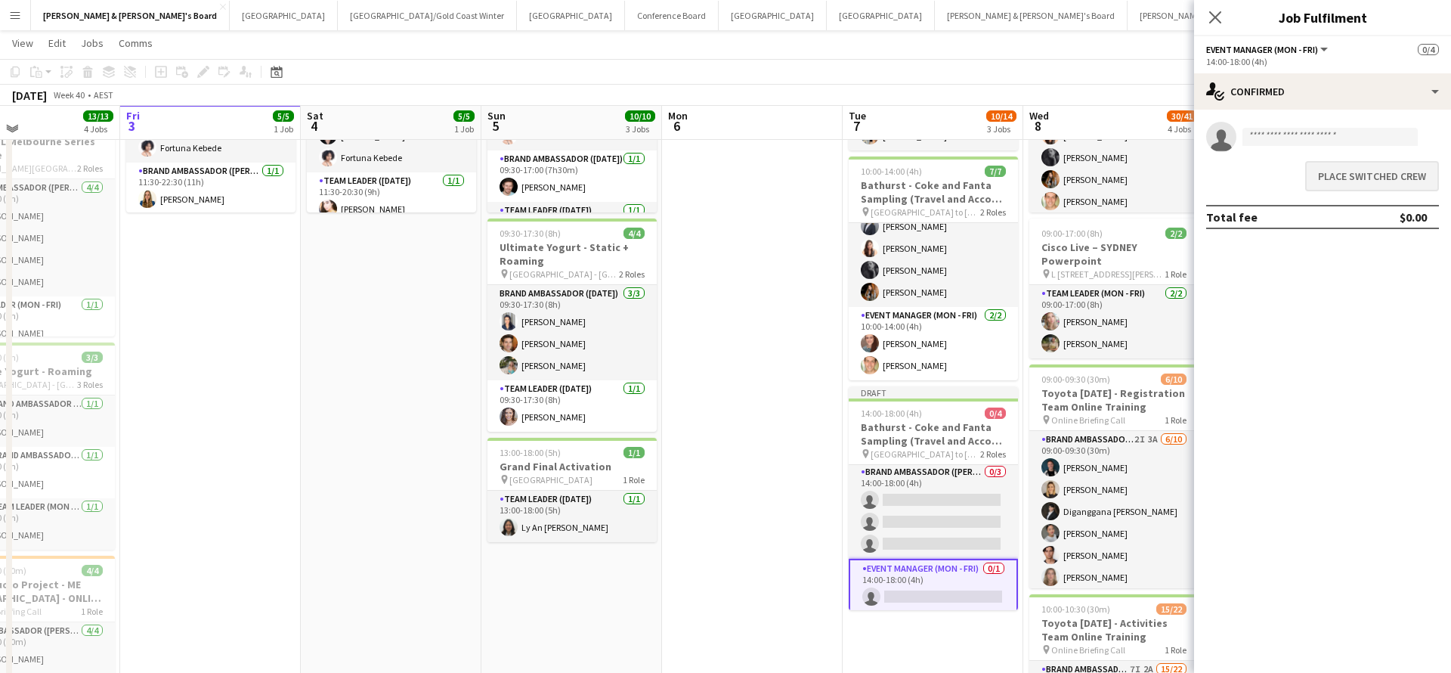
click at [1346, 176] on button "Place switched crew" at bounding box center [1372, 176] width 134 height 30
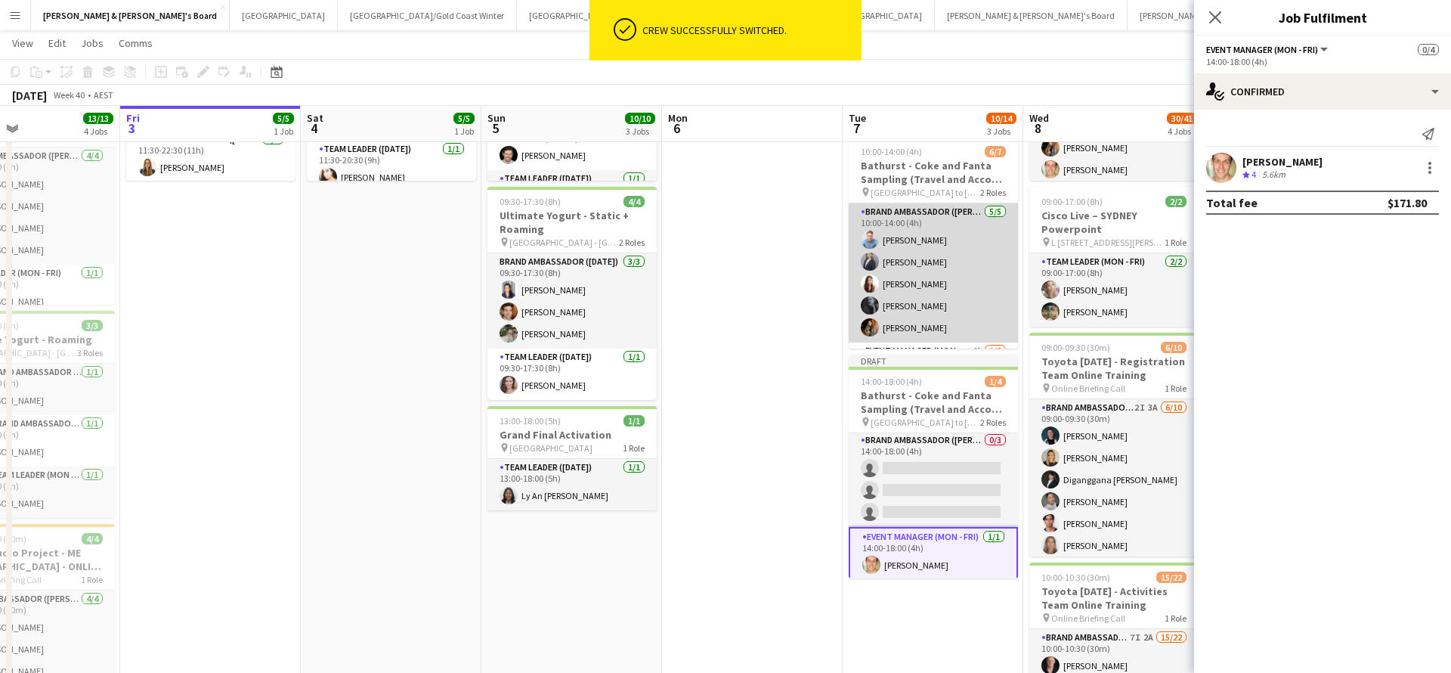
scroll to position [0, 0]
click at [918, 259] on app-card-role "Brand Ambassador ([PERSON_NAME]) [DATE] 10:00-14:00 (4h) [PERSON_NAME] [PERSON_…" at bounding box center [933, 272] width 169 height 139
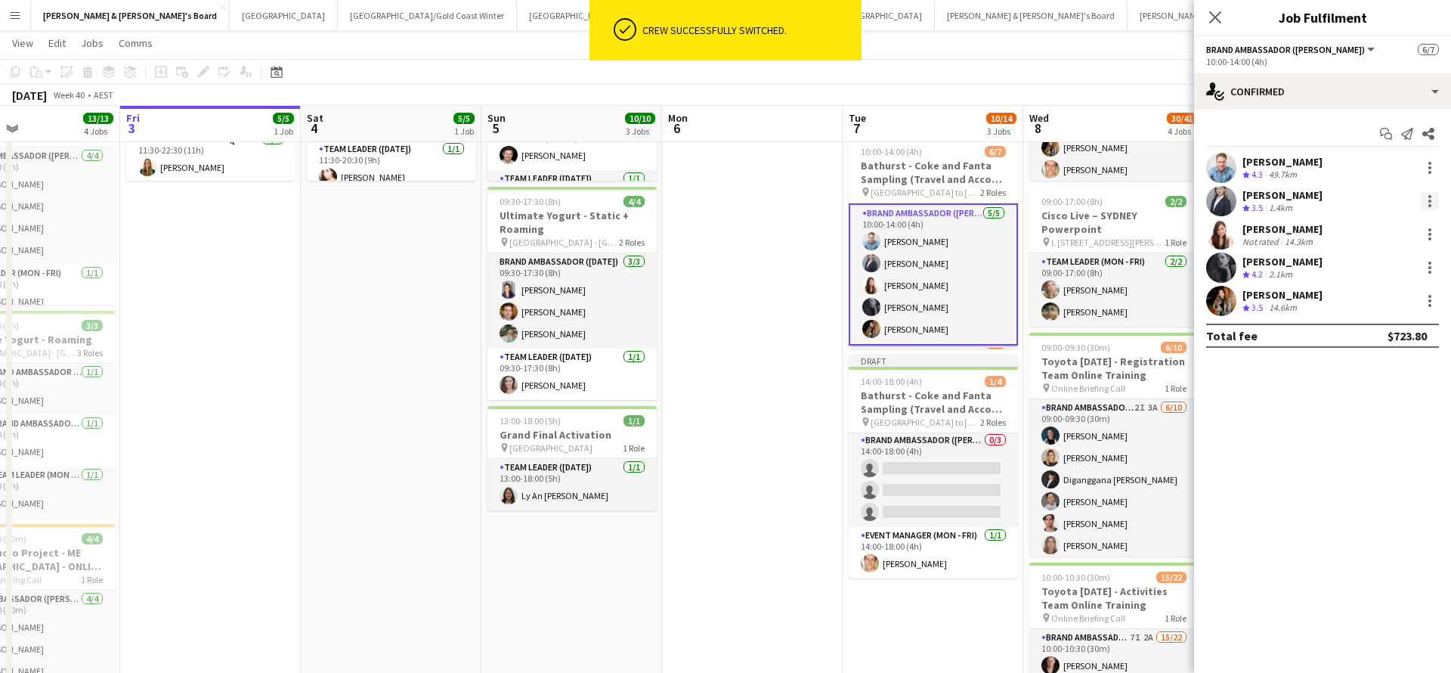
click at [1431, 203] on div at bounding box center [1430, 201] width 18 height 18
click at [1378, 262] on span "Switch crew" at bounding box center [1365, 264] width 64 height 13
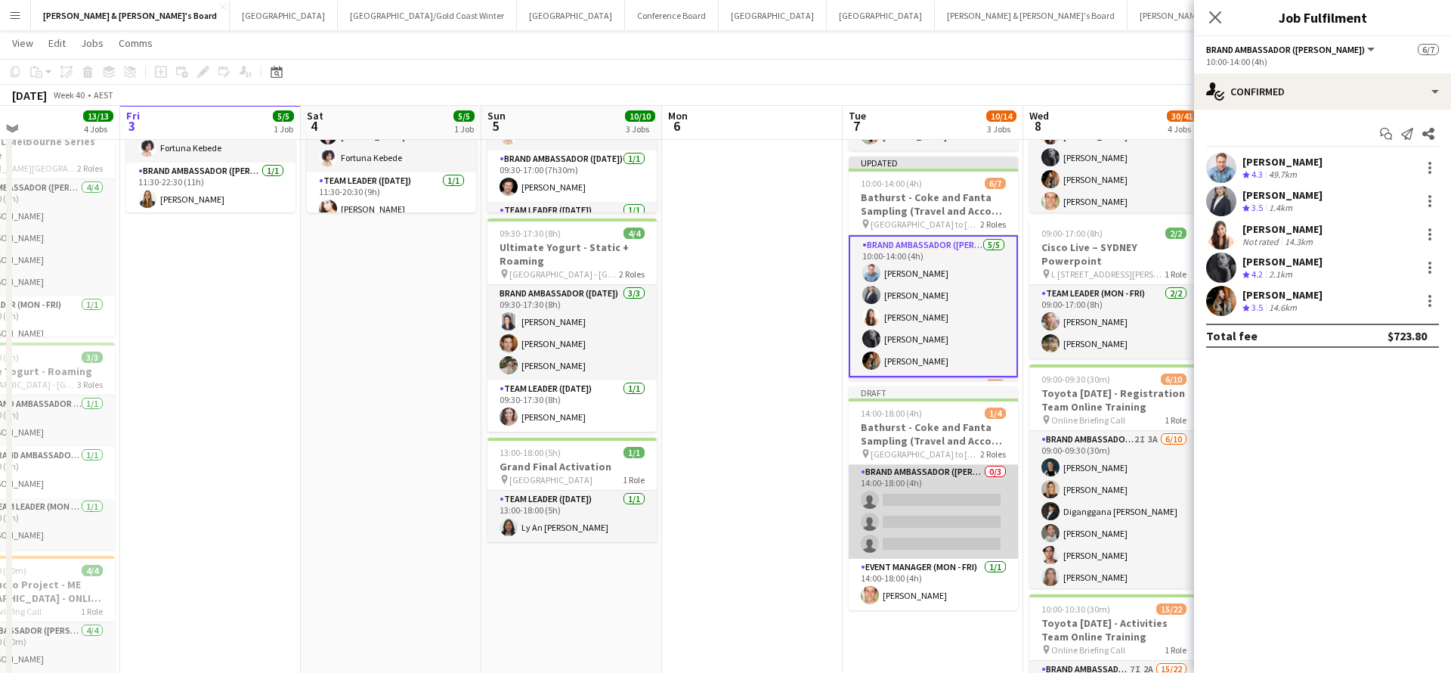
click at [933, 528] on app-card-role "Brand Ambassador (Mon - Fri) 0/3 14:00-18:00 (4h) single-neutral-actions single…" at bounding box center [933, 510] width 169 height 95
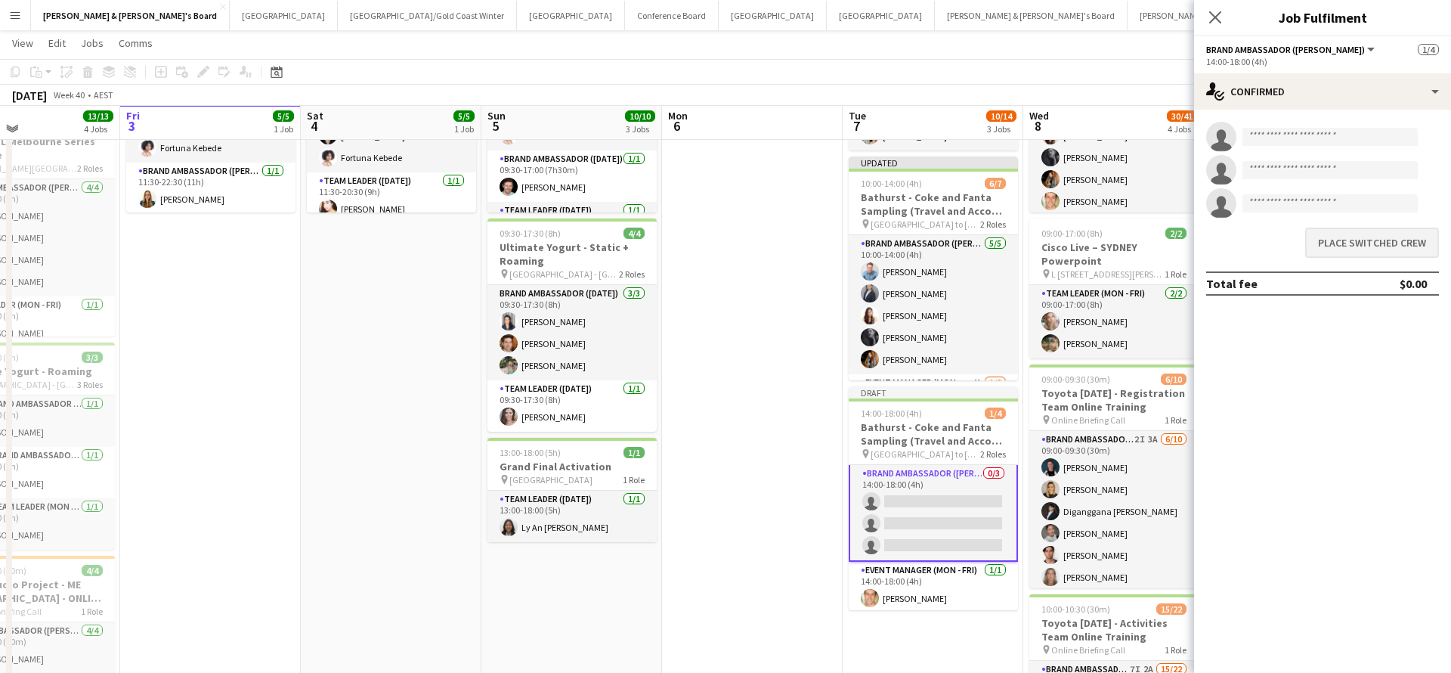
click at [1353, 240] on button "Place switched crew" at bounding box center [1372, 242] width 134 height 30
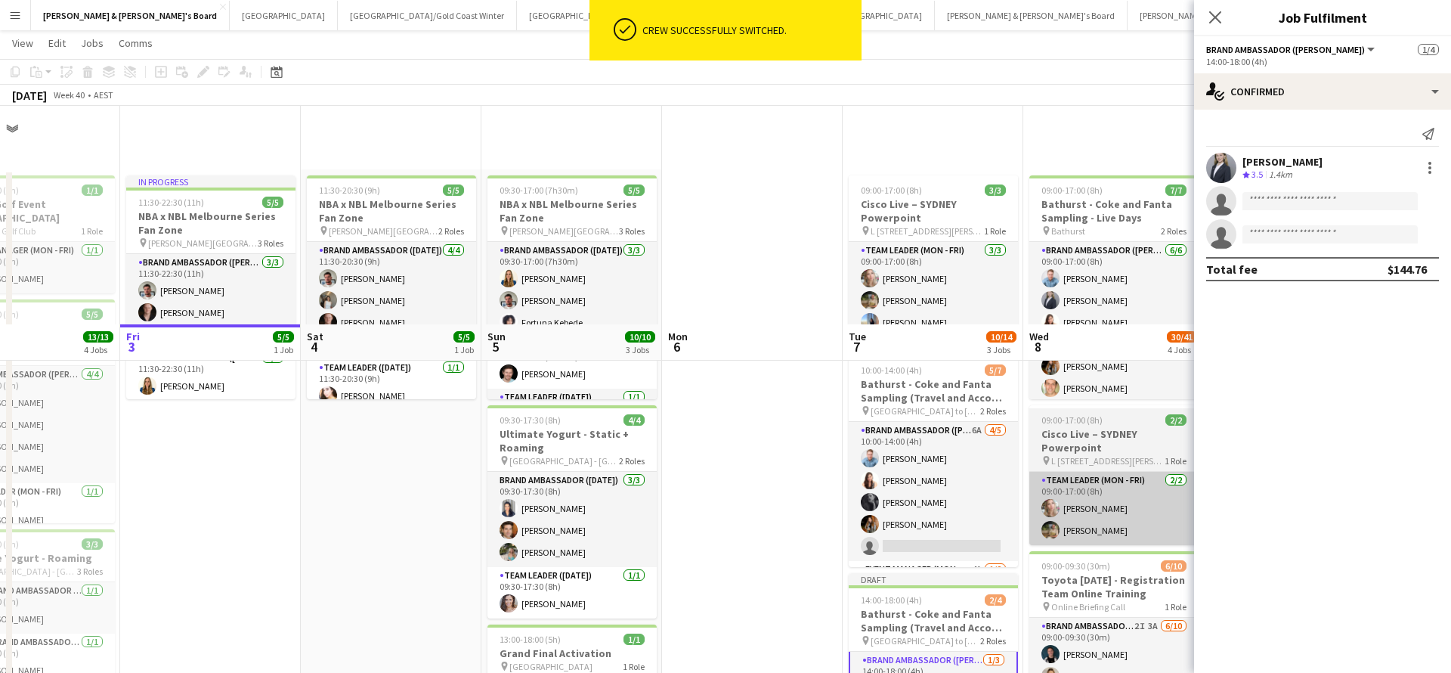
scroll to position [218, 0]
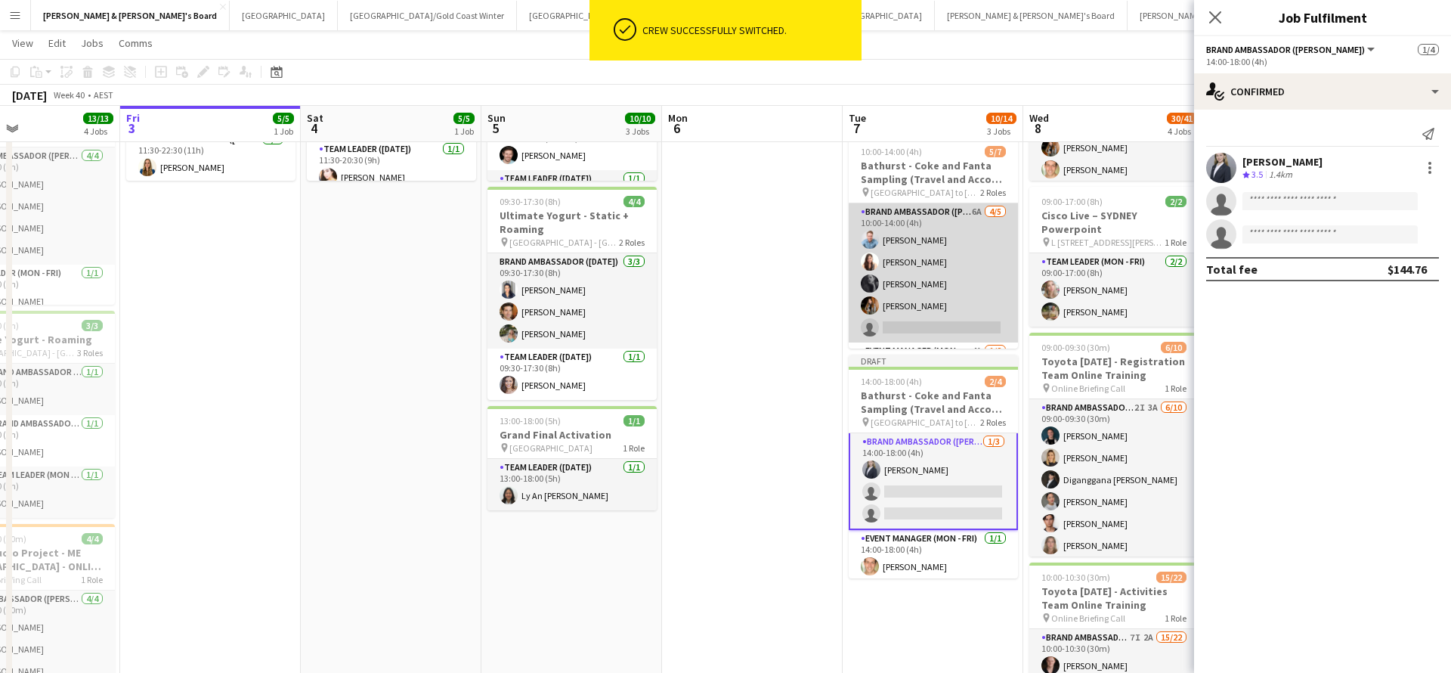
click at [915, 265] on app-card-role "Brand Ambassador (Mon - Fri) 6A [DATE] 10:00-14:00 (4h) [PERSON_NAME] [PERSON_N…" at bounding box center [933, 272] width 169 height 139
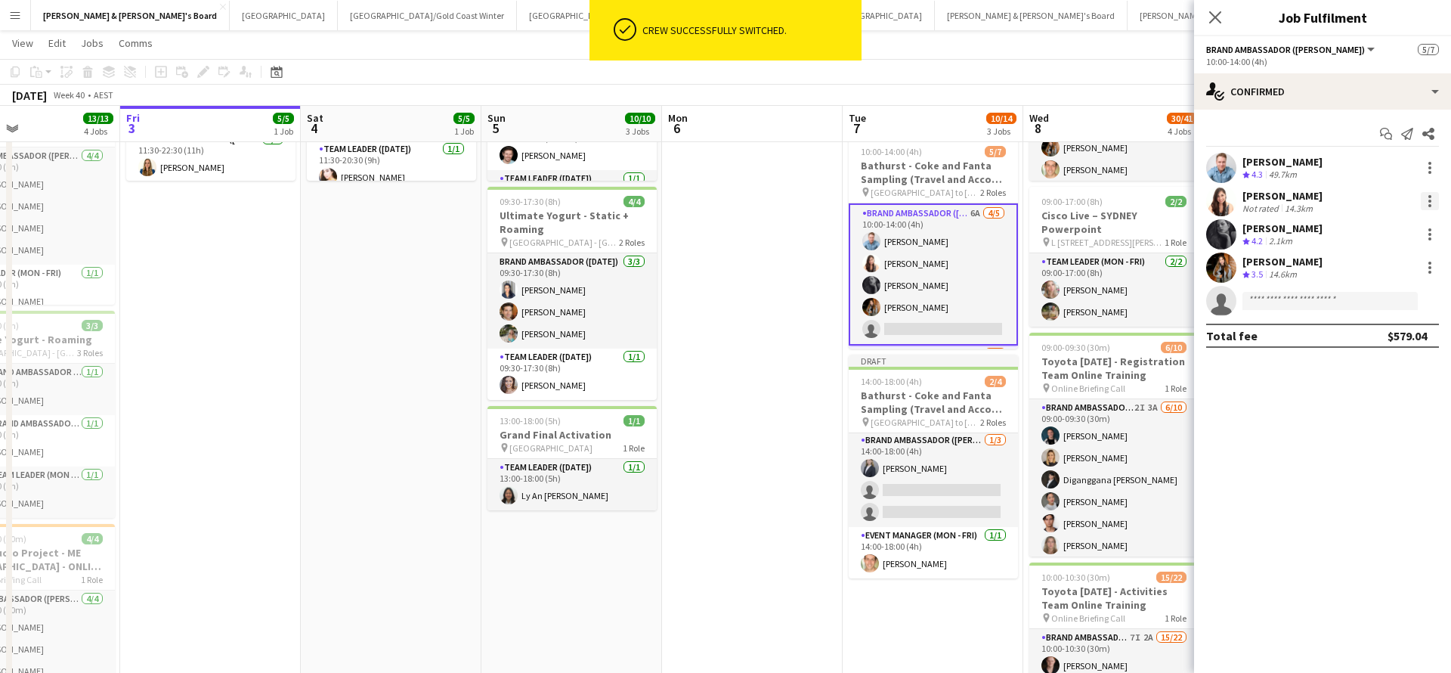
click at [1432, 203] on div at bounding box center [1430, 201] width 18 height 18
click at [1374, 262] on span "Switch crew" at bounding box center [1365, 264] width 64 height 13
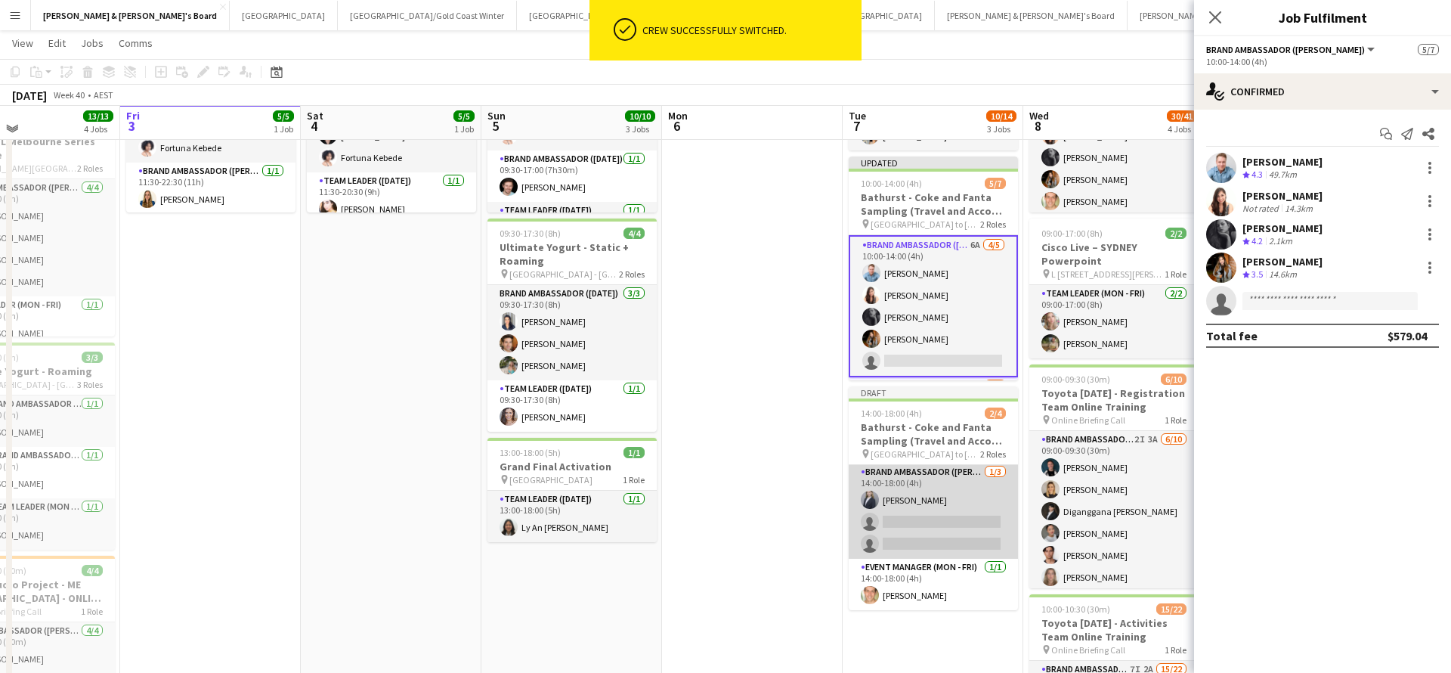
click at [952, 525] on app-card-role "Brand Ambassador (Mon - Fri) [DATE] 14:00-18:00 (4h) [PERSON_NAME] single-neutr…" at bounding box center [933, 510] width 169 height 95
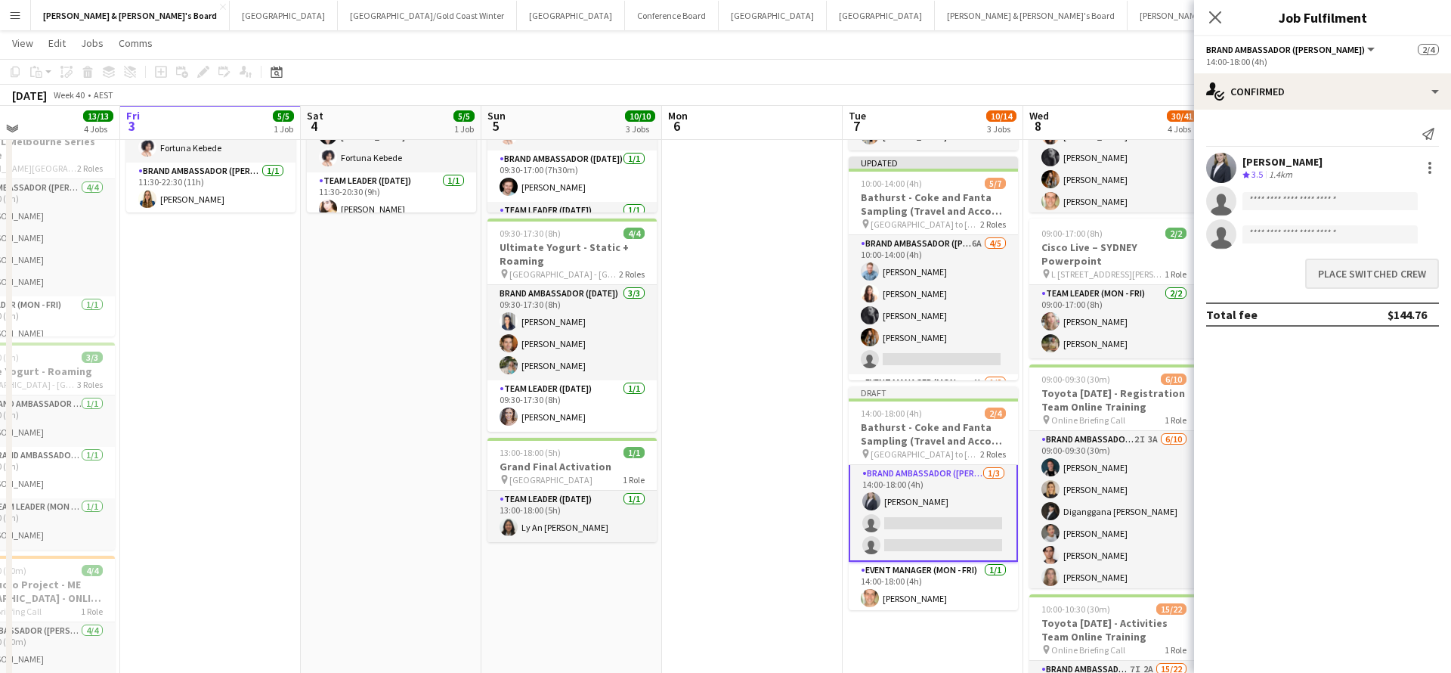
click at [1347, 275] on button "Place switched crew" at bounding box center [1372, 273] width 134 height 30
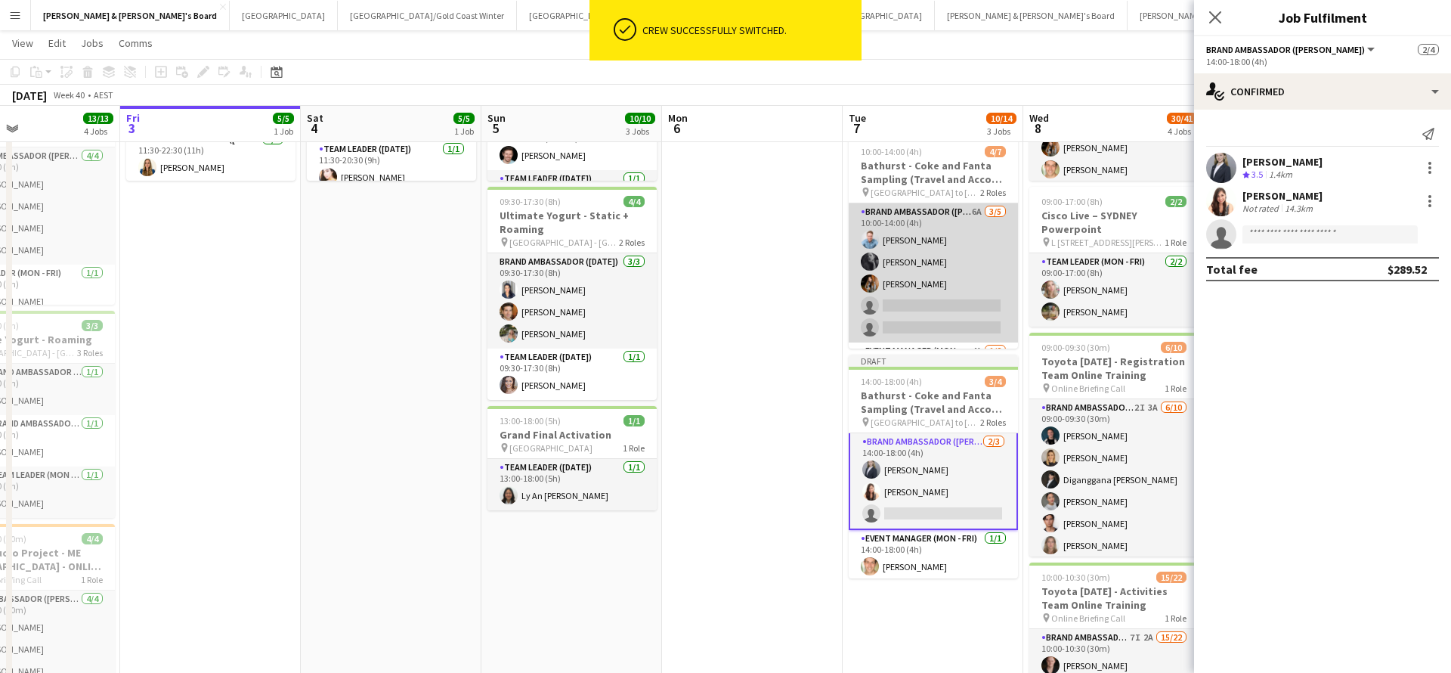
click at [890, 286] on app-card-role "Brand Ambassador (Mon - Fri) 6A [DATE] 10:00-14:00 (4h) [PERSON_NAME] [PERSON_N…" at bounding box center [933, 272] width 169 height 139
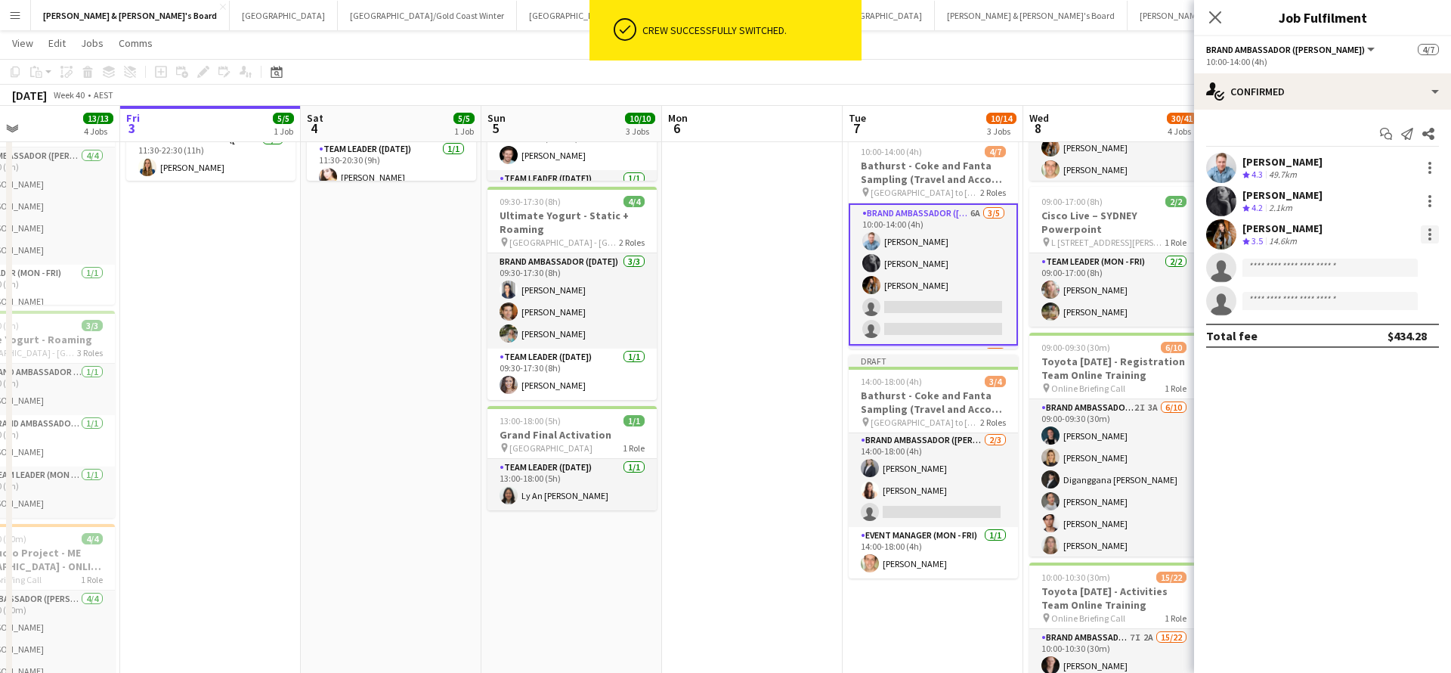
click at [1432, 233] on div at bounding box center [1430, 234] width 18 height 18
click at [1379, 301] on span "Switch crew" at bounding box center [1365, 298] width 64 height 13
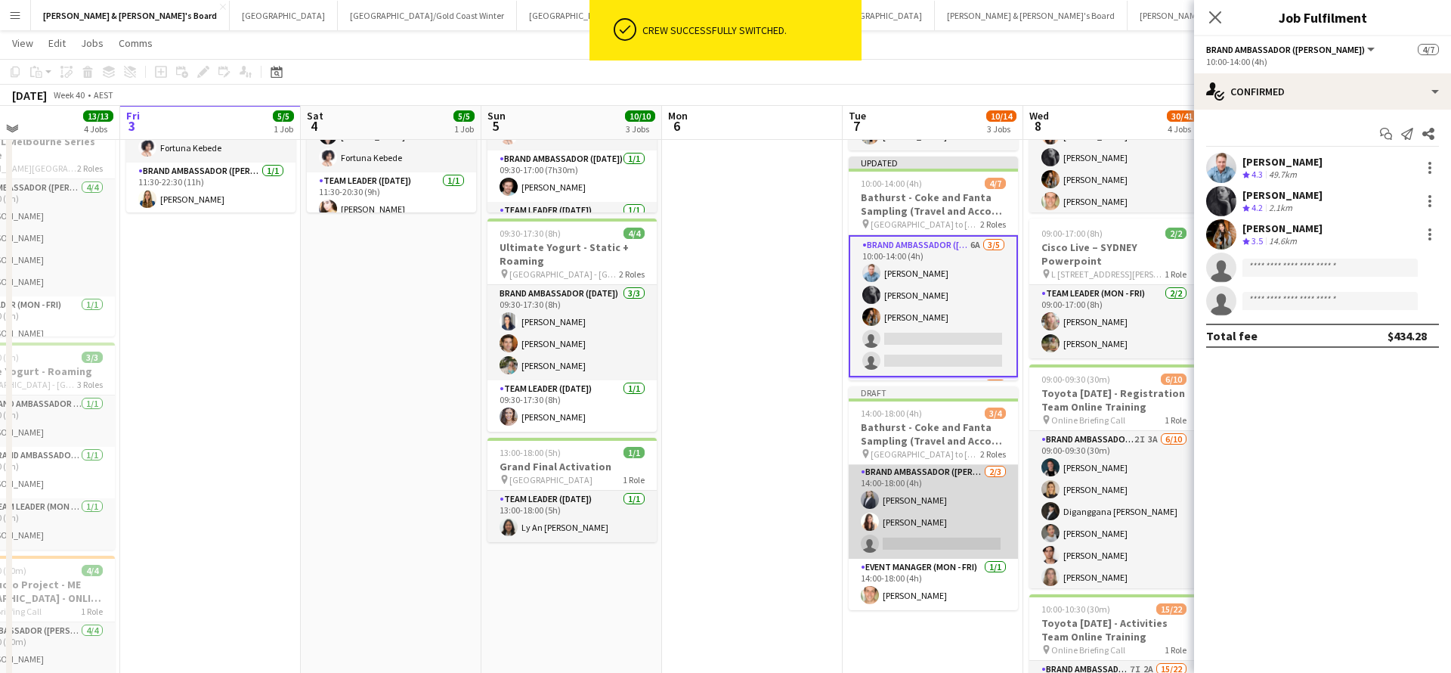
click at [963, 526] on app-card-role "Brand Ambassador (Mon - Fri) [DATE] 14:00-18:00 (4h) [PERSON_NAME] [PERSON_NAME…" at bounding box center [933, 510] width 169 height 95
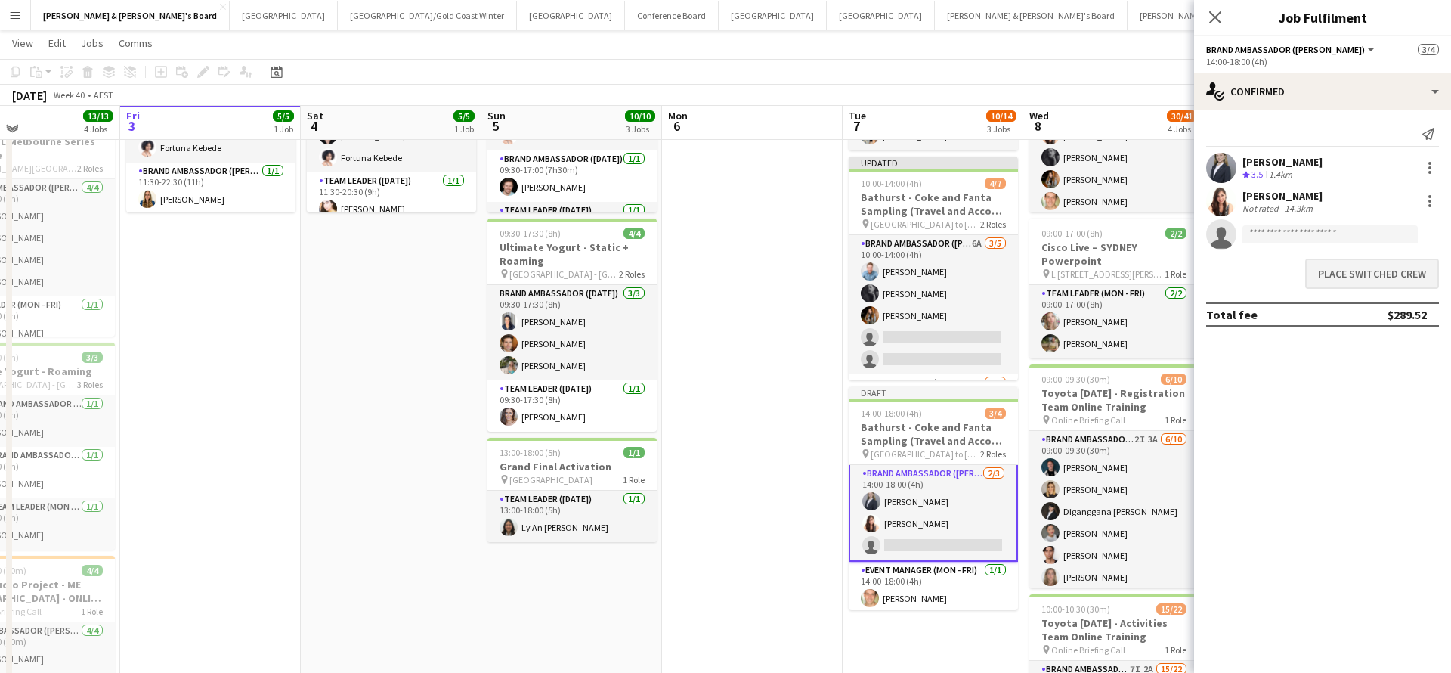
click at [1332, 280] on button "Place switched crew" at bounding box center [1372, 273] width 134 height 30
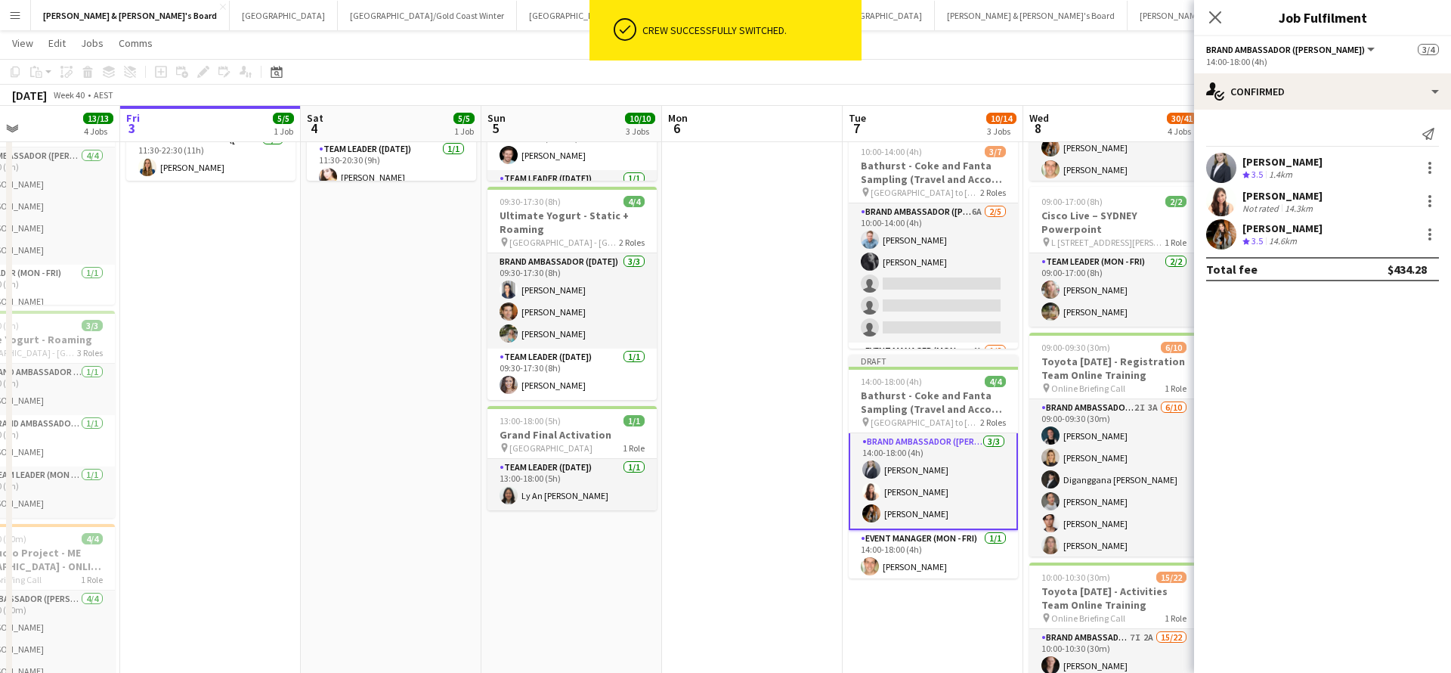
click at [763, 439] on app-date-cell at bounding box center [752, 588] width 181 height 1274
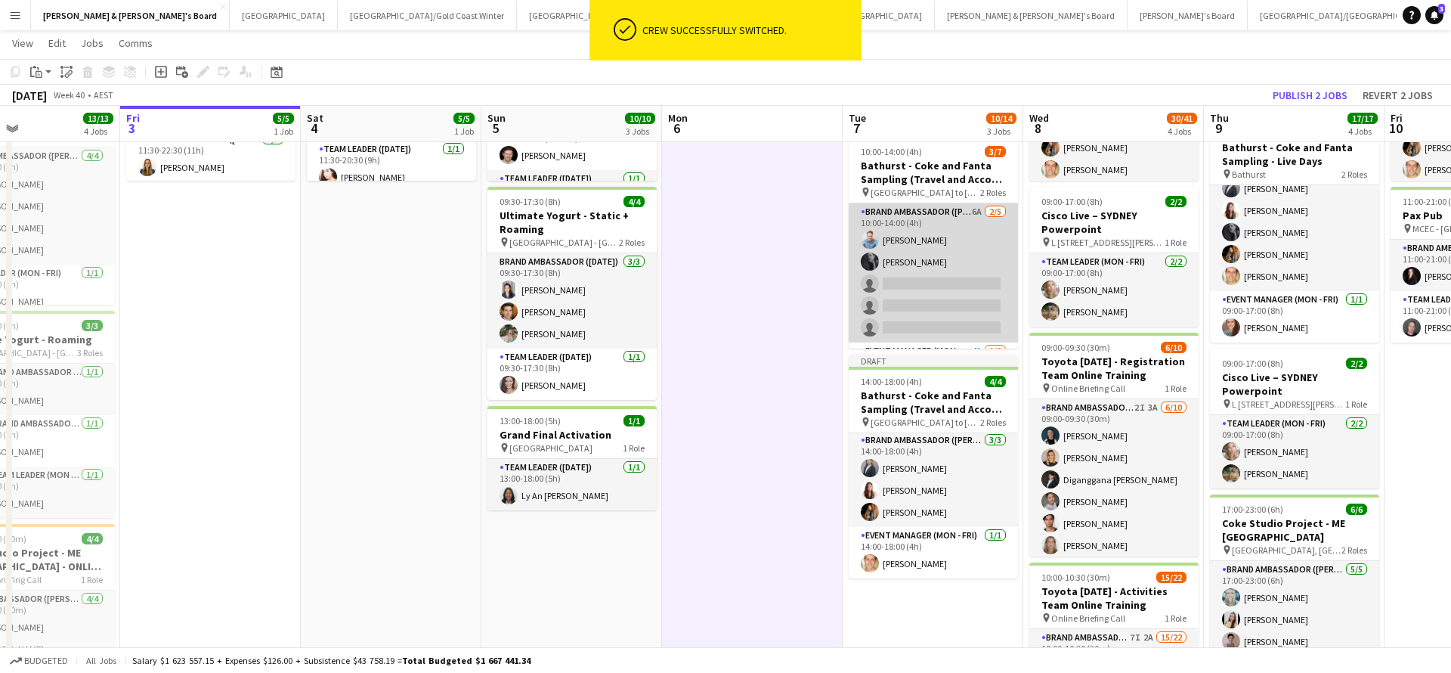
click at [926, 302] on app-card-role "Brand Ambassador (Mon - Fri) 6A [DATE] 10:00-14:00 (4h) [PERSON_NAME] [PERSON_N…" at bounding box center [933, 272] width 169 height 139
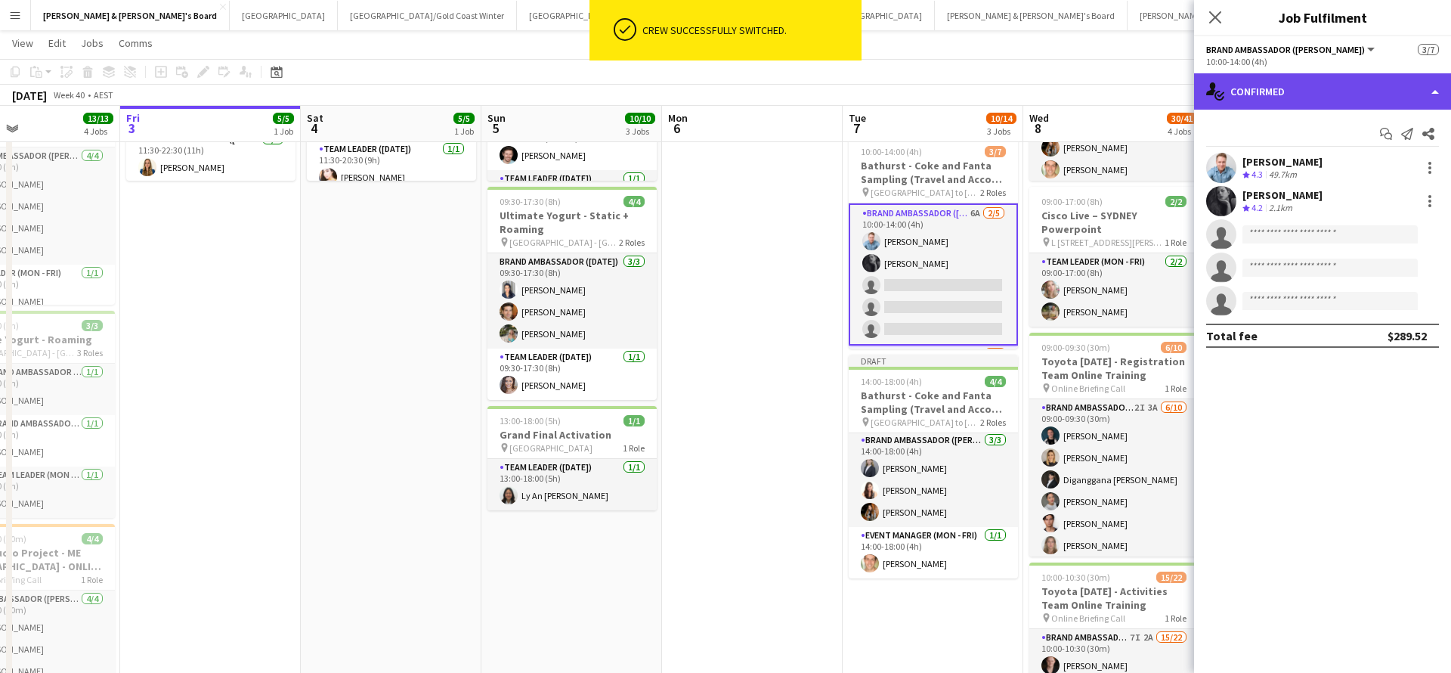
click at [1313, 88] on div "single-neutral-actions-check-2 Confirmed" at bounding box center [1322, 91] width 257 height 36
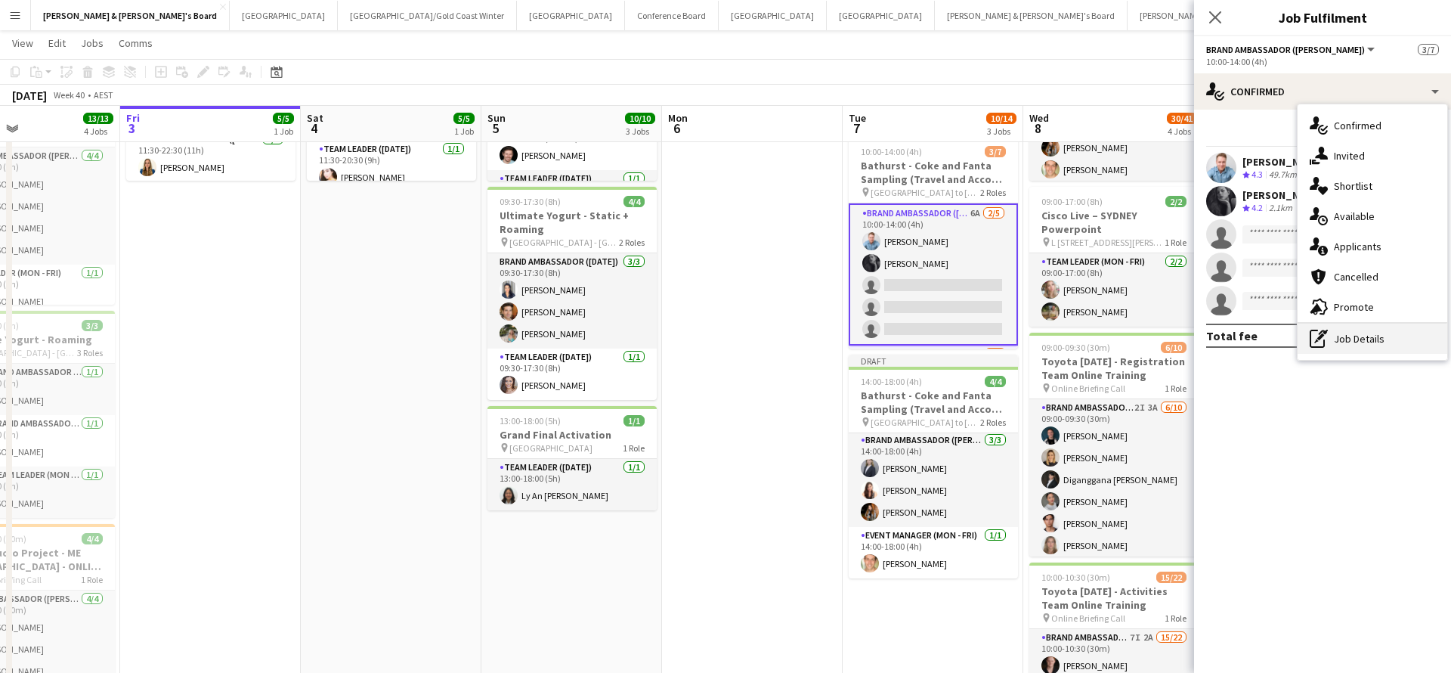
click at [1343, 330] on div "pen-write Job Details" at bounding box center [1373, 338] width 150 height 30
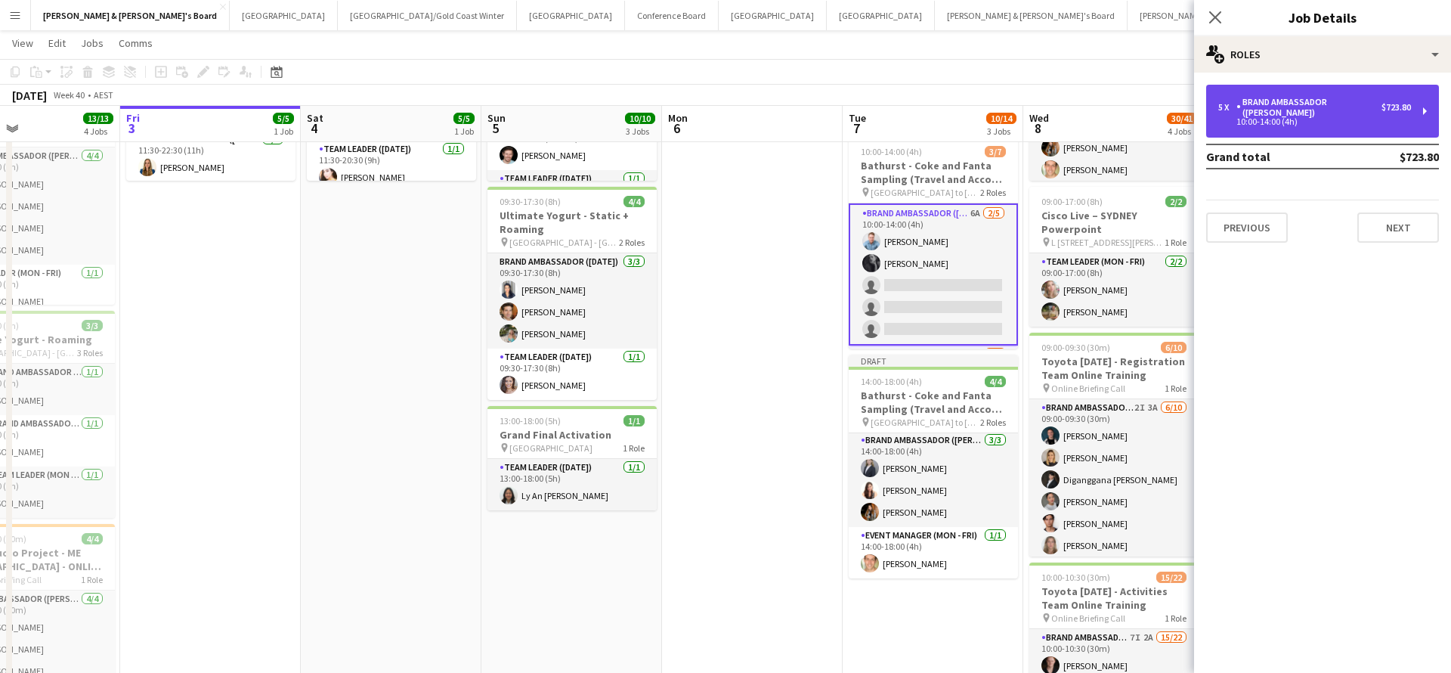
click at [1301, 107] on div "Brand Ambassador ([PERSON_NAME])" at bounding box center [1308, 107] width 145 height 21
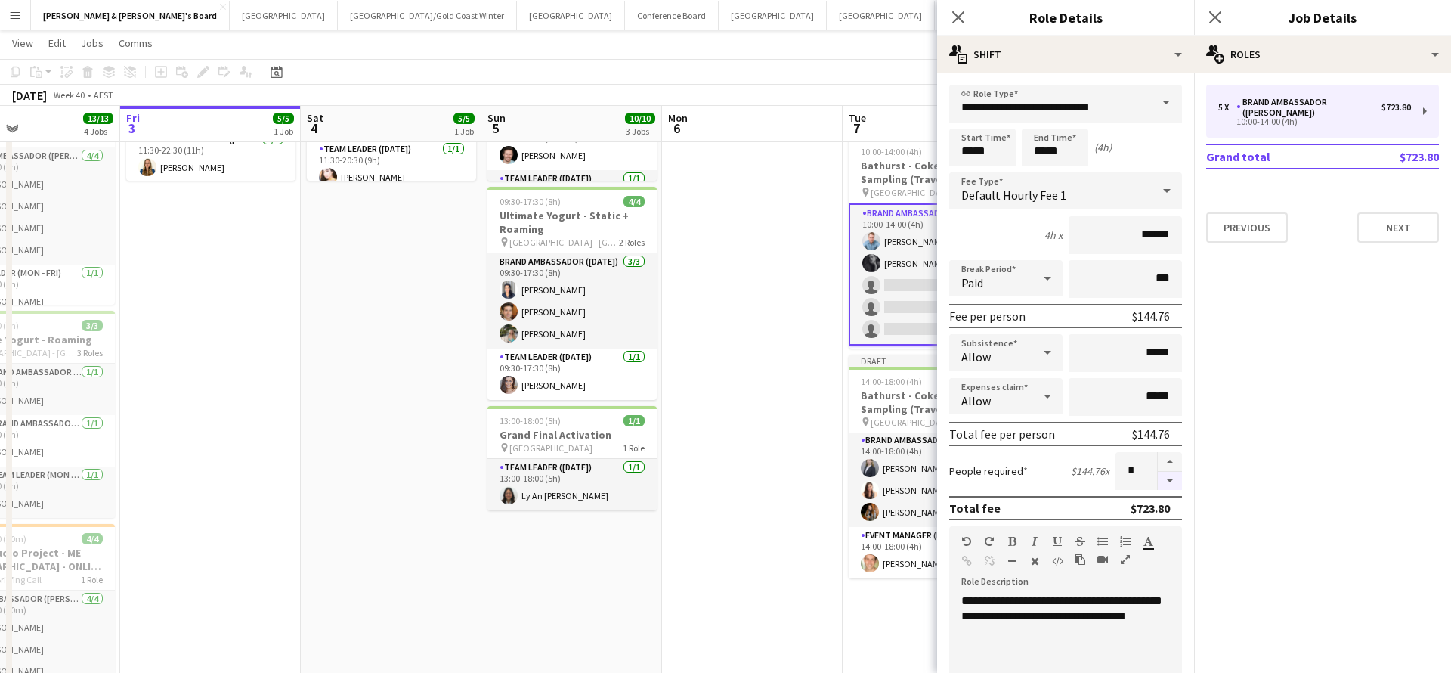
click at [1170, 480] on button "button" at bounding box center [1170, 481] width 24 height 19
type input "*"
click at [765, 387] on app-date-cell at bounding box center [752, 588] width 181 height 1274
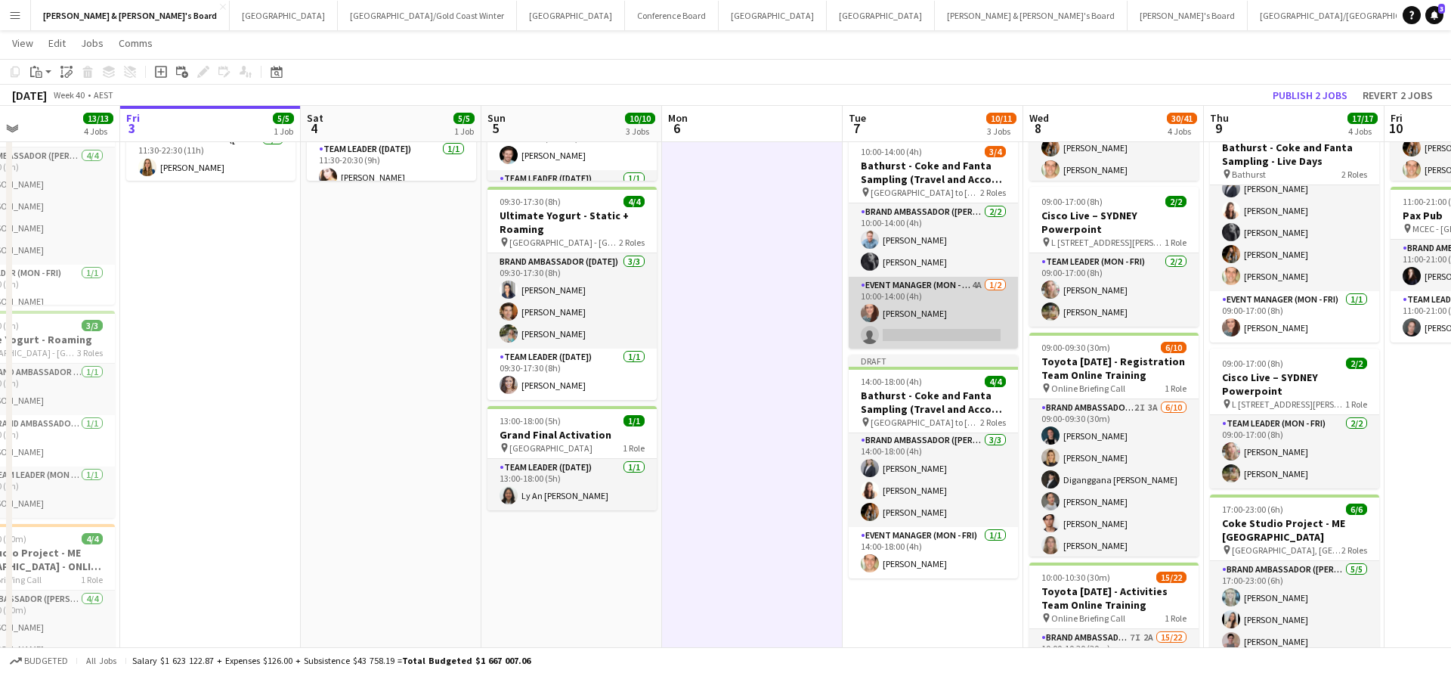
click at [952, 318] on app-card-role "Event Manager (Mon - Fri) 4A [DATE] 10:00-14:00 (4h) [PERSON_NAME] single-neutr…" at bounding box center [933, 313] width 169 height 73
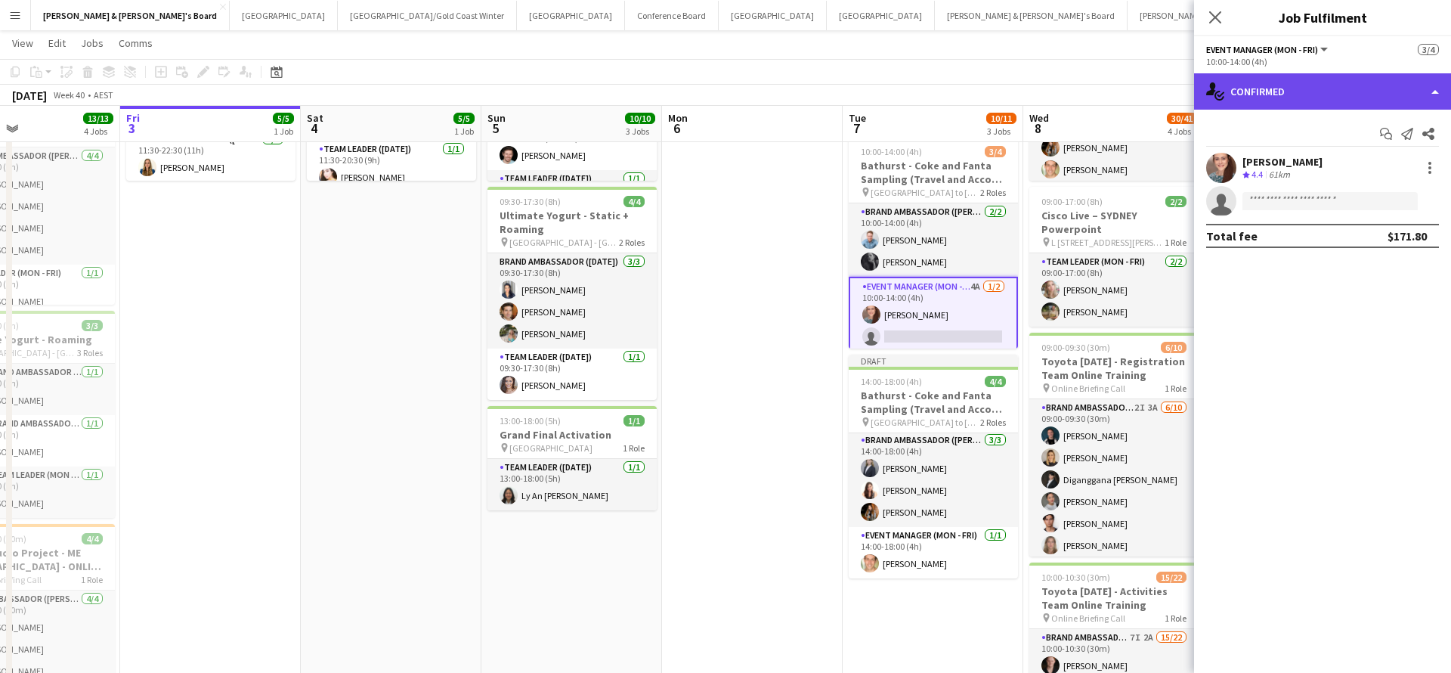
click at [1316, 92] on div "single-neutral-actions-check-2 Confirmed" at bounding box center [1322, 91] width 257 height 36
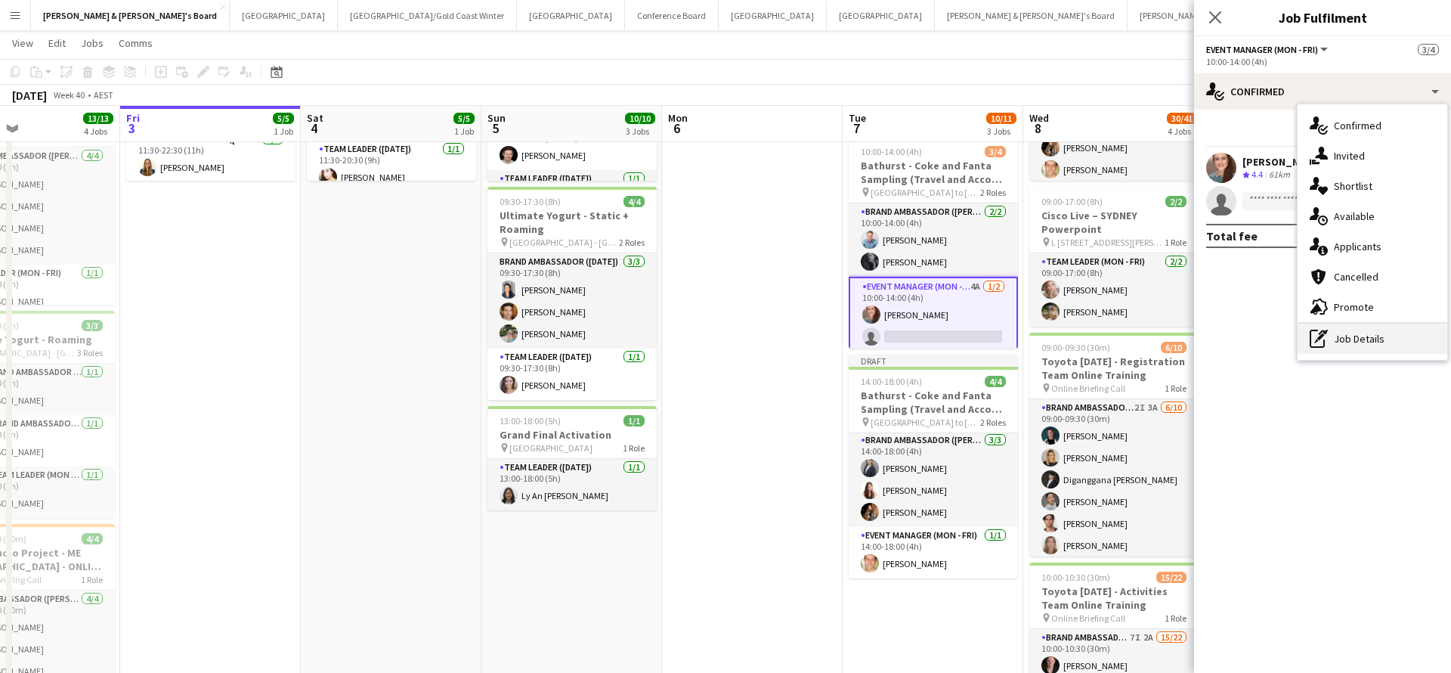
click at [1363, 340] on div "pen-write Job Details" at bounding box center [1373, 338] width 150 height 30
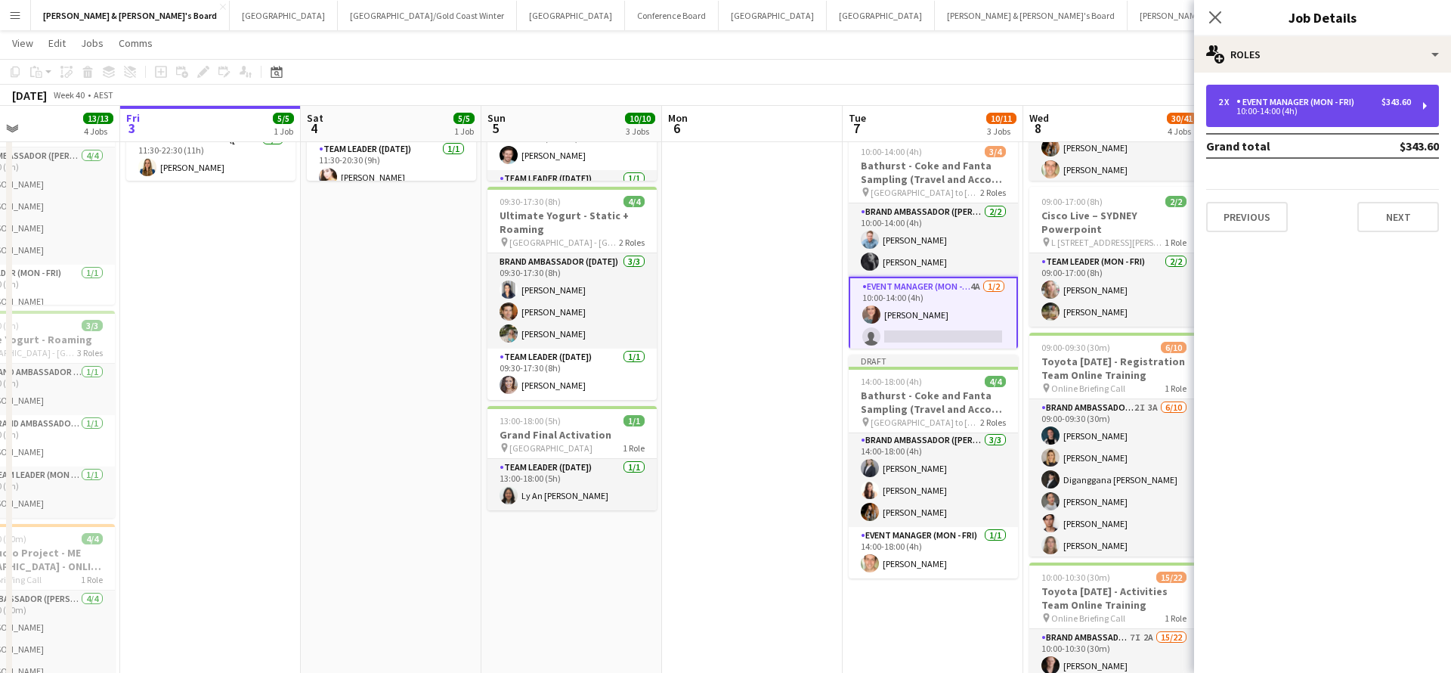
click at [1329, 110] on div "10:00-14:00 (4h)" at bounding box center [1314, 111] width 193 height 8
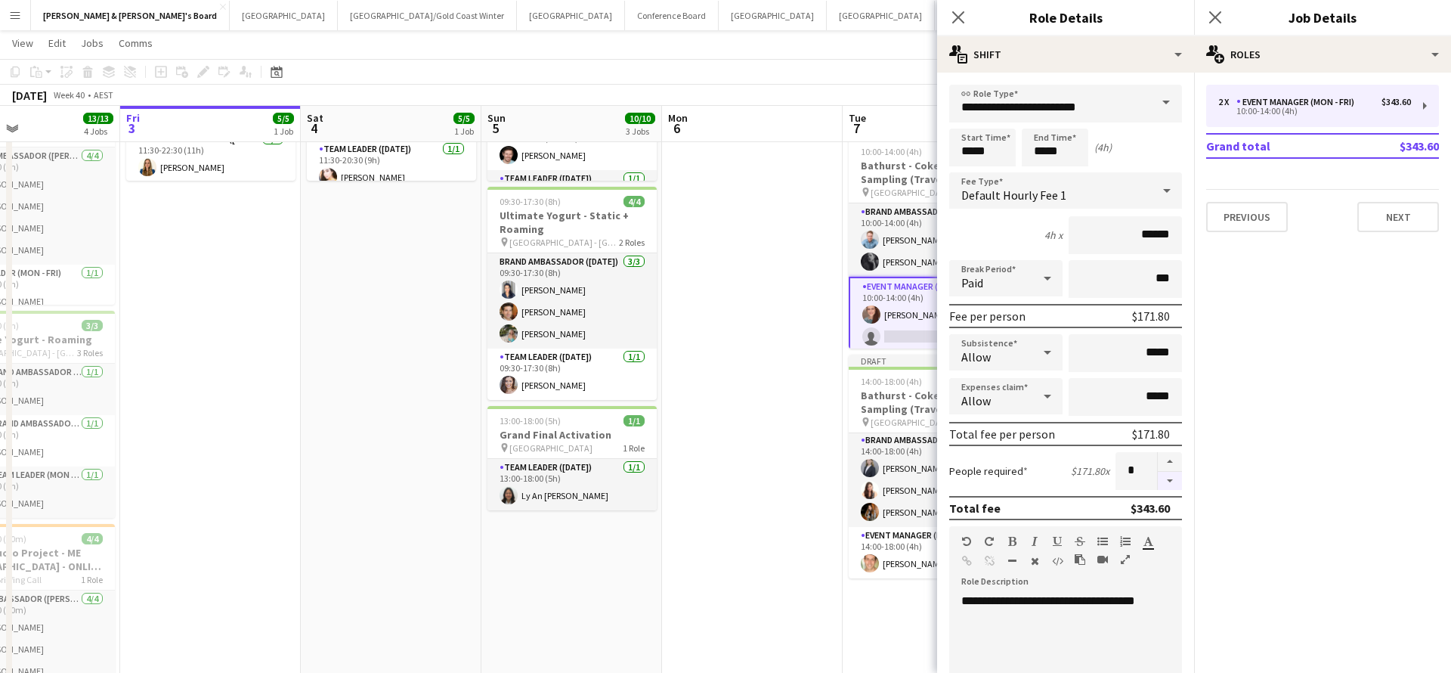
click at [1170, 484] on button "button" at bounding box center [1170, 481] width 24 height 19
type input "*"
click at [806, 466] on app-date-cell at bounding box center [752, 588] width 181 height 1274
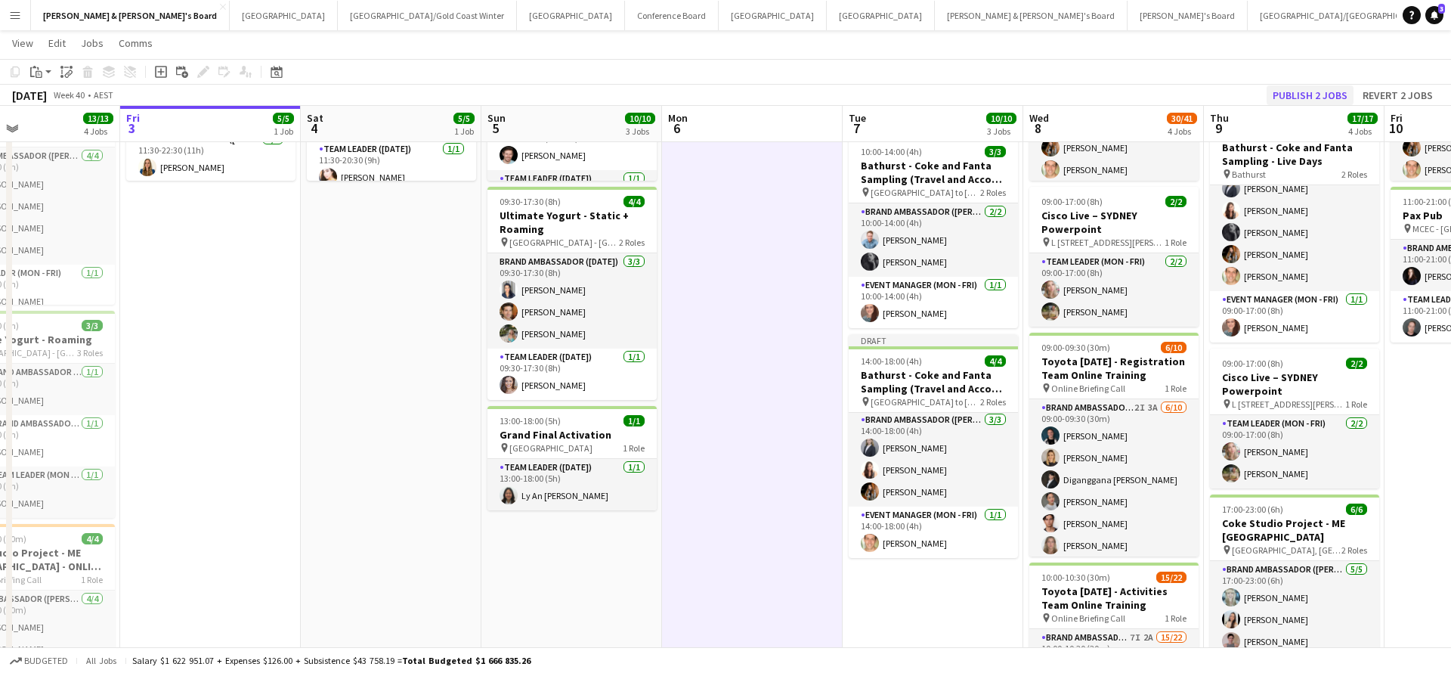
click at [1298, 93] on button "Publish 2 jobs" at bounding box center [1310, 95] width 87 height 20
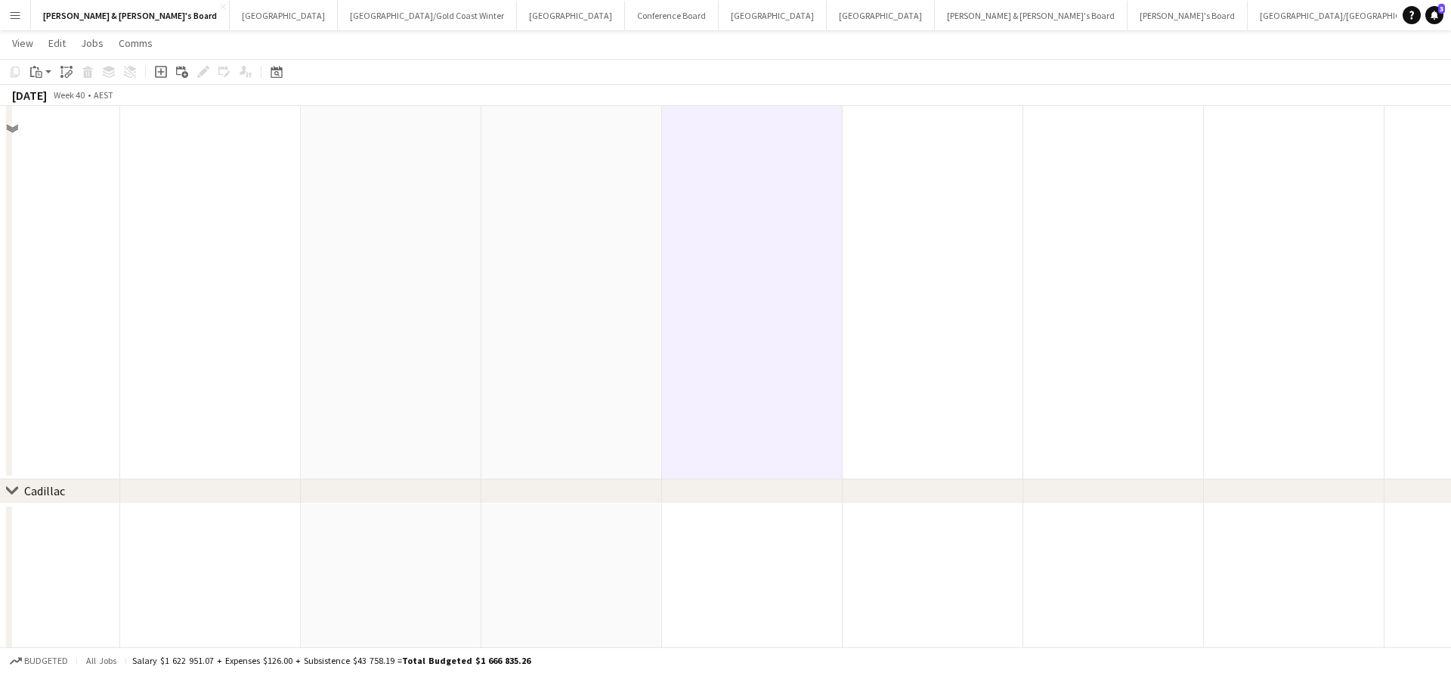
scroll to position [975, 0]
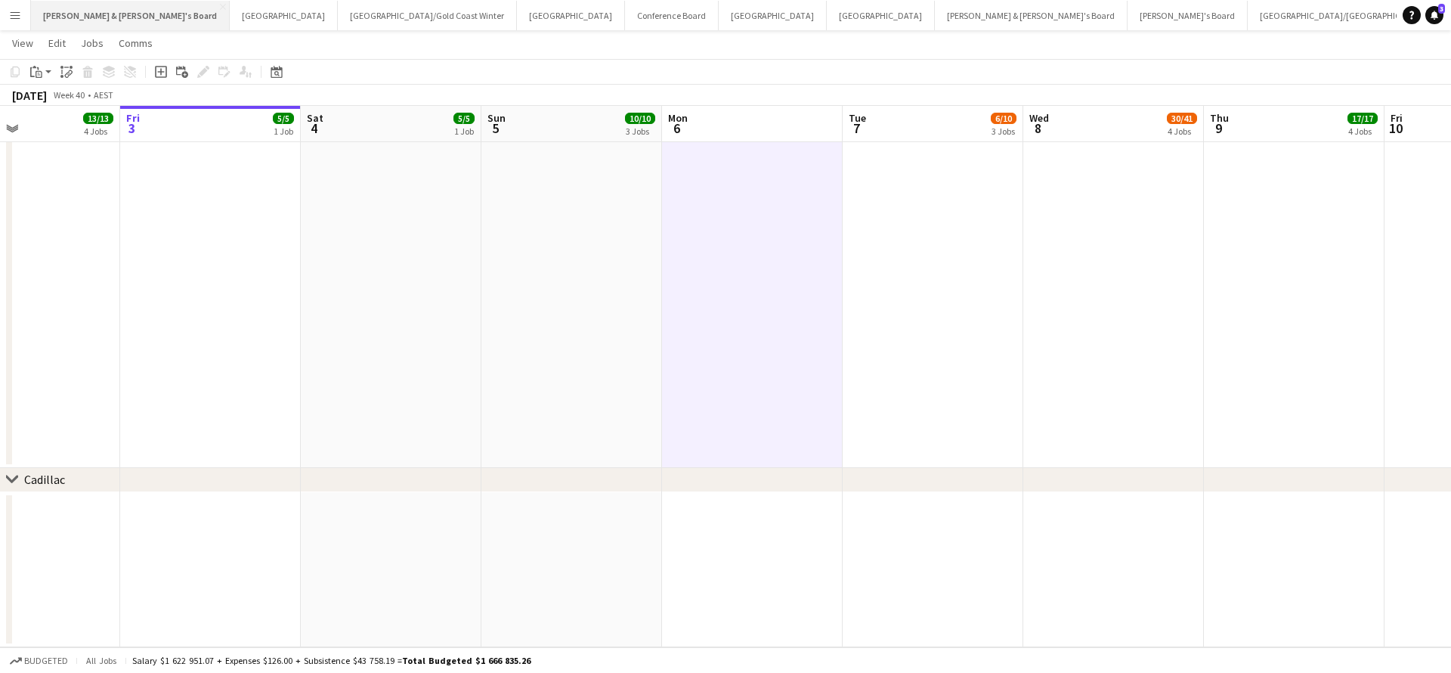
click at [122, 18] on button "[PERSON_NAME] & [PERSON_NAME]'s Board Close" at bounding box center [130, 15] width 199 height 29
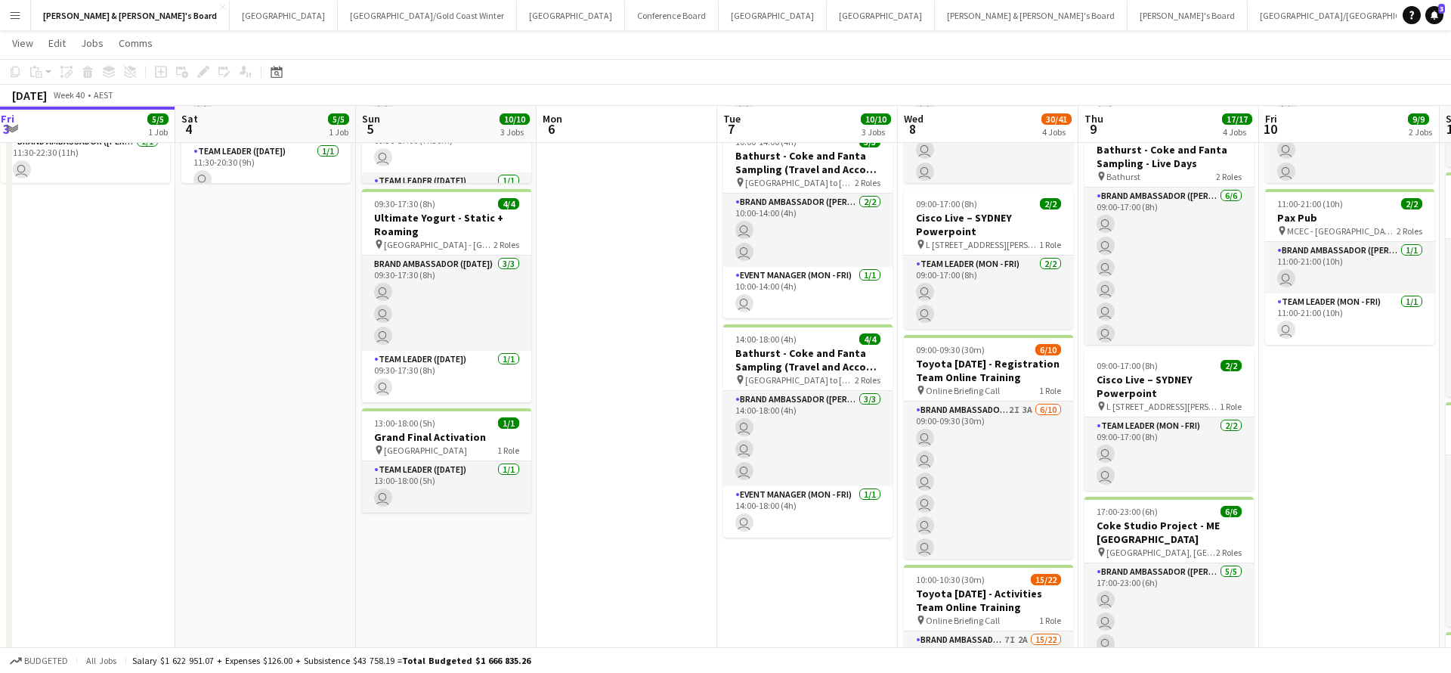
scroll to position [217, 0]
click at [786, 518] on app-card-role "Event Manager (Mon - Fri) [DATE] 14:00-18:00 (4h) user" at bounding box center [807, 510] width 169 height 51
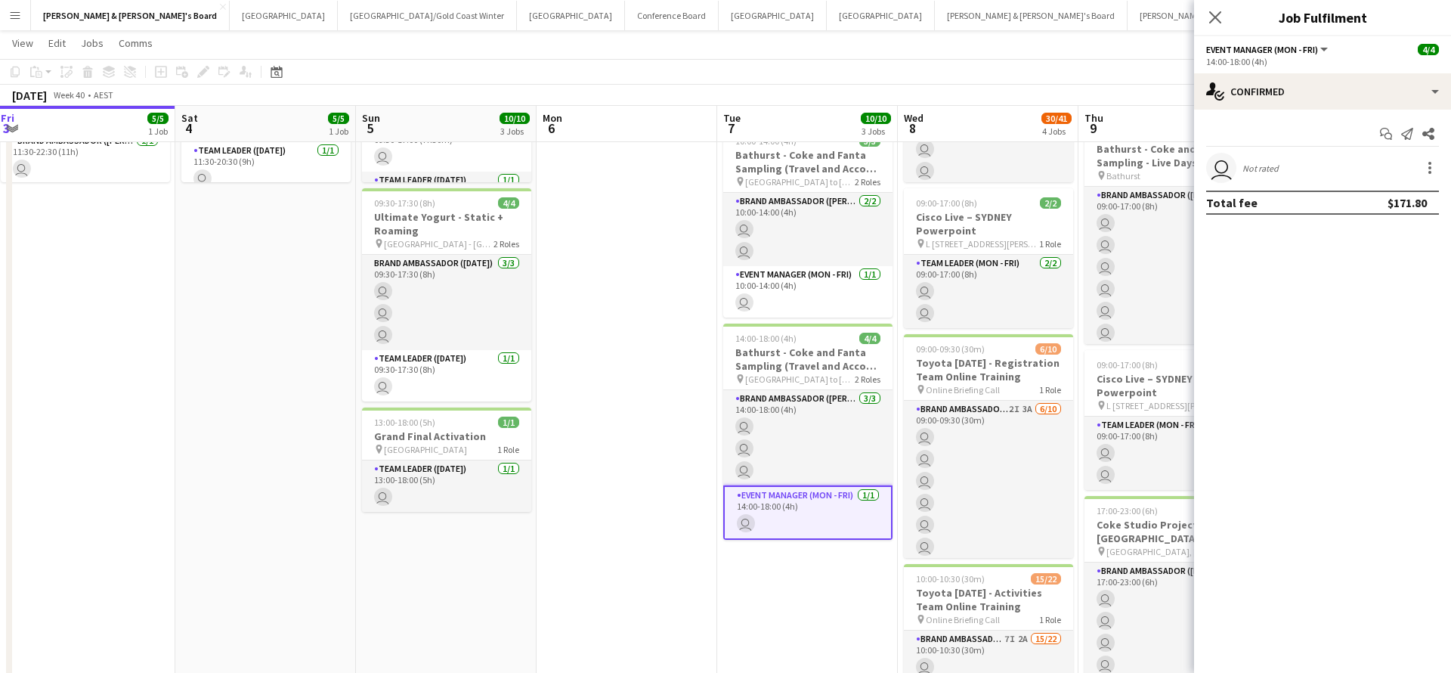
click at [1279, 172] on div "Not rated" at bounding box center [1262, 167] width 39 height 11
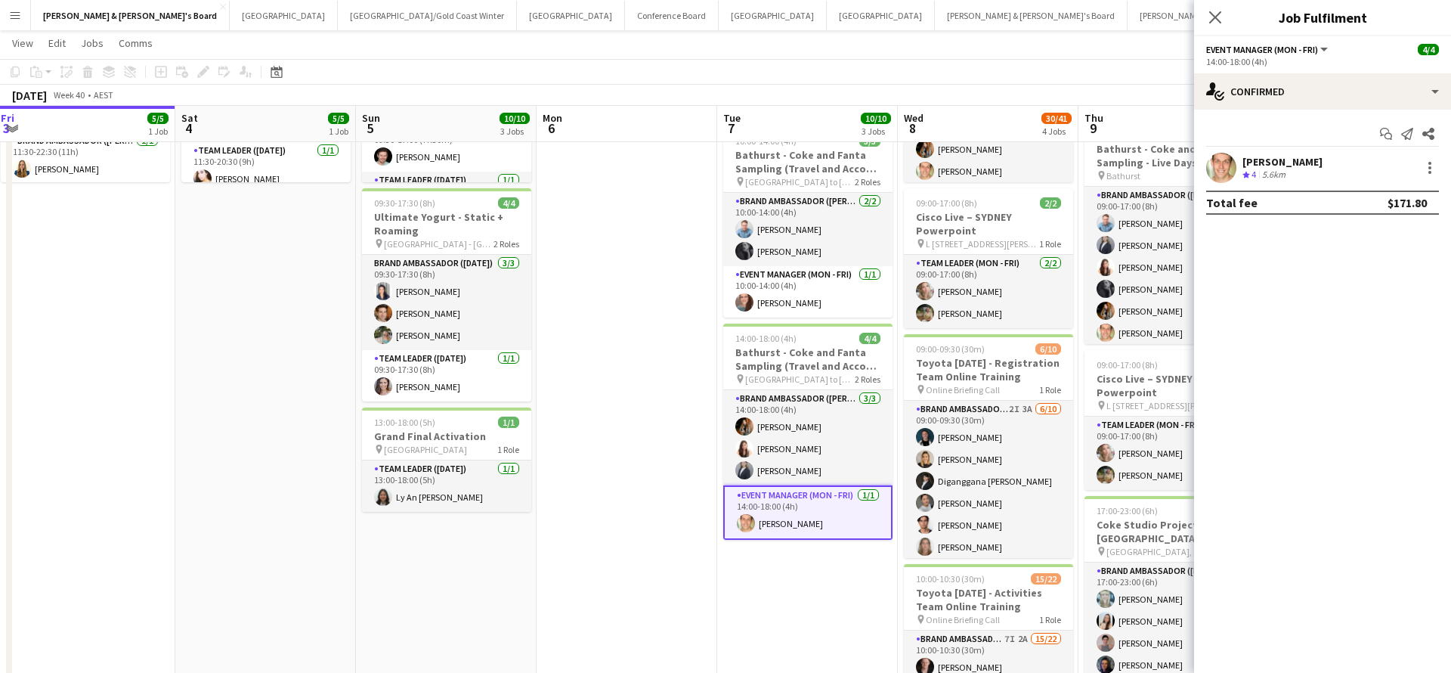
click at [817, 522] on app-card-role "Event Manager (Mon - Fri) [DATE] 14:00-18:00 (4h) [PERSON_NAME]" at bounding box center [807, 512] width 169 height 54
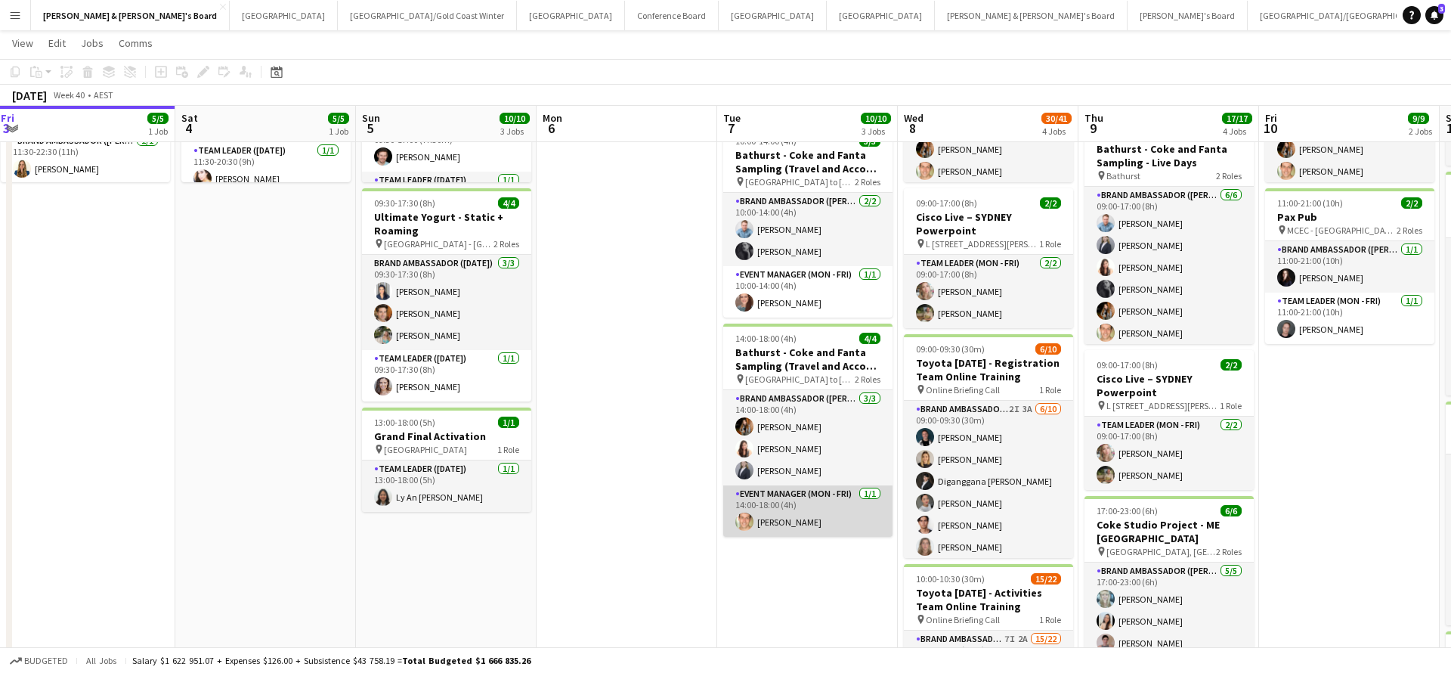
click at [830, 508] on app-card-role "Event Manager (Mon - Fri) [DATE] 14:00-18:00 (4h) [PERSON_NAME]" at bounding box center [807, 510] width 169 height 51
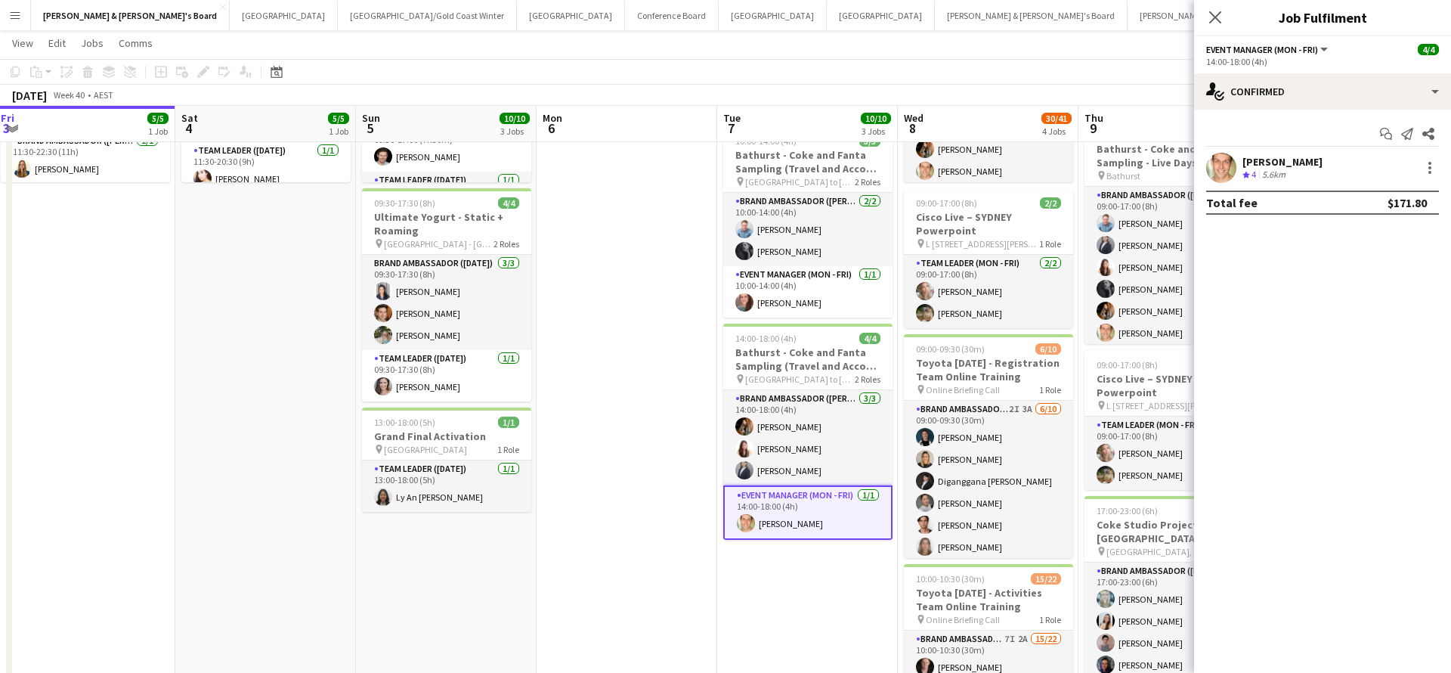
click at [1280, 171] on div "5.6km" at bounding box center [1273, 175] width 29 height 13
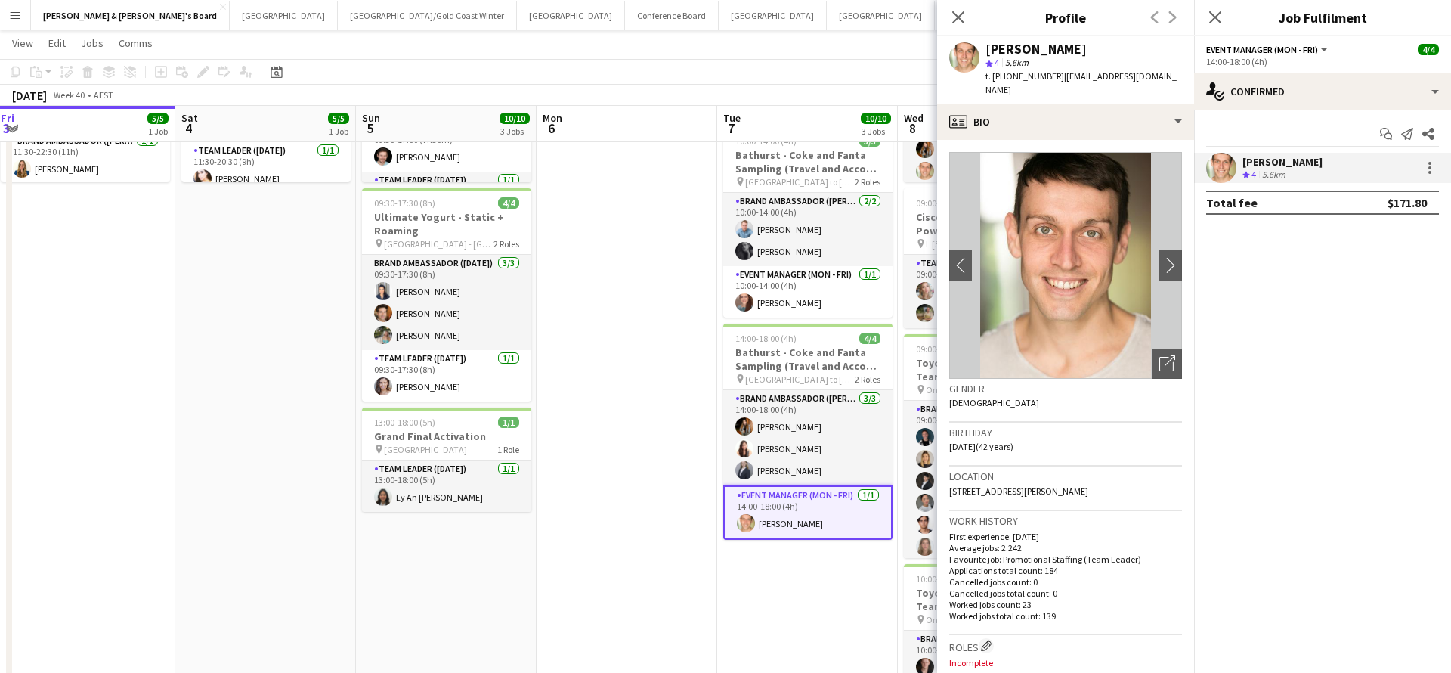
click at [635, 518] on app-date-cell at bounding box center [627, 589] width 181 height 1274
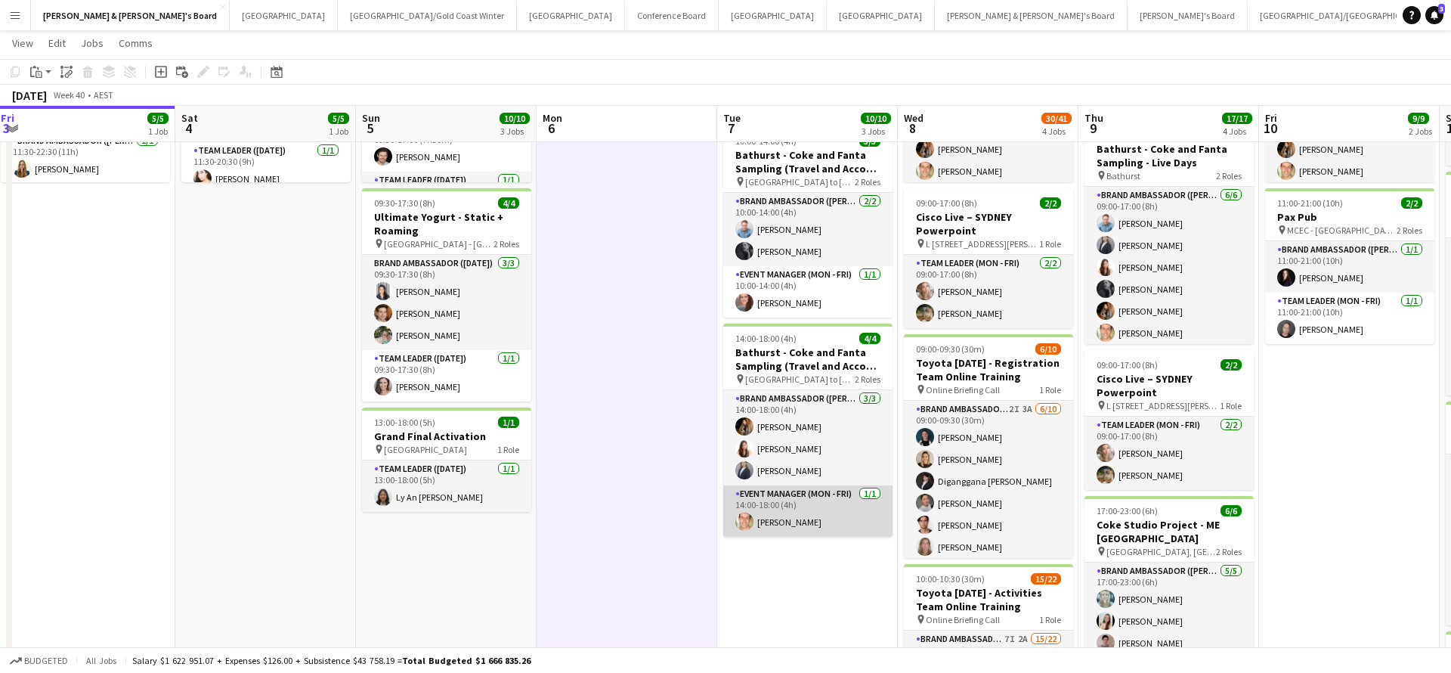
click at [791, 523] on app-card-role "Event Manager (Mon - Fri) [DATE] 14:00-18:00 (4h) [PERSON_NAME]" at bounding box center [807, 510] width 169 height 51
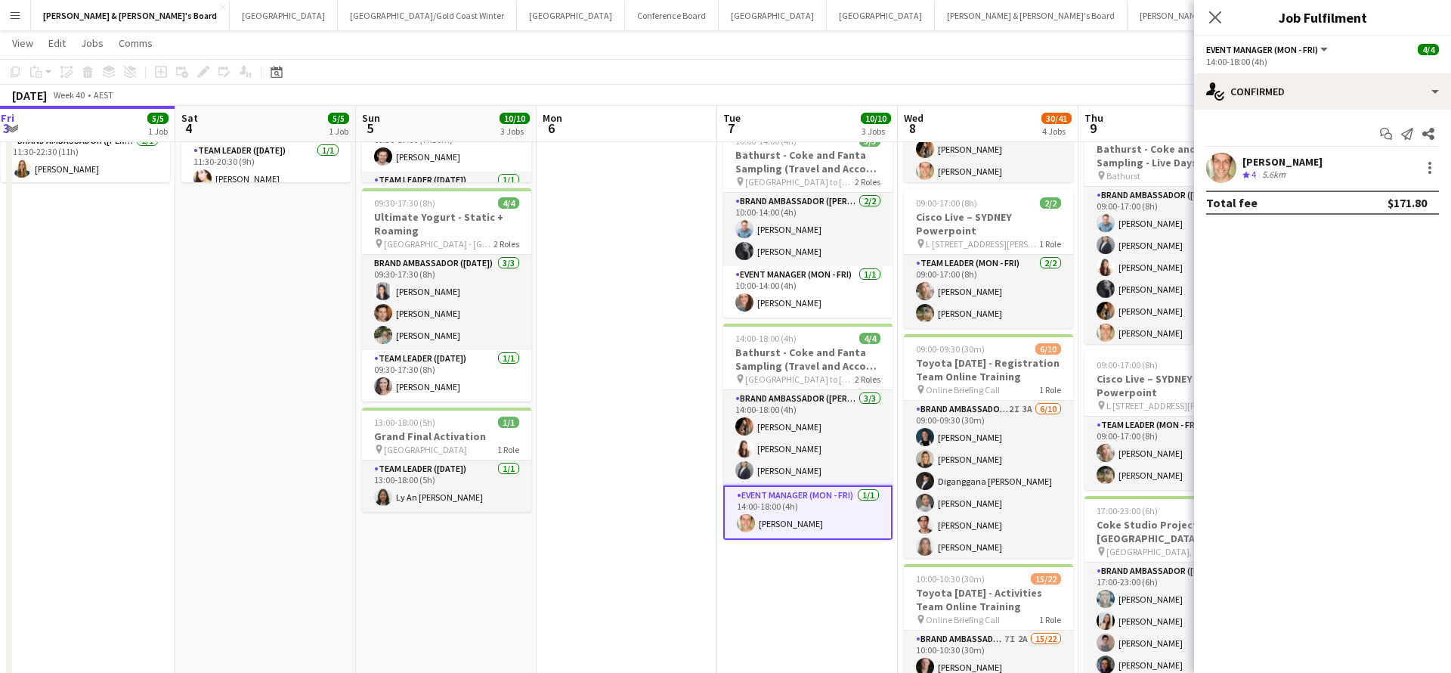
click at [1272, 166] on div "[PERSON_NAME]" at bounding box center [1283, 162] width 80 height 14
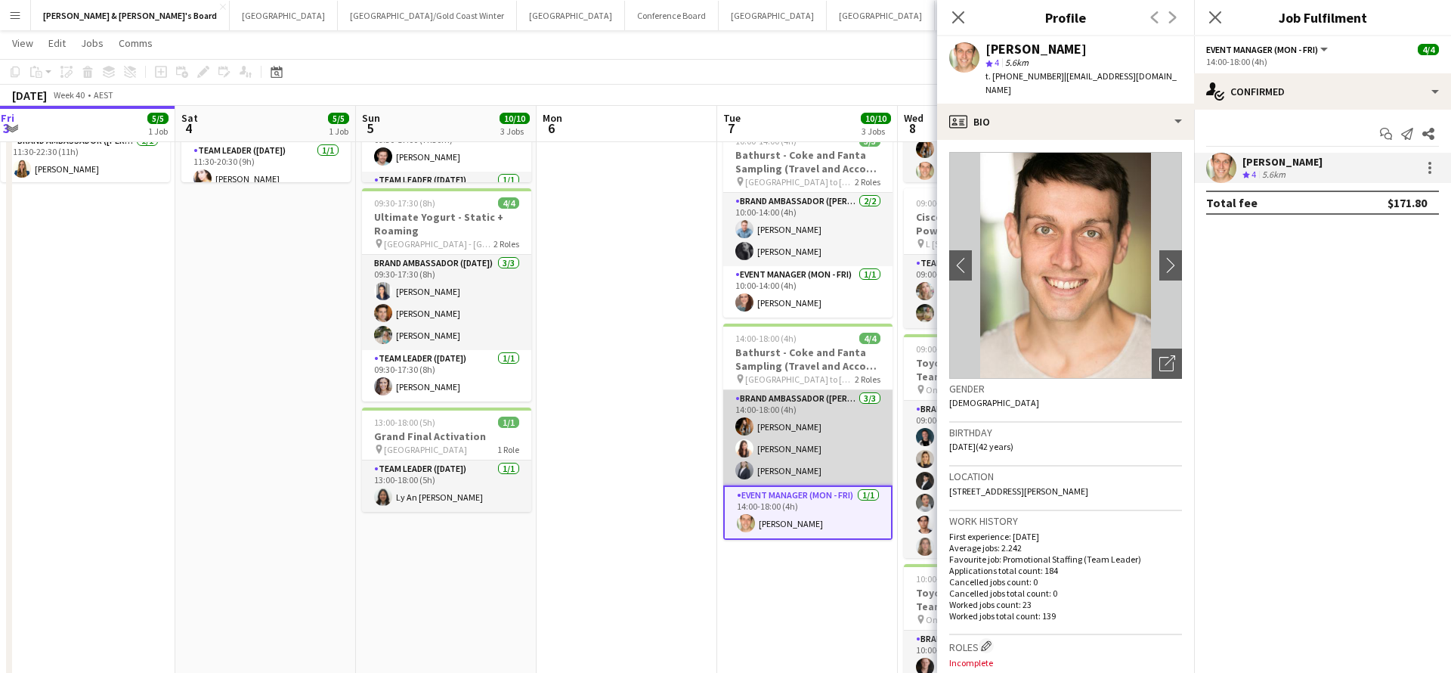
click at [800, 441] on app-card-role "Brand Ambassador (Mon - Fri) [DATE] 14:00-18:00 (4h) [PERSON_NAME] [PERSON_NAME…" at bounding box center [807, 437] width 169 height 95
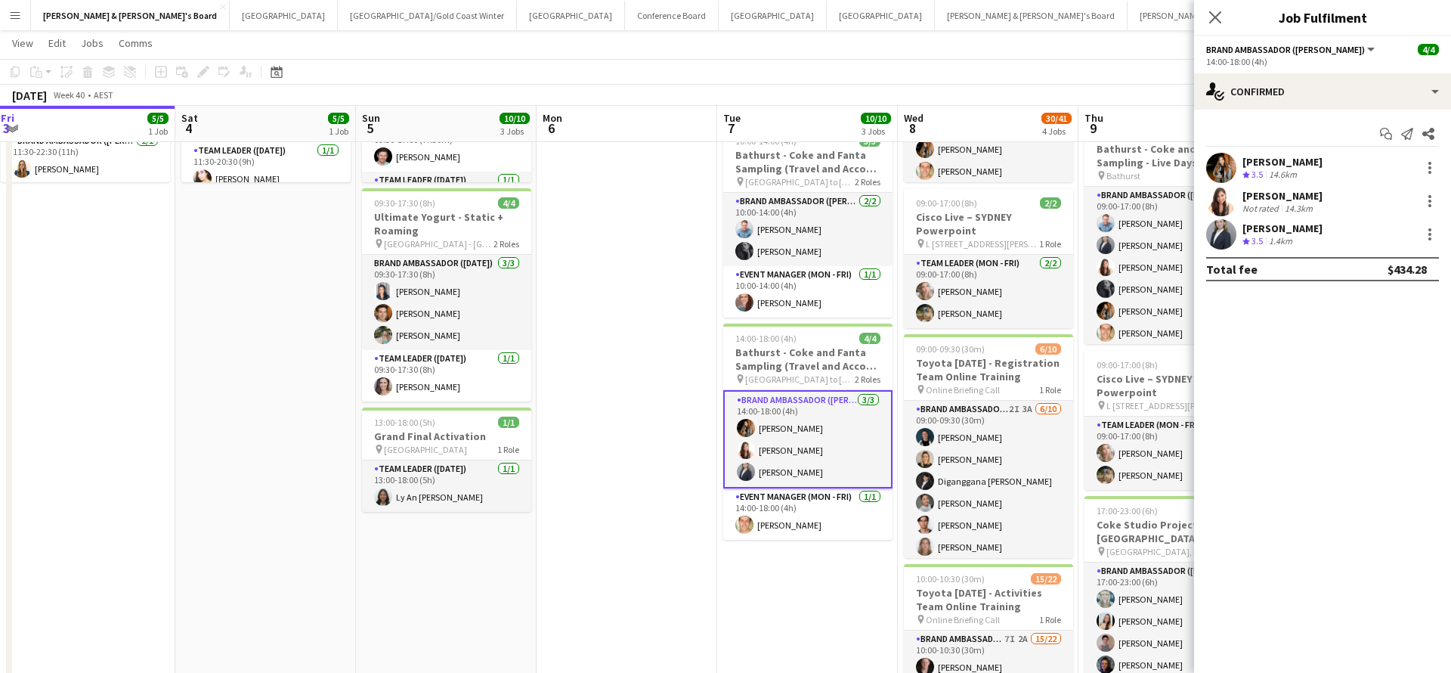
click at [1298, 234] on div "[PERSON_NAME]" at bounding box center [1283, 228] width 80 height 14
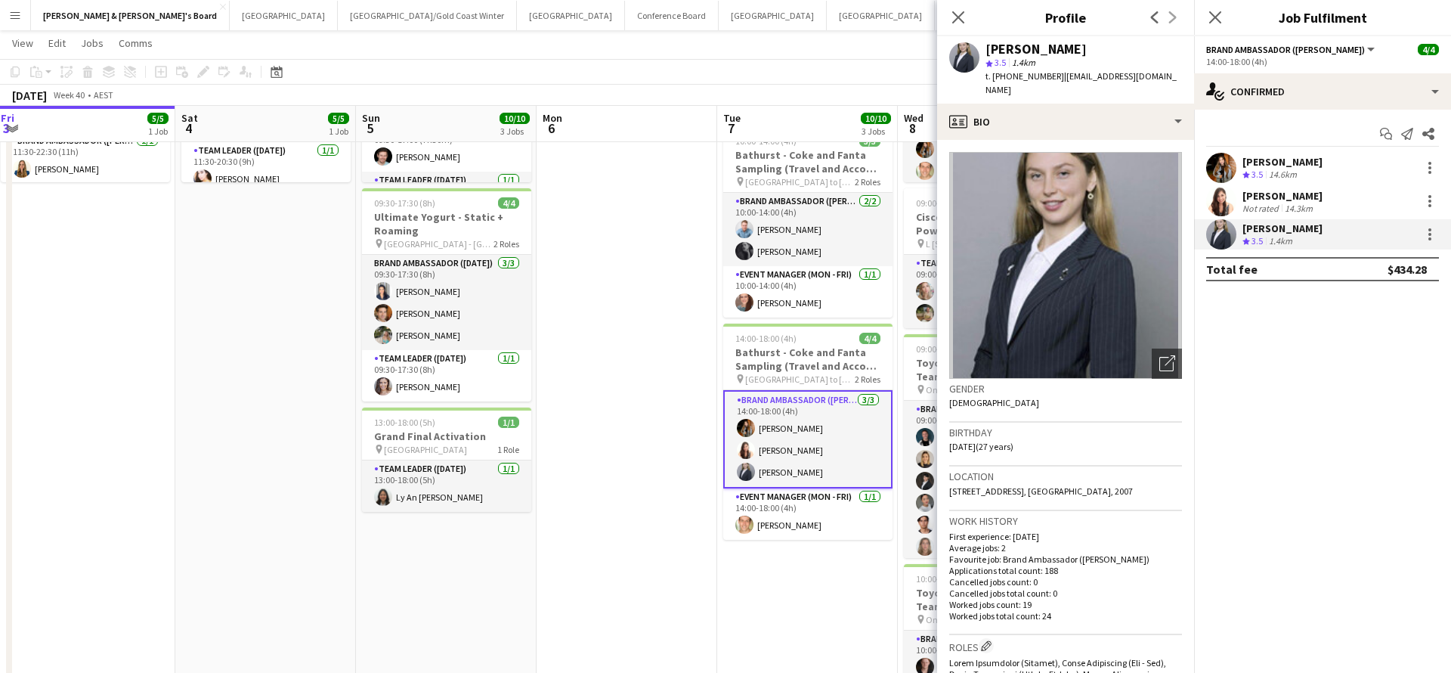
click at [1277, 166] on div "[PERSON_NAME]" at bounding box center [1283, 162] width 80 height 14
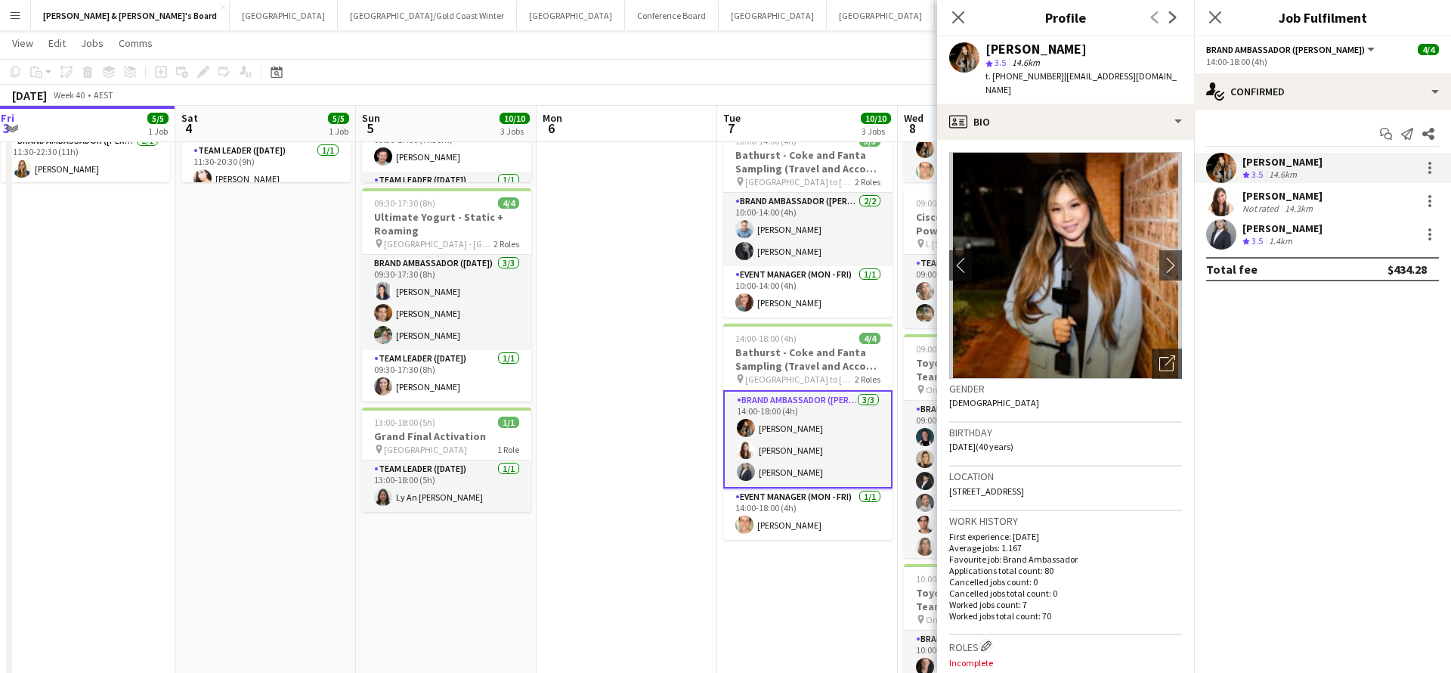
click at [1282, 200] on div "[PERSON_NAME]" at bounding box center [1283, 196] width 80 height 14
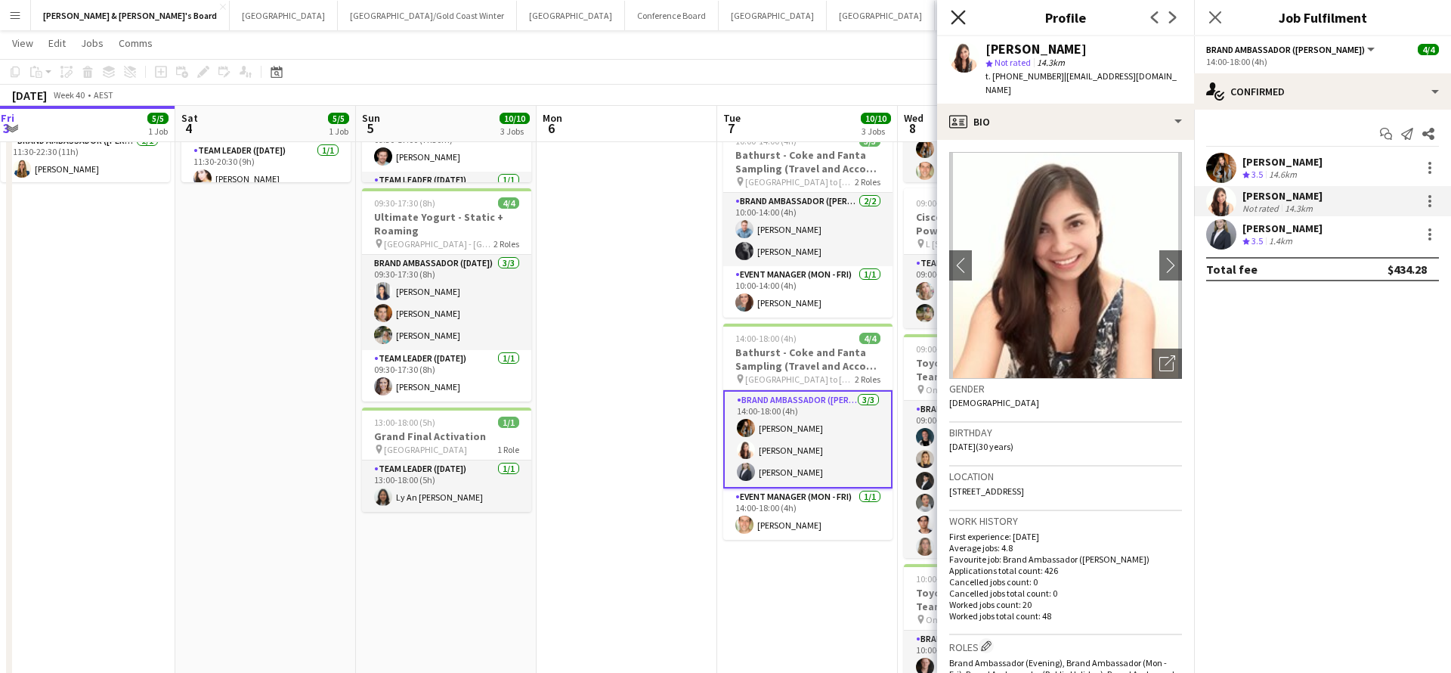
click at [957, 15] on icon at bounding box center [958, 17] width 14 height 14
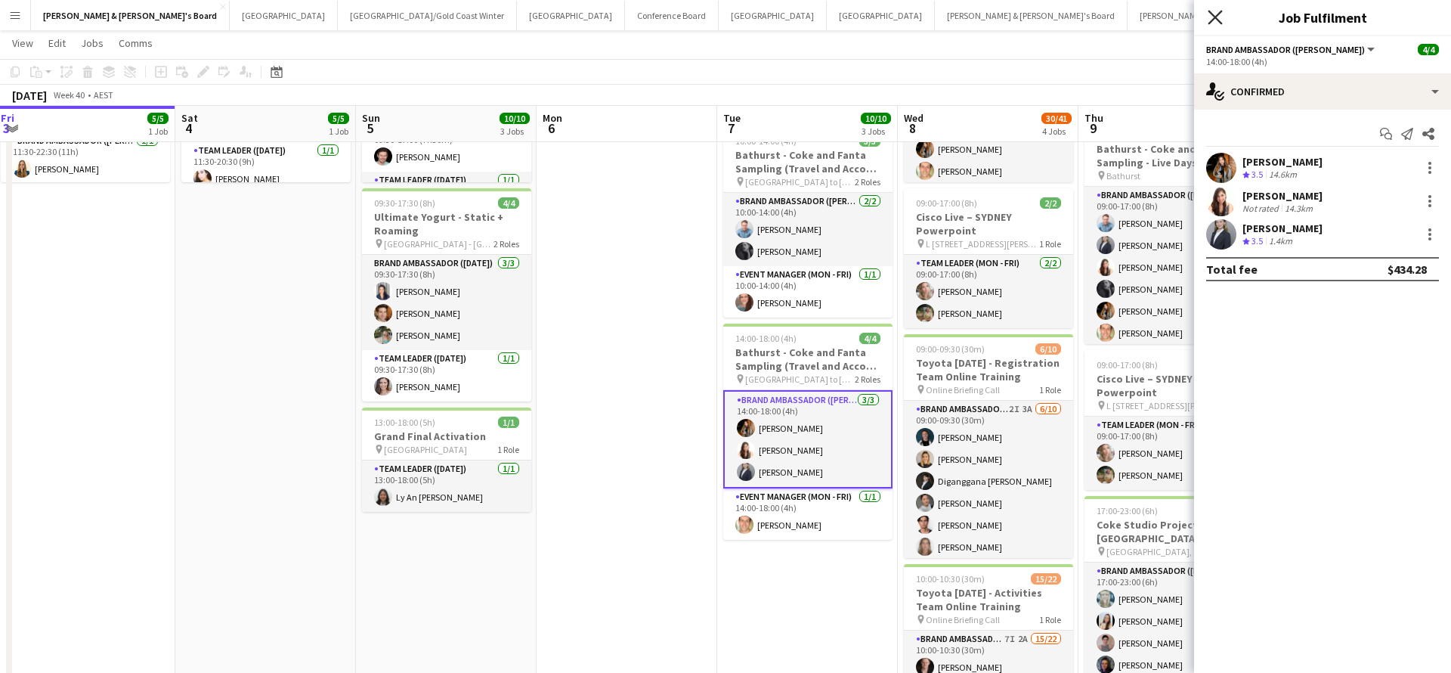
click at [1221, 20] on icon "Close pop-in" at bounding box center [1215, 17] width 14 height 14
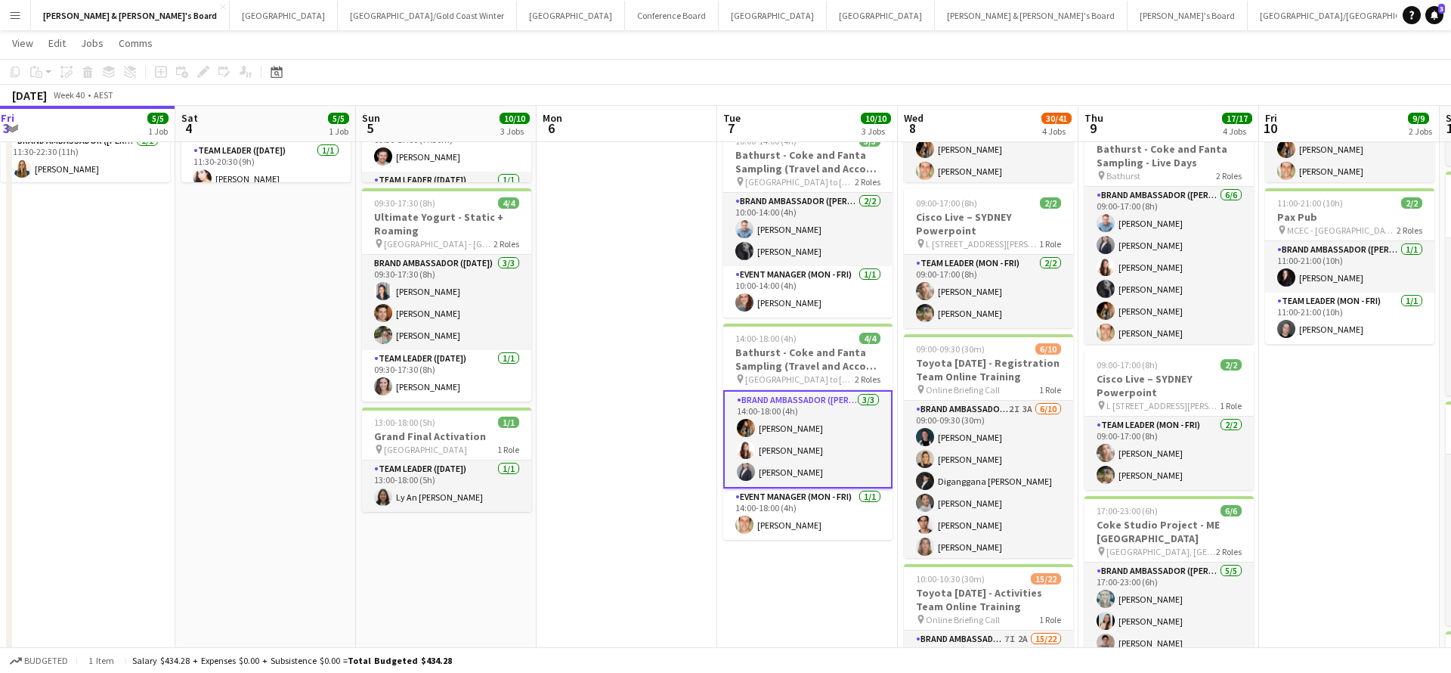
click at [641, 442] on app-date-cell at bounding box center [627, 589] width 181 height 1274
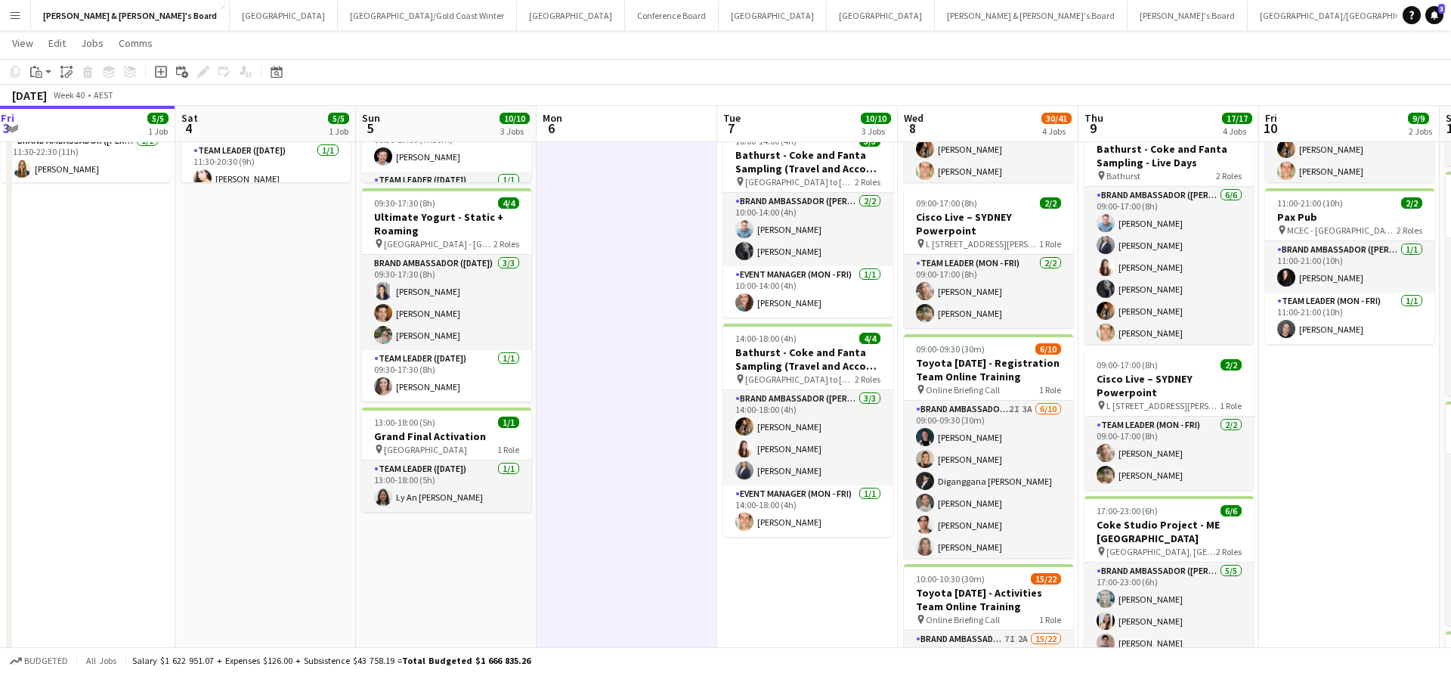
click at [641, 441] on app-date-cell at bounding box center [627, 589] width 181 height 1274
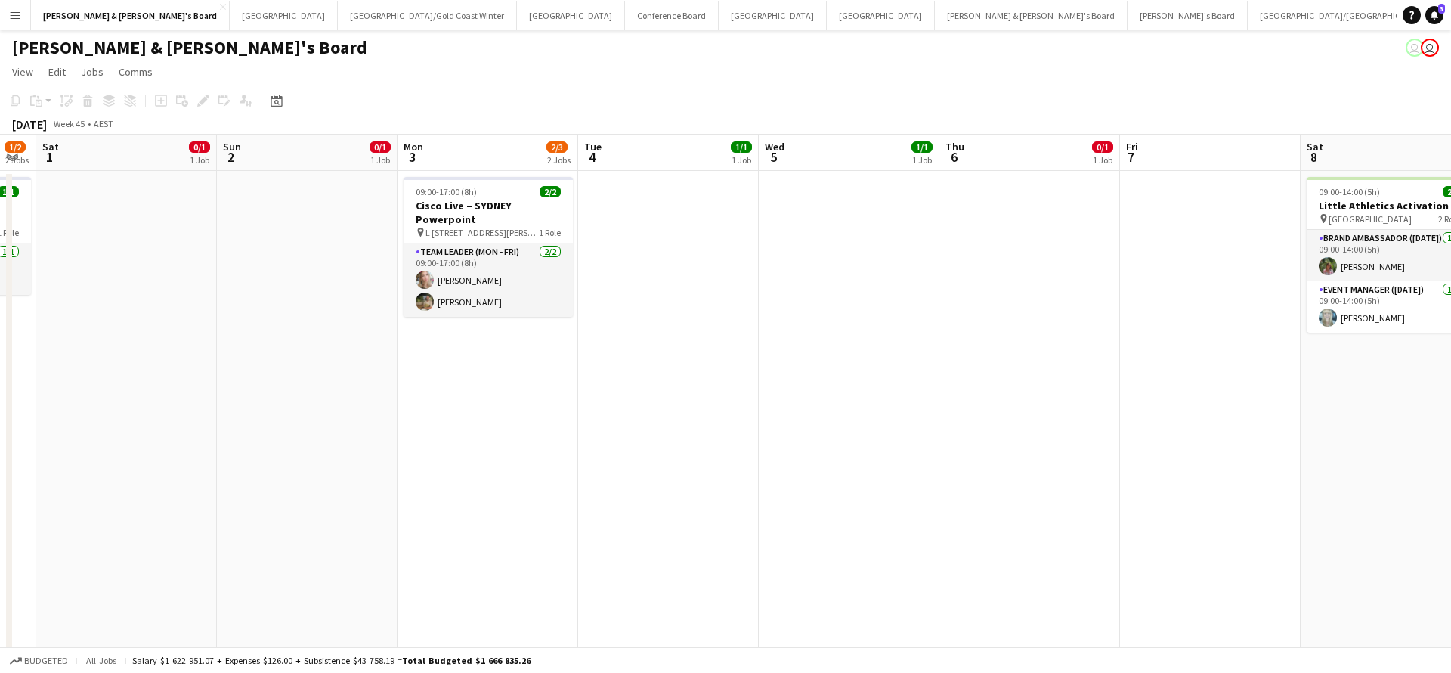
scroll to position [0, 329]
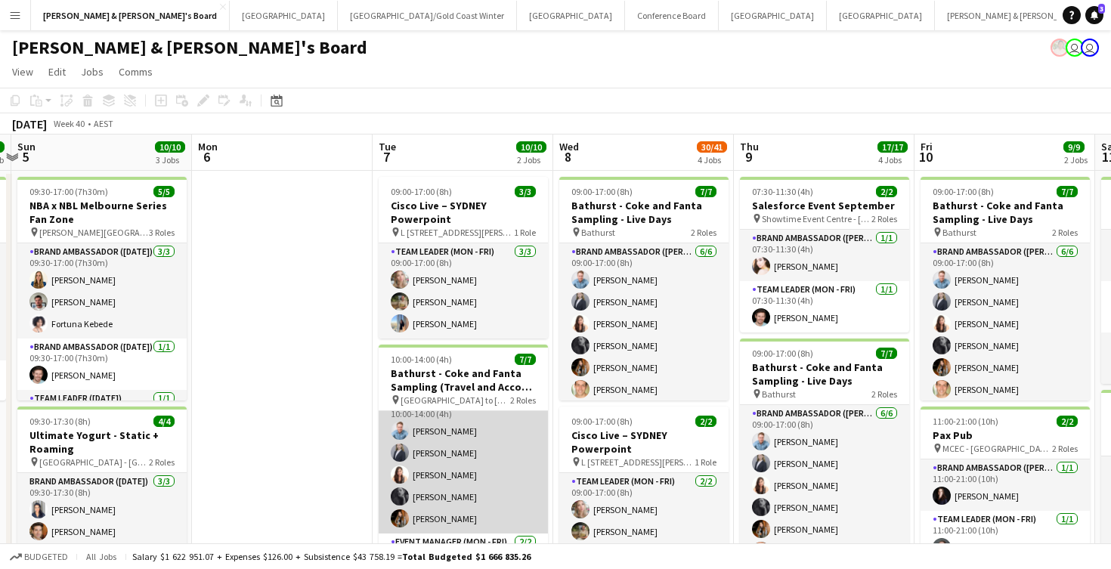
scroll to position [6, 0]
click at [436, 436] on app-card-role "Brand Ambassador ([PERSON_NAME]) [DATE] 10:00-14:00 (4h) [PERSON_NAME] [PERSON_…" at bounding box center [463, 474] width 169 height 139
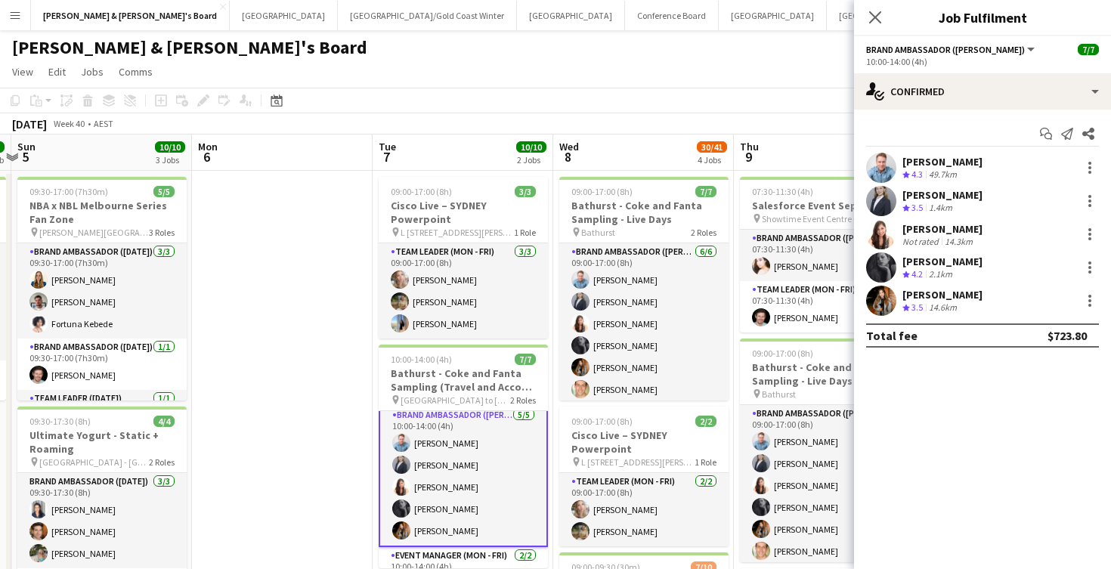
click at [923, 172] on span "4.3" at bounding box center [916, 174] width 11 height 11
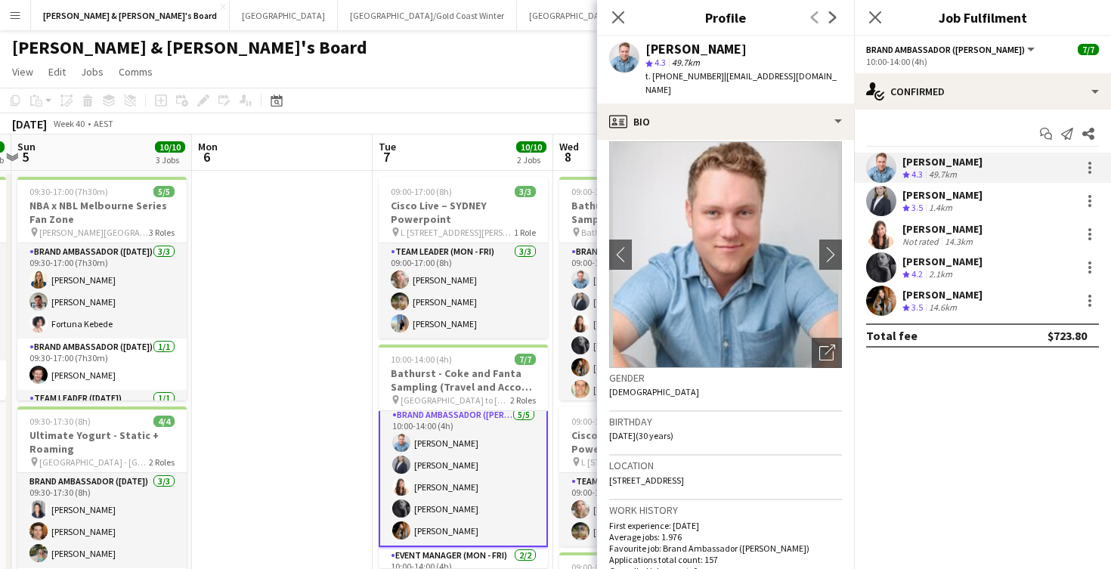
scroll to position [14, 0]
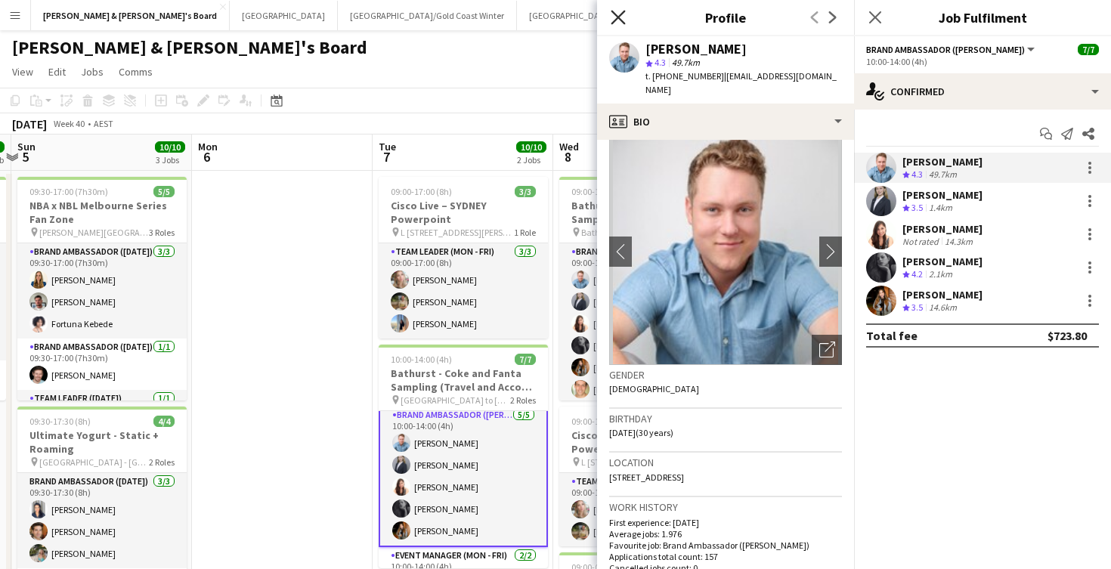
click at [621, 17] on icon "Close pop-in" at bounding box center [618, 17] width 14 height 14
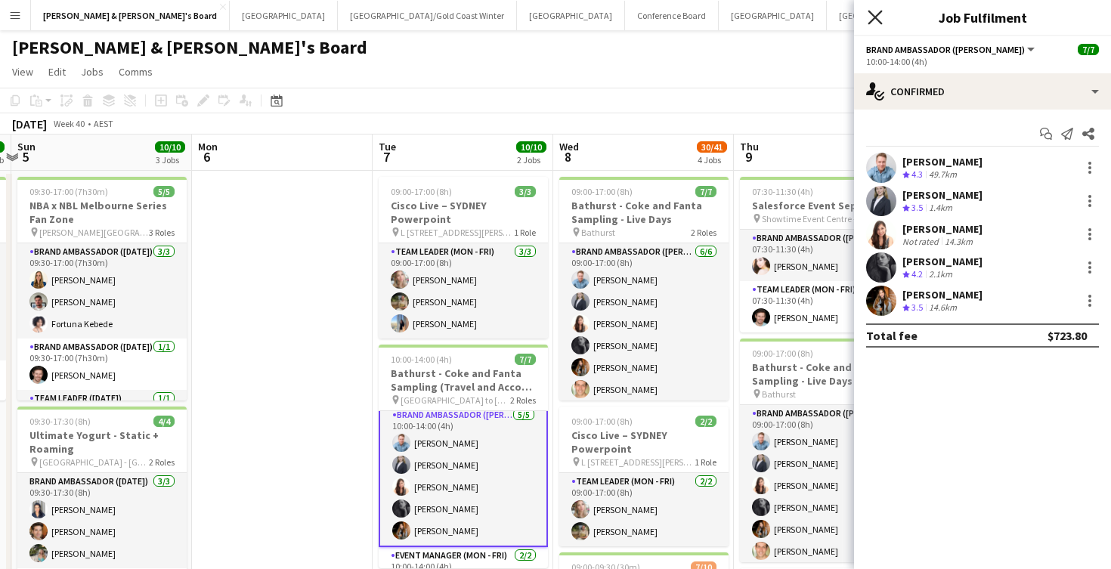
click at [877, 15] on icon at bounding box center [875, 17] width 14 height 14
